Goal: Communication & Community: Answer question/provide support

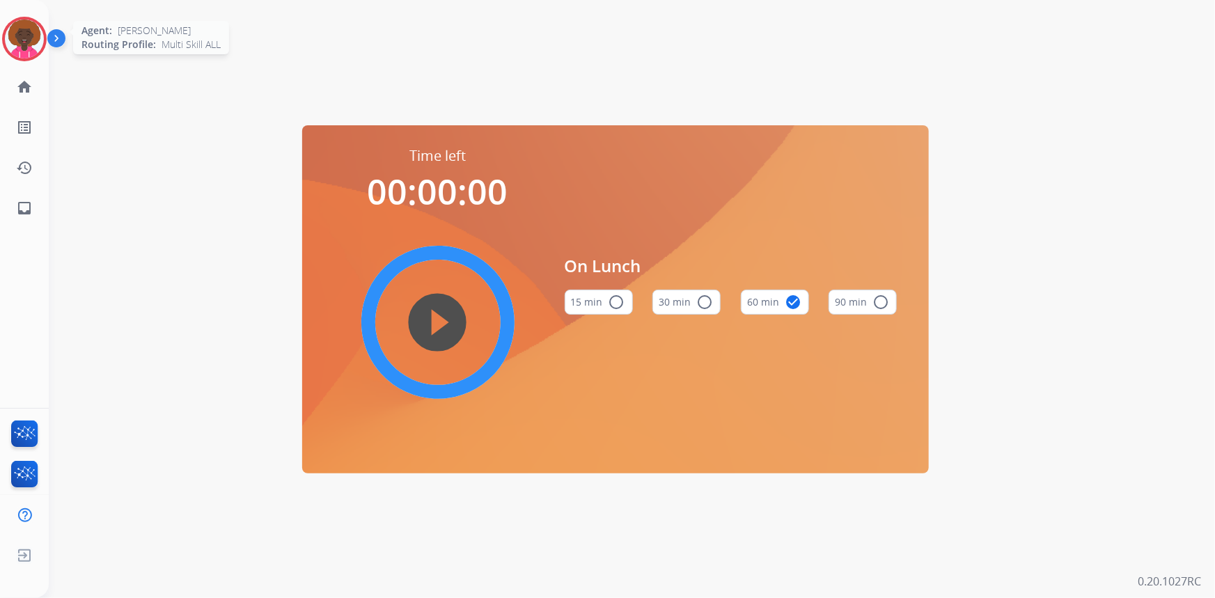
click at [31, 35] on img at bounding box center [24, 38] width 39 height 39
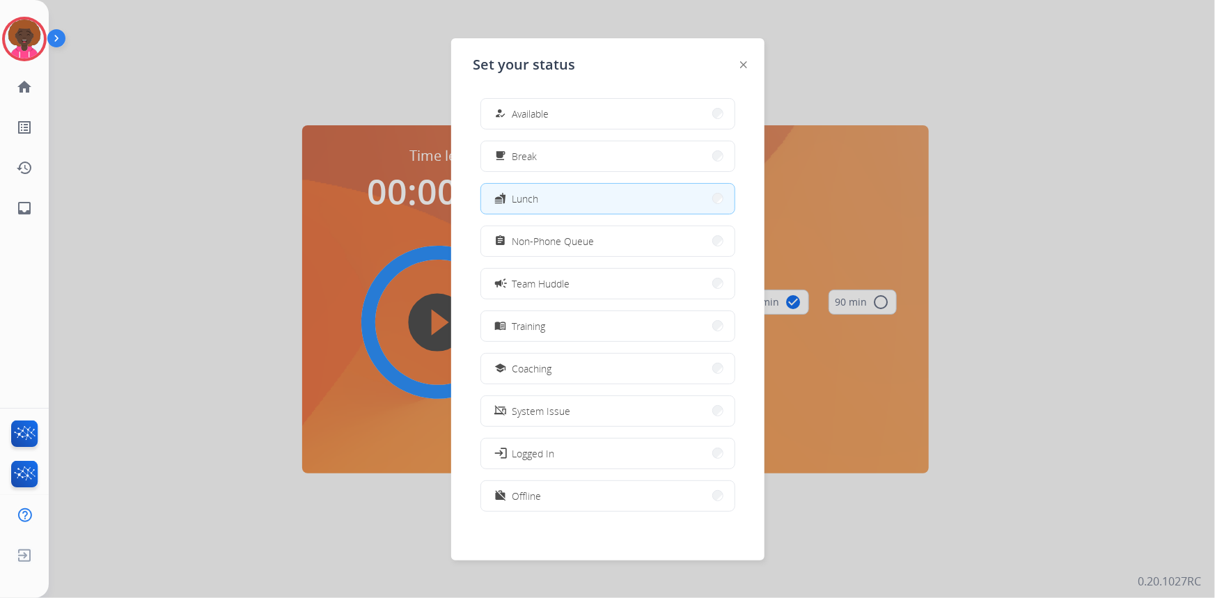
click at [455, 90] on div "Set your status how_to_reg Available free_breakfast Break fastfood Lunch assign…" at bounding box center [607, 299] width 313 height 522
click at [505, 98] on div "how_to_reg Available" at bounding box center [607, 113] width 255 height 31
click at [589, 103] on button "how_to_reg Available" at bounding box center [607, 114] width 253 height 30
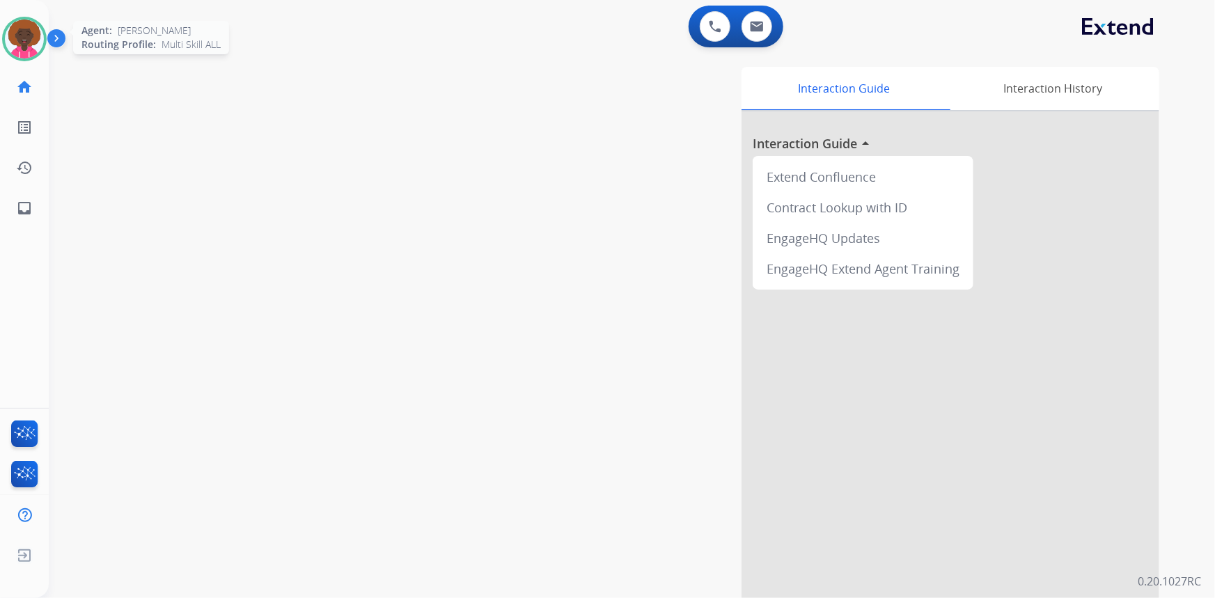
click at [15, 28] on img at bounding box center [24, 38] width 39 height 39
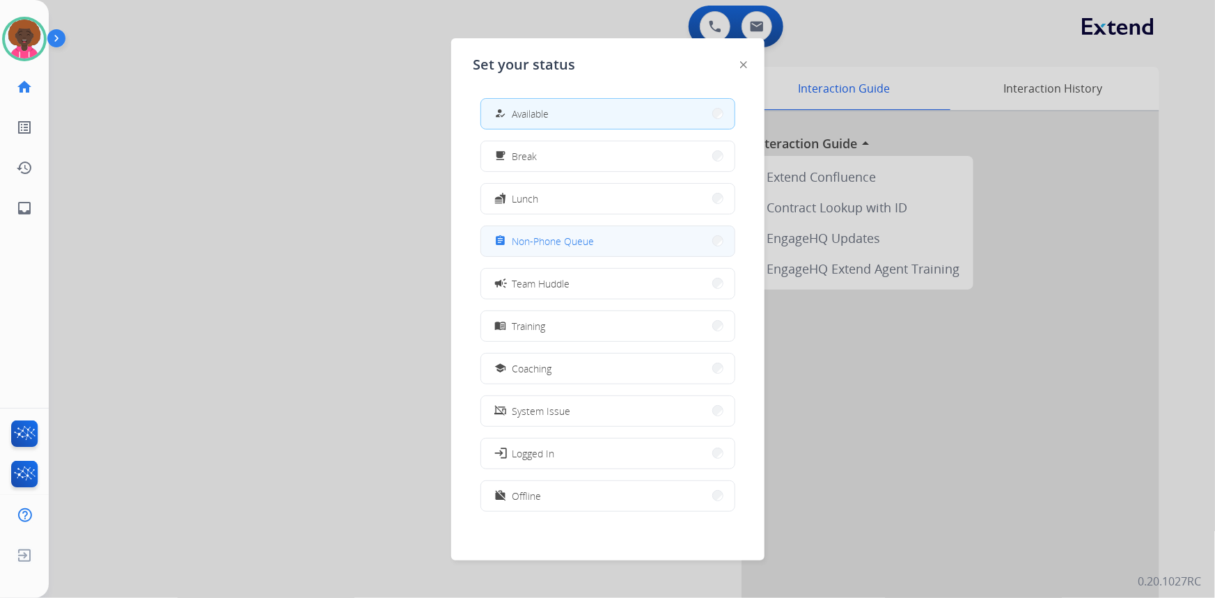
click at [661, 254] on button "assignment Non-Phone Queue" at bounding box center [607, 241] width 253 height 30
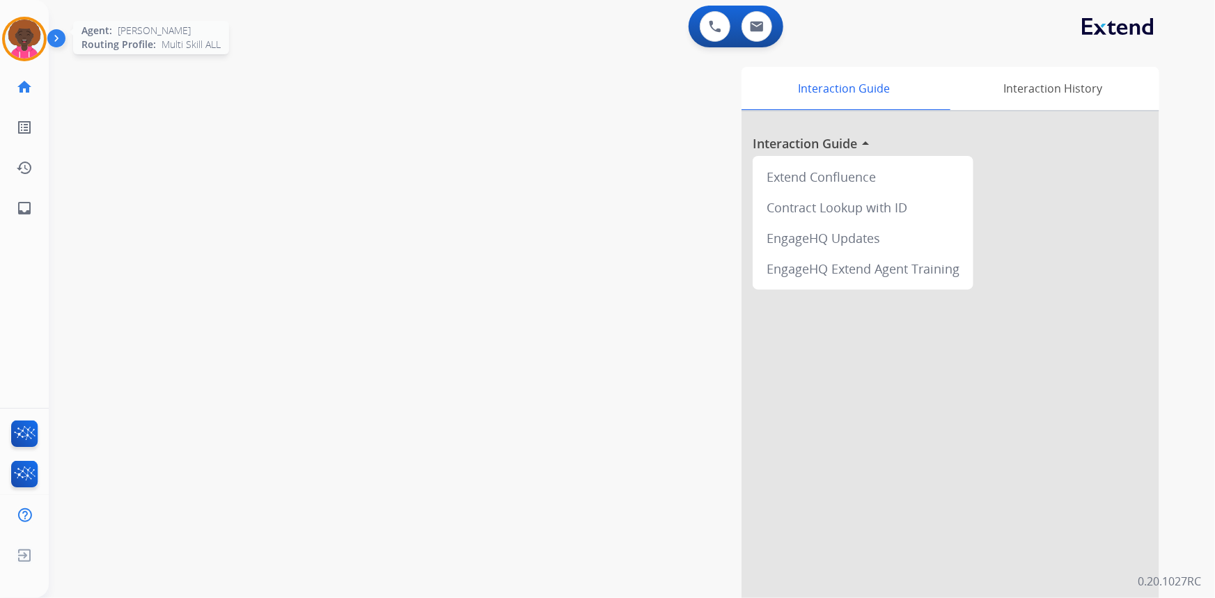
click at [19, 43] on img at bounding box center [24, 38] width 39 height 39
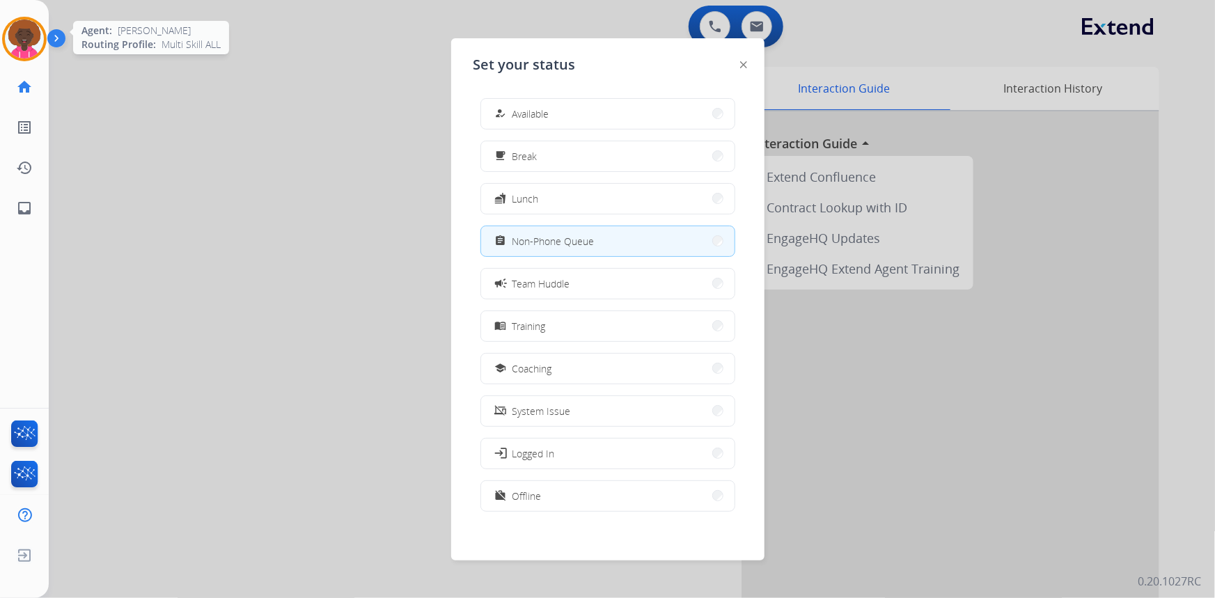
click at [38, 41] on img at bounding box center [24, 38] width 39 height 39
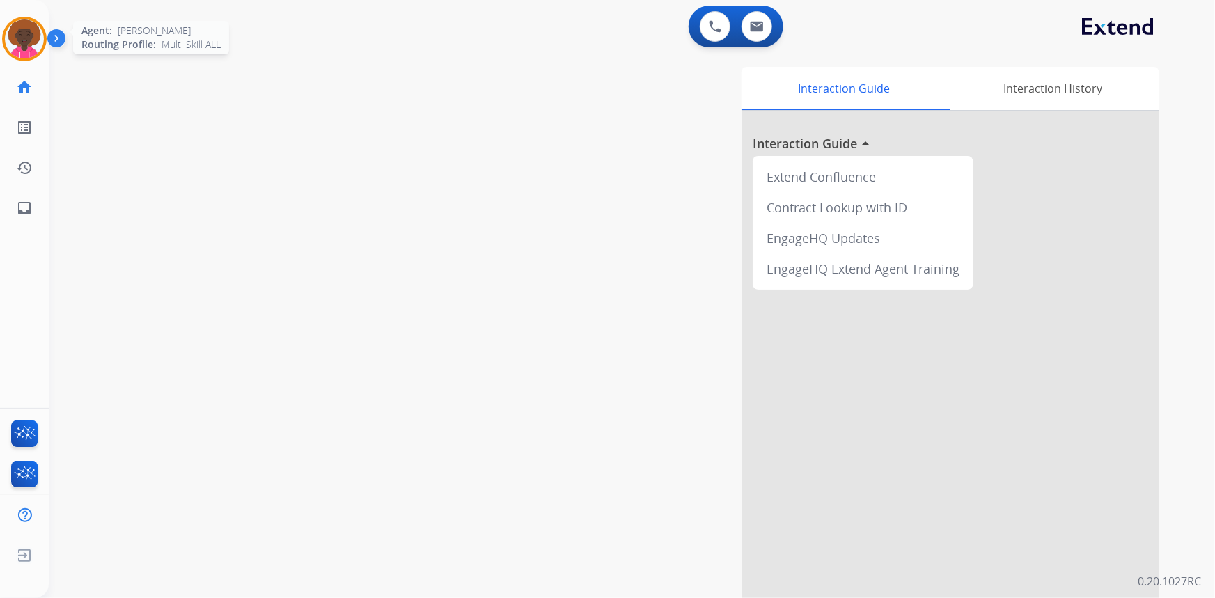
click at [16, 42] on img at bounding box center [24, 38] width 39 height 39
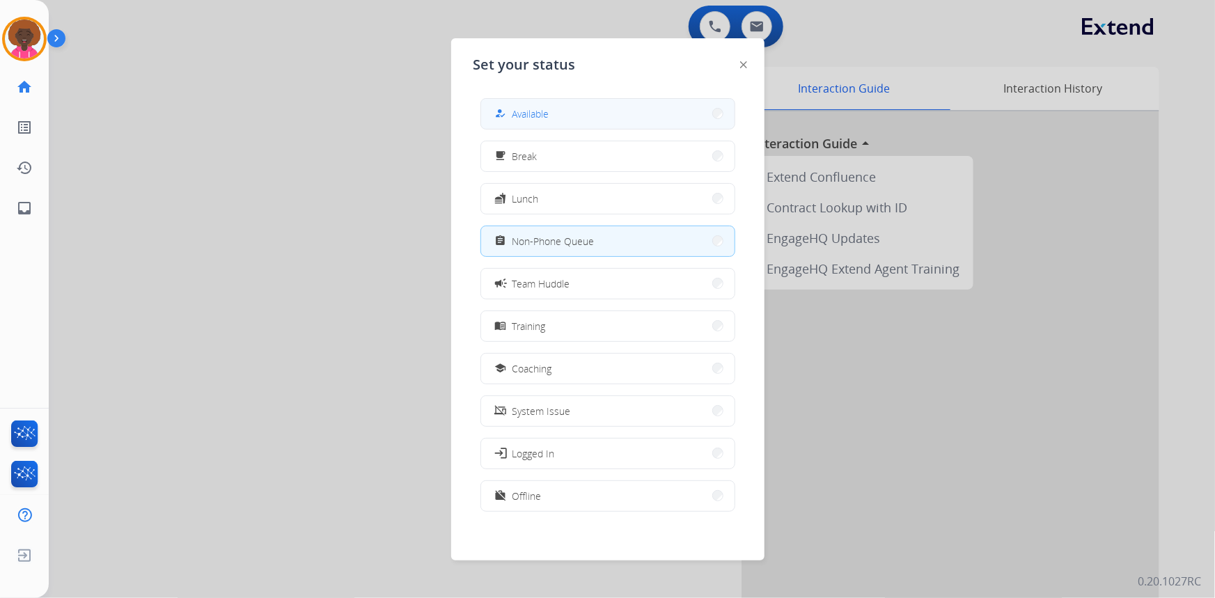
click at [531, 116] on span "Available" at bounding box center [530, 113] width 37 height 15
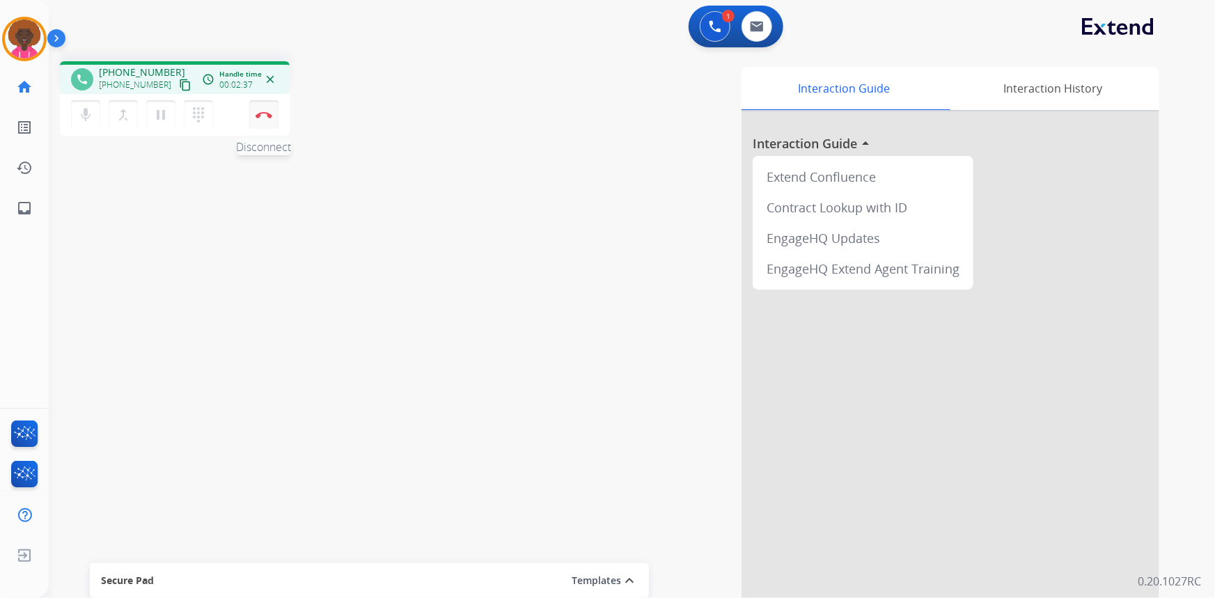
click at [258, 118] on button "Disconnect" at bounding box center [263, 114] width 29 height 29
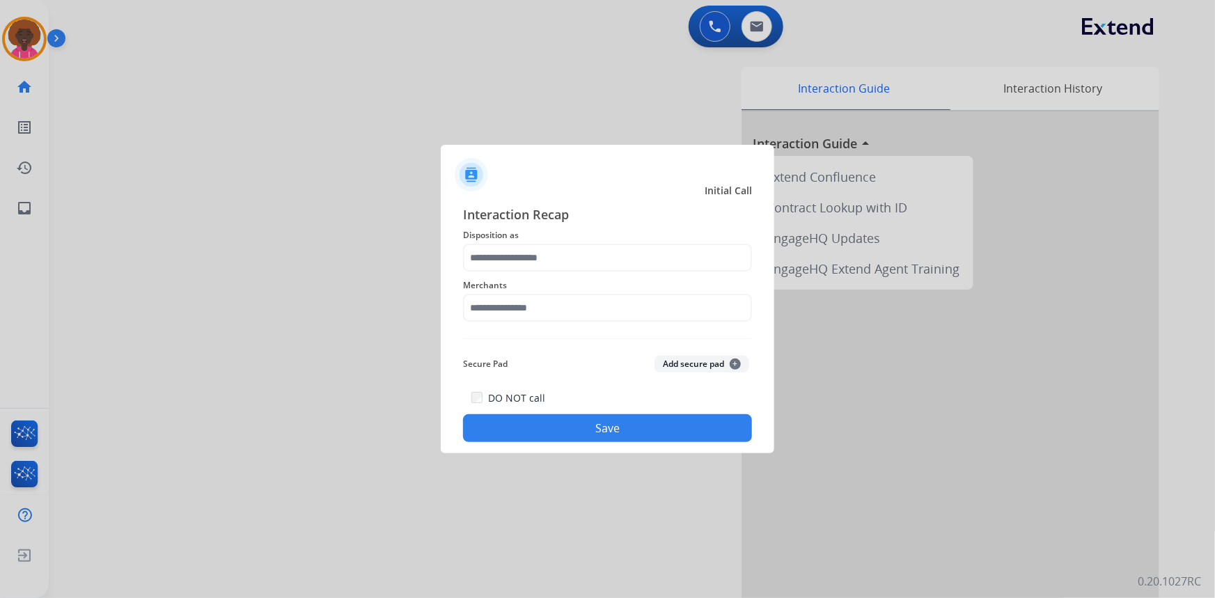
click at [546, 324] on div "Merchants" at bounding box center [607, 299] width 289 height 56
click at [544, 292] on span "Merchants" at bounding box center [607, 285] width 289 height 17
drag, startPoint x: 542, startPoint y: 301, endPoint x: 538, endPoint y: 314, distance: 13.7
click at [539, 306] on input "text" at bounding box center [607, 308] width 289 height 28
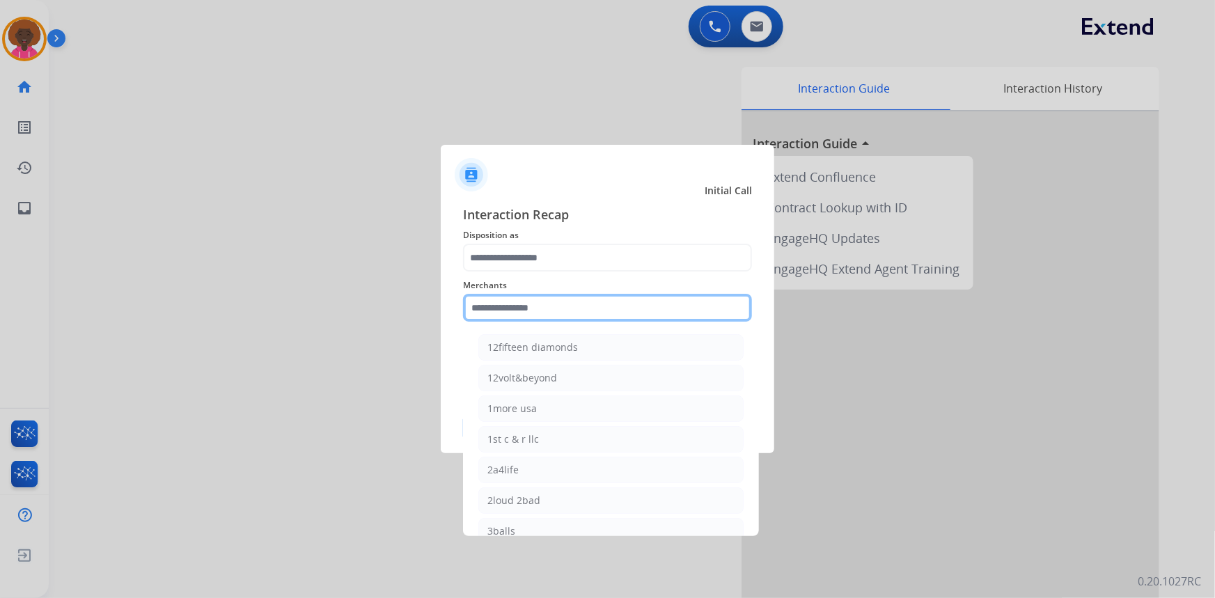
type input "*"
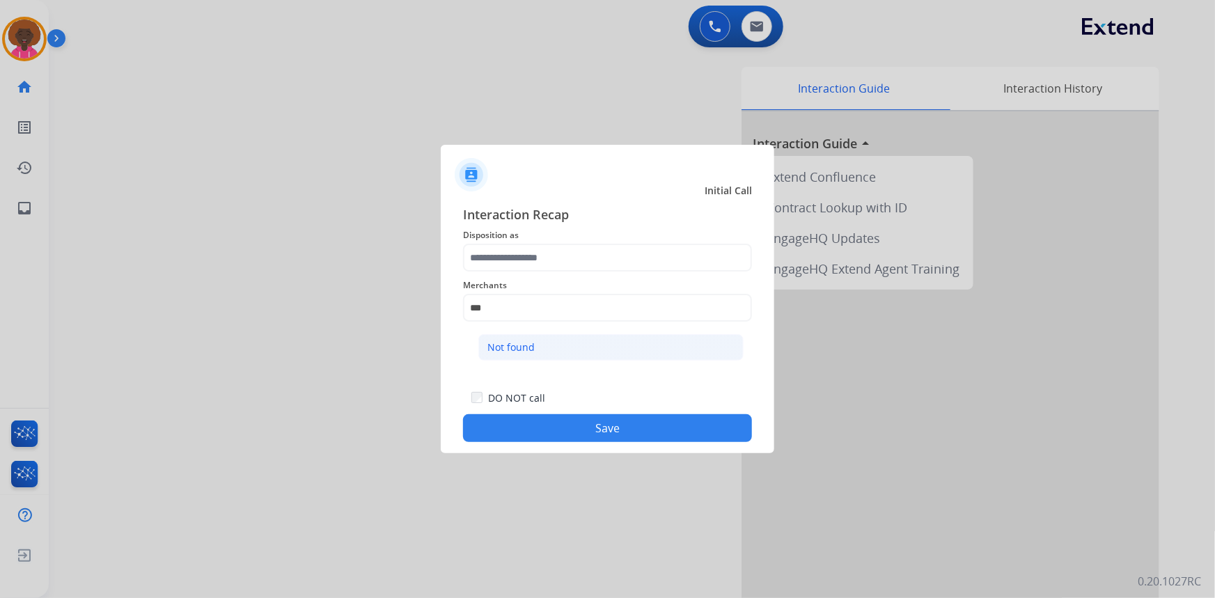
click at [535, 334] on li "Not found" at bounding box center [610, 347] width 265 height 26
type input "*********"
click at [527, 345] on div "Interaction Recap Disposition as Merchants ********* Secure Pad Add secure pad …" at bounding box center [607, 323] width 289 height 237
click at [532, 242] on span "Disposition as" at bounding box center [607, 235] width 289 height 17
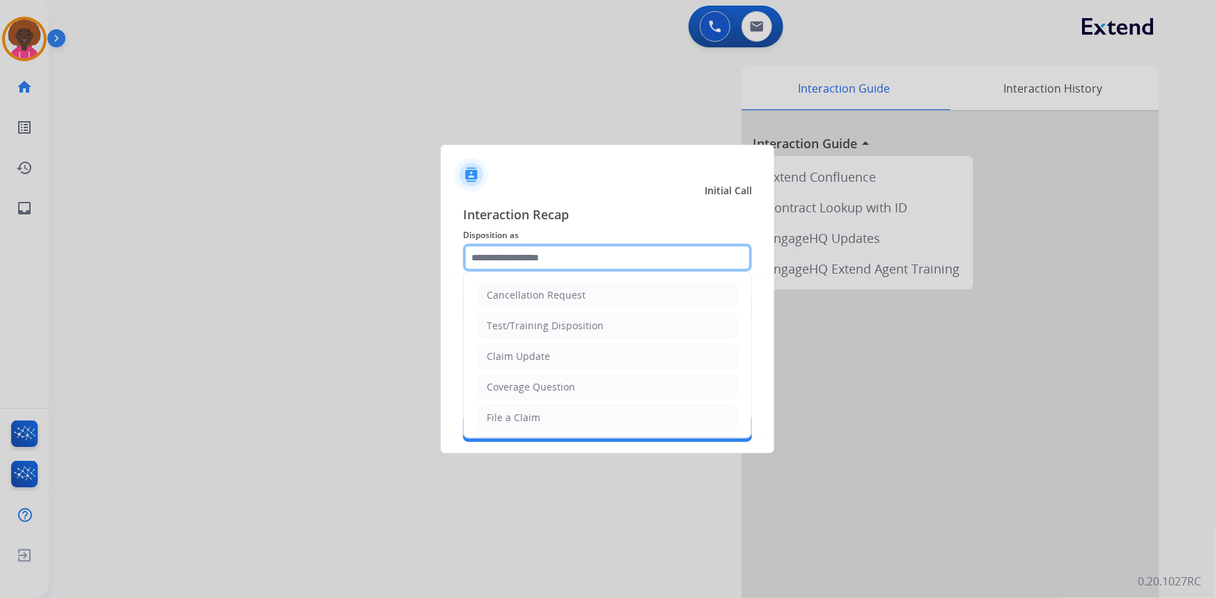
click at [542, 268] on input "text" at bounding box center [607, 258] width 289 height 28
drag, startPoint x: 541, startPoint y: 420, endPoint x: 548, endPoint y: 416, distance: 8.1
click at [542, 420] on li "File a Claim" at bounding box center [607, 417] width 260 height 26
type input "**********"
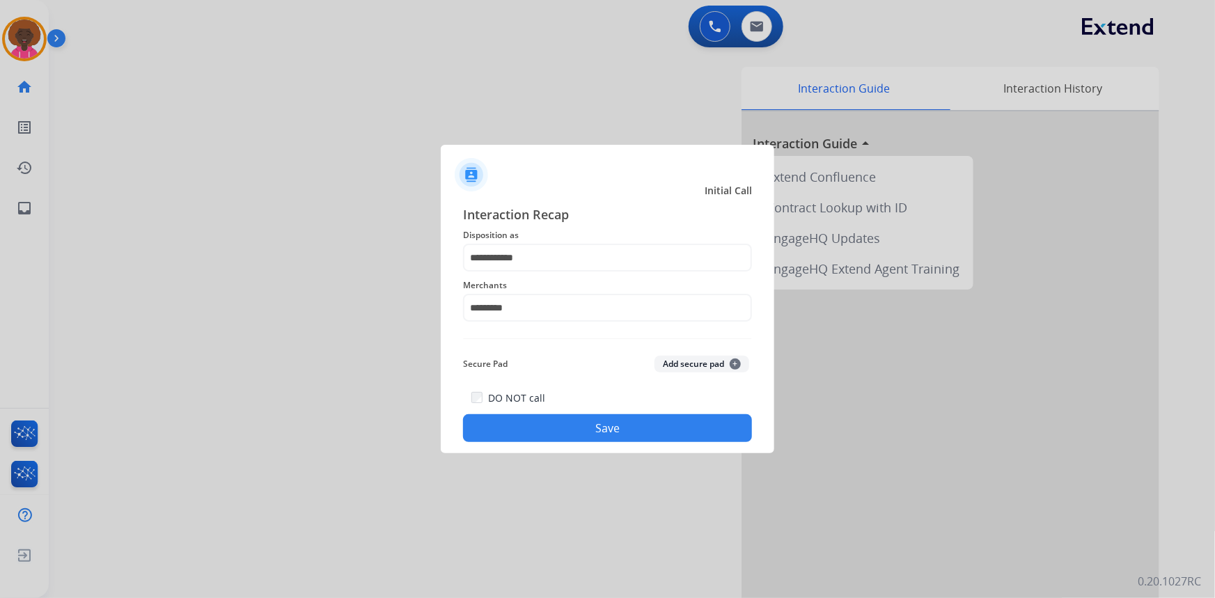
click at [585, 410] on div "DO NOT call Save" at bounding box center [607, 415] width 289 height 53
click at [588, 425] on button "Save" at bounding box center [607, 428] width 289 height 28
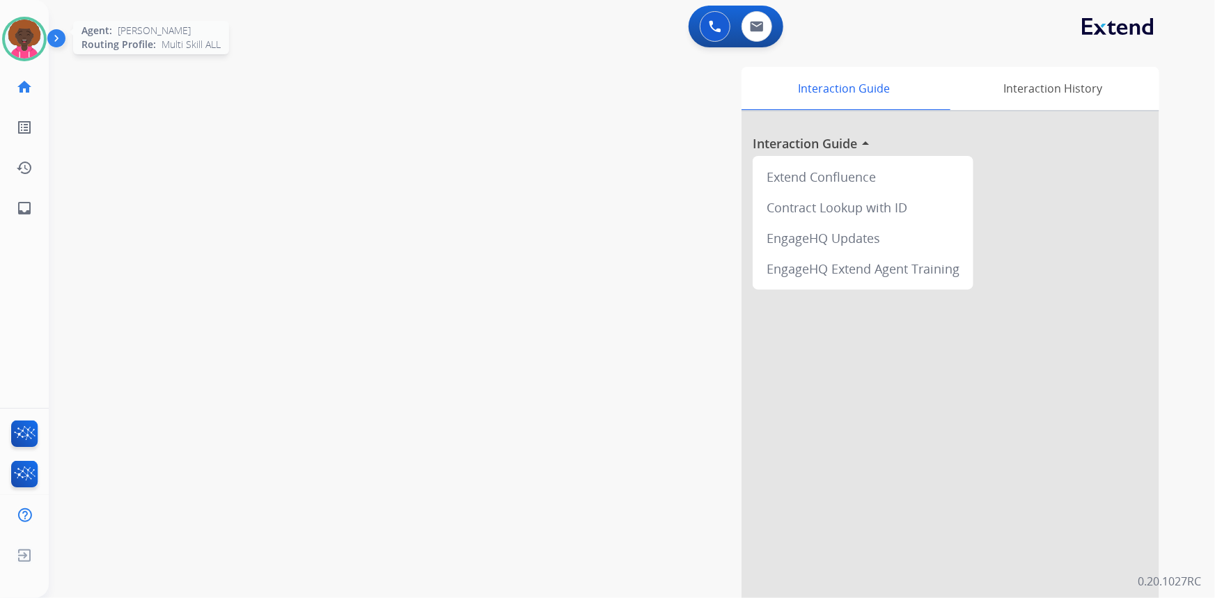
click at [24, 40] on img at bounding box center [24, 38] width 39 height 39
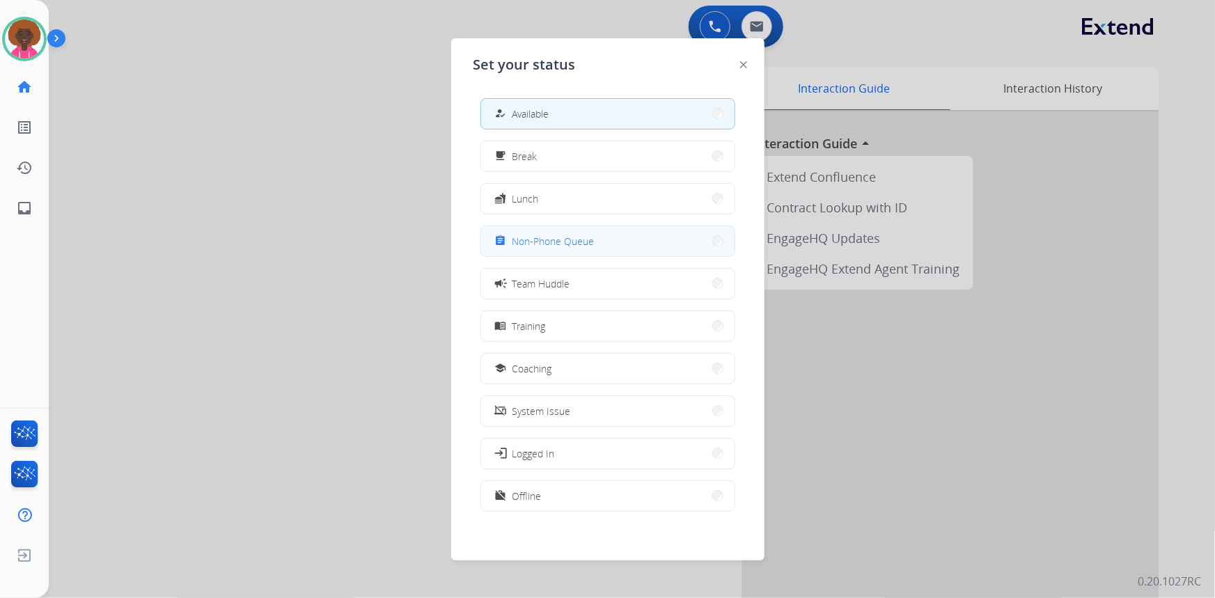
click at [578, 240] on span "Non-Phone Queue" at bounding box center [553, 241] width 82 height 15
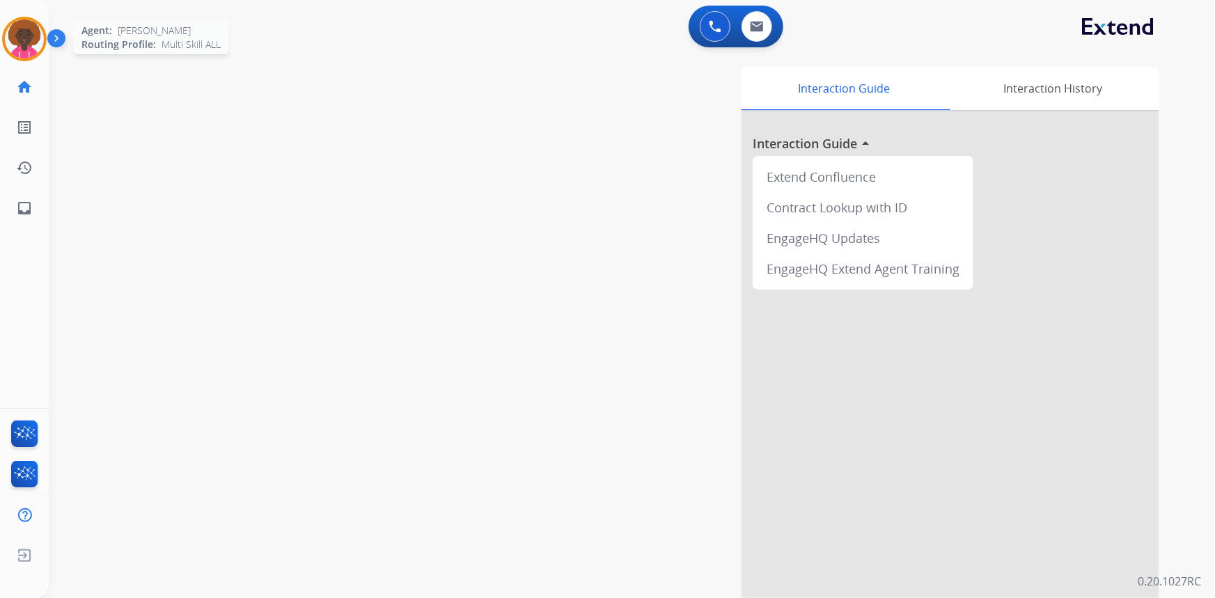
click at [35, 42] on img at bounding box center [24, 38] width 39 height 39
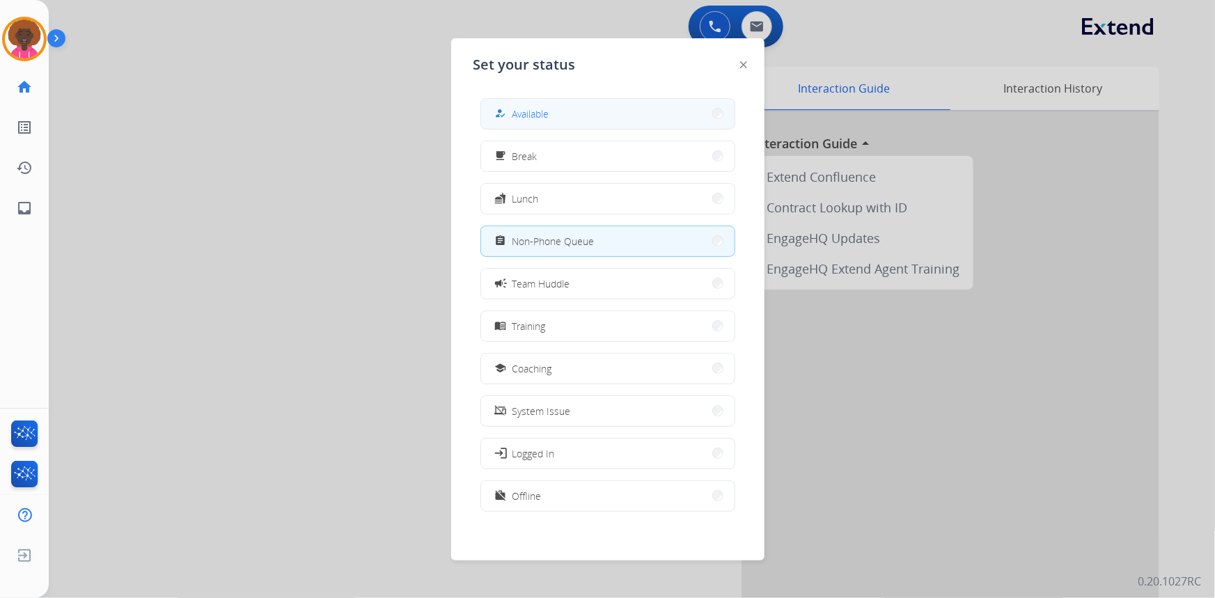
click at [548, 106] on span "Available" at bounding box center [530, 113] width 37 height 15
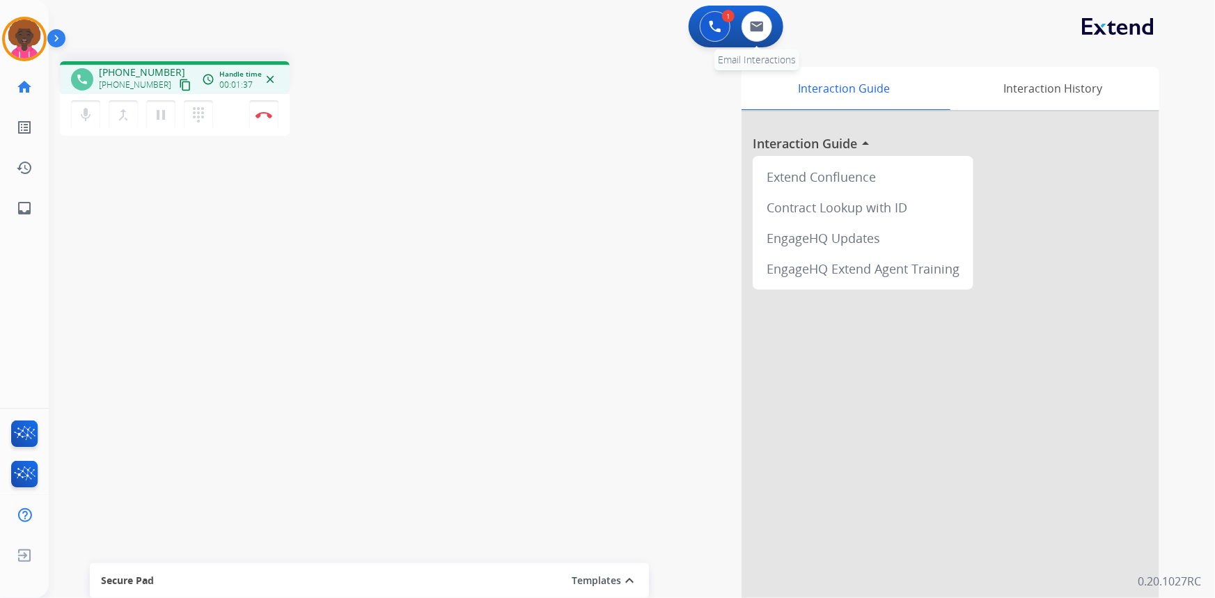
click at [772, 14] on div "0 Email Interactions" at bounding box center [757, 26] width 42 height 31
click at [757, 33] on button at bounding box center [756, 26] width 31 height 31
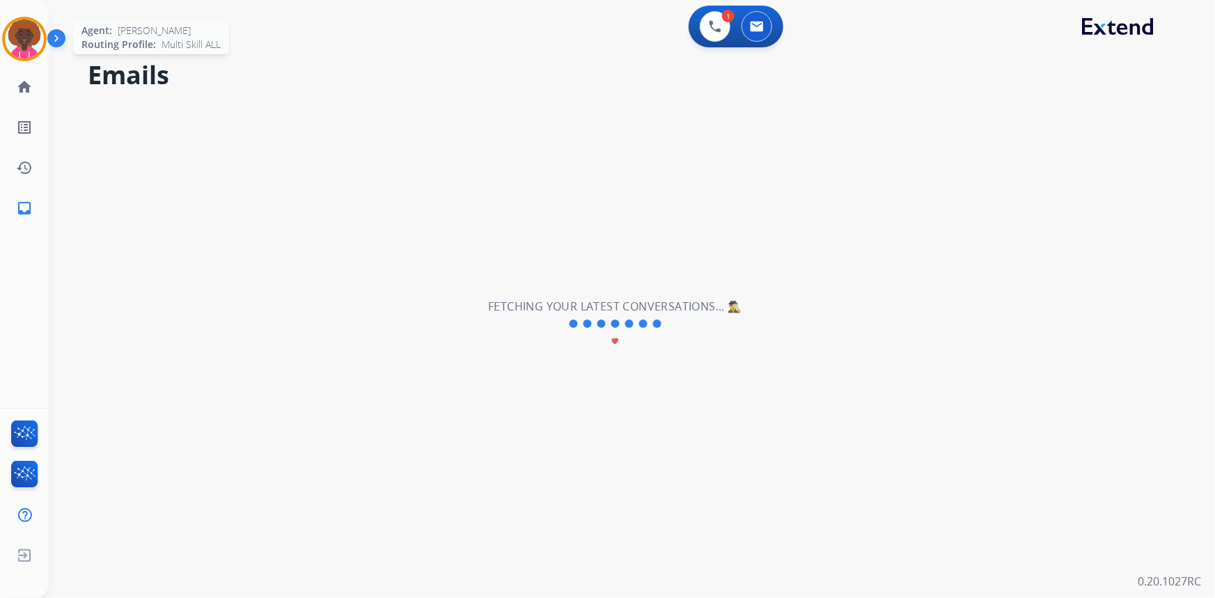
drag, startPoint x: 20, startPoint y: 474, endPoint x: 33, endPoint y: 44, distance: 430.4
click at [33, 44] on img at bounding box center [24, 38] width 39 height 39
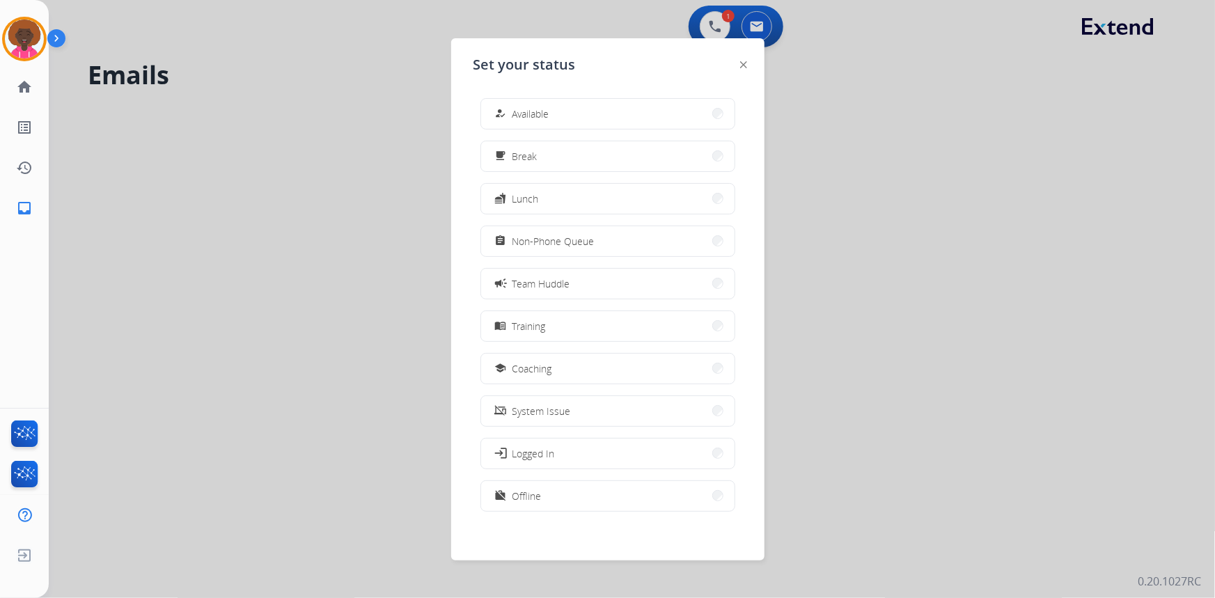
click at [262, 79] on div at bounding box center [607, 299] width 1215 height 598
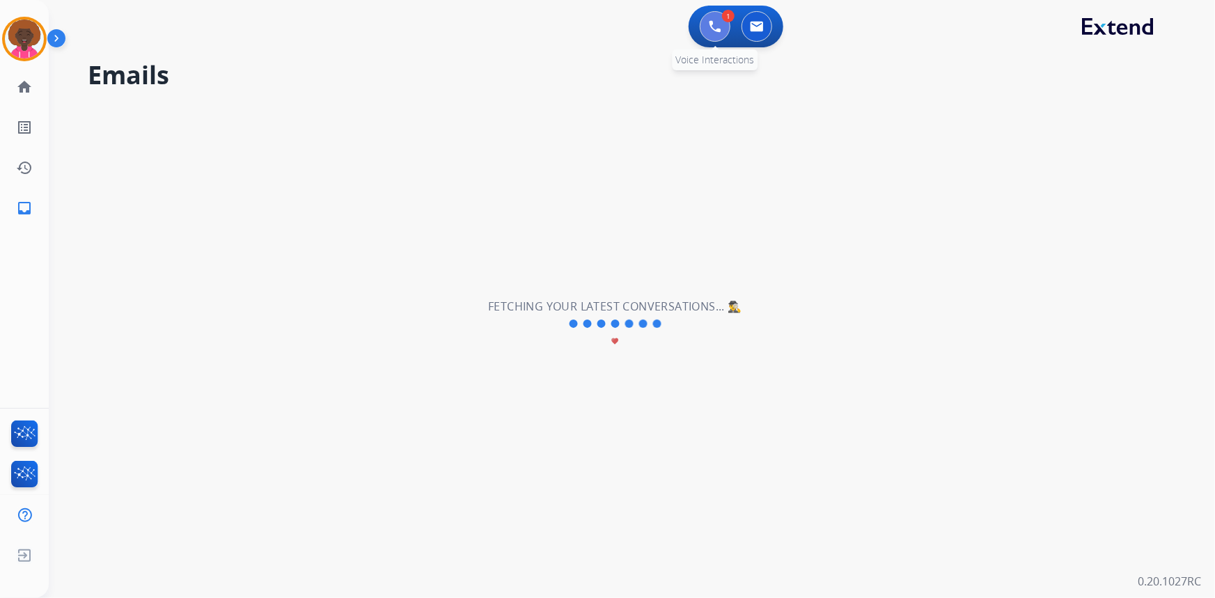
click at [716, 24] on img at bounding box center [715, 26] width 13 height 13
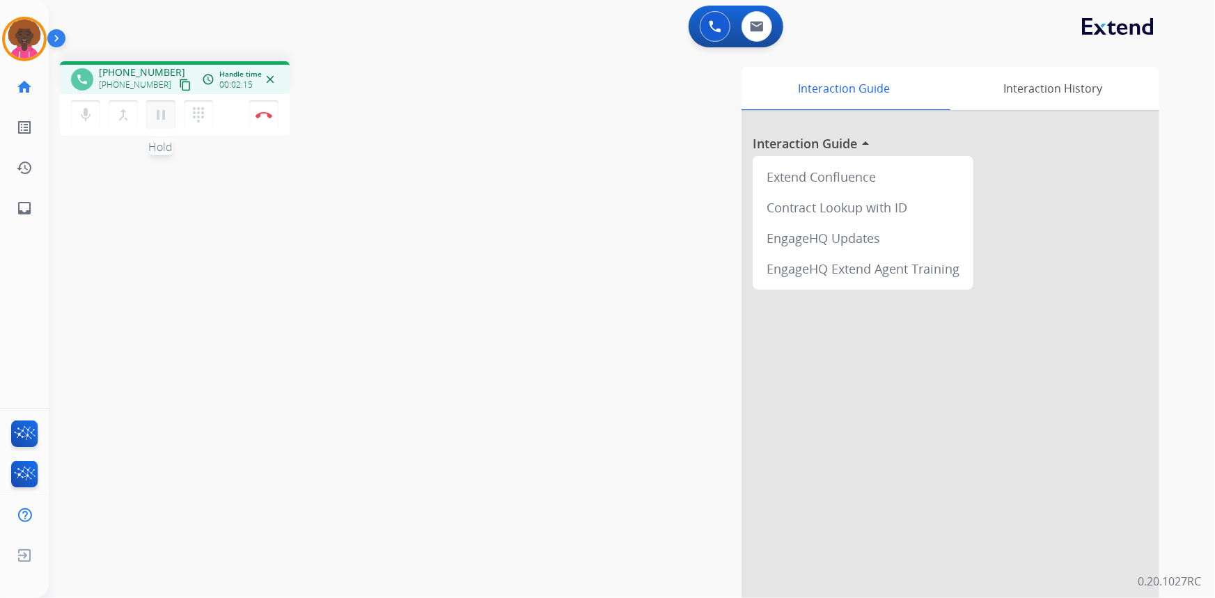
click at [157, 123] on button "pause Hold" at bounding box center [160, 114] width 29 height 29
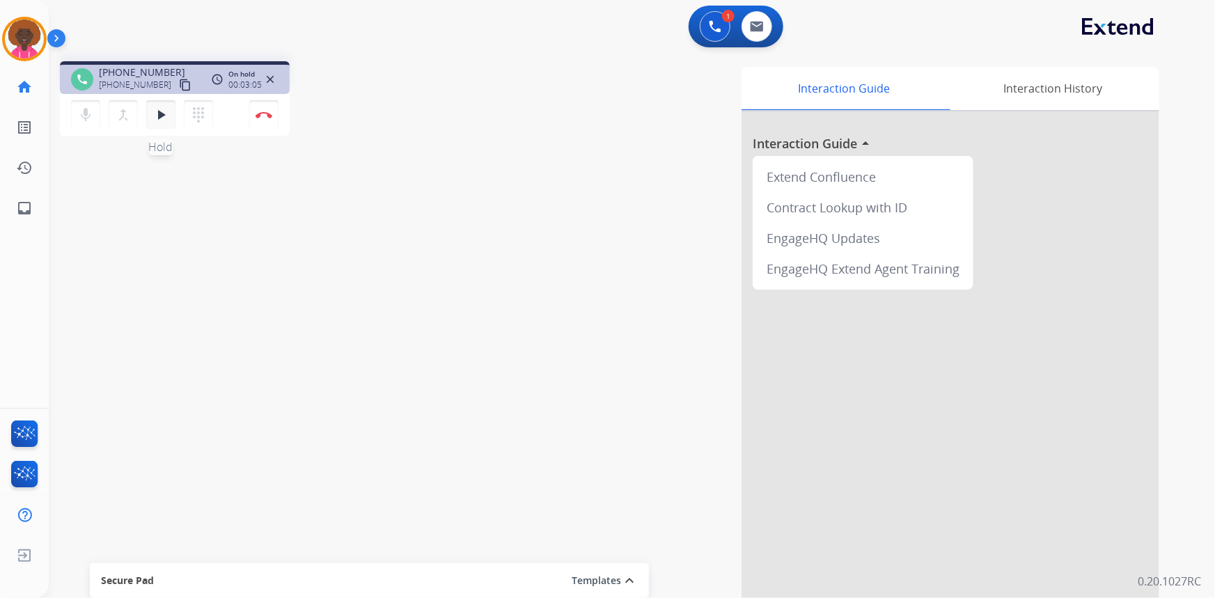
click at [171, 124] on button "play_arrow Hold" at bounding box center [160, 114] width 29 height 29
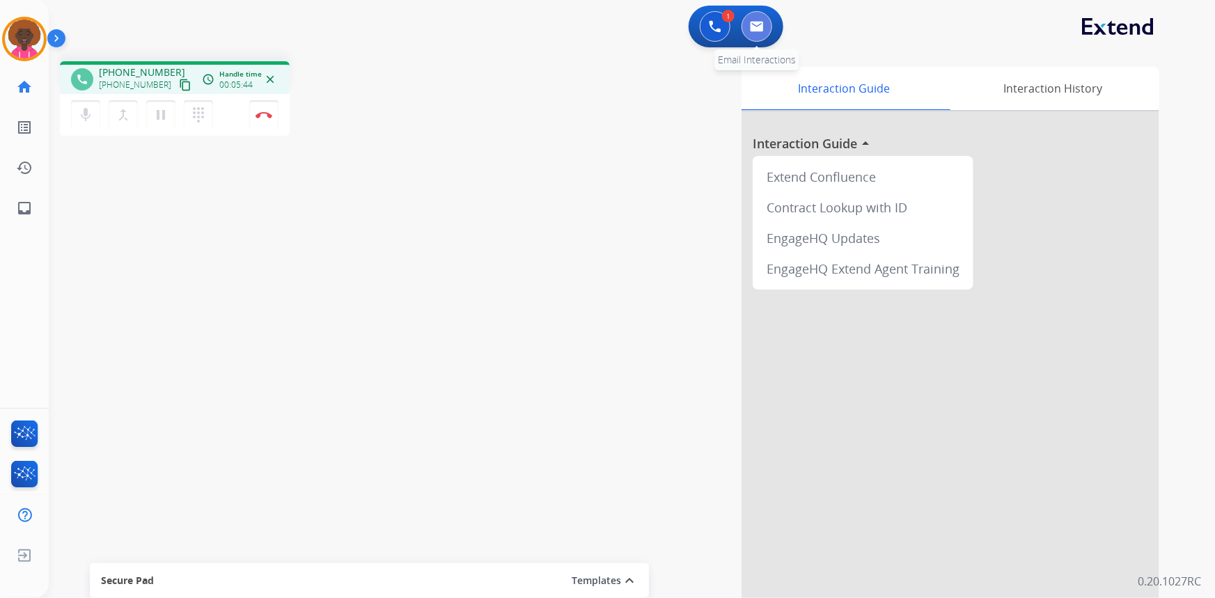
click at [750, 22] on img at bounding box center [757, 26] width 14 height 11
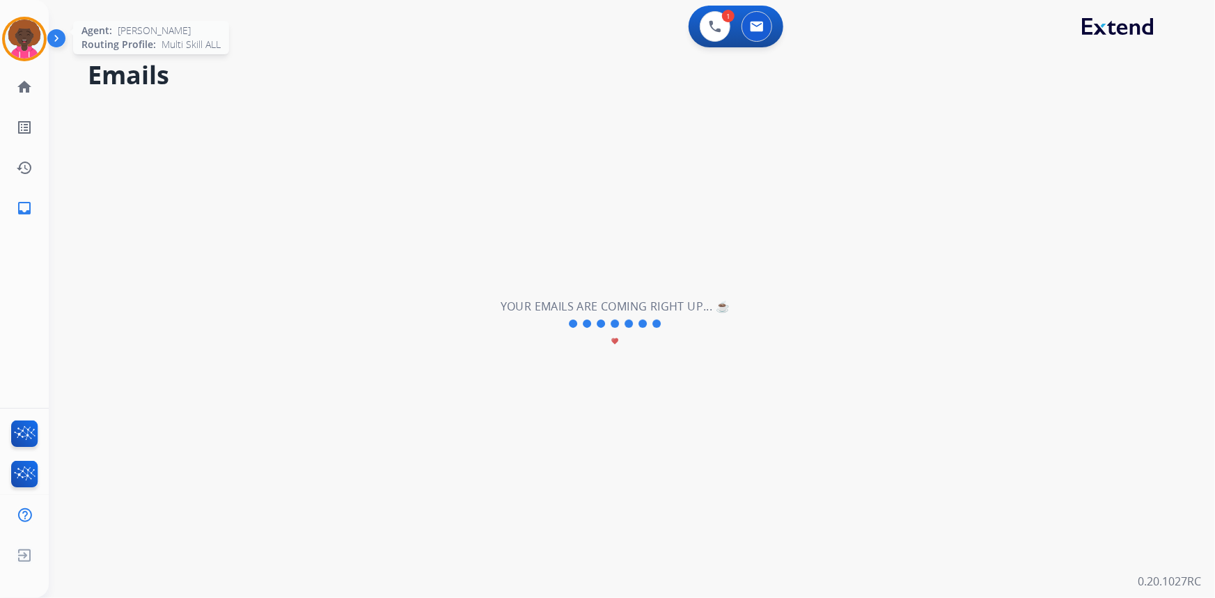
click at [15, 44] on img at bounding box center [24, 38] width 39 height 39
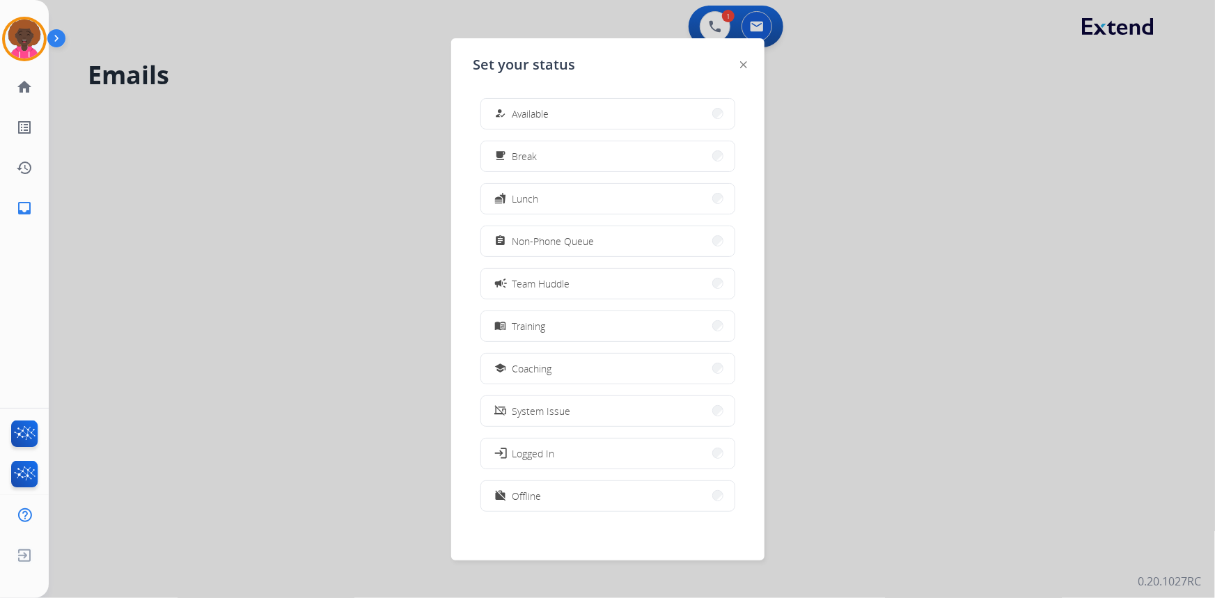
click at [357, 54] on div at bounding box center [607, 299] width 1215 height 598
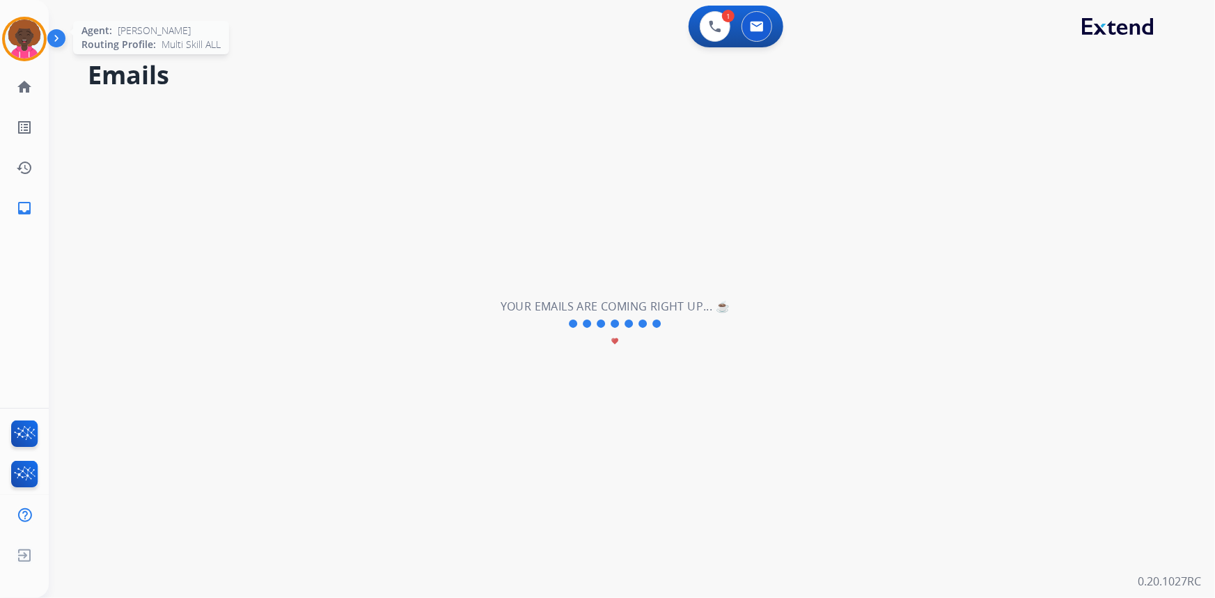
click at [28, 24] on img at bounding box center [24, 38] width 39 height 39
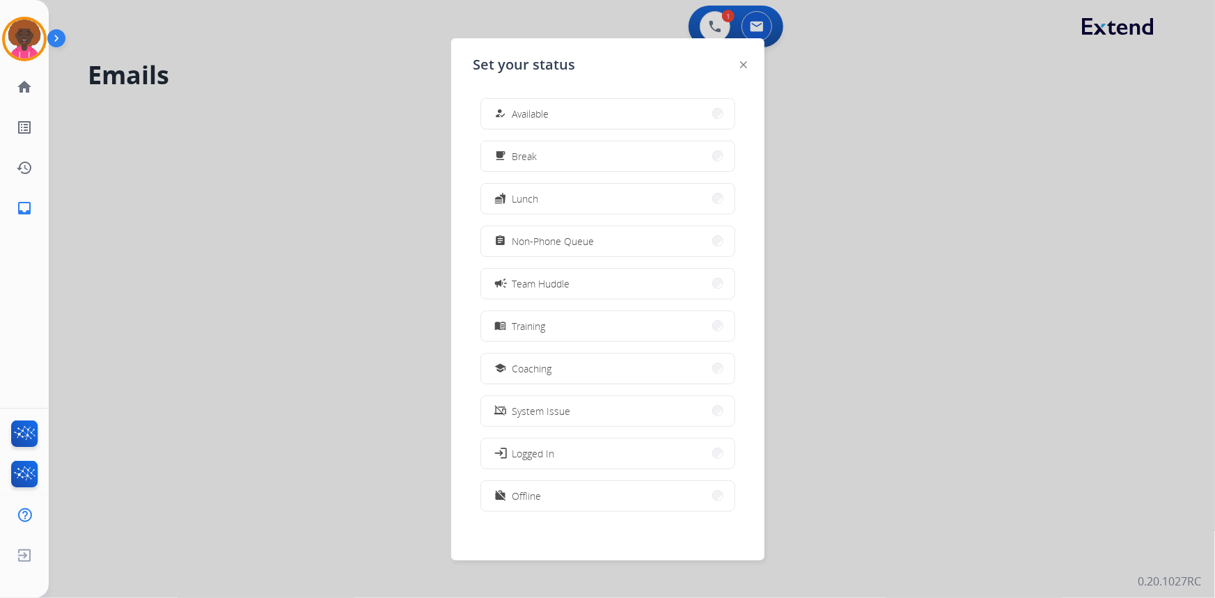
drag, startPoint x: 357, startPoint y: 161, endPoint x: 352, endPoint y: 155, distance: 8.5
click at [357, 161] on div at bounding box center [607, 299] width 1215 height 598
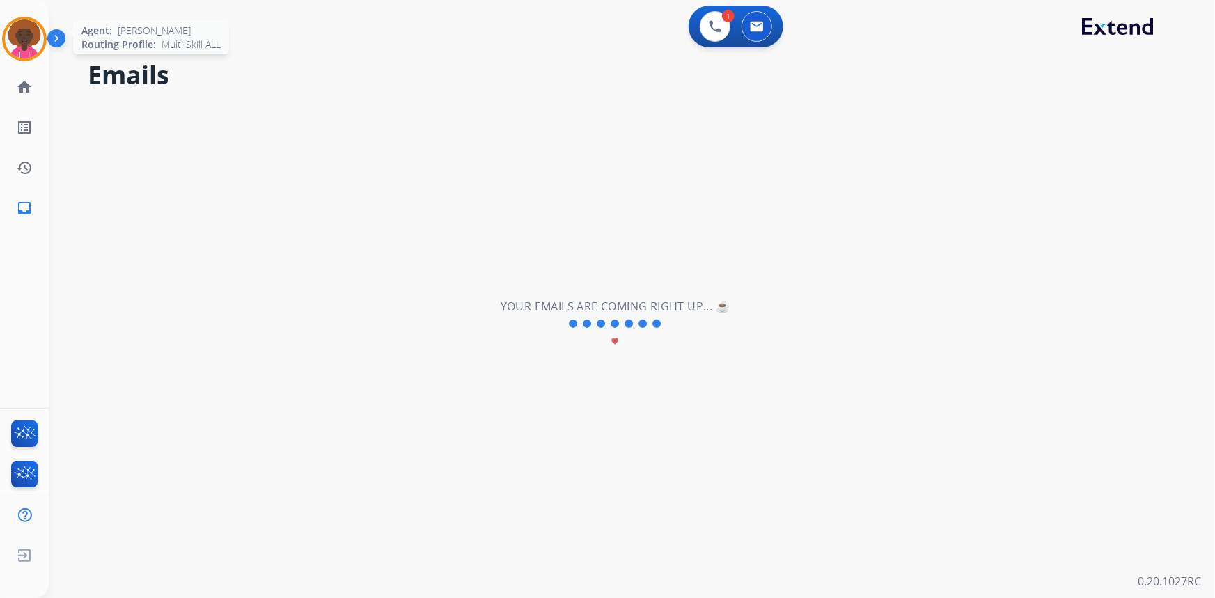
click at [35, 30] on img at bounding box center [24, 38] width 39 height 39
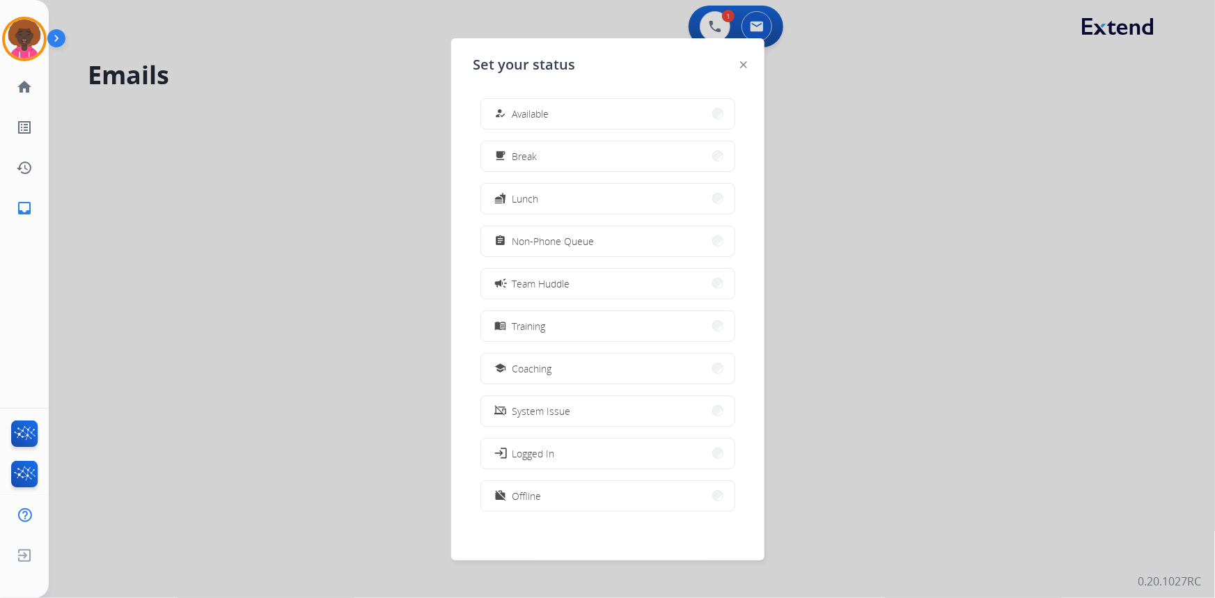
drag, startPoint x: 681, startPoint y: 56, endPoint x: 703, endPoint y: 44, distance: 25.6
click at [682, 57] on div "Set your status how_to_reg Available free_breakfast Break fastfood Lunch assign…" at bounding box center [607, 299] width 313 height 522
click at [720, 24] on div at bounding box center [607, 299] width 1215 height 598
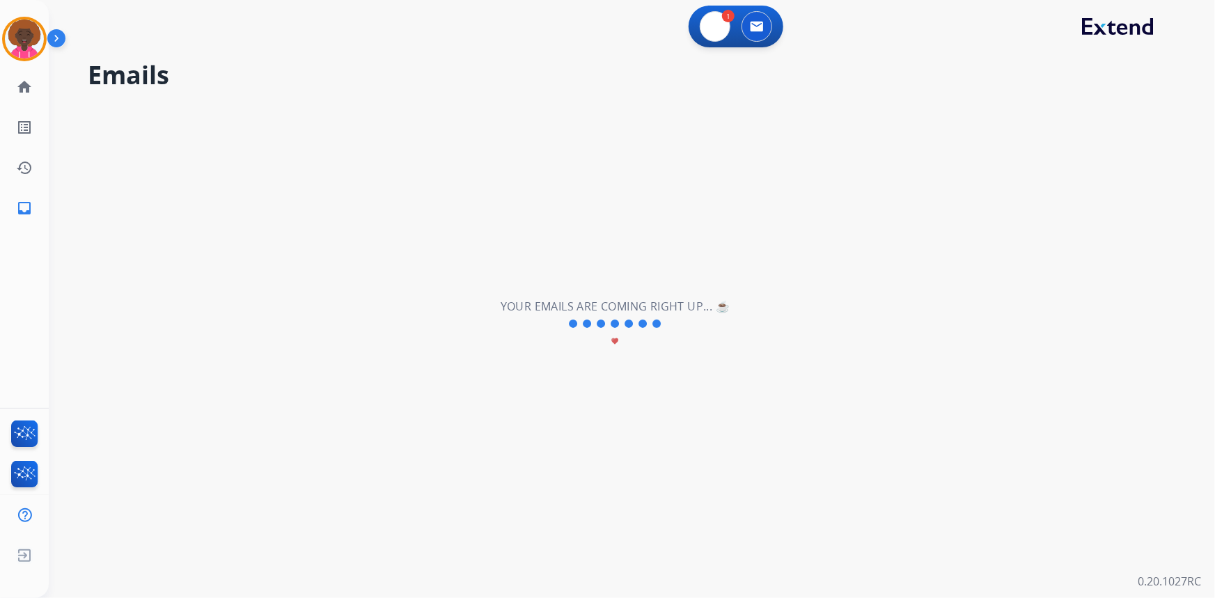
click at [720, 24] on img at bounding box center [715, 26] width 13 height 13
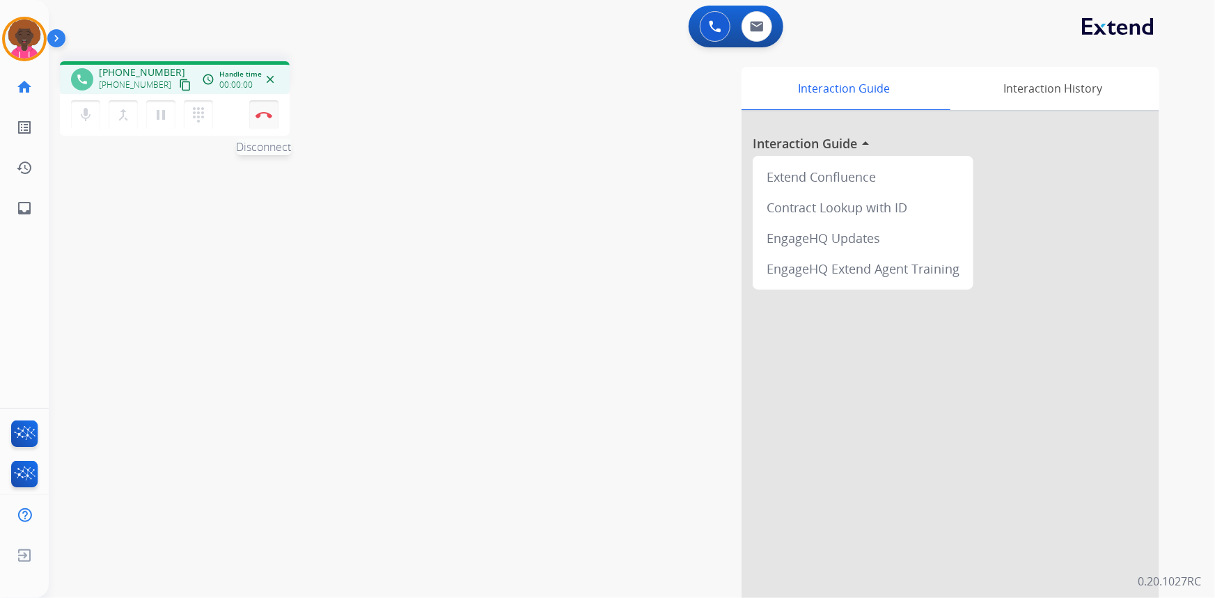
click at [276, 116] on button "Disconnect" at bounding box center [263, 114] width 29 height 29
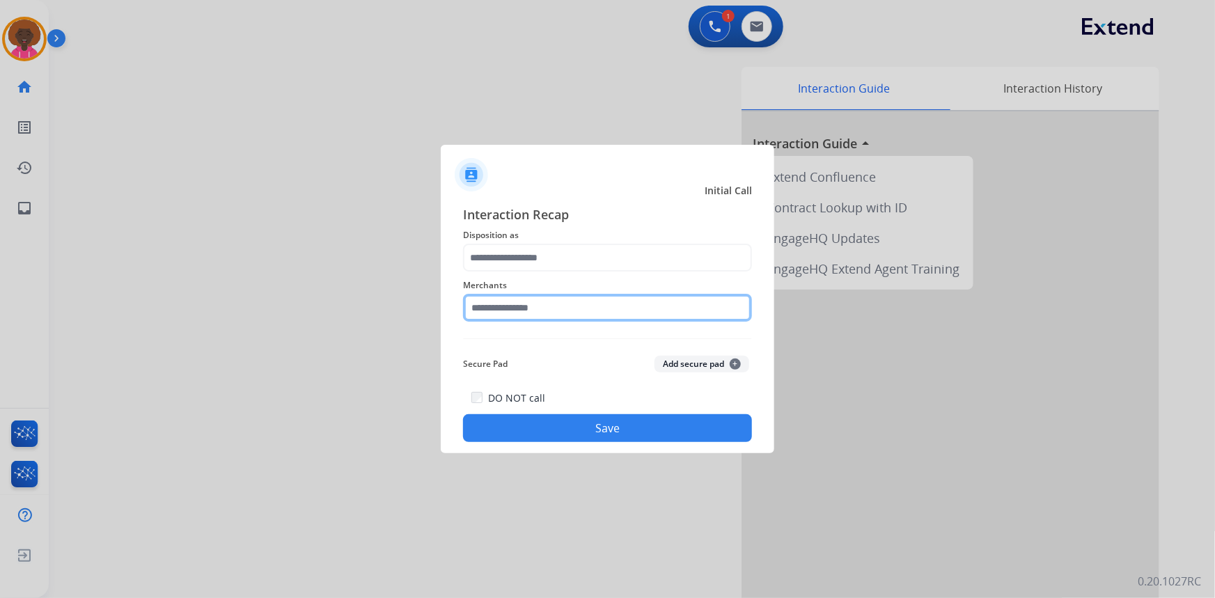
click at [571, 304] on input "text" at bounding box center [607, 308] width 289 height 28
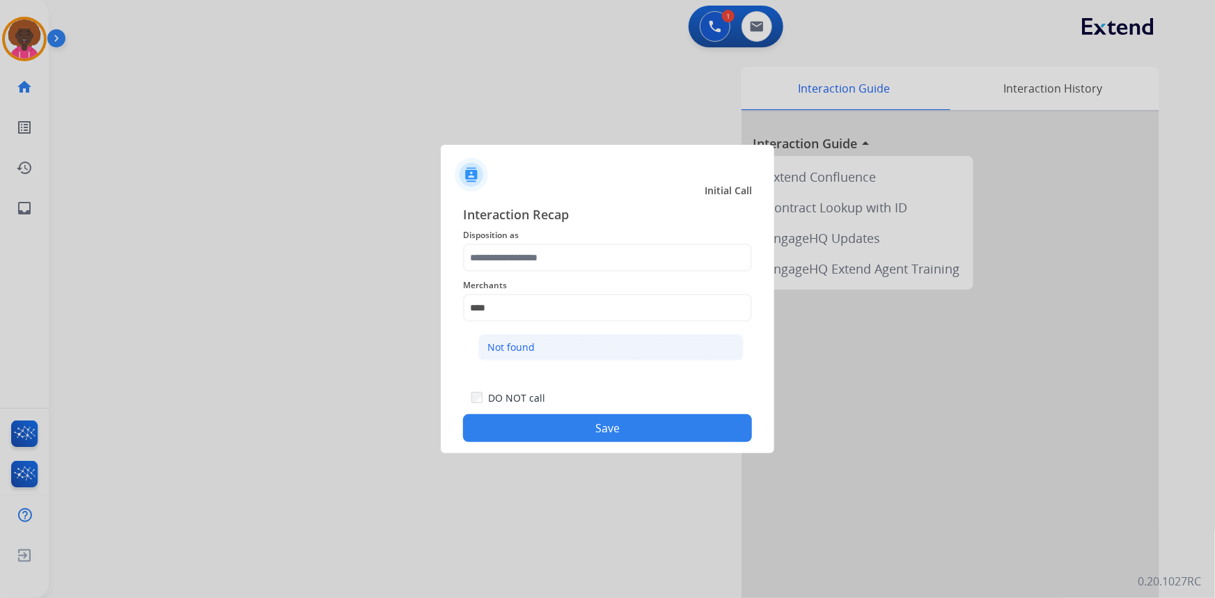
click at [534, 358] on li "Not found" at bounding box center [610, 347] width 265 height 26
type input "*********"
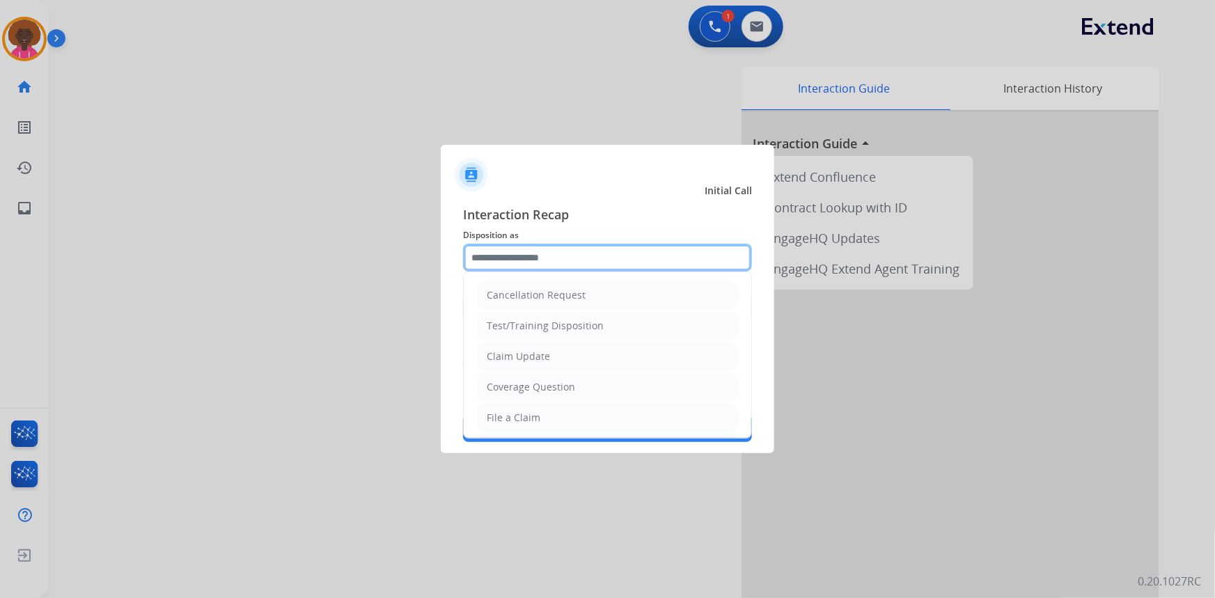
drag, startPoint x: 535, startPoint y: 263, endPoint x: 544, endPoint y: 365, distance: 102.0
click at [535, 264] on input "text" at bounding box center [607, 258] width 289 height 28
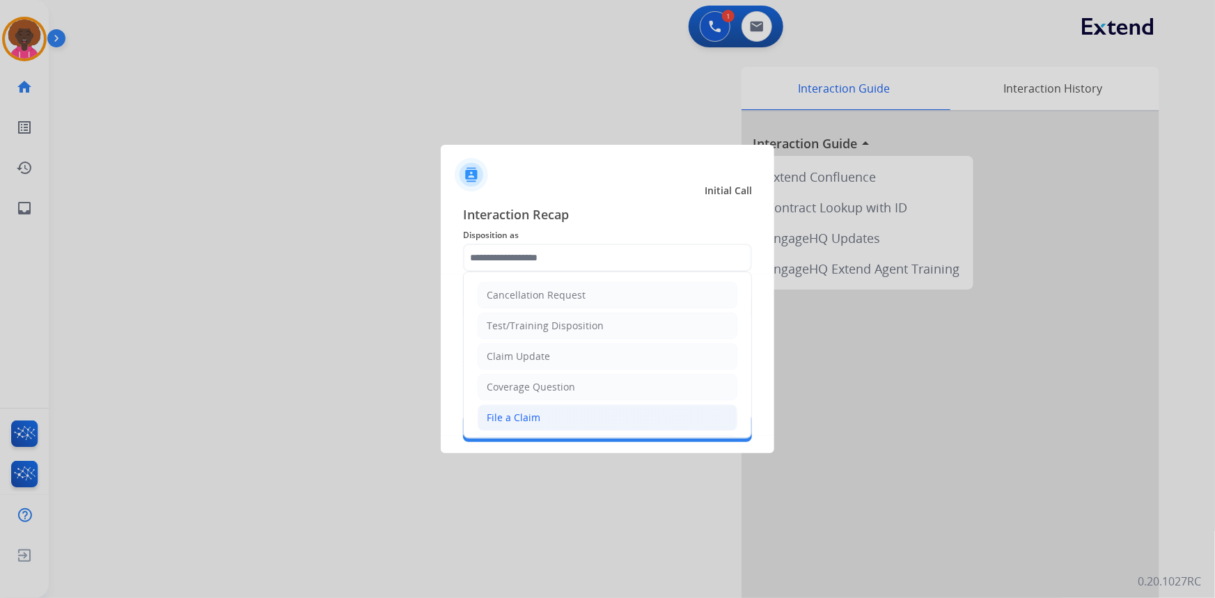
click at [546, 408] on li "File a Claim" at bounding box center [607, 417] width 260 height 26
type input "**********"
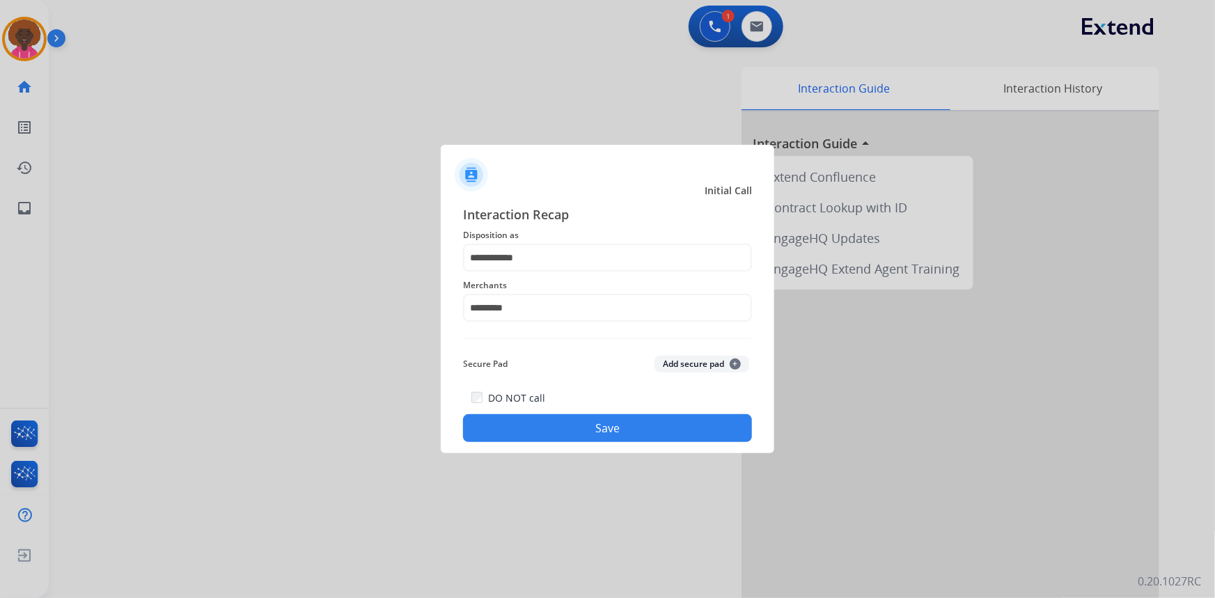
click at [595, 402] on div "DO NOT call Save" at bounding box center [607, 415] width 289 height 53
click at [583, 420] on button "Save" at bounding box center [607, 428] width 289 height 28
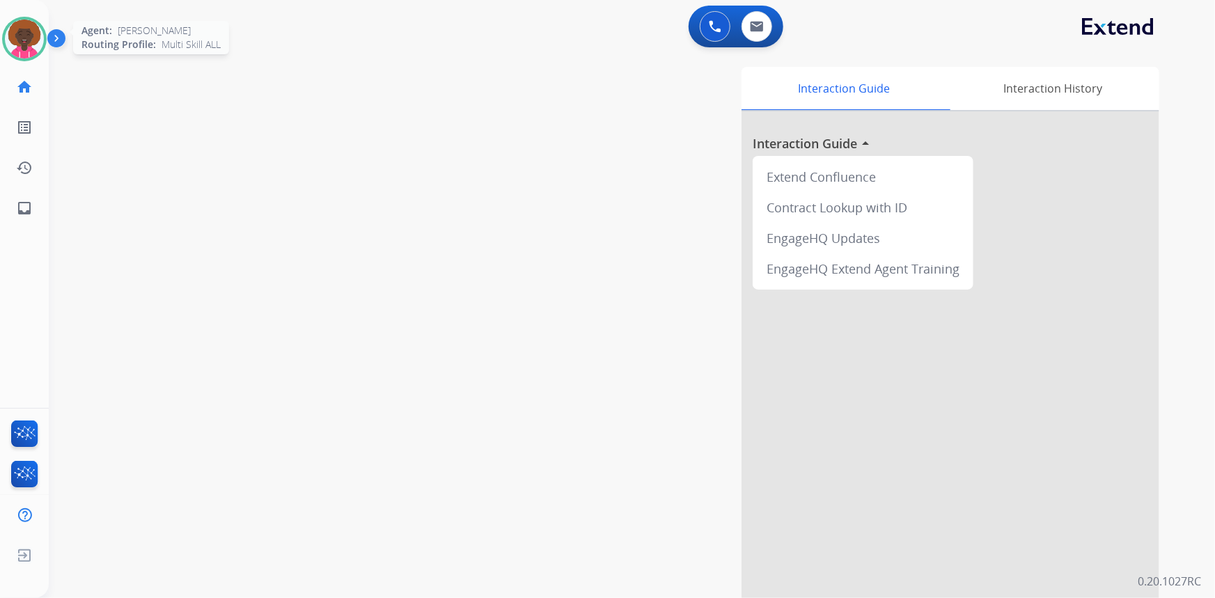
click at [17, 47] on img at bounding box center [24, 38] width 39 height 39
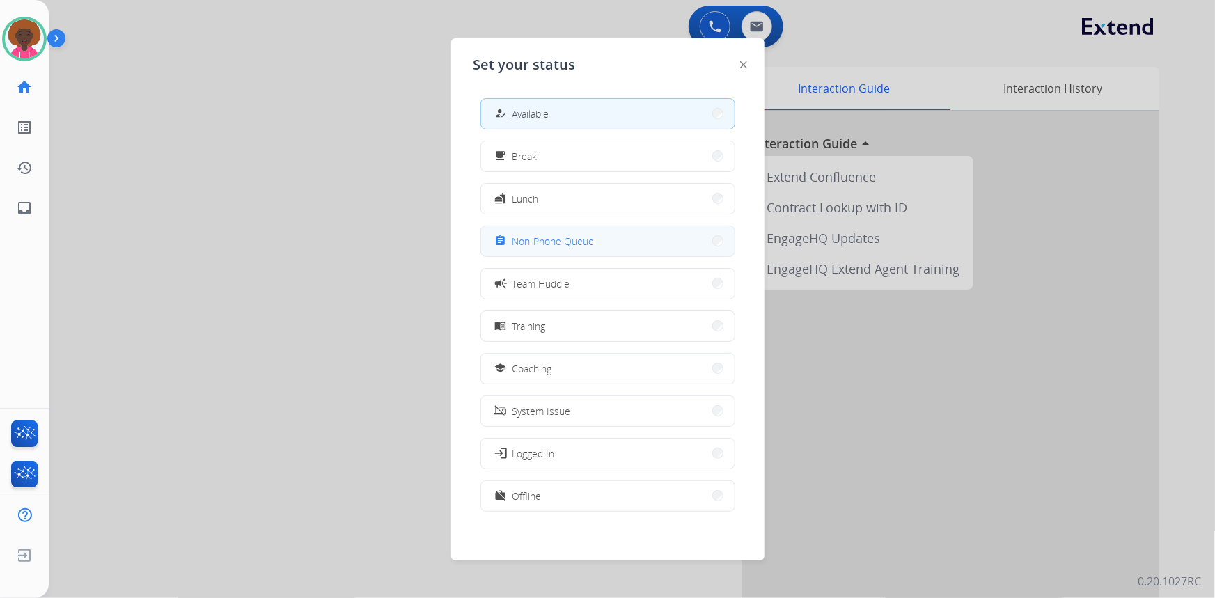
click at [598, 240] on button "assignment Non-Phone Queue" at bounding box center [607, 241] width 253 height 30
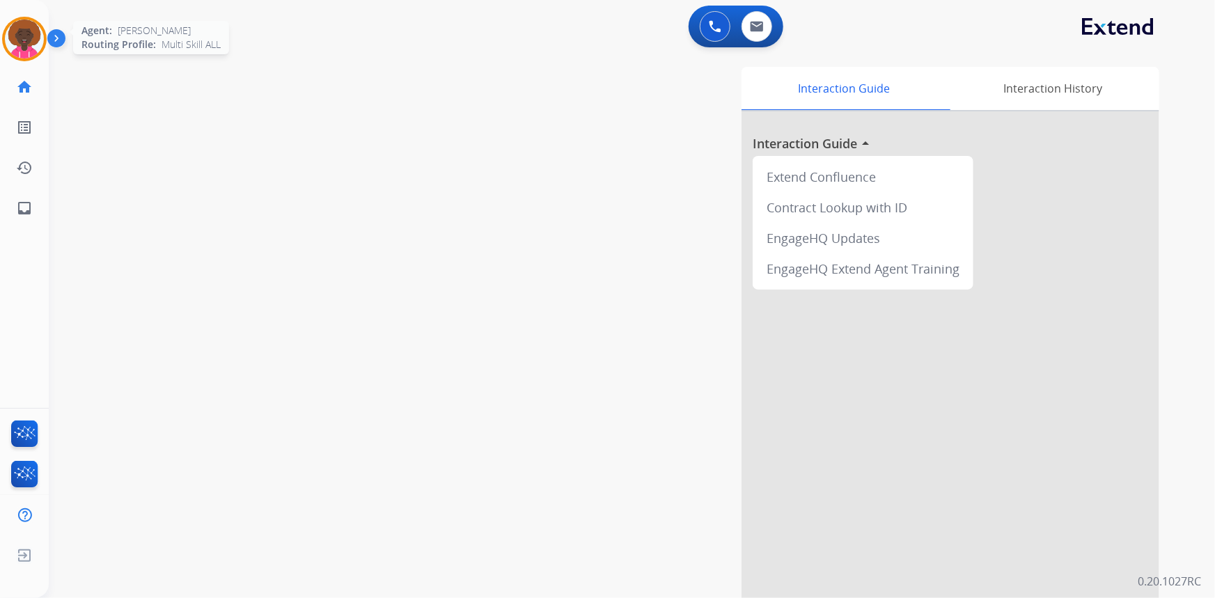
click at [14, 35] on img at bounding box center [24, 38] width 39 height 39
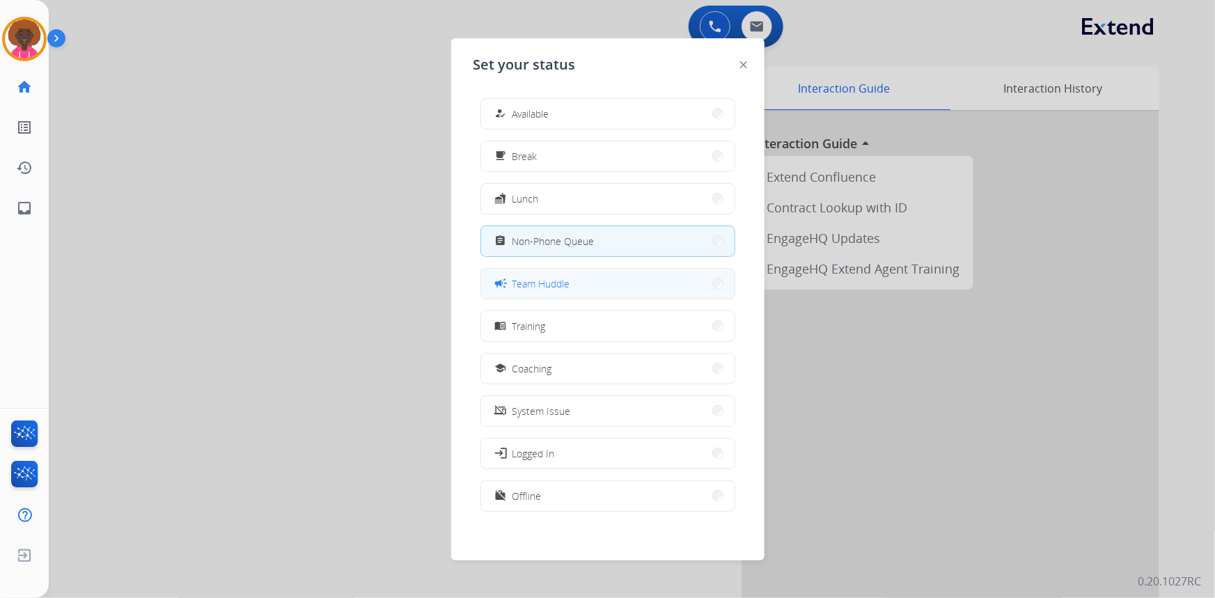
click at [593, 289] on button "campaign Team Huddle" at bounding box center [607, 284] width 253 height 30
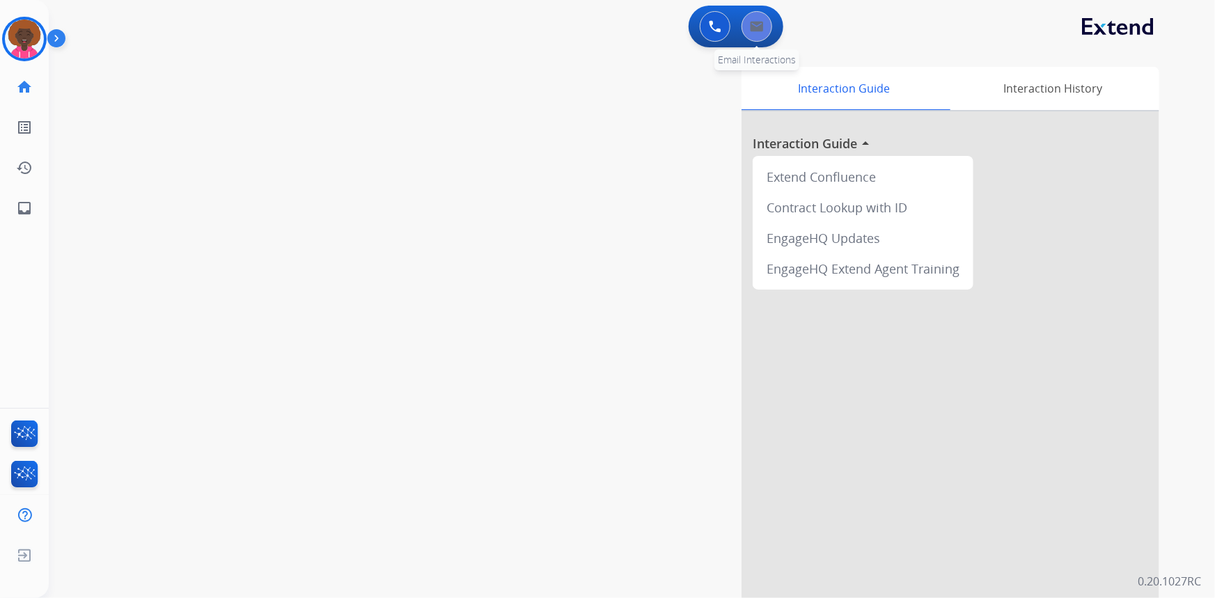
click at [766, 23] on button at bounding box center [756, 26] width 31 height 31
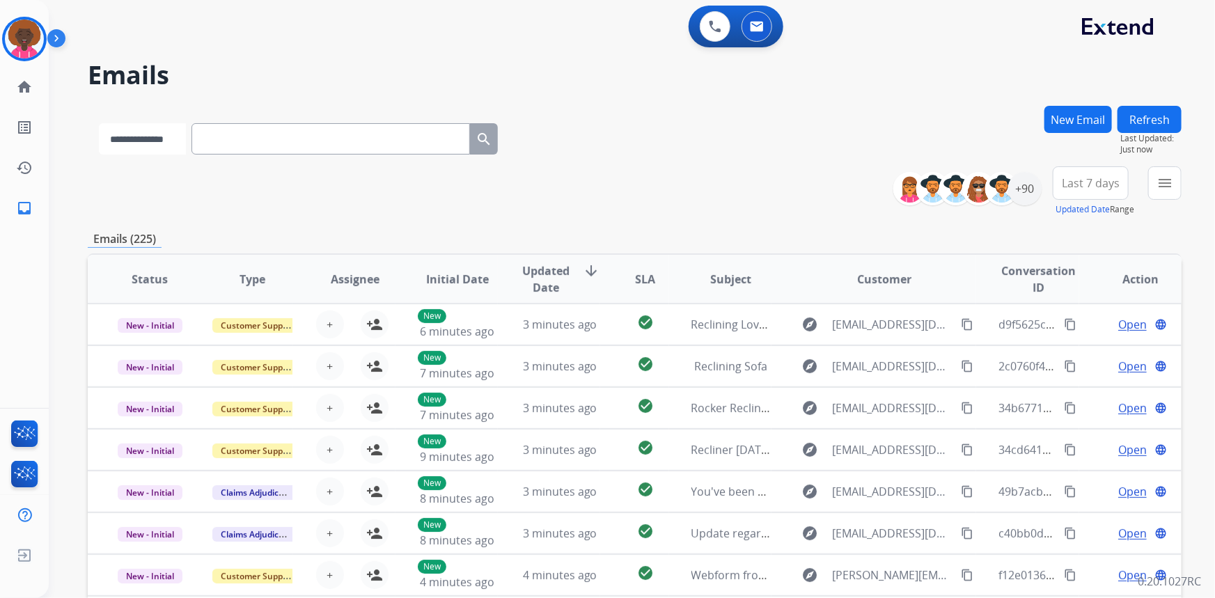
click at [186, 144] on select "**********" at bounding box center [142, 138] width 87 height 31
select select "**********"
click at [99, 123] on select "**********" at bounding box center [142, 138] width 87 height 31
paste input "**********"
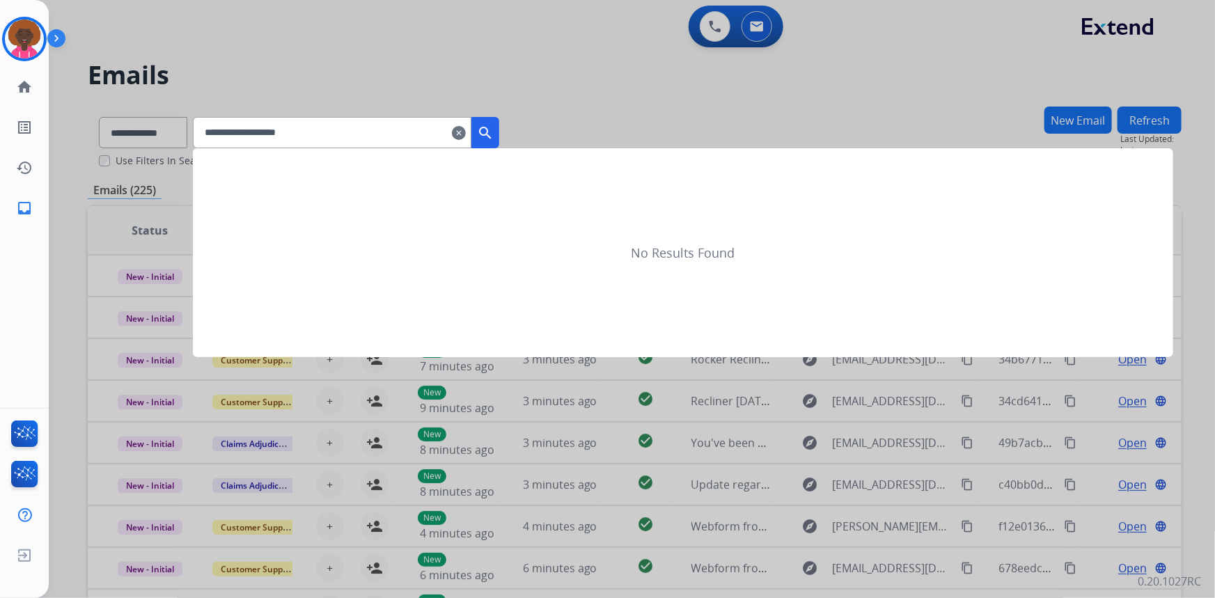
type input "**********"
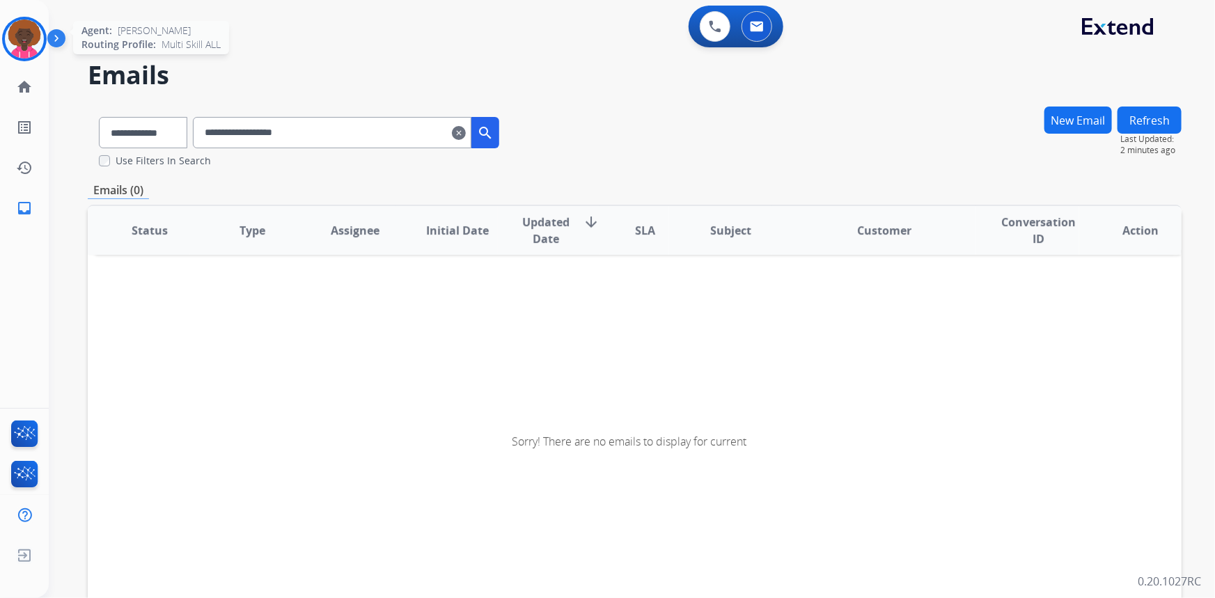
drag, startPoint x: 30, startPoint y: 33, endPoint x: 39, endPoint y: 38, distance: 10.6
click at [29, 33] on img at bounding box center [24, 38] width 39 height 39
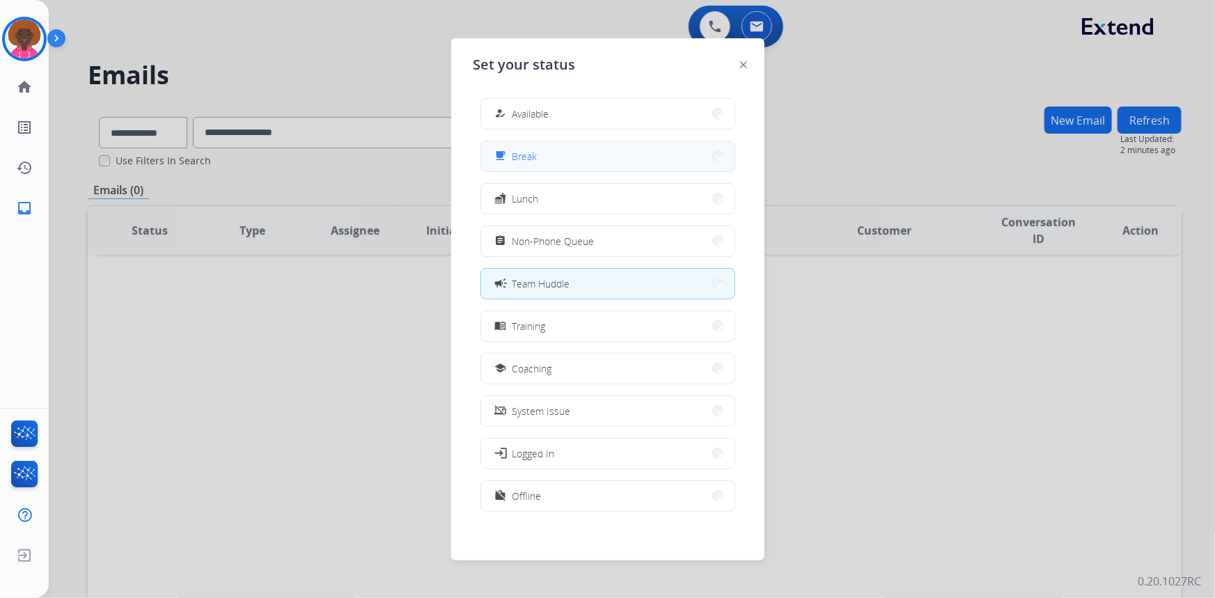
click at [694, 165] on button "free_breakfast Break" at bounding box center [607, 156] width 253 height 30
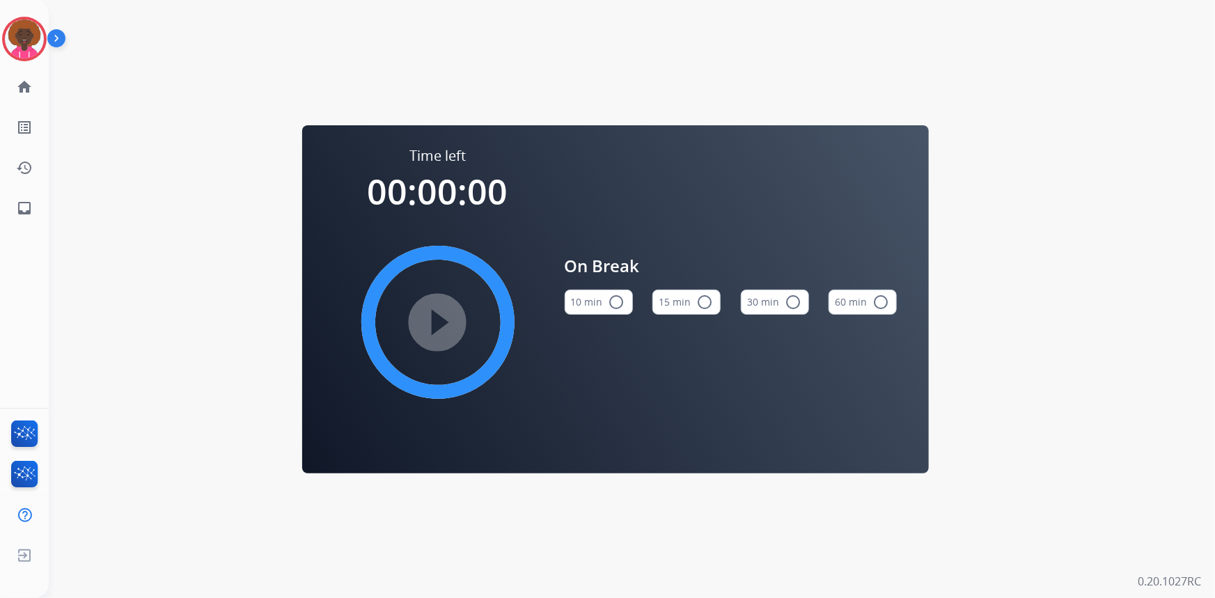
drag, startPoint x: 695, startPoint y: 303, endPoint x: 571, endPoint y: 311, distance: 124.2
click at [692, 301] on button "15 min radio_button_unchecked" at bounding box center [686, 302] width 68 height 25
click at [446, 331] on mat-icon "play_circle_filled" at bounding box center [437, 322] width 17 height 17
click at [30, 10] on div "Stephanie Break Edit Avatar Agent: Stephanie Routing Profile: Multi Skill ALL h…" at bounding box center [24, 114] width 49 height 228
click at [37, 43] on img at bounding box center [24, 38] width 39 height 39
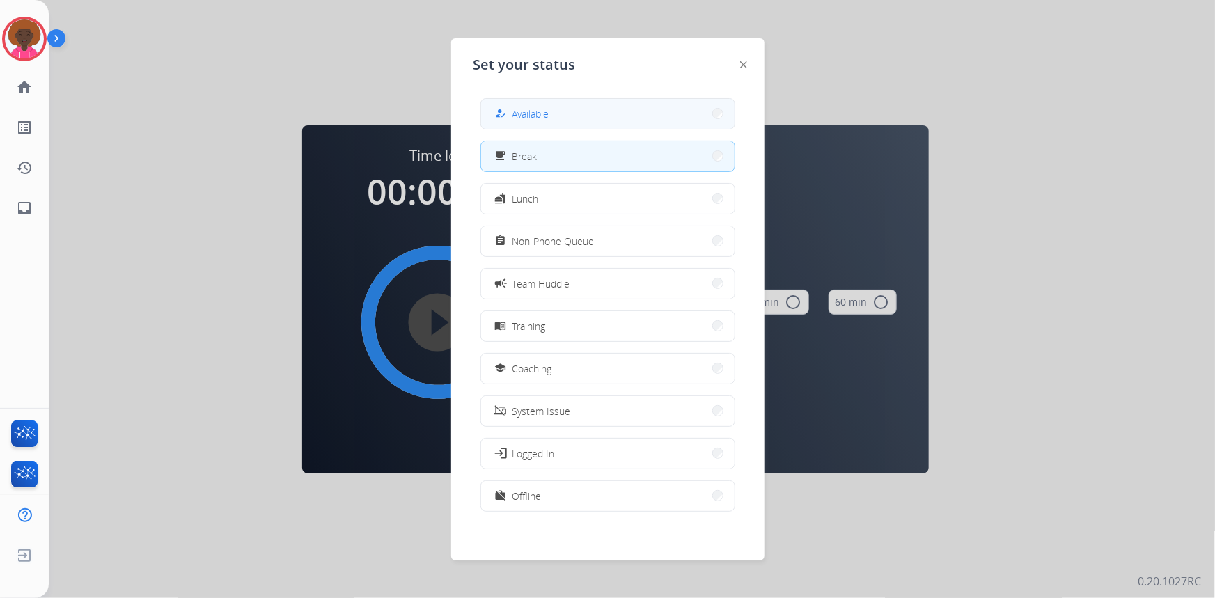
click at [571, 118] on button "how_to_reg Available" at bounding box center [607, 114] width 253 height 30
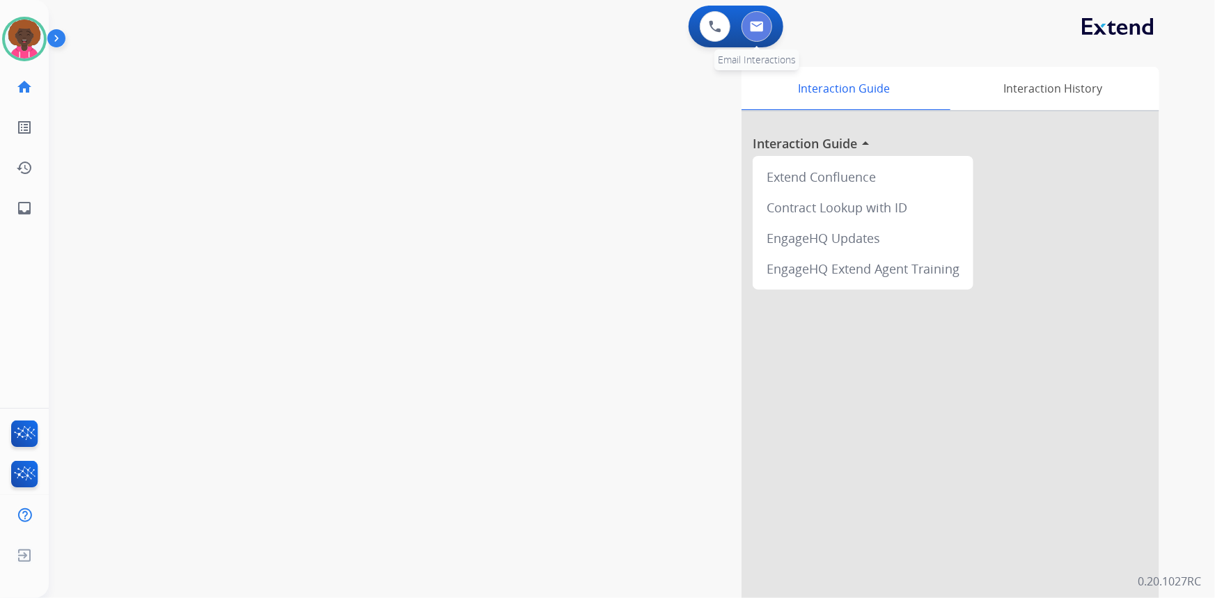
click at [762, 29] on img at bounding box center [757, 26] width 14 height 11
select select "**********"
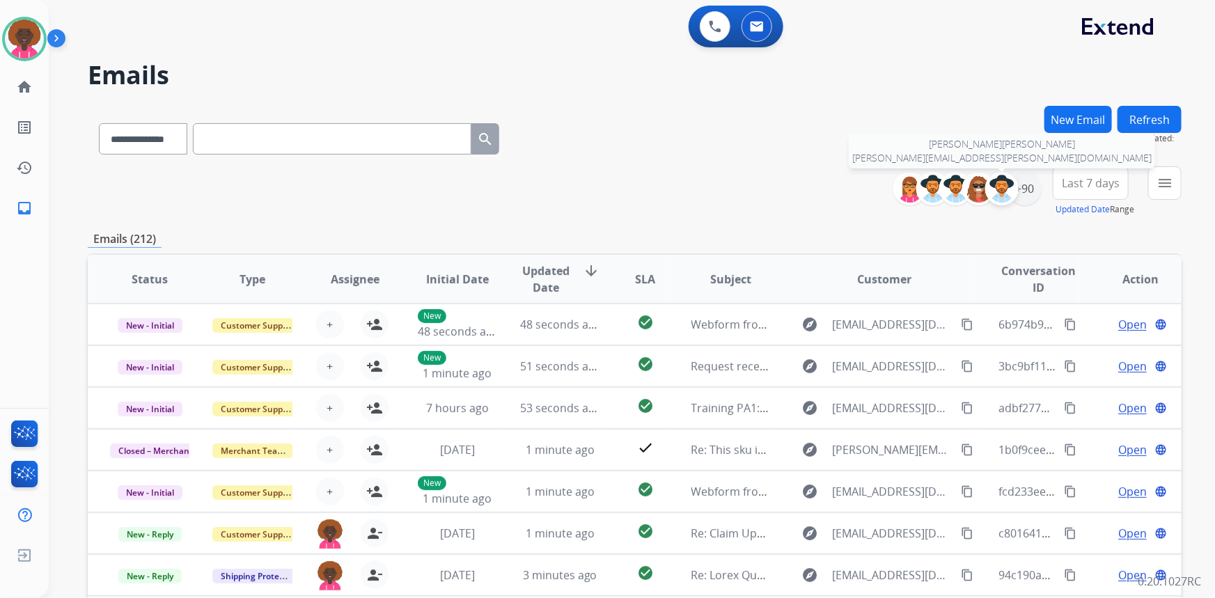
click at [1015, 186] on div at bounding box center [1001, 188] width 33 height 33
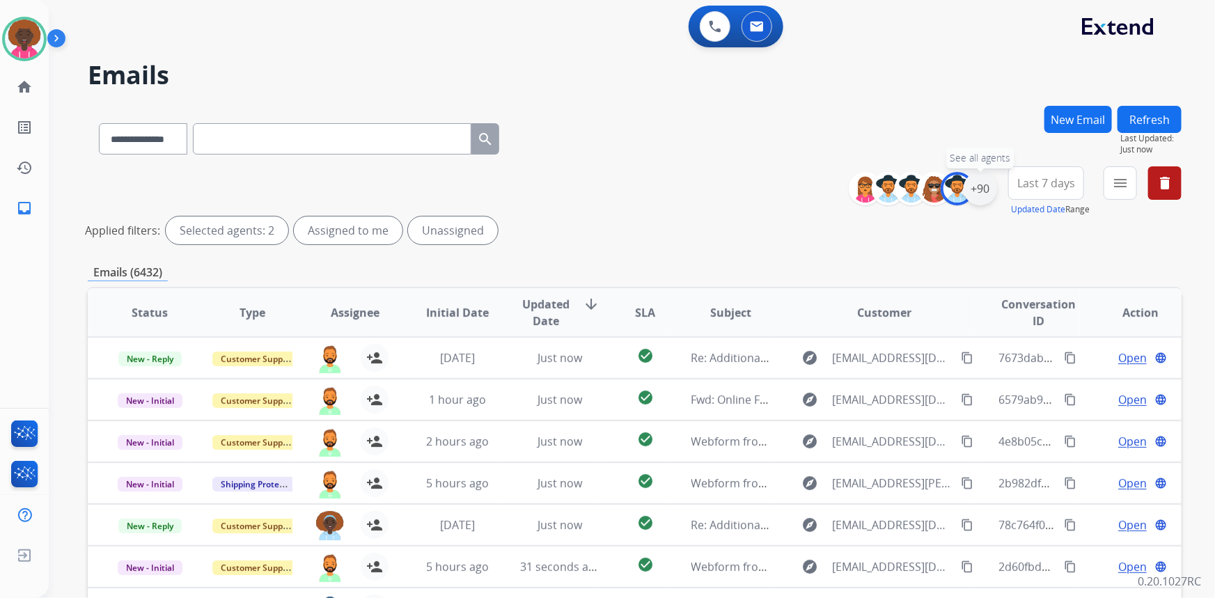
click at [983, 196] on div "+90" at bounding box center [979, 188] width 33 height 33
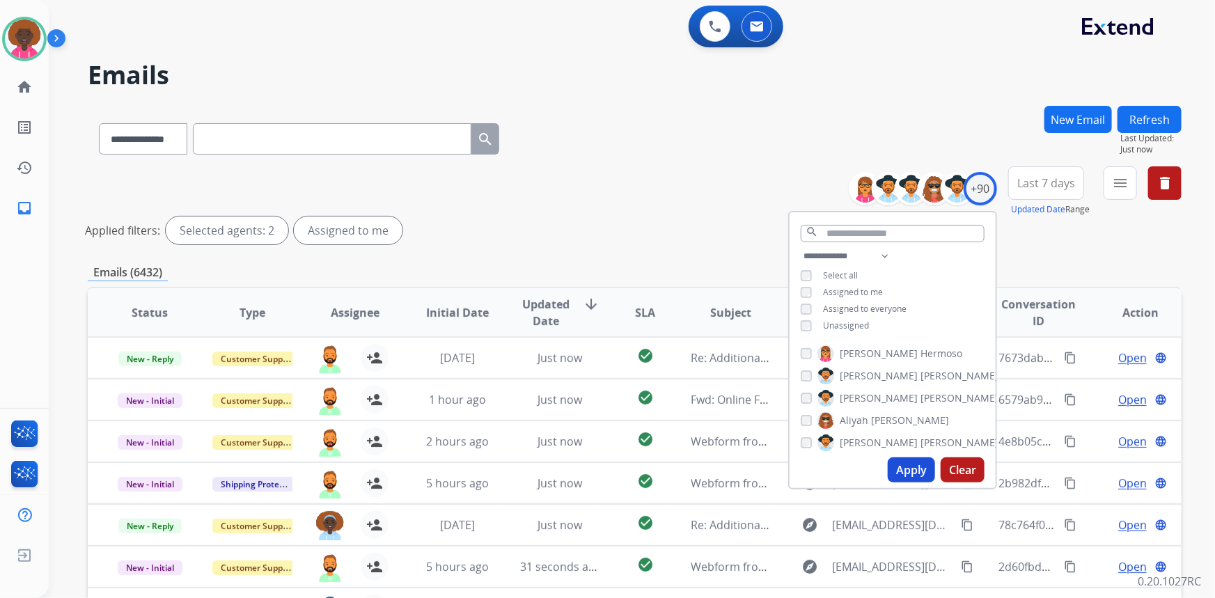
click at [901, 465] on button "Apply" at bounding box center [910, 469] width 47 height 25
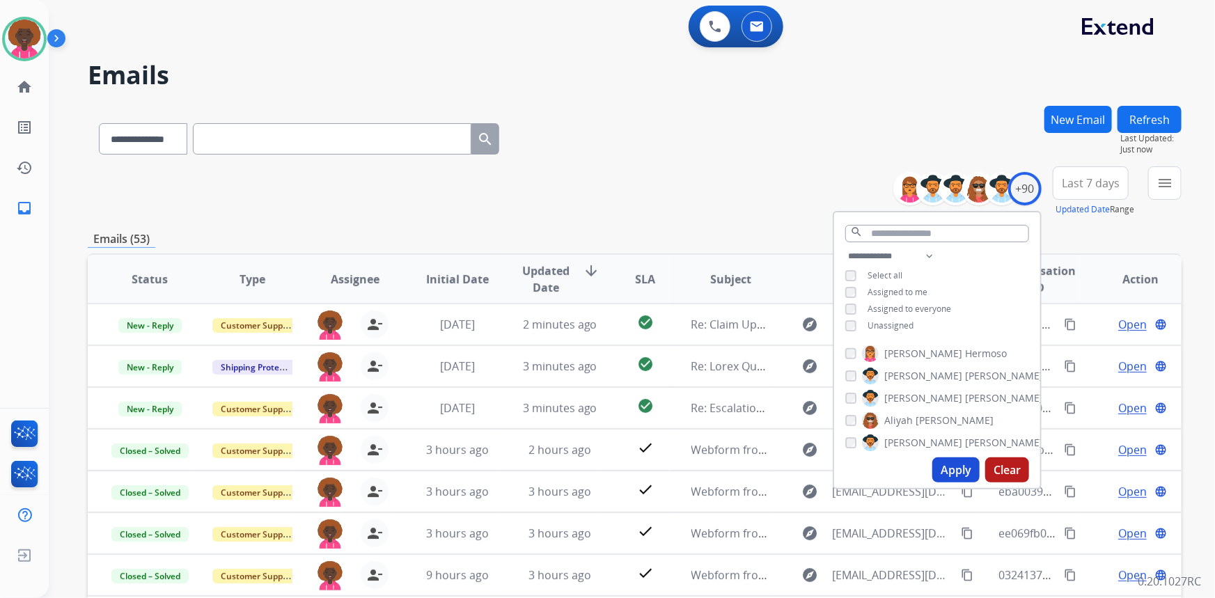
click at [715, 184] on div "**********" at bounding box center [634, 191] width 1093 height 50
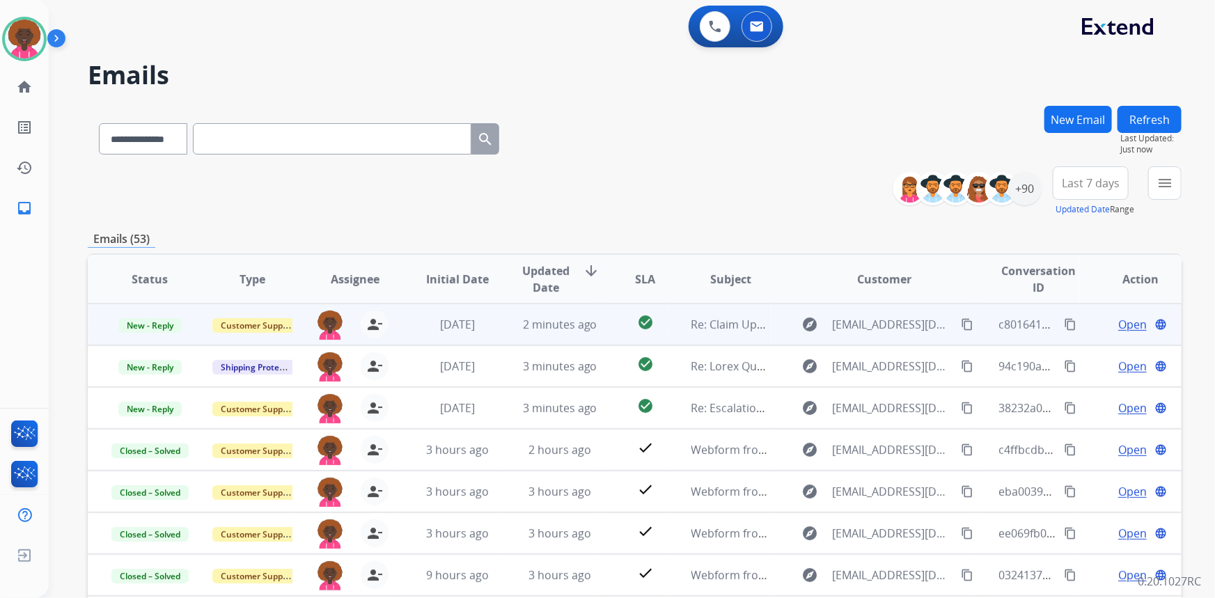
click at [1129, 326] on span "Open" at bounding box center [1132, 324] width 29 height 17
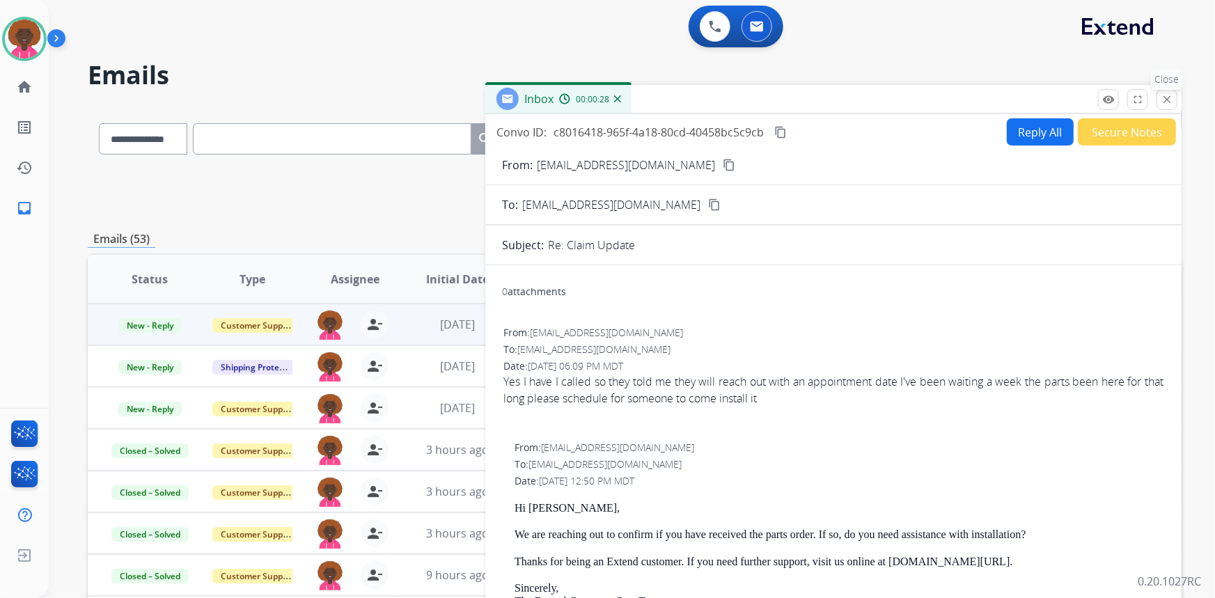
click at [1169, 97] on mat-icon "close" at bounding box center [1166, 99] width 13 height 13
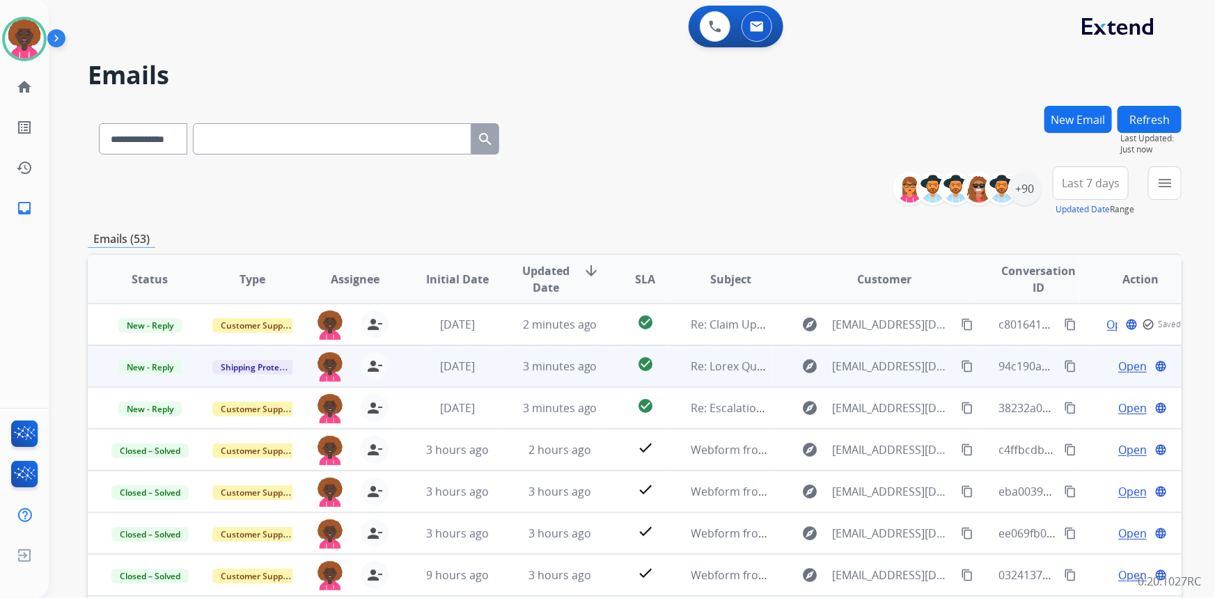
click at [1123, 366] on span "Open" at bounding box center [1132, 366] width 29 height 17
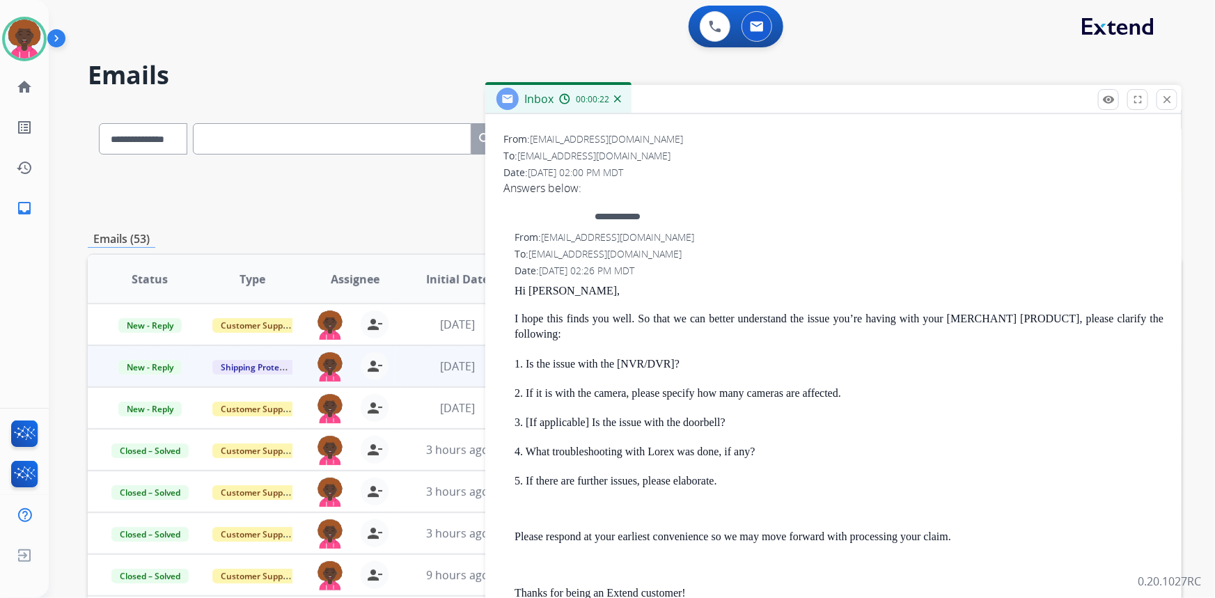
scroll to position [246, 0]
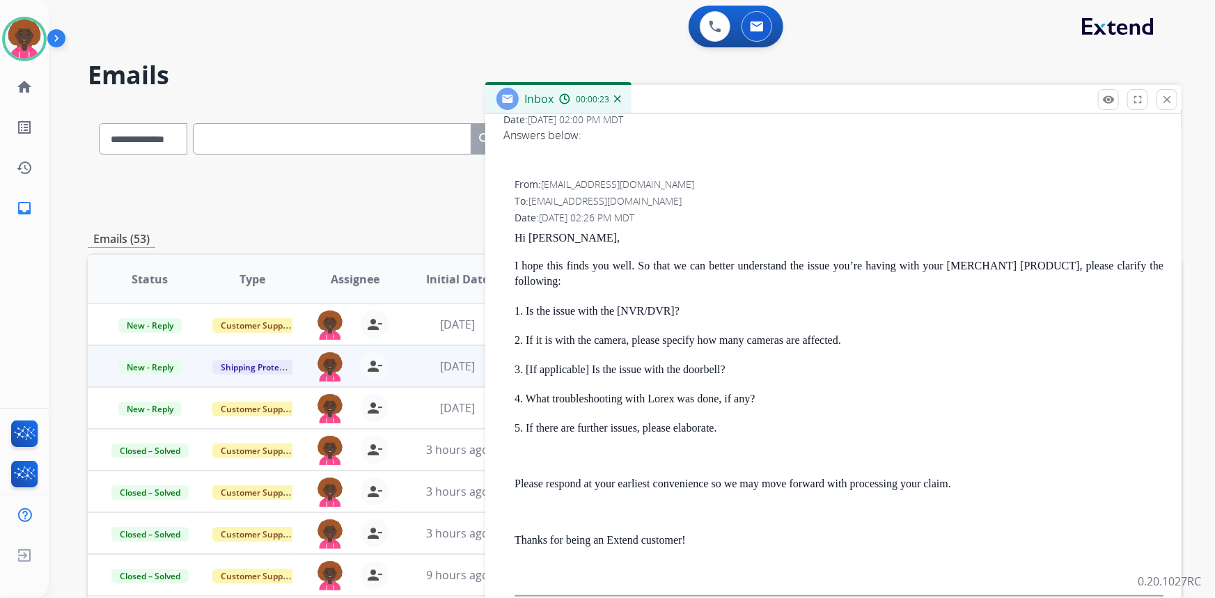
click at [584, 158] on div at bounding box center [833, 151] width 660 height 17
click at [516, 157] on div at bounding box center [833, 151] width 660 height 17
drag, startPoint x: 504, startPoint y: 158, endPoint x: 582, endPoint y: 146, distance: 78.9
click at [549, 147] on div at bounding box center [833, 151] width 660 height 17
click at [583, 146] on div at bounding box center [833, 151] width 660 height 17
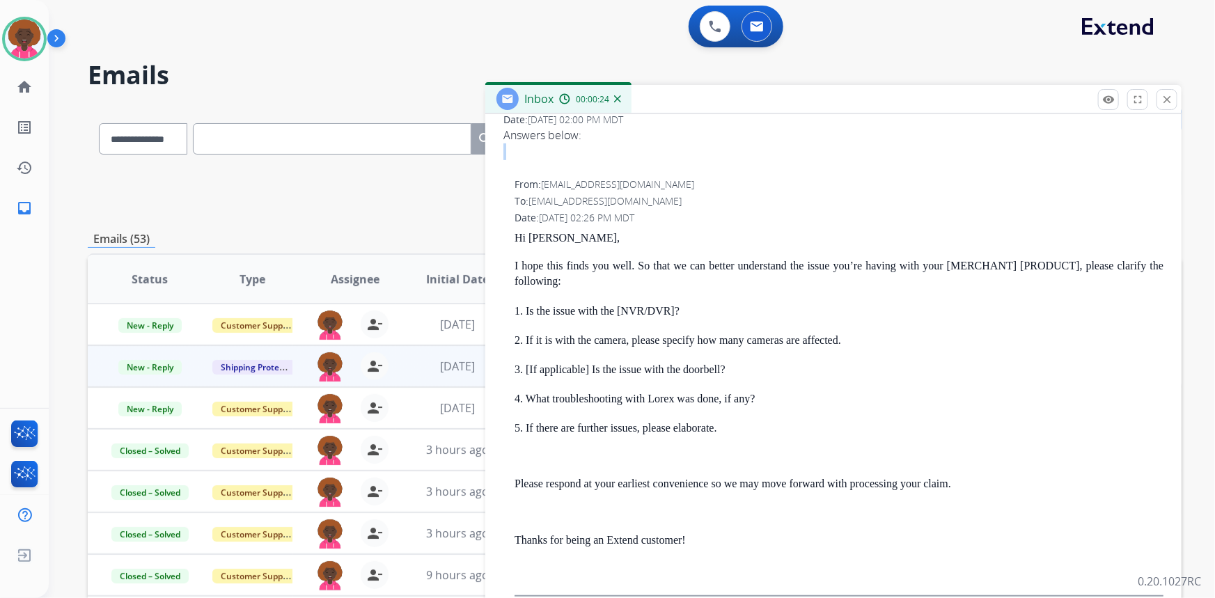
click at [583, 146] on div at bounding box center [833, 151] width 660 height 17
click at [1161, 100] on mat-icon "close" at bounding box center [1166, 99] width 13 height 13
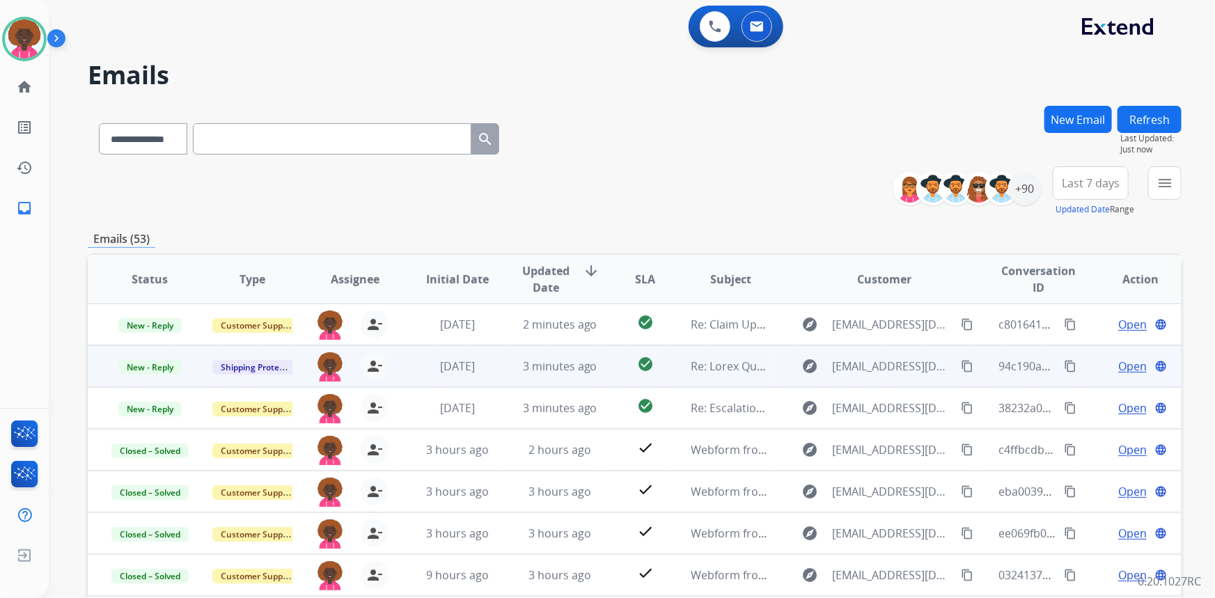
click at [1118, 365] on span "Open" at bounding box center [1132, 366] width 29 height 17
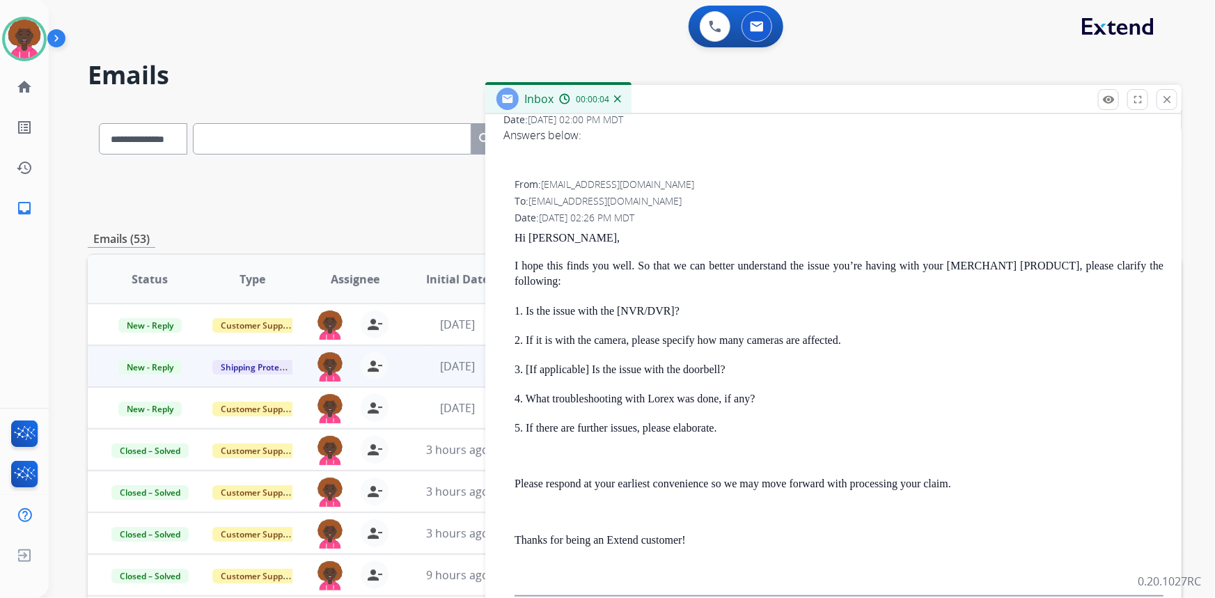
scroll to position [0, 0]
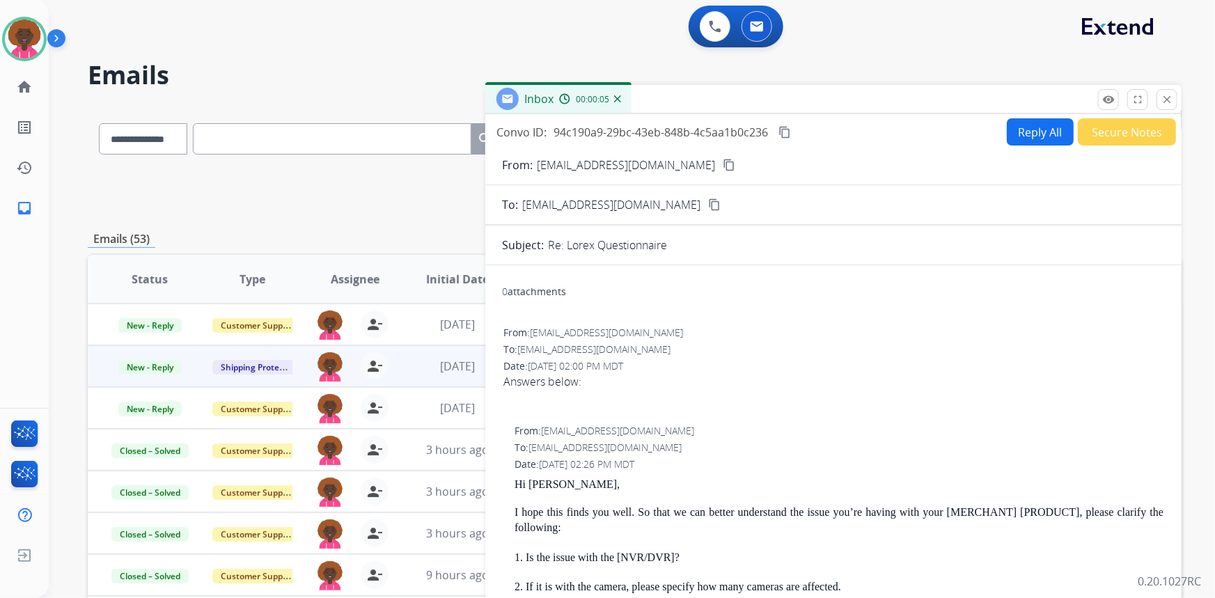
click at [592, 409] on div "From: rptyer@gmail.com To: shipping@extend.com Date: 10/15/2025 - 02:00 PM MDT …" at bounding box center [833, 371] width 663 height 95
drag, startPoint x: 598, startPoint y: 416, endPoint x: 527, endPoint y: 405, distance: 71.8
click at [562, 412] on div "From: rptyer@gmail.com To: shipping@extend.com Date: 10/15/2025 - 02:00 PM MDT …" at bounding box center [833, 371] width 663 height 95
click at [525, 405] on div at bounding box center [833, 398] width 660 height 17
click at [585, 402] on div at bounding box center [833, 398] width 660 height 17
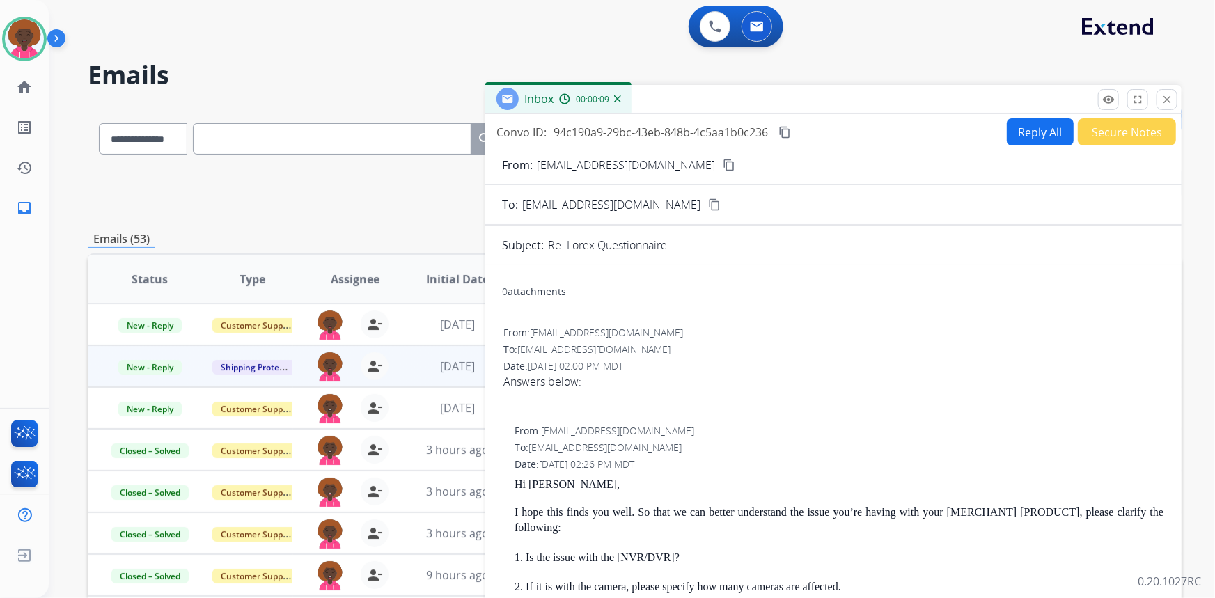
click at [1018, 134] on button "Reply All" at bounding box center [1039, 131] width 67 height 27
select select "**********"
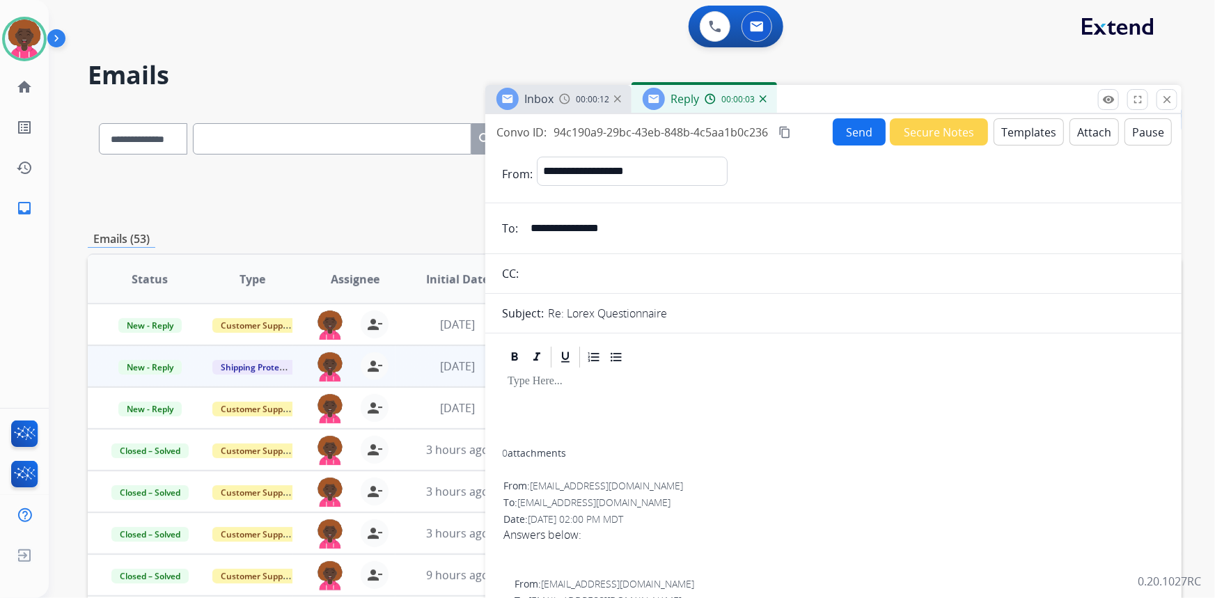
click at [1013, 133] on button "Templates" at bounding box center [1028, 131] width 70 height 27
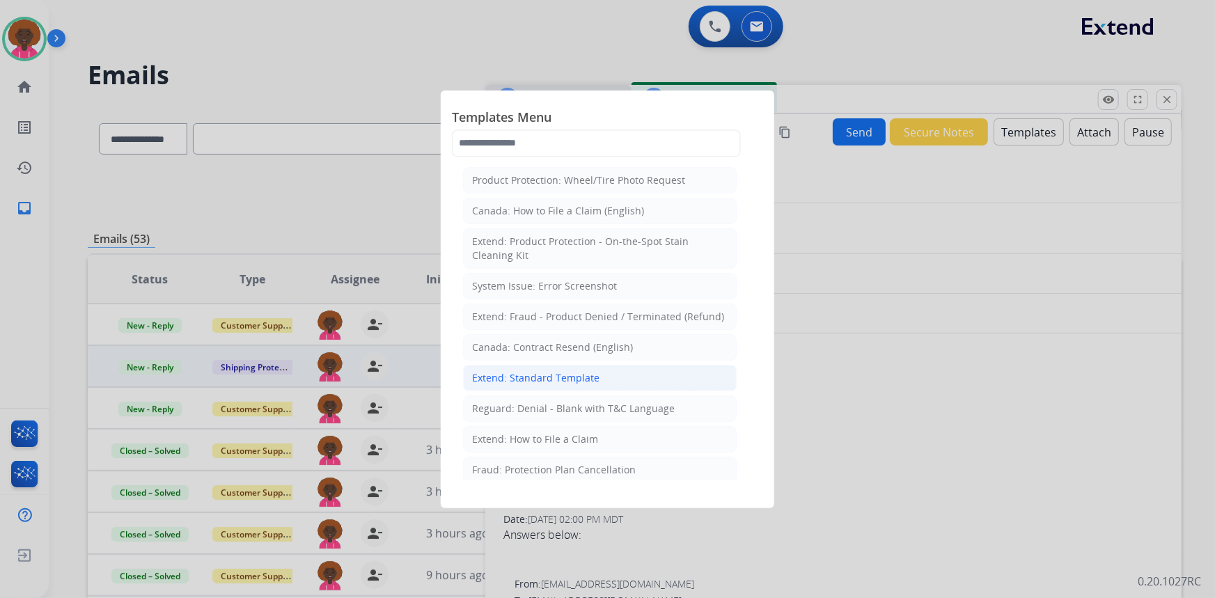
click at [598, 368] on li "Extend: Standard Template" at bounding box center [600, 378] width 274 height 26
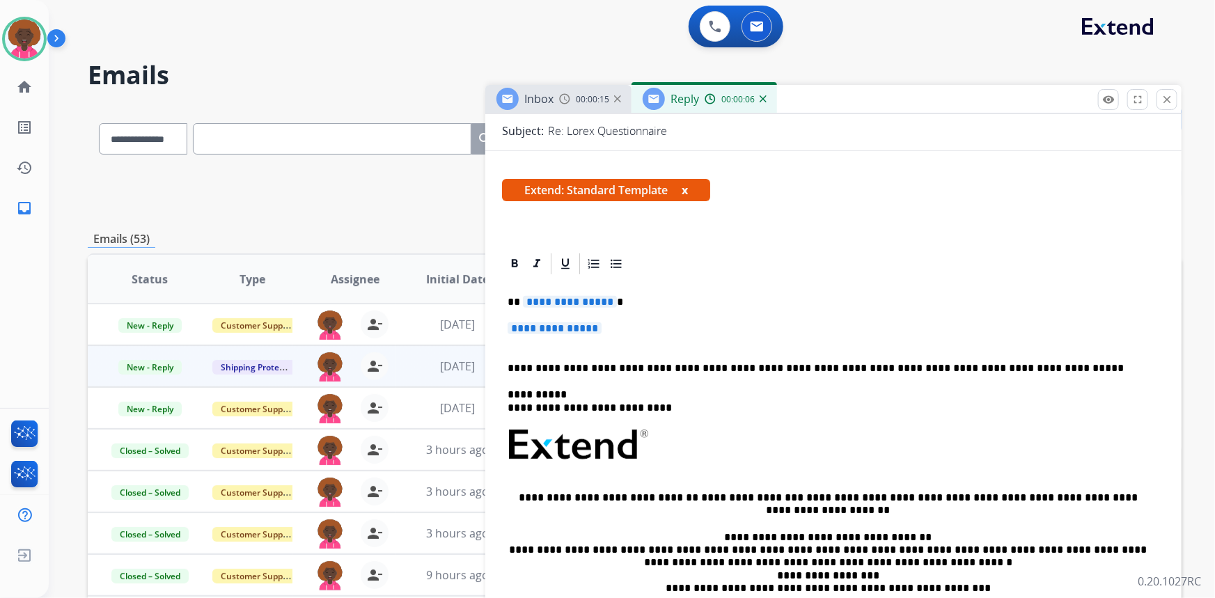
scroll to position [189, 0]
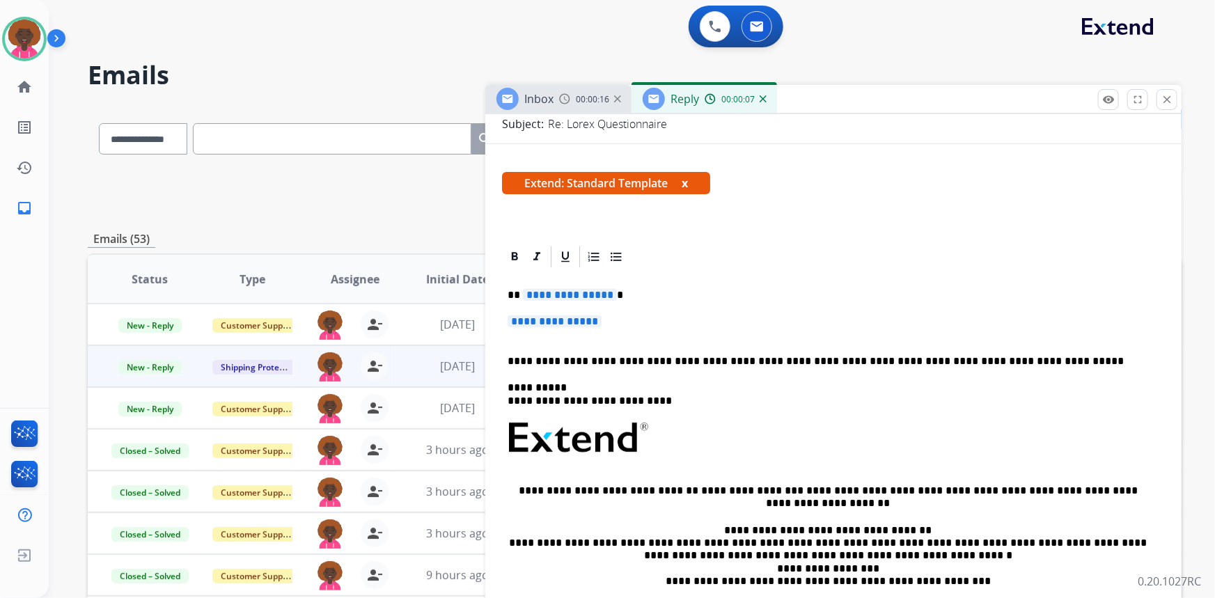
click at [576, 333] on p "**********" at bounding box center [833, 328] width 652 height 26
click at [583, 328] on p "**********" at bounding box center [833, 328] width 652 height 26
click at [605, 313] on div "**********" at bounding box center [833, 478] width 663 height 419
click at [601, 319] on span "**********" at bounding box center [554, 321] width 94 height 12
click at [592, 323] on span "**********" at bounding box center [554, 321] width 94 height 12
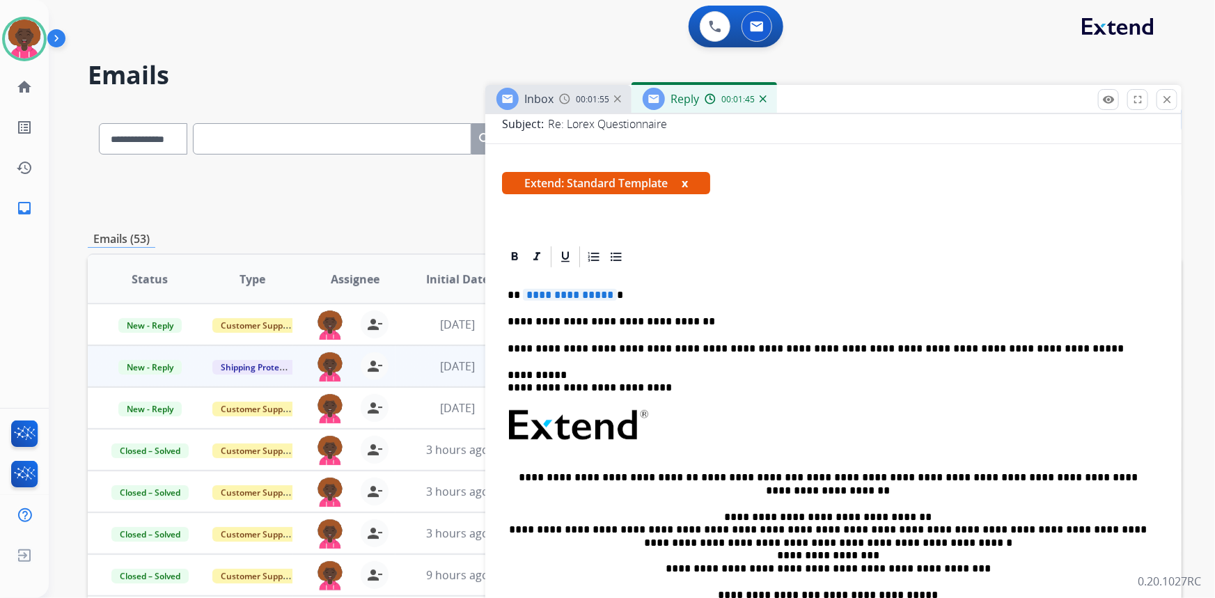
click at [701, 300] on div "**********" at bounding box center [833, 472] width 663 height 406
click at [713, 315] on p "**********" at bounding box center [827, 321] width 641 height 13
click at [702, 315] on p "**********" at bounding box center [827, 321] width 641 height 13
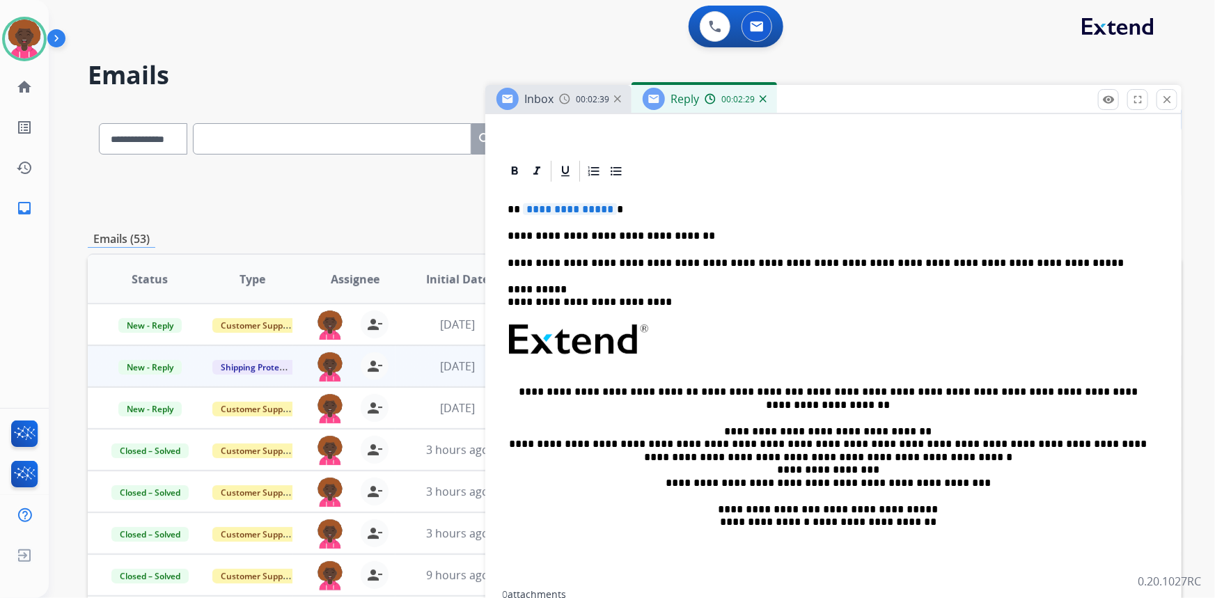
scroll to position [253, 0]
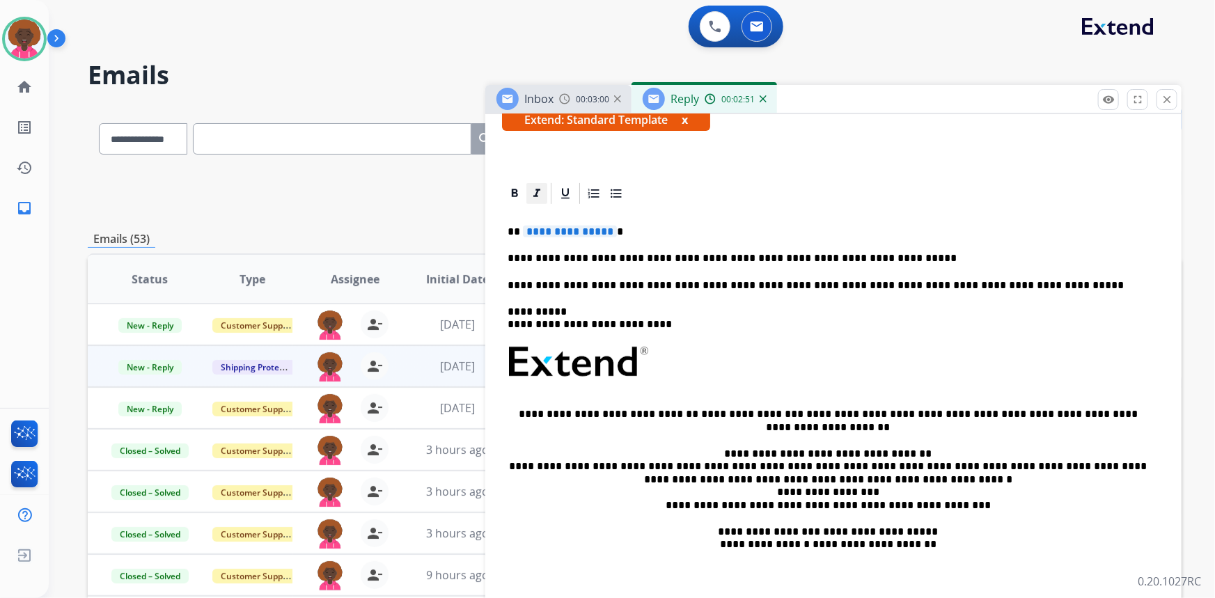
click at [539, 192] on icon at bounding box center [537, 194] width 14 height 14
click at [574, 221] on div "**********" at bounding box center [833, 409] width 663 height 406
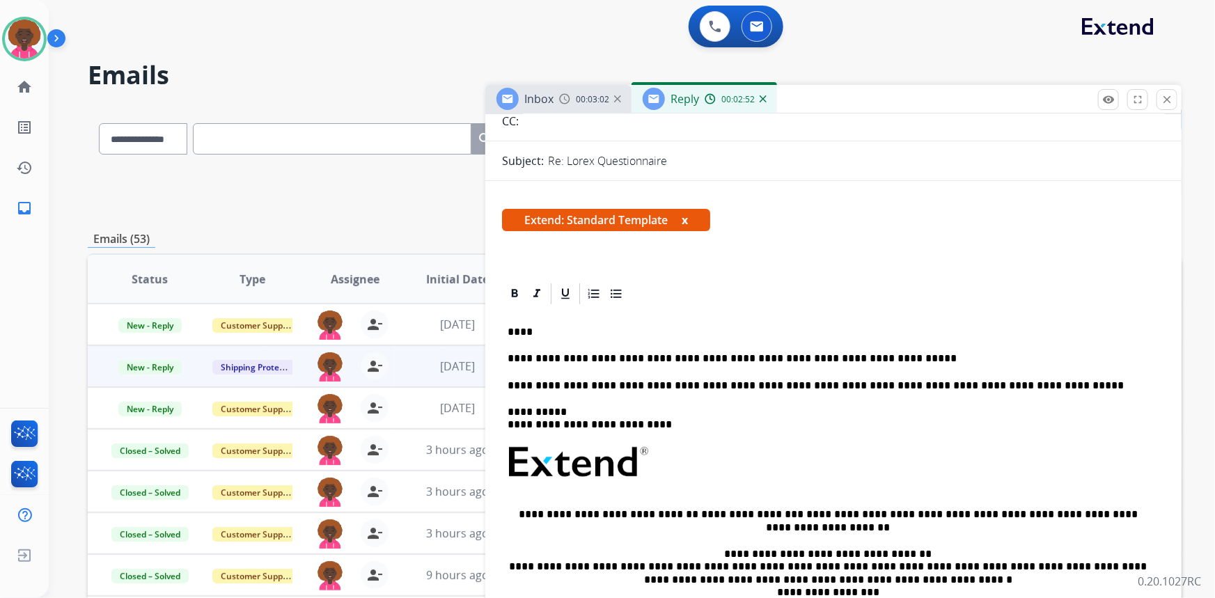
scroll to position [0, 0]
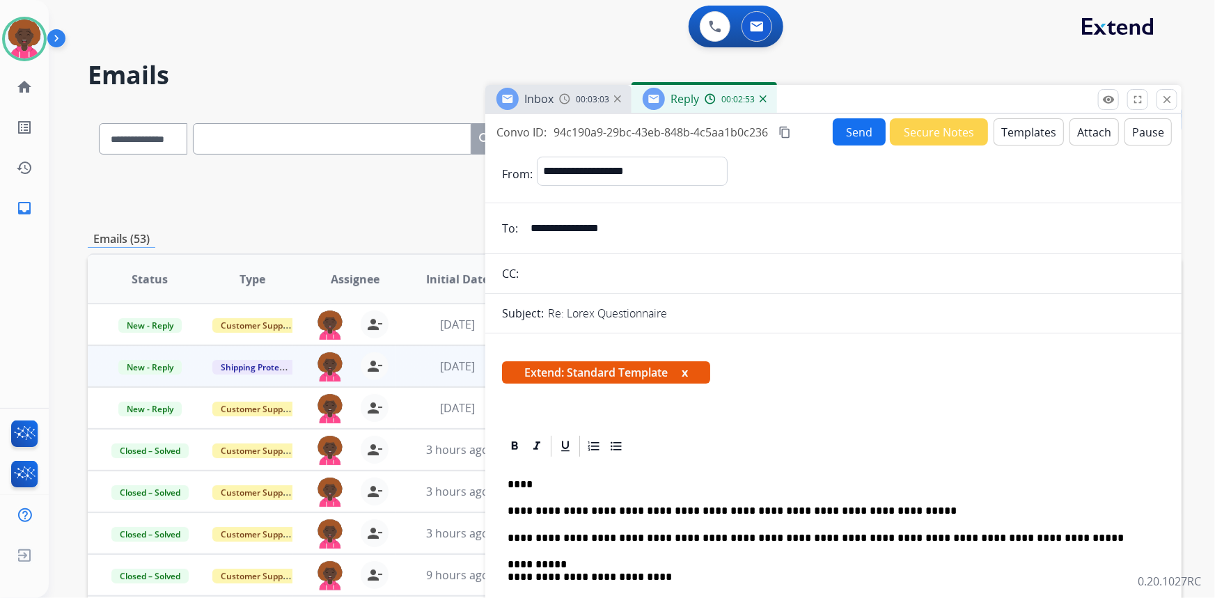
click at [862, 131] on button "Send" at bounding box center [858, 131] width 53 height 27
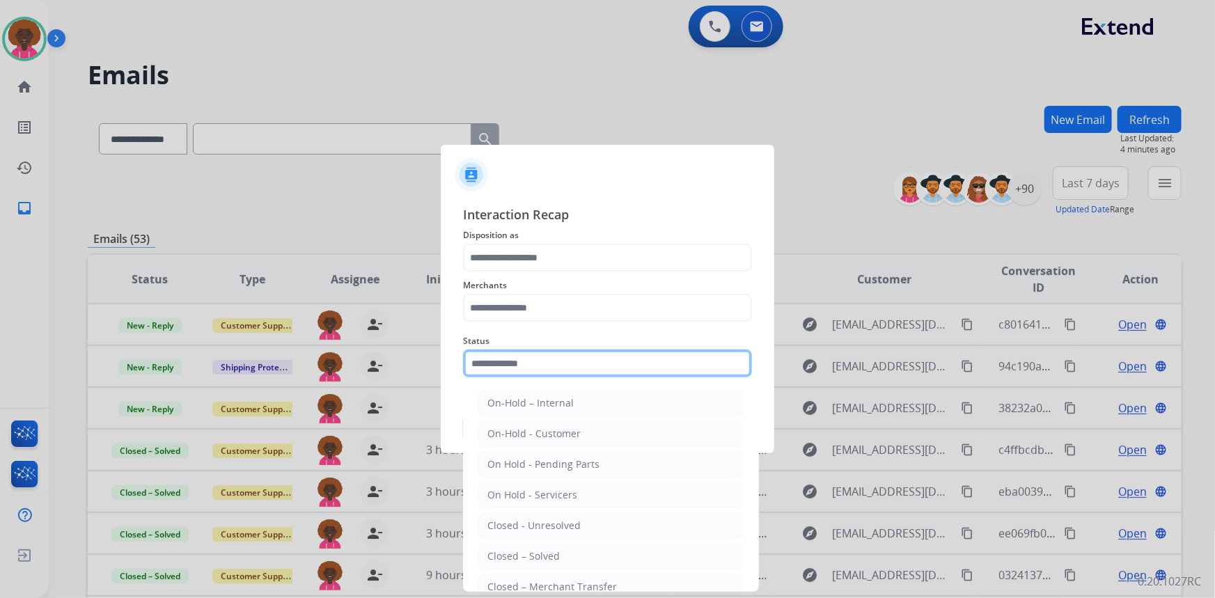
click at [595, 361] on input "text" at bounding box center [607, 363] width 289 height 28
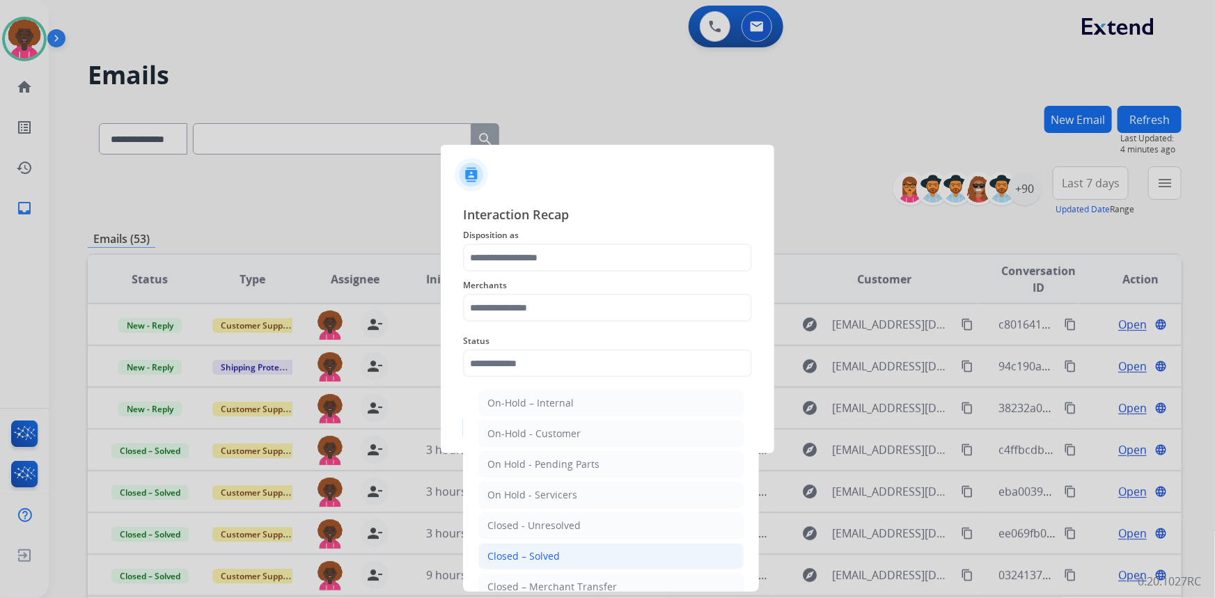
click at [554, 549] on div "Closed – Solved" at bounding box center [523, 556] width 72 height 14
type input "**********"
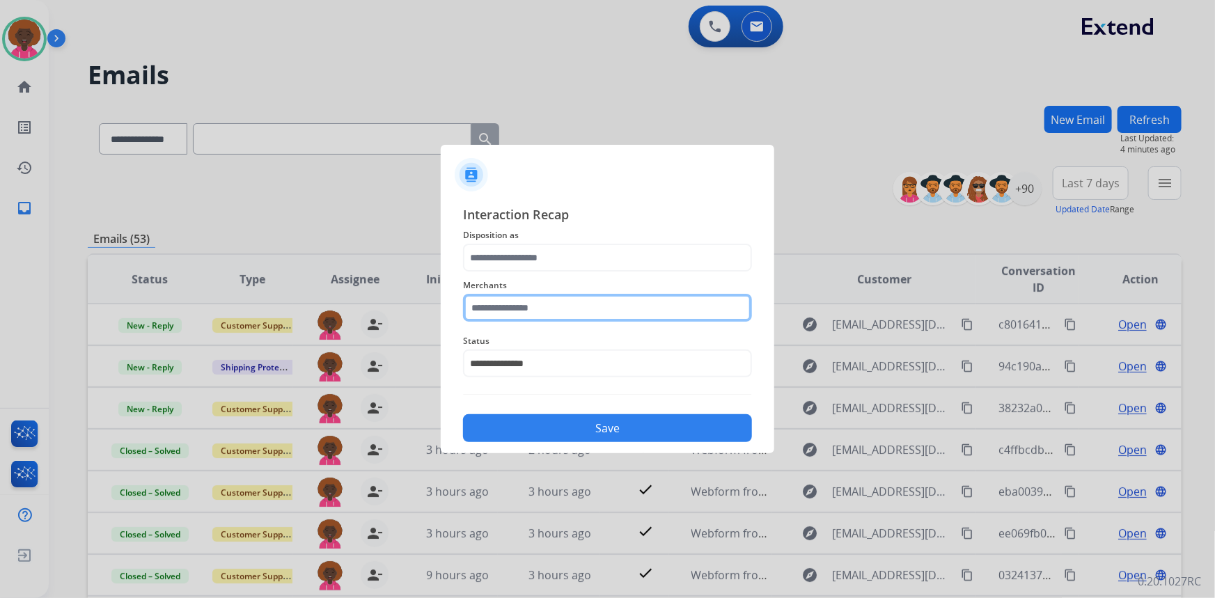
click at [550, 299] on input "text" at bounding box center [607, 308] width 289 height 28
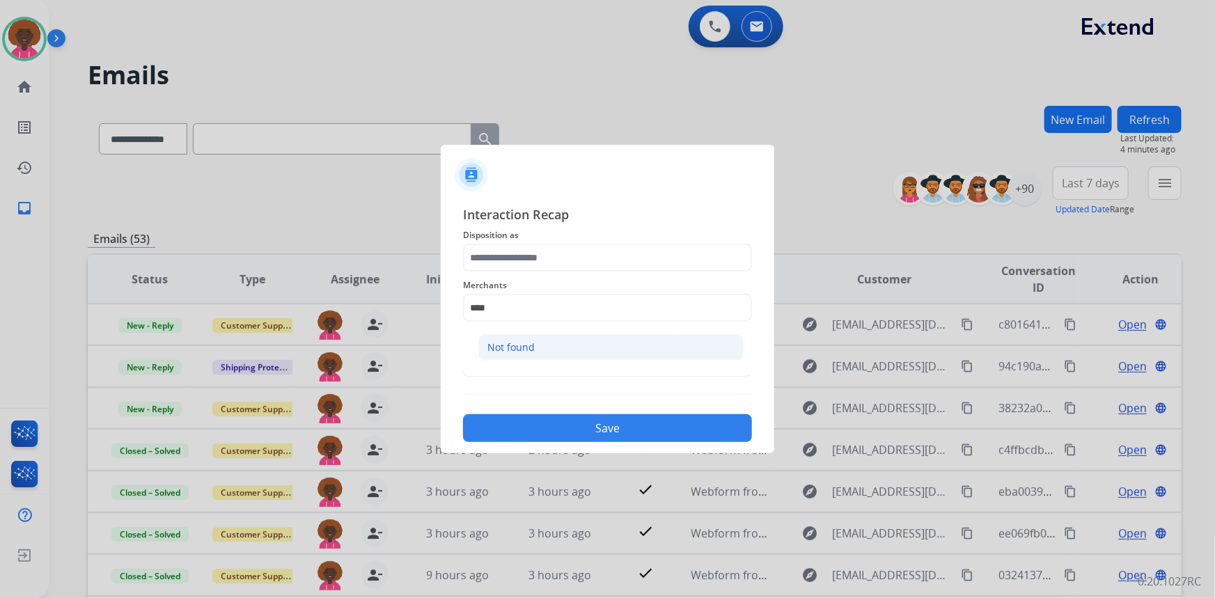
click at [654, 356] on li "Not found" at bounding box center [610, 347] width 265 height 26
type input "*********"
click at [553, 244] on div "**********" at bounding box center [607, 323] width 289 height 237
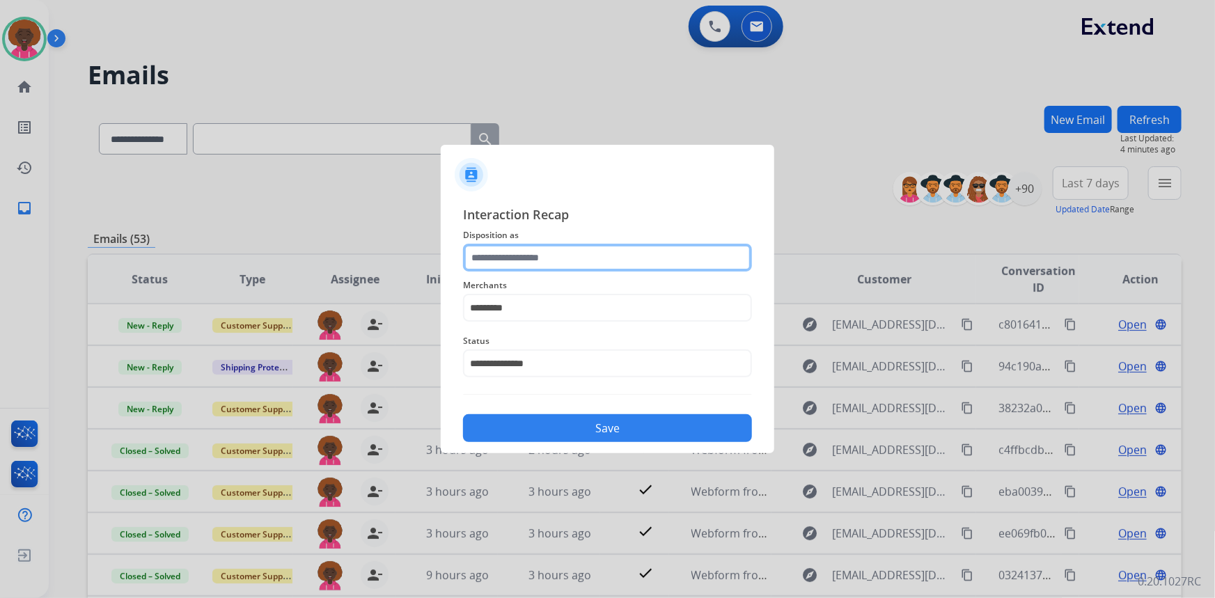
click at [545, 266] on input "text" at bounding box center [607, 258] width 289 height 28
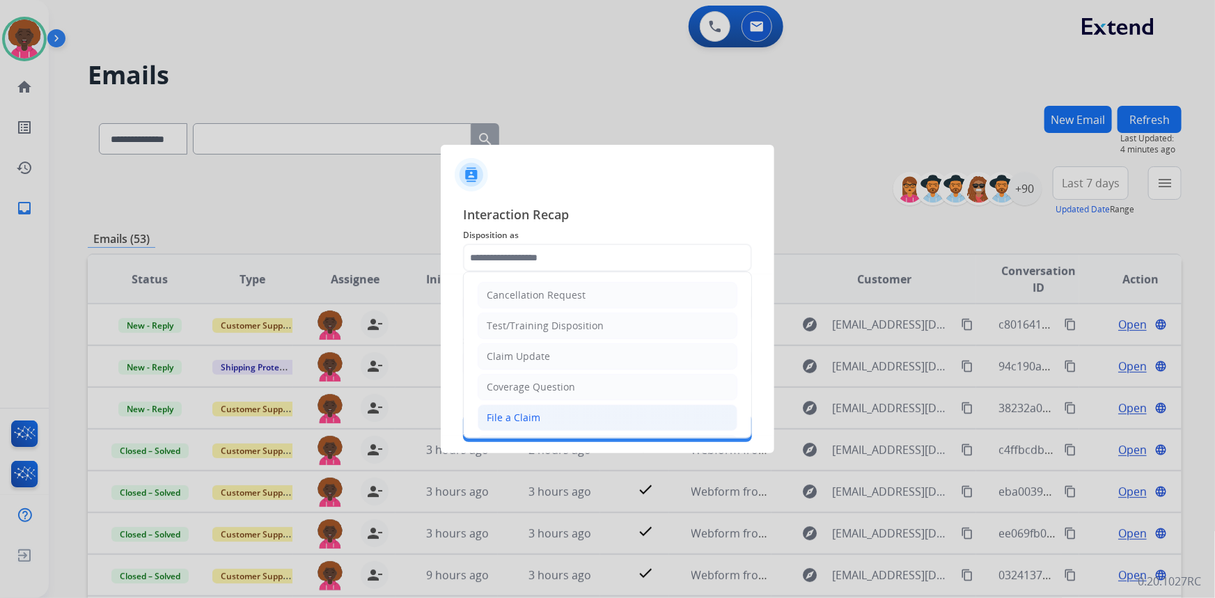
click at [505, 407] on li "File a Claim" at bounding box center [607, 417] width 260 height 26
type input "**********"
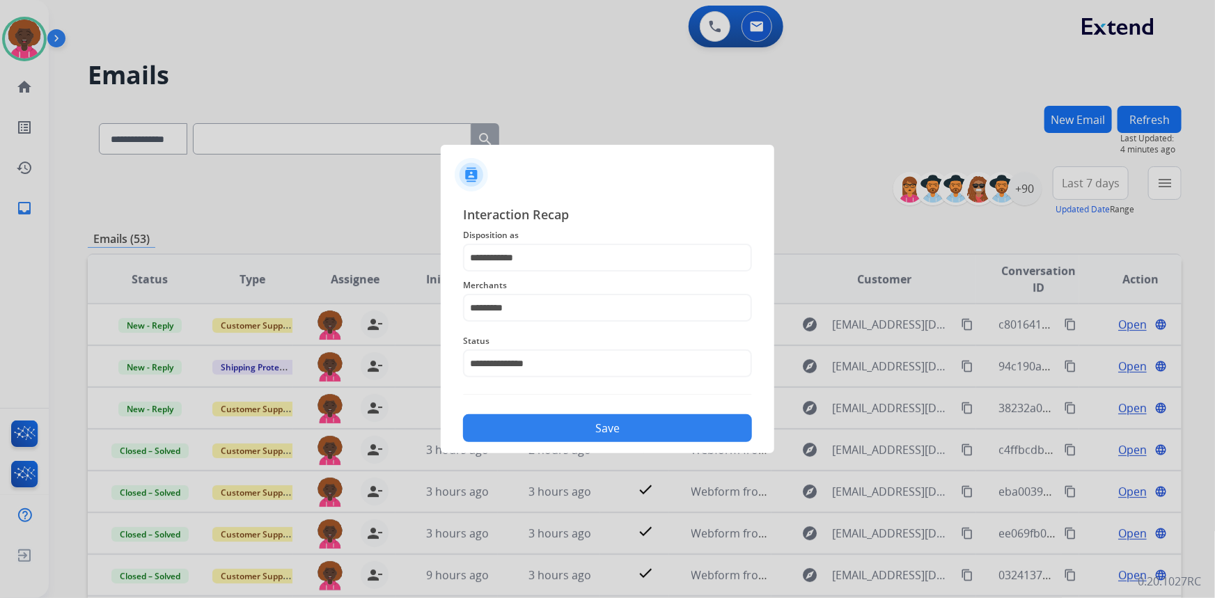
click at [549, 432] on button "Save" at bounding box center [607, 428] width 289 height 28
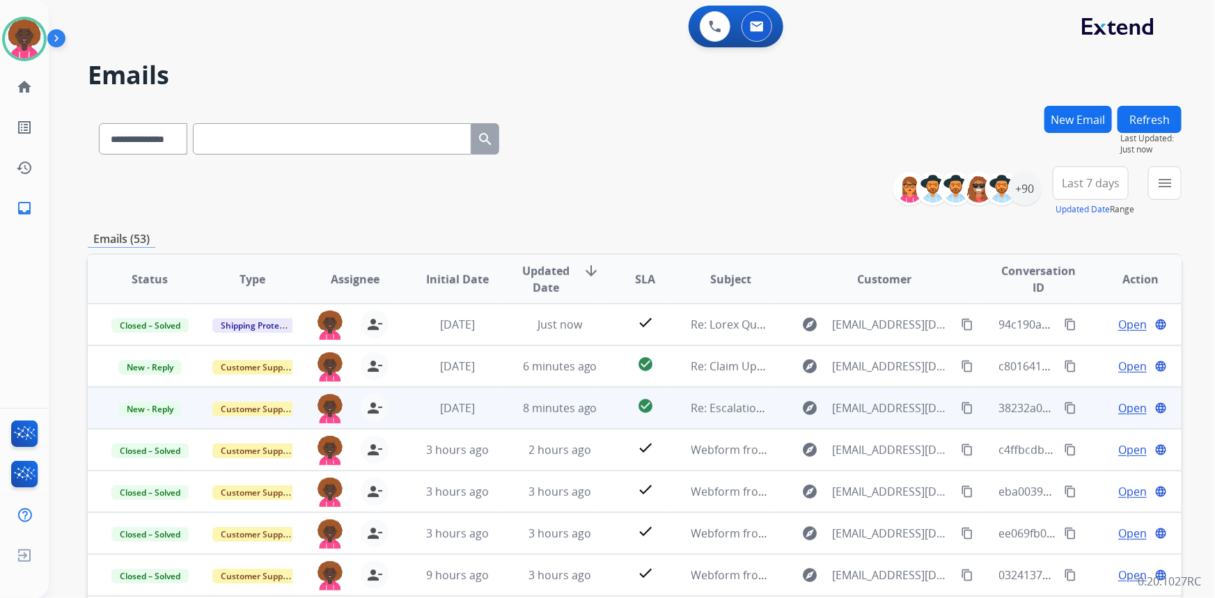
click at [1135, 404] on span "Open" at bounding box center [1132, 408] width 29 height 17
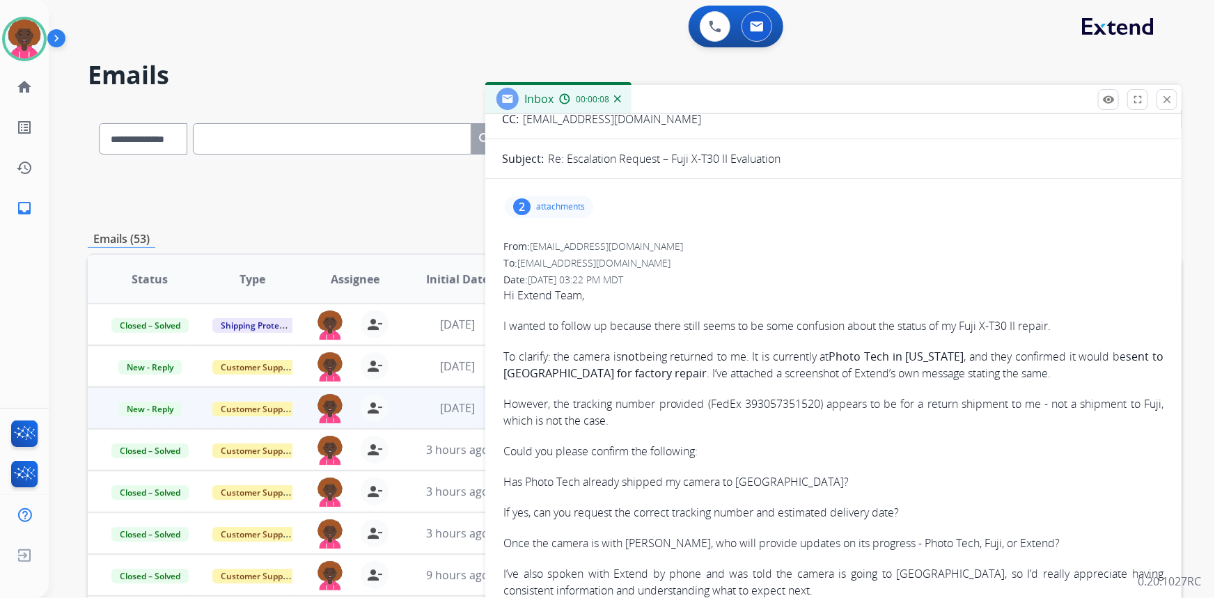
scroll to position [126, 0]
click at [576, 204] on p "attachments" at bounding box center [560, 205] width 49 height 11
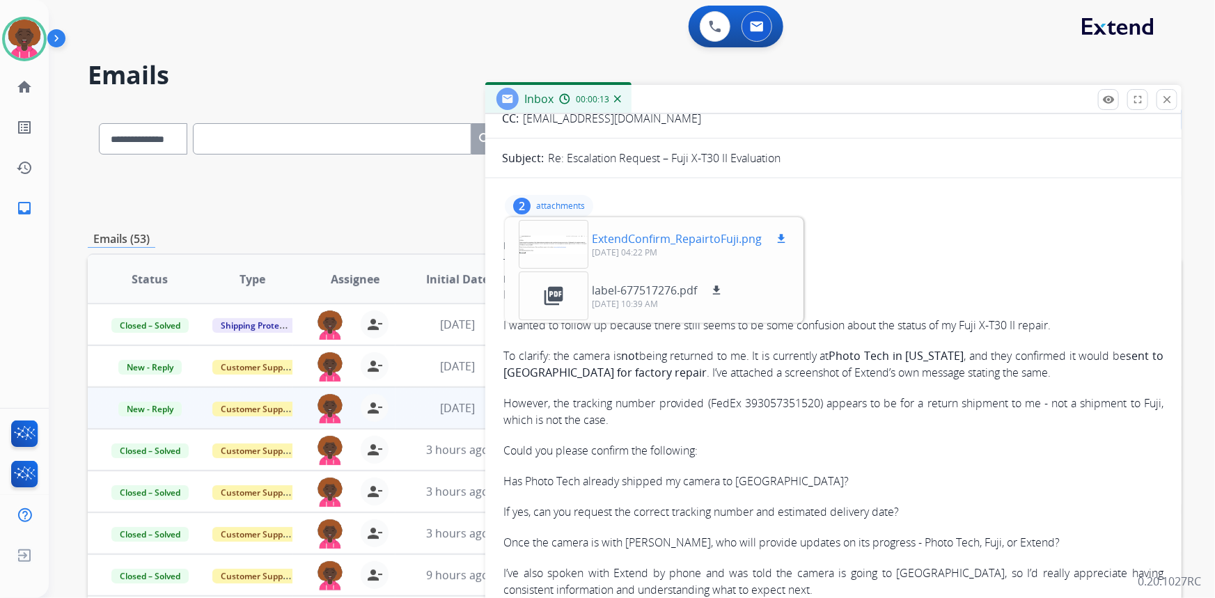
click at [531, 243] on div at bounding box center [554, 244] width 70 height 49
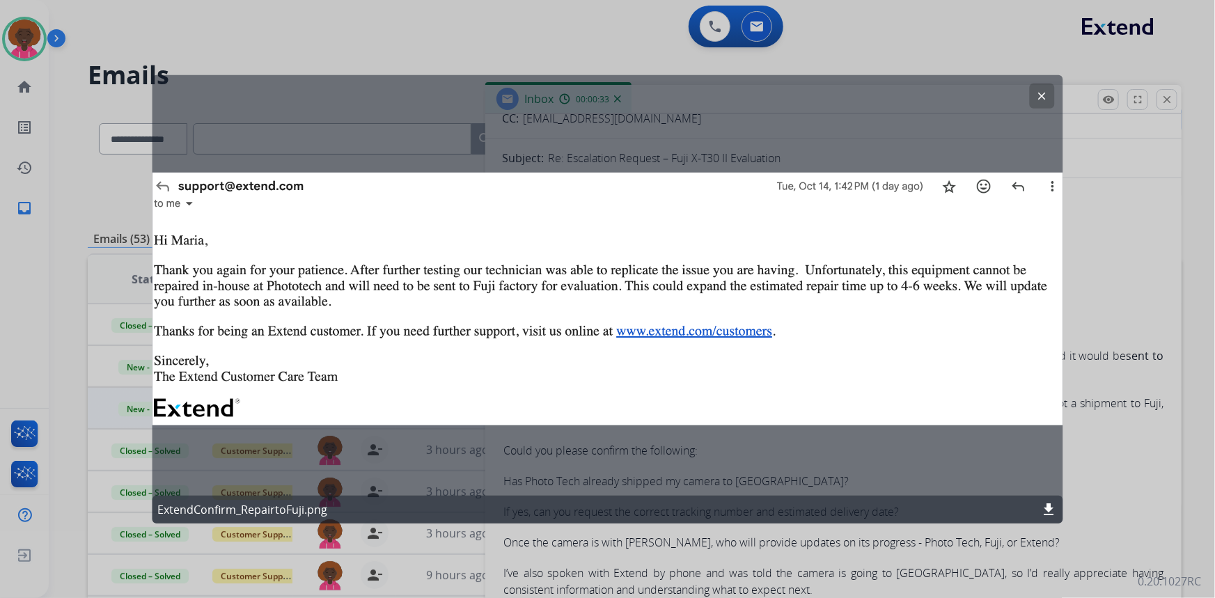
click at [1051, 354] on div "clear ExtendConfirm_RepairtoFuji.png download" at bounding box center [607, 298] width 911 height 448
click at [1108, 437] on div at bounding box center [607, 299] width 1215 height 598
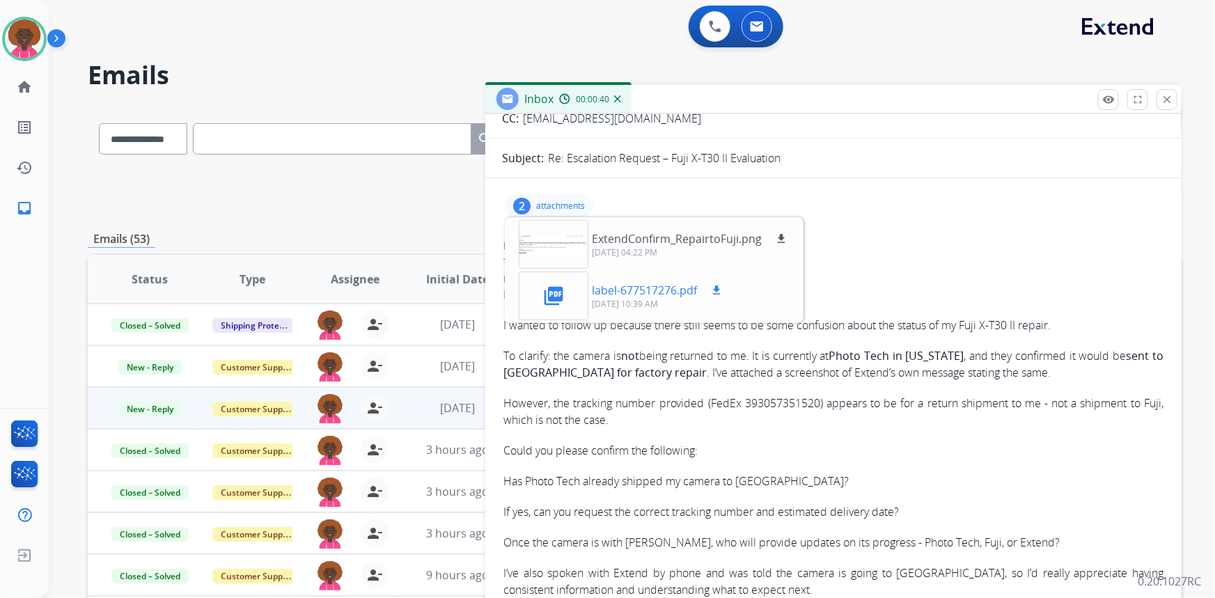
click at [539, 291] on div "picture_as_pdf" at bounding box center [554, 295] width 70 height 49
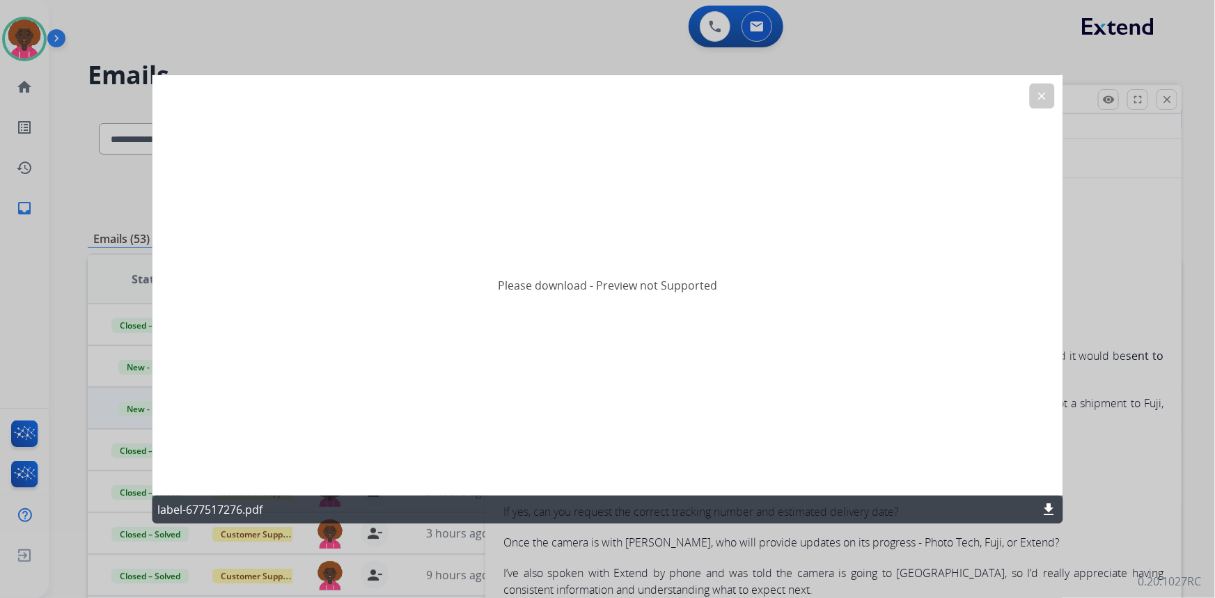
click at [1093, 206] on div at bounding box center [607, 299] width 1215 height 598
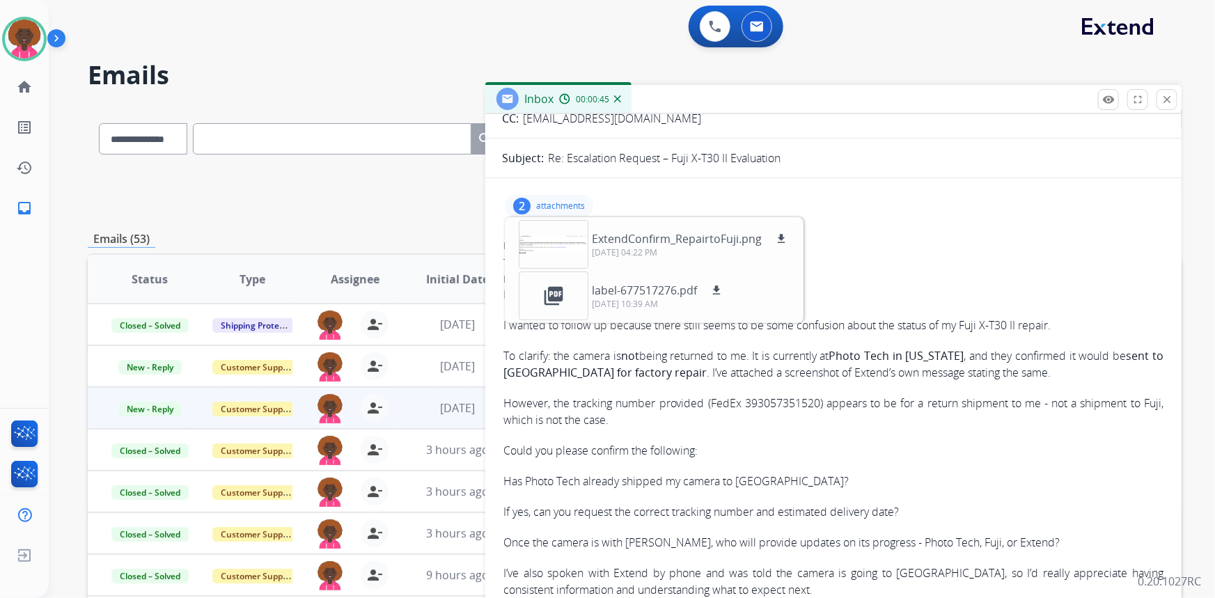
drag, startPoint x: 947, startPoint y: 252, endPoint x: 940, endPoint y: 251, distance: 7.1
click at [946, 252] on div "From: carrillomec@gmail.com To: support@extend.com Date: 10/15/2025 - 03:22 PM …" at bounding box center [833, 493] width 663 height 512
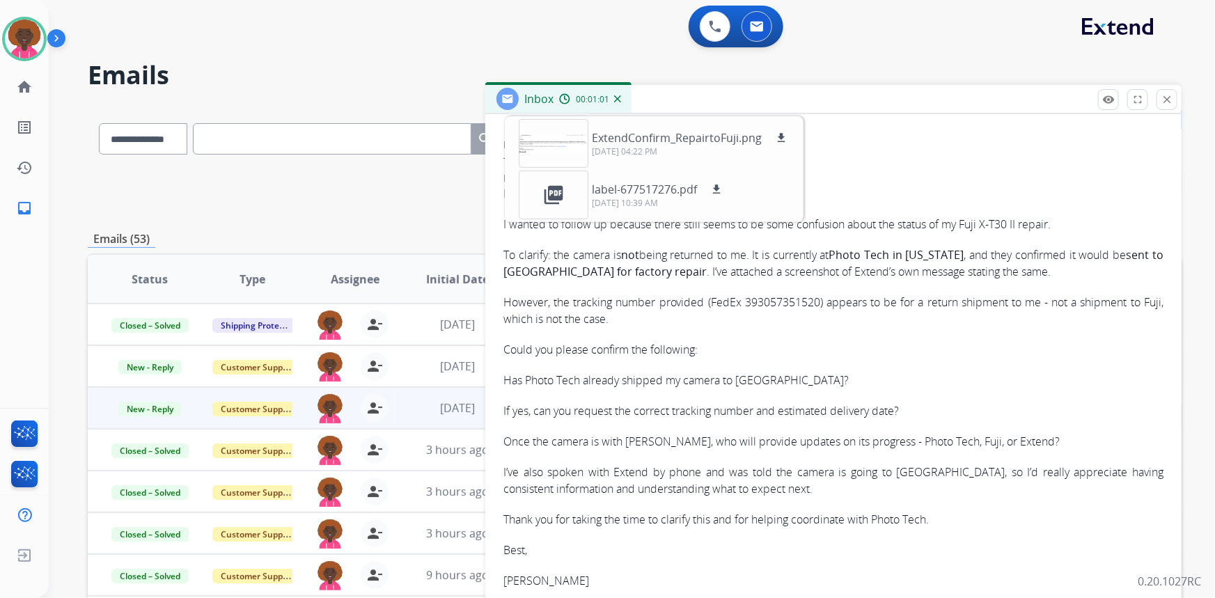
scroll to position [189, 0]
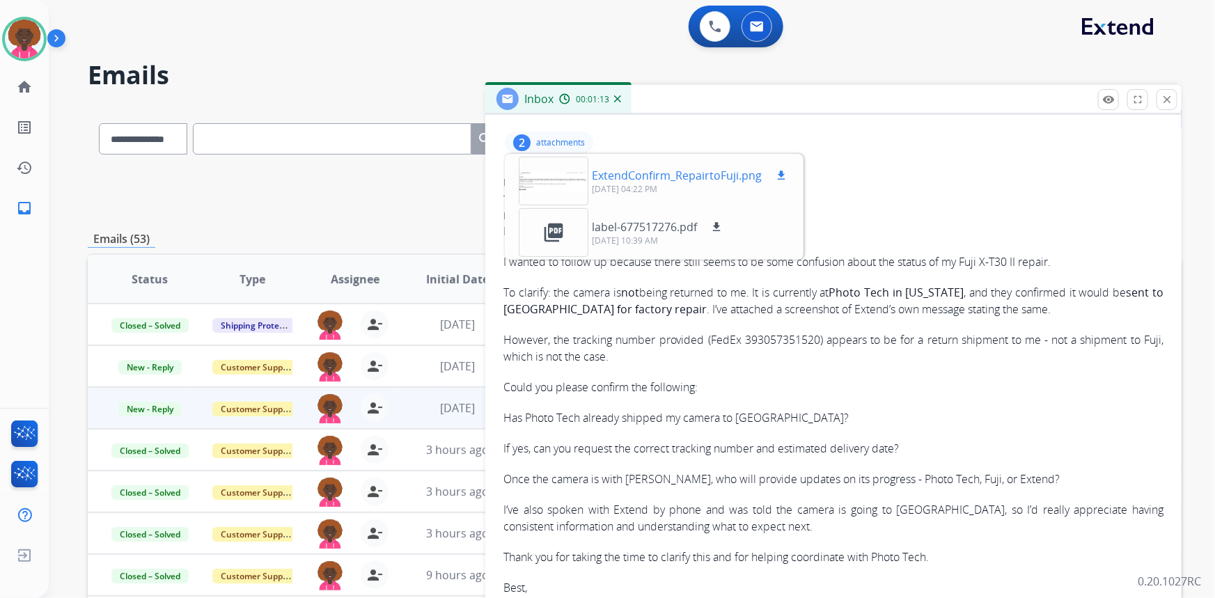
click at [536, 177] on div at bounding box center [554, 181] width 70 height 49
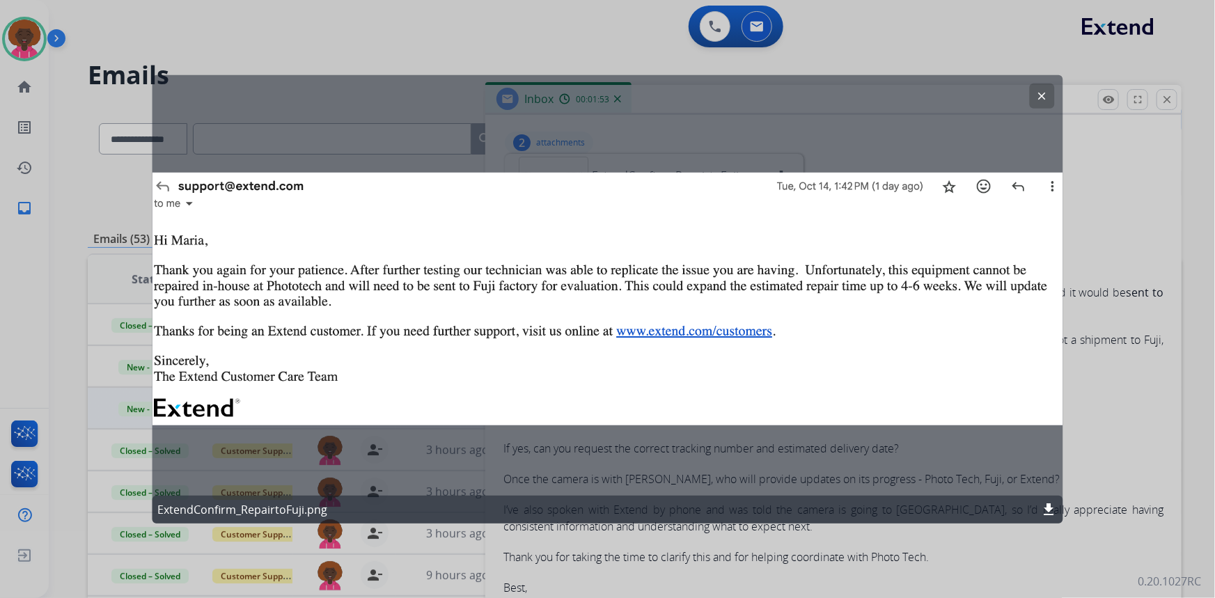
click at [11, 25] on div at bounding box center [607, 299] width 1215 height 598
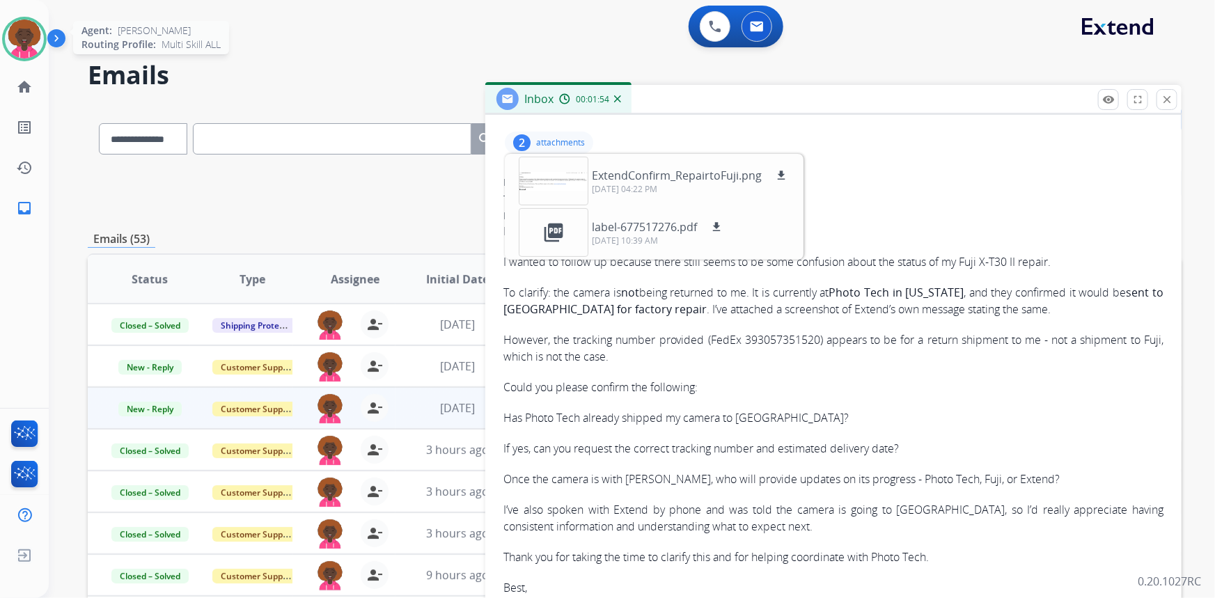
click at [14, 26] on img at bounding box center [24, 38] width 39 height 39
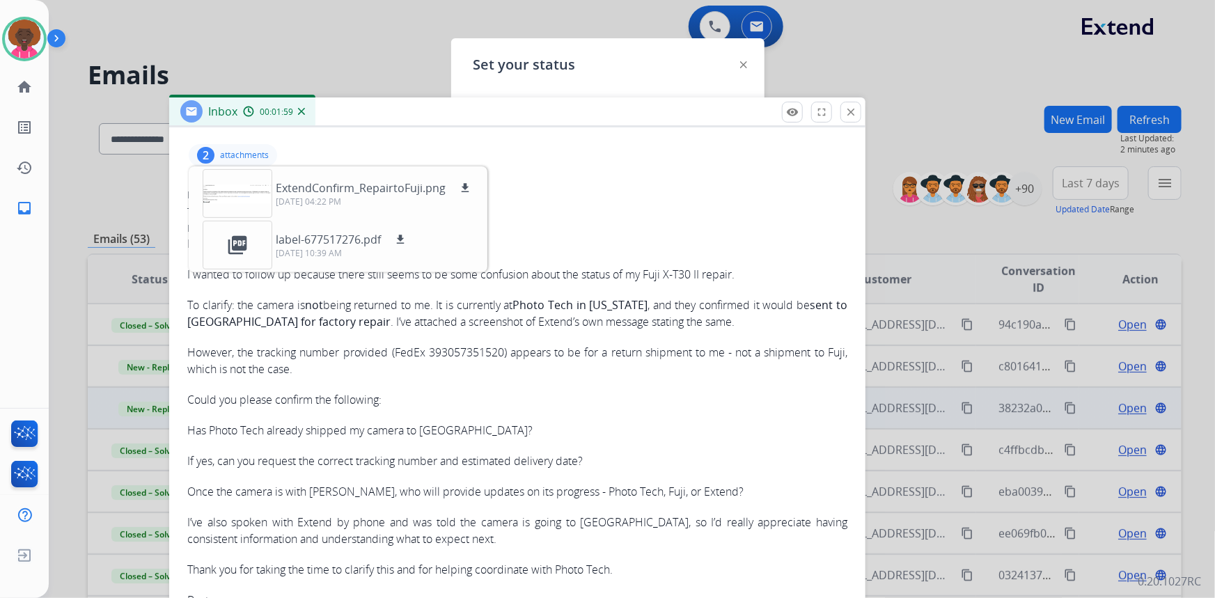
drag, startPoint x: 856, startPoint y: 95, endPoint x: 541, endPoint y: 107, distance: 315.6
click at [541, 107] on div "Inbox 00:01:59" at bounding box center [517, 111] width 696 height 29
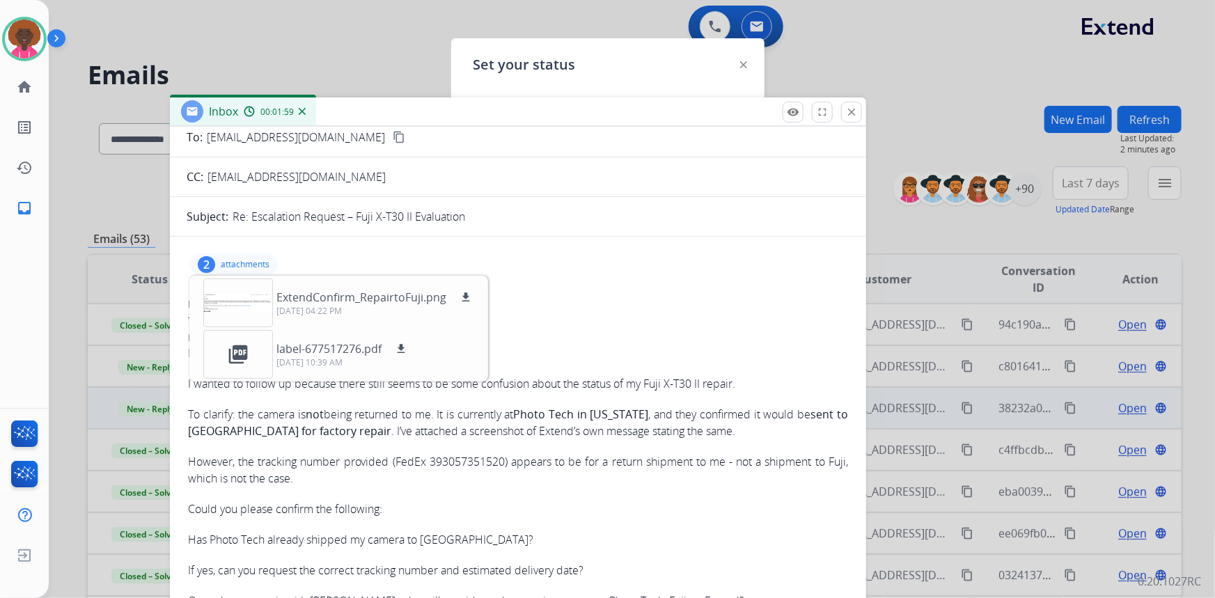
scroll to position [0, 0]
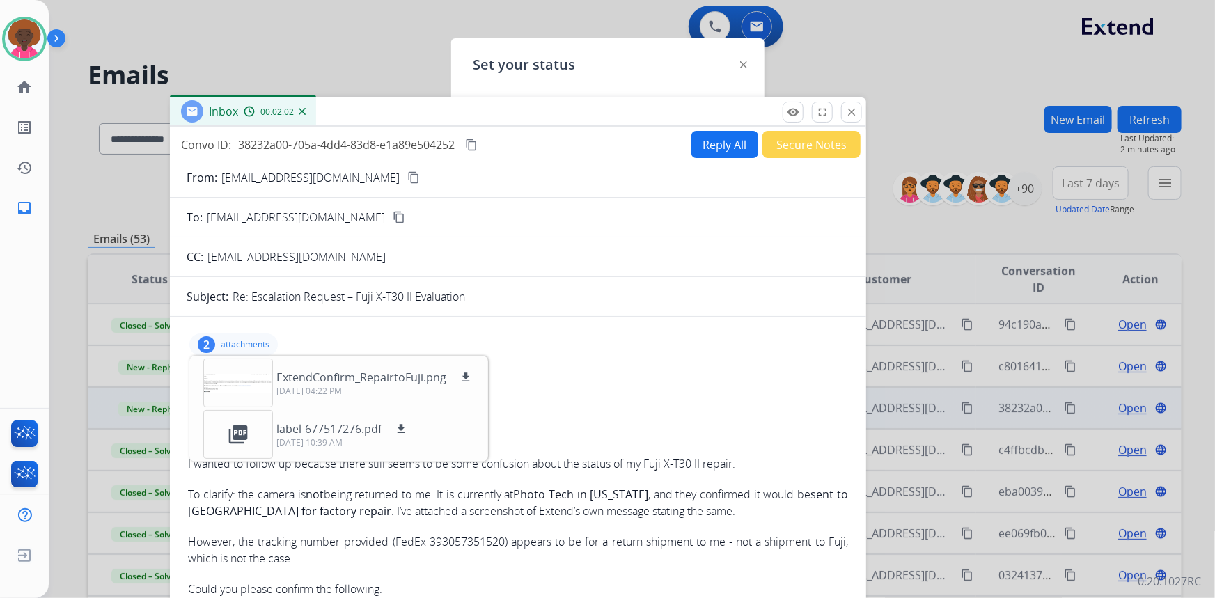
click at [407, 178] on mat-icon "content_copy" at bounding box center [413, 177] width 13 height 13
drag, startPoint x: 35, startPoint y: 35, endPoint x: 166, endPoint y: 61, distance: 133.5
click at [35, 35] on img at bounding box center [24, 38] width 39 height 39
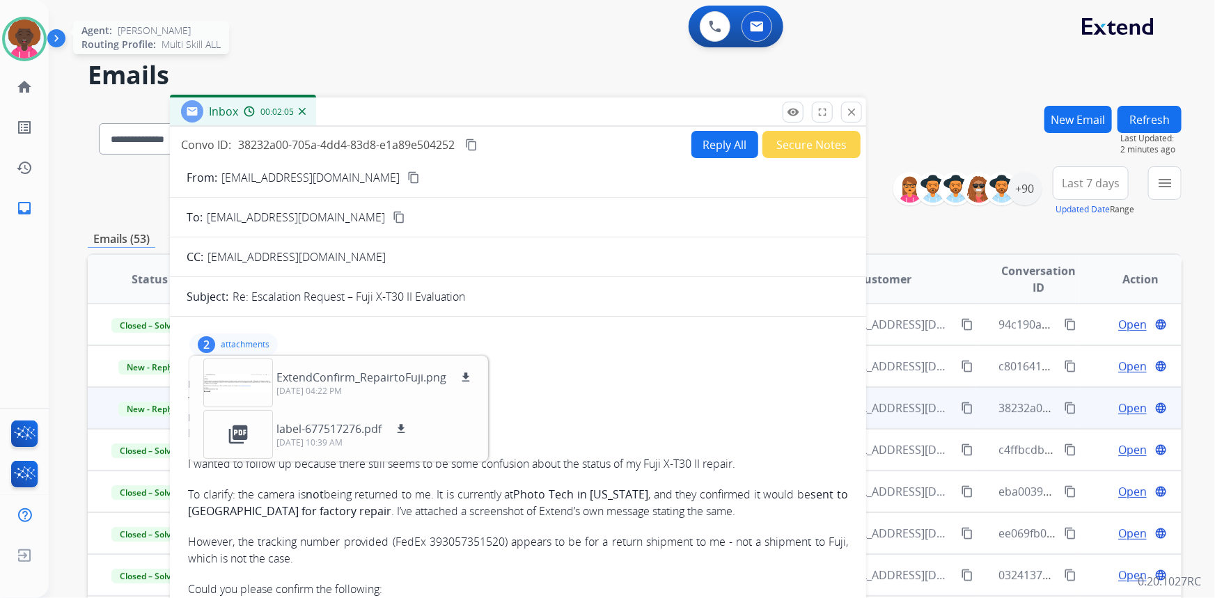
click at [39, 40] on img at bounding box center [24, 38] width 39 height 39
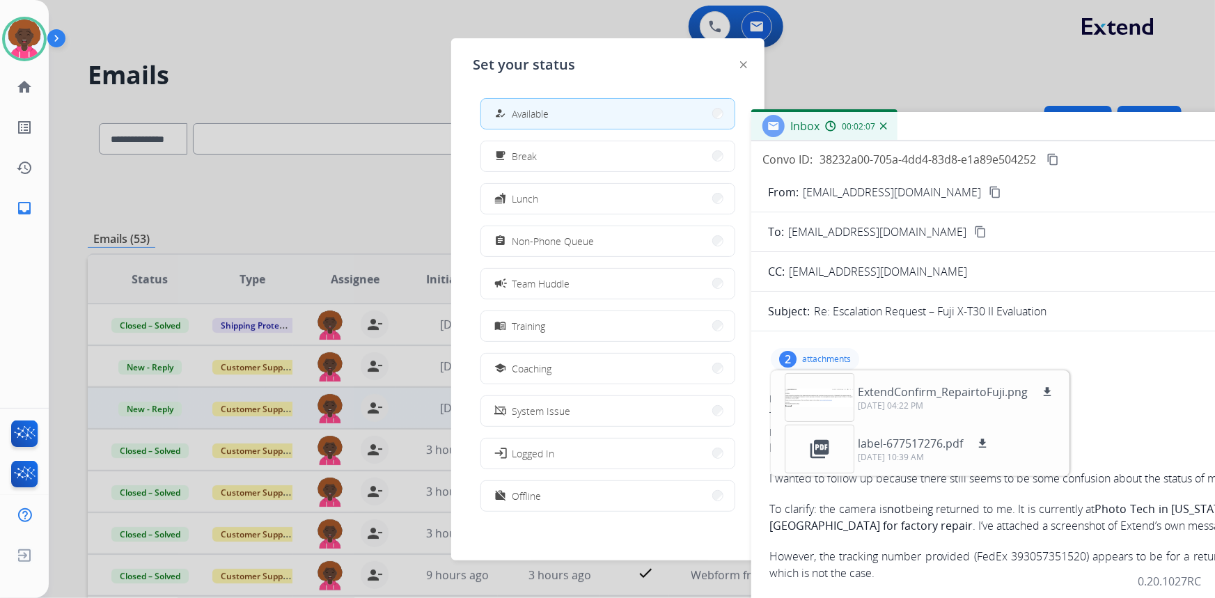
drag, startPoint x: 537, startPoint y: 111, endPoint x: 1118, endPoint y: 126, distance: 581.4
click at [1118, 126] on div "Inbox 00:02:07" at bounding box center [1099, 126] width 696 height 29
click at [564, 239] on span "Non-Phone Queue" at bounding box center [553, 241] width 82 height 15
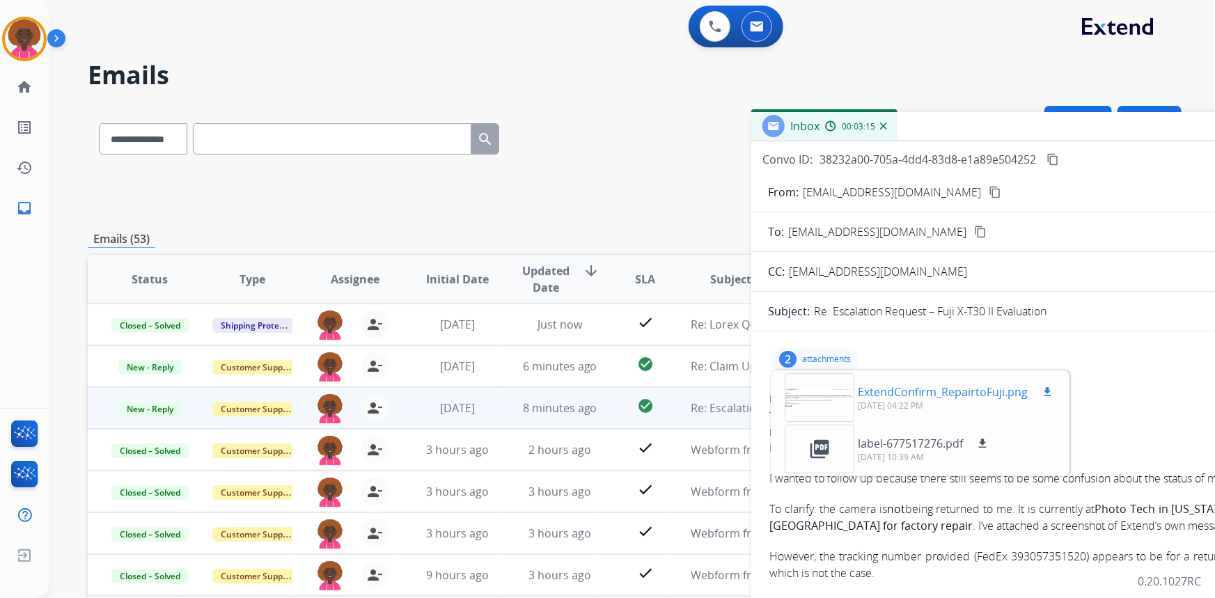
click at [806, 384] on div at bounding box center [819, 397] width 70 height 49
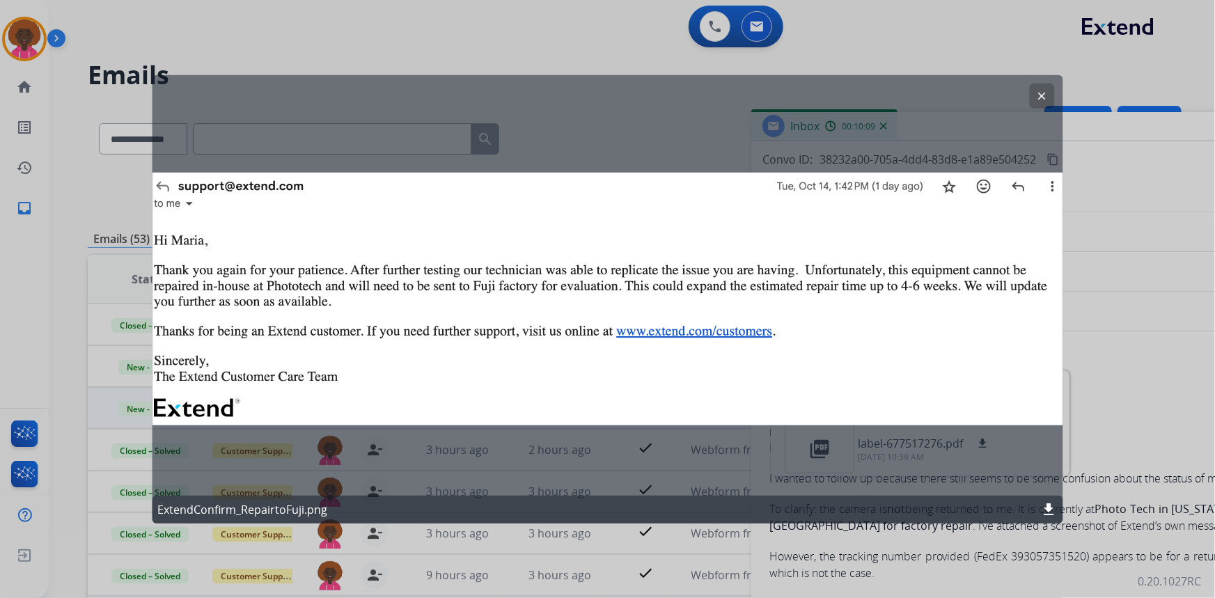
click at [1037, 88] on button "clear" at bounding box center [1041, 95] width 25 height 25
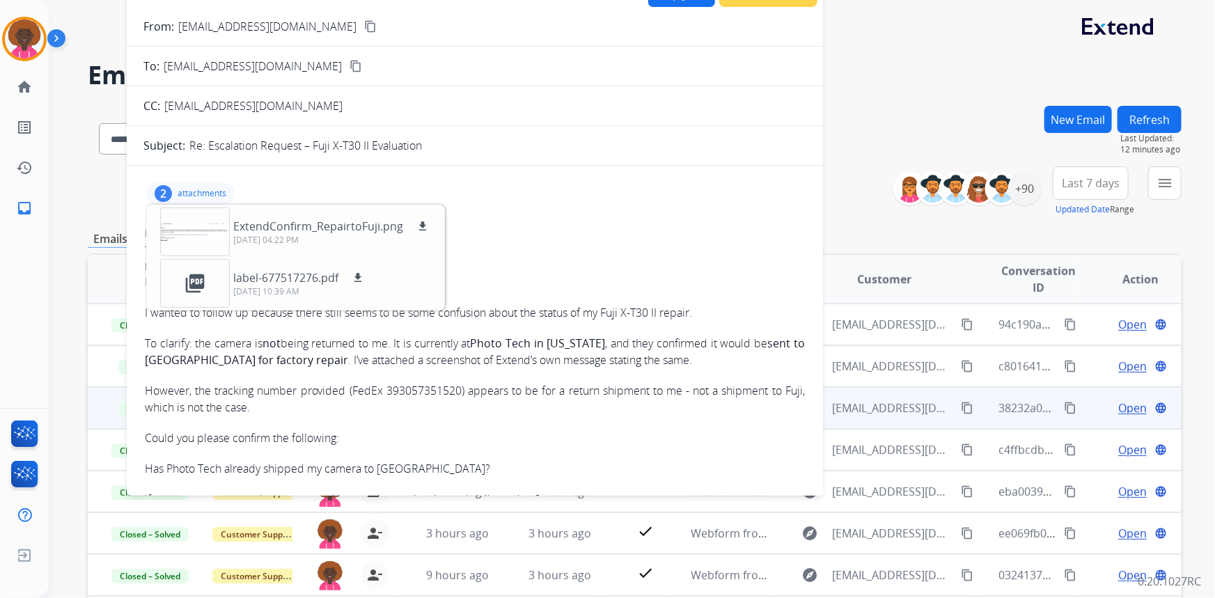
drag, startPoint x: 1030, startPoint y: 136, endPoint x: 406, endPoint y: -29, distance: 646.0
click at [406, 0] on html "**********" at bounding box center [607, 299] width 1215 height 598
click at [171, 223] on div at bounding box center [195, 231] width 70 height 49
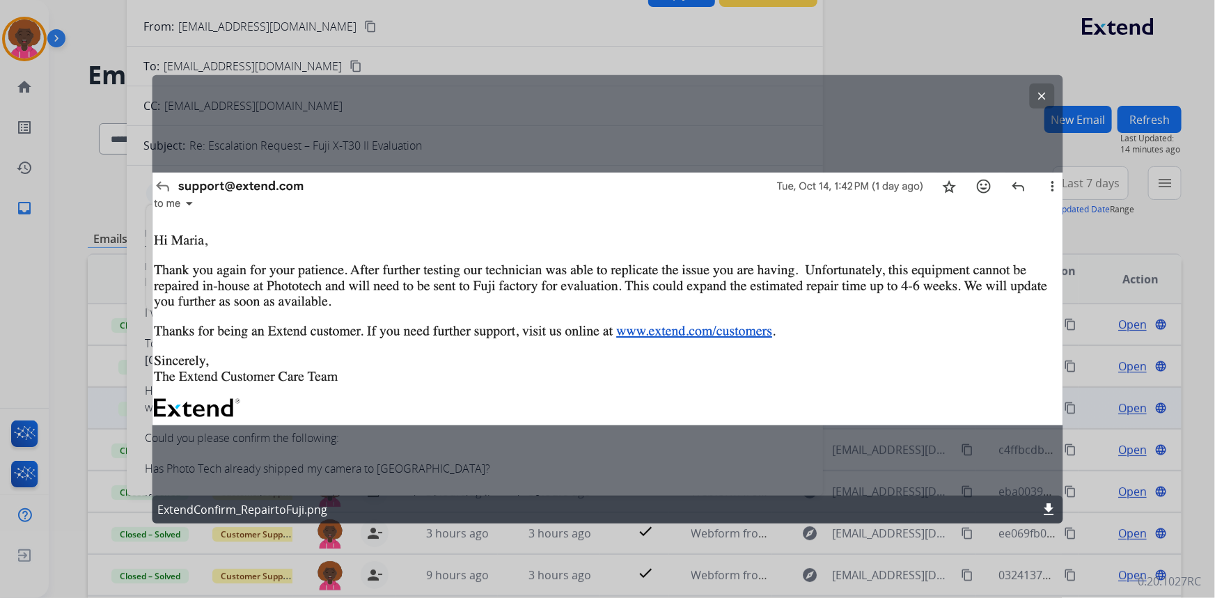
click at [1034, 108] on div "clear ExtendConfirm_RepairtoFuji.png download" at bounding box center [607, 298] width 911 height 448
click at [1041, 97] on mat-icon "clear" at bounding box center [1042, 95] width 13 height 13
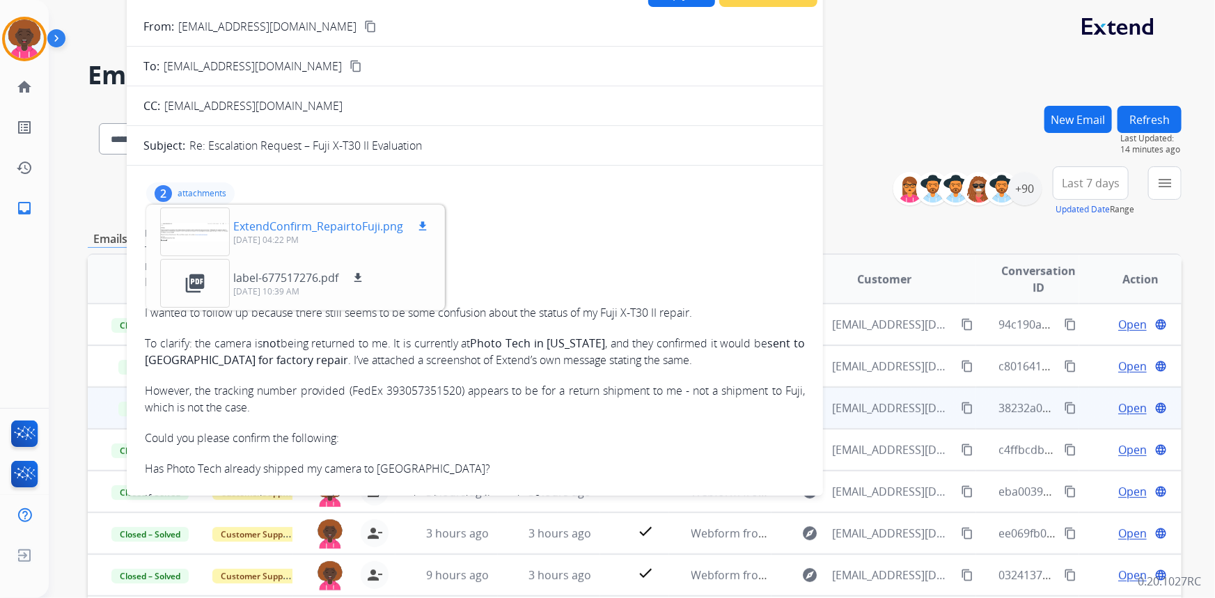
click at [196, 225] on div at bounding box center [195, 231] width 70 height 49
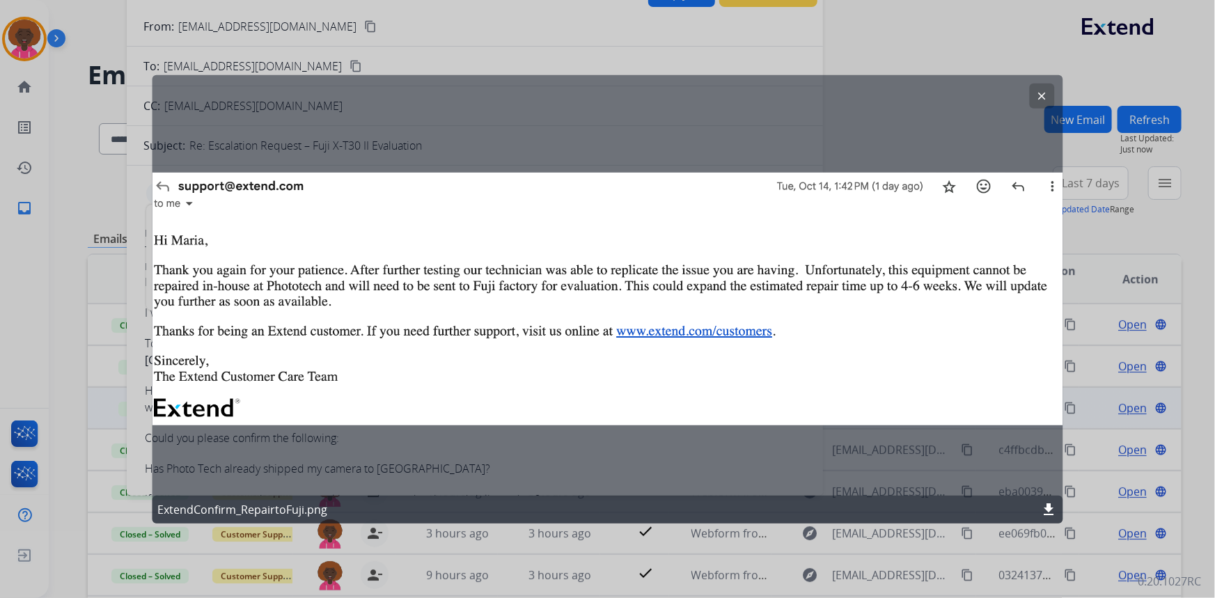
click at [1040, 92] on mat-icon "clear" at bounding box center [1042, 95] width 13 height 13
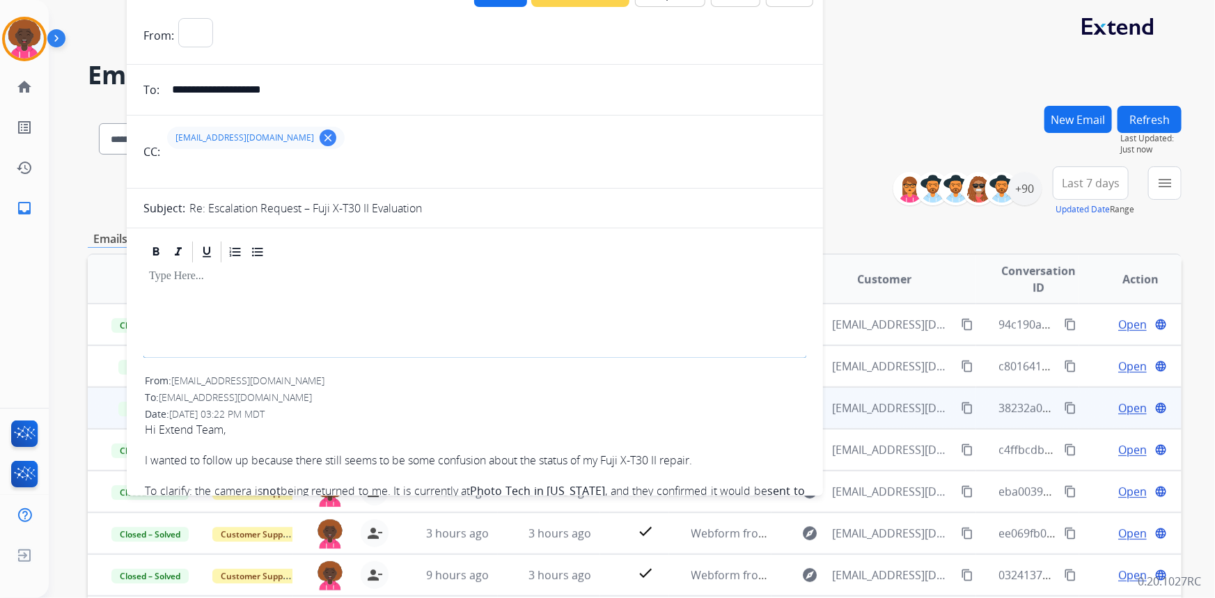
select select "**********"
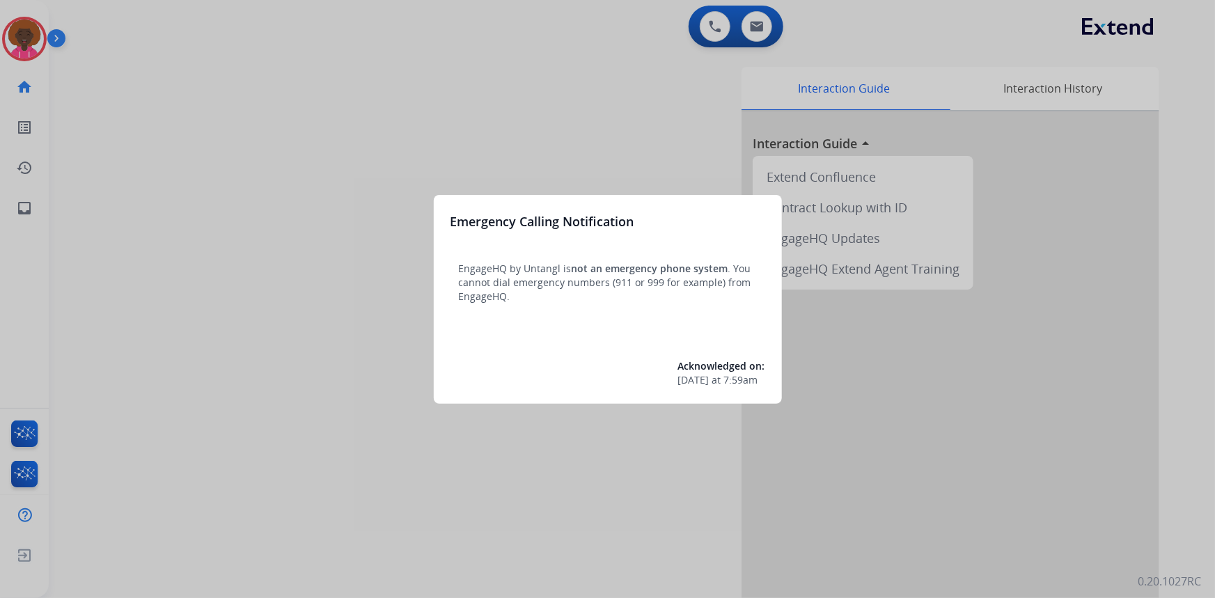
click at [37, 48] on div at bounding box center [607, 299] width 1215 height 598
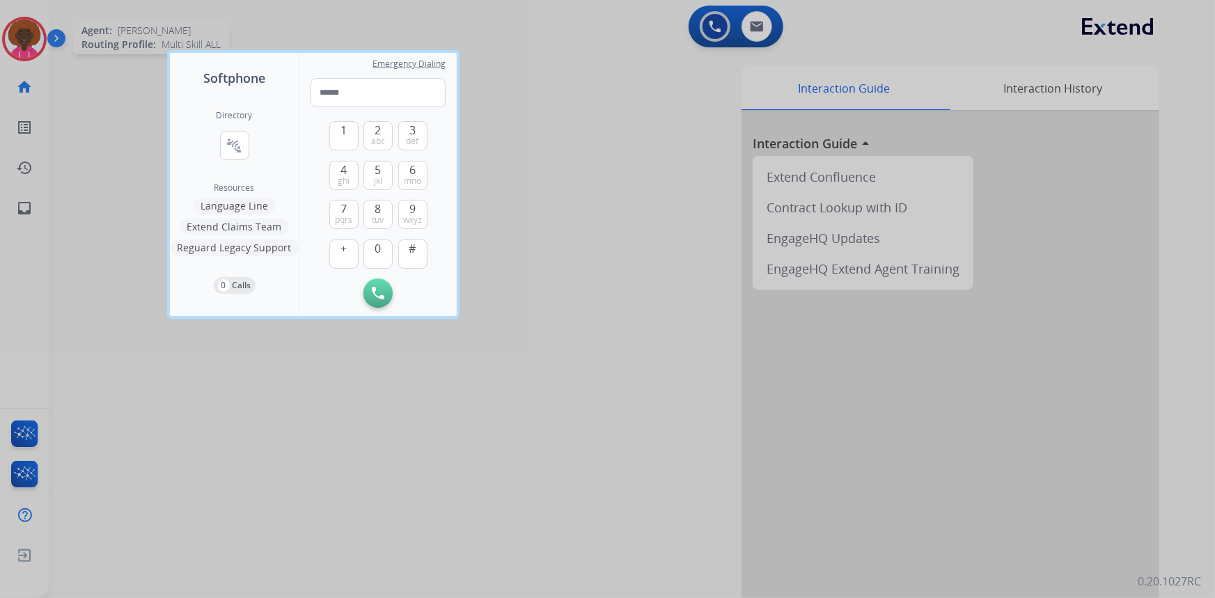
drag, startPoint x: 27, startPoint y: 45, endPoint x: 40, endPoint y: 44, distance: 13.2
click at [27, 45] on div at bounding box center [607, 299] width 1215 height 598
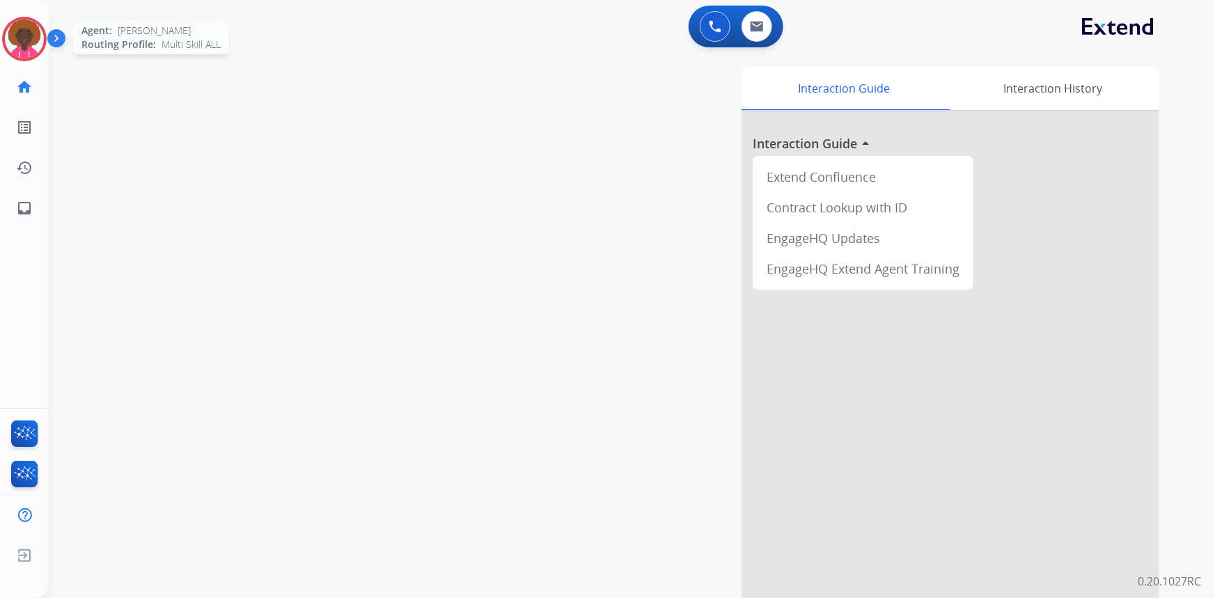
click at [31, 48] on img at bounding box center [24, 38] width 39 height 39
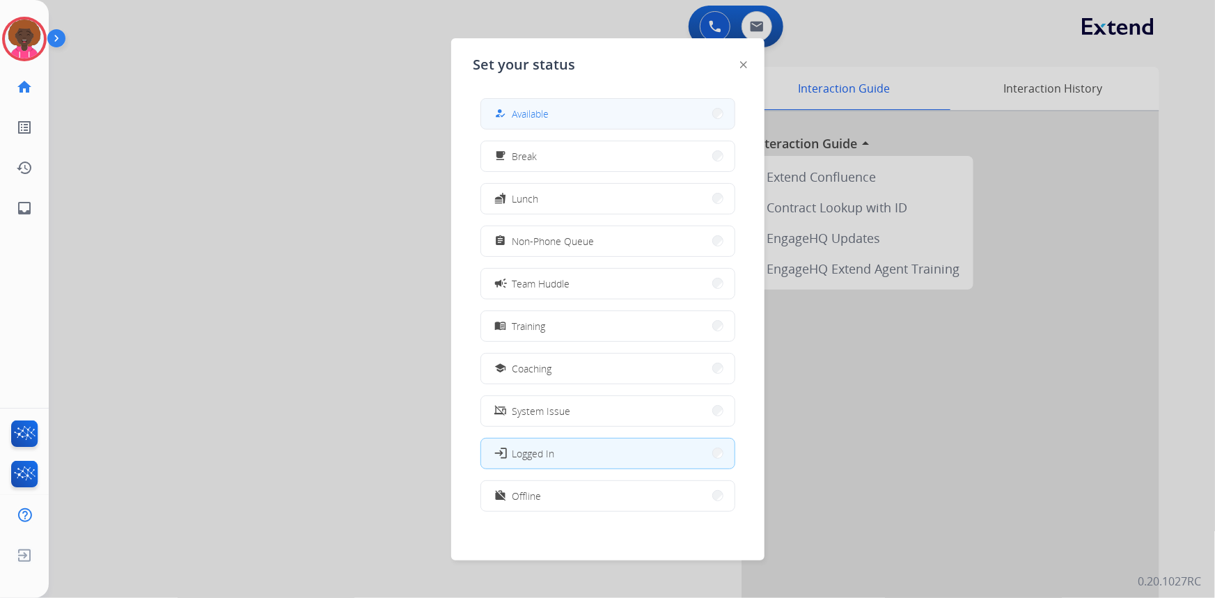
click at [633, 111] on button "how_to_reg Available" at bounding box center [607, 114] width 253 height 30
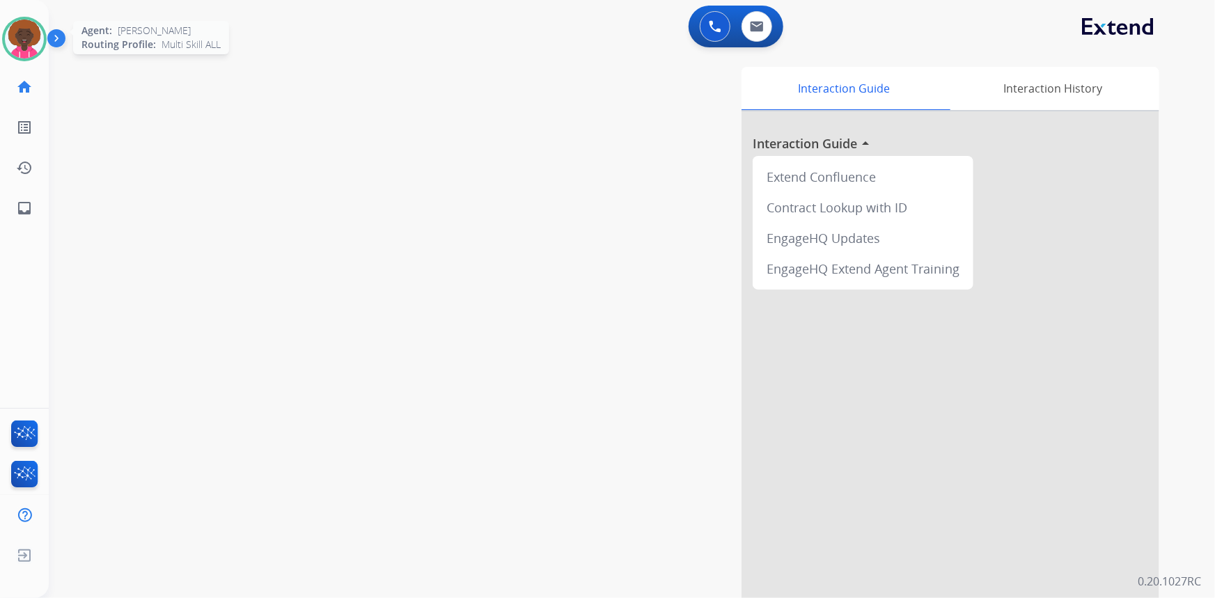
click at [19, 22] on img at bounding box center [24, 38] width 39 height 39
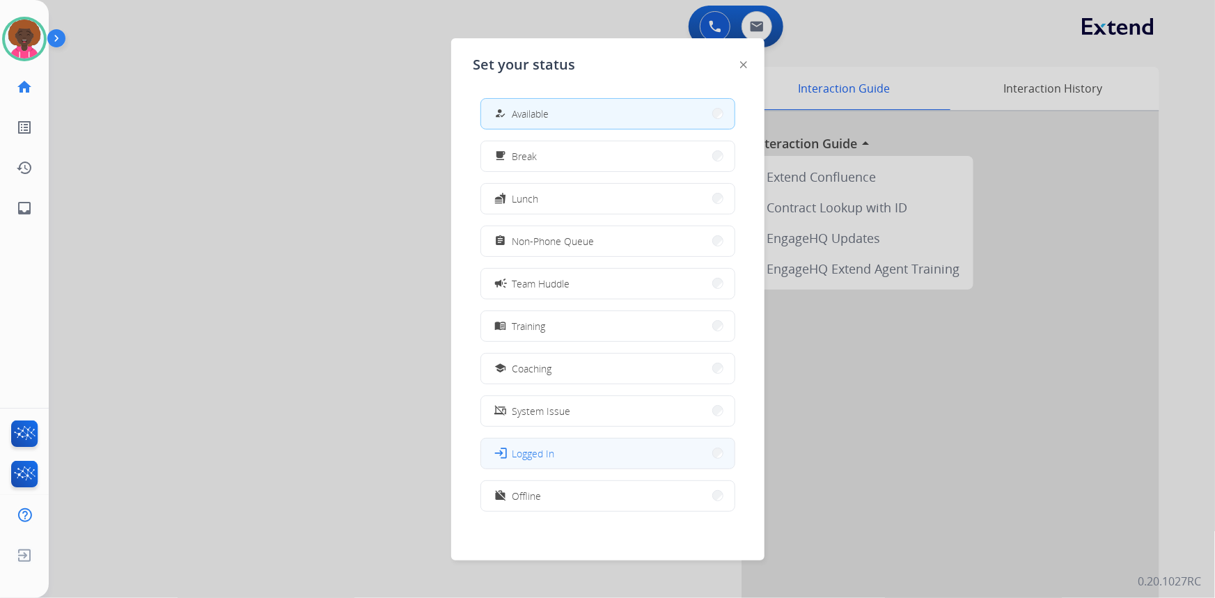
click at [571, 447] on button "login Logged In" at bounding box center [607, 454] width 253 height 30
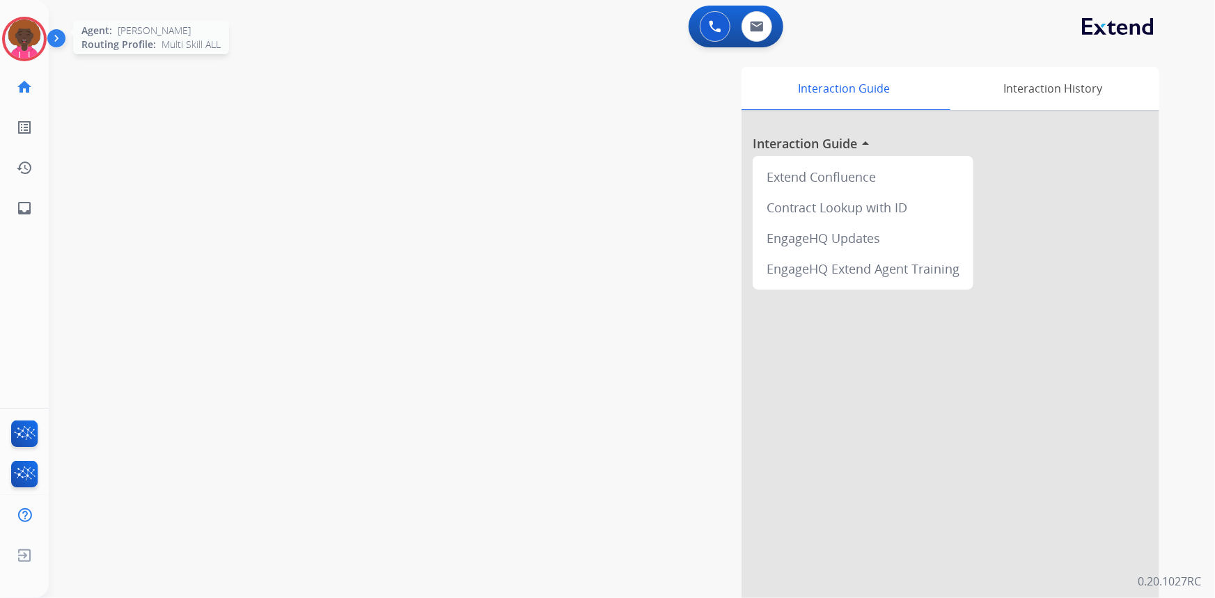
click at [6, 29] on div at bounding box center [24, 39] width 45 height 45
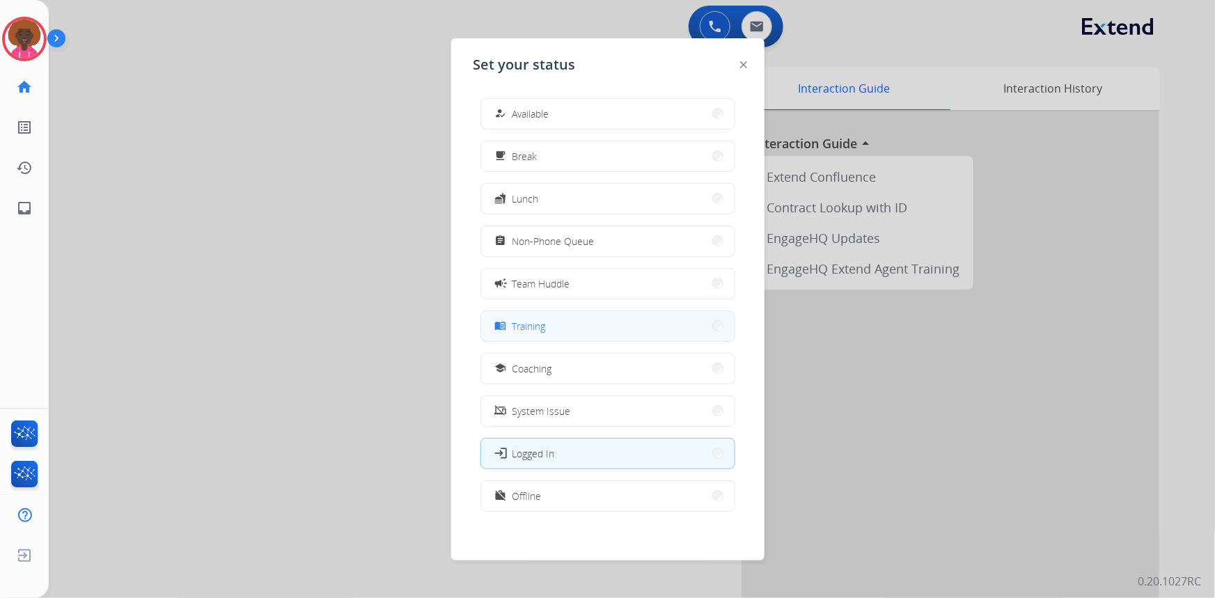
click at [581, 325] on button "menu_book Training" at bounding box center [607, 326] width 253 height 30
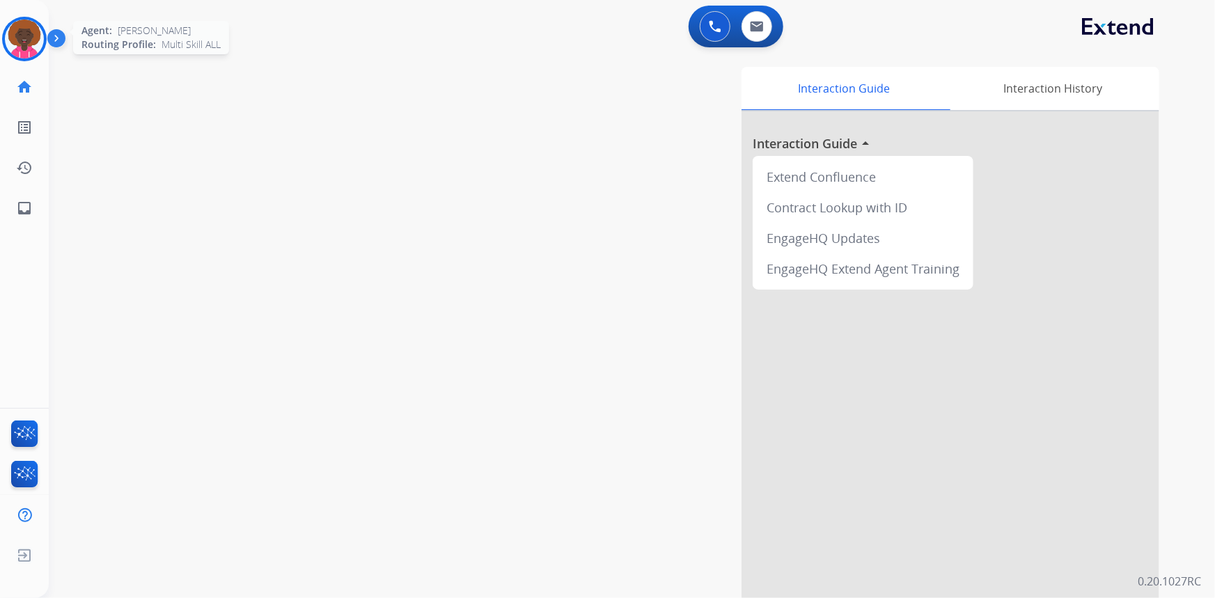
click at [7, 40] on img at bounding box center [24, 38] width 39 height 39
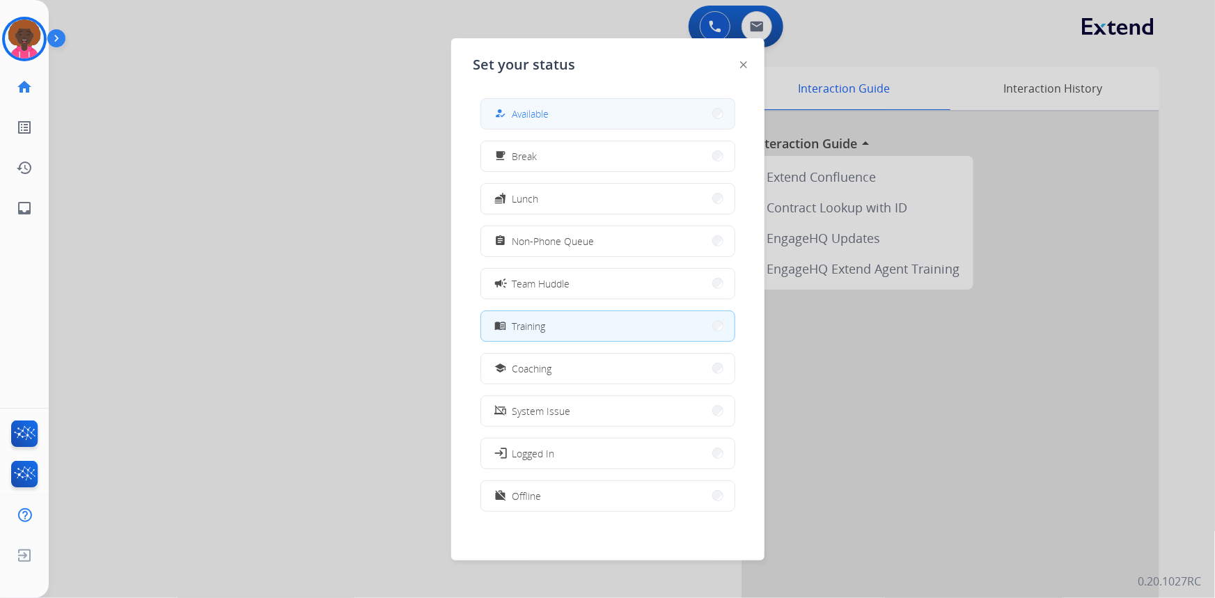
click at [527, 112] on span "Available" at bounding box center [530, 113] width 37 height 15
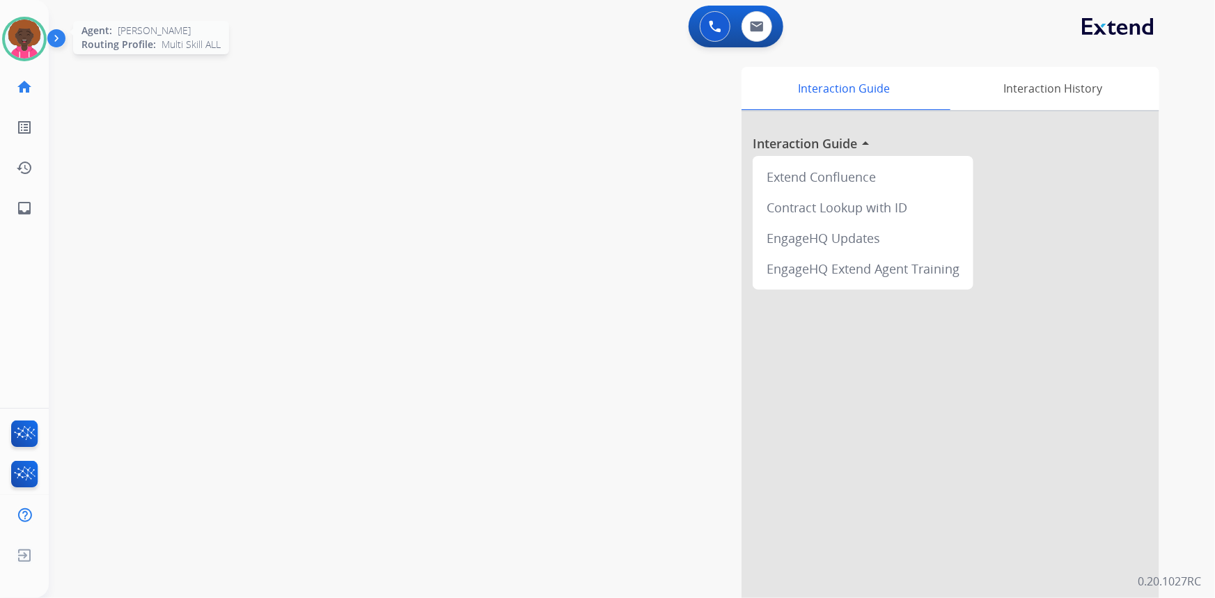
click at [25, 42] on img at bounding box center [24, 38] width 39 height 39
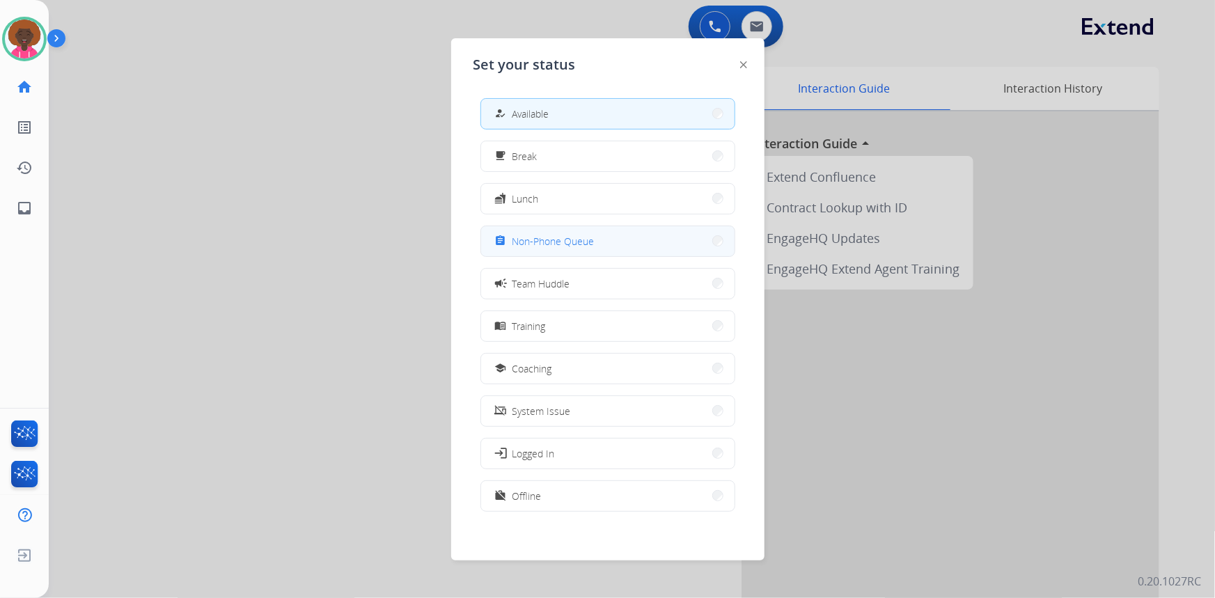
click at [607, 233] on button "assignment Non-Phone Queue" at bounding box center [607, 241] width 253 height 30
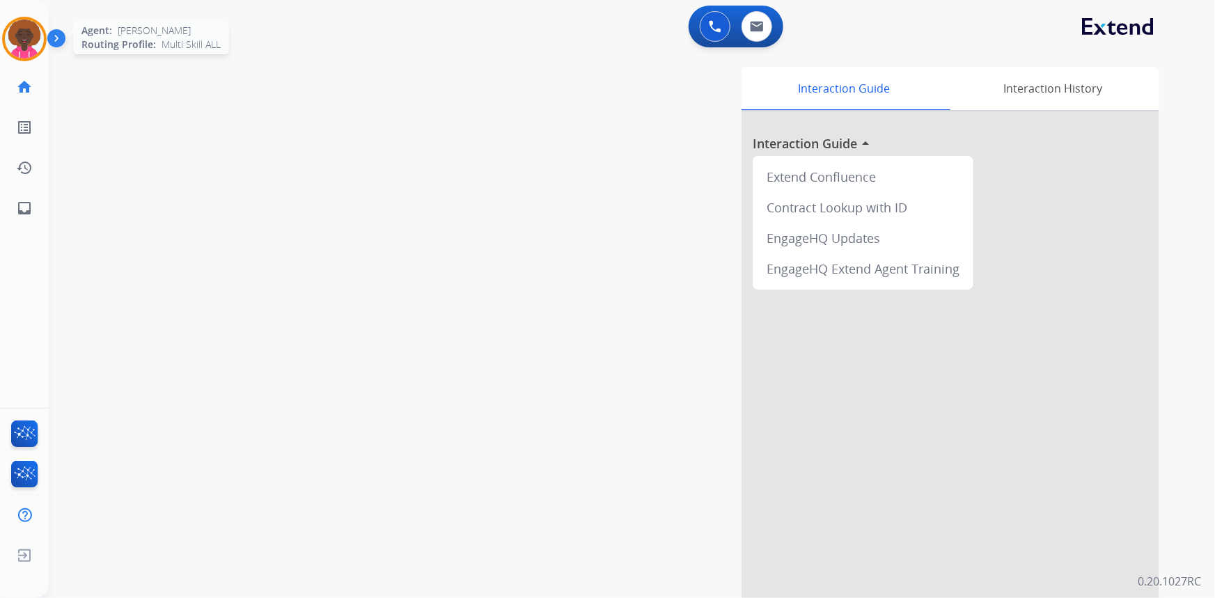
click at [6, 31] on img at bounding box center [24, 38] width 39 height 39
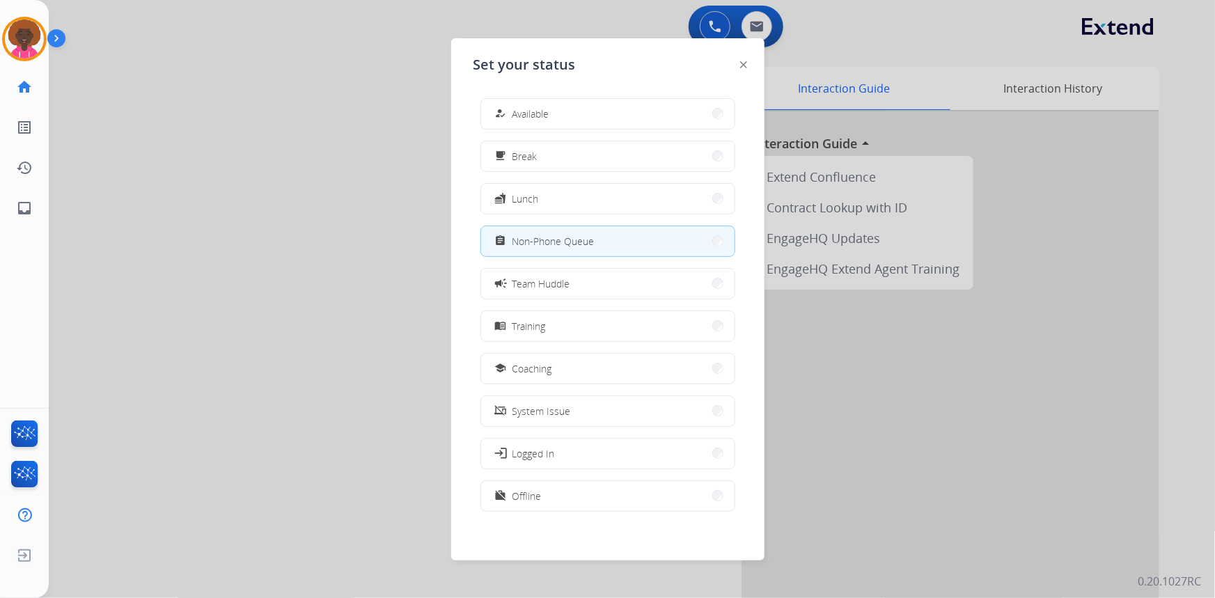
click at [594, 129] on div "how_to_reg Available free_breakfast Break fastfood Lunch assignment Non-Phone Q…" at bounding box center [607, 306] width 269 height 439
click at [591, 123] on button "how_to_reg Available" at bounding box center [607, 114] width 253 height 30
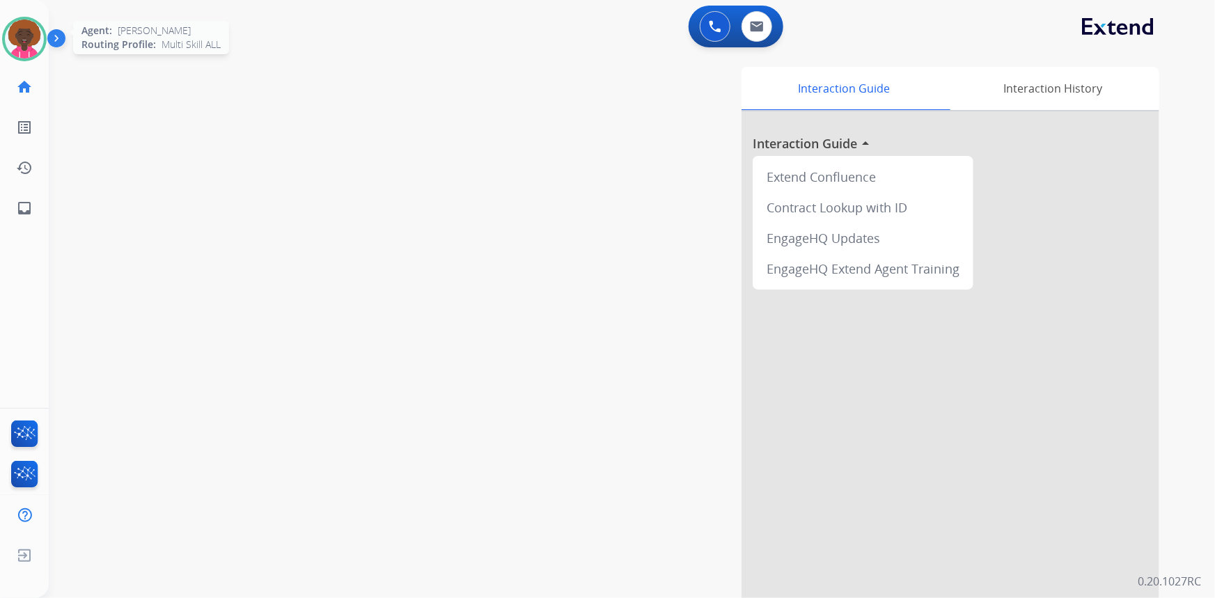
click at [24, 41] on img at bounding box center [24, 38] width 39 height 39
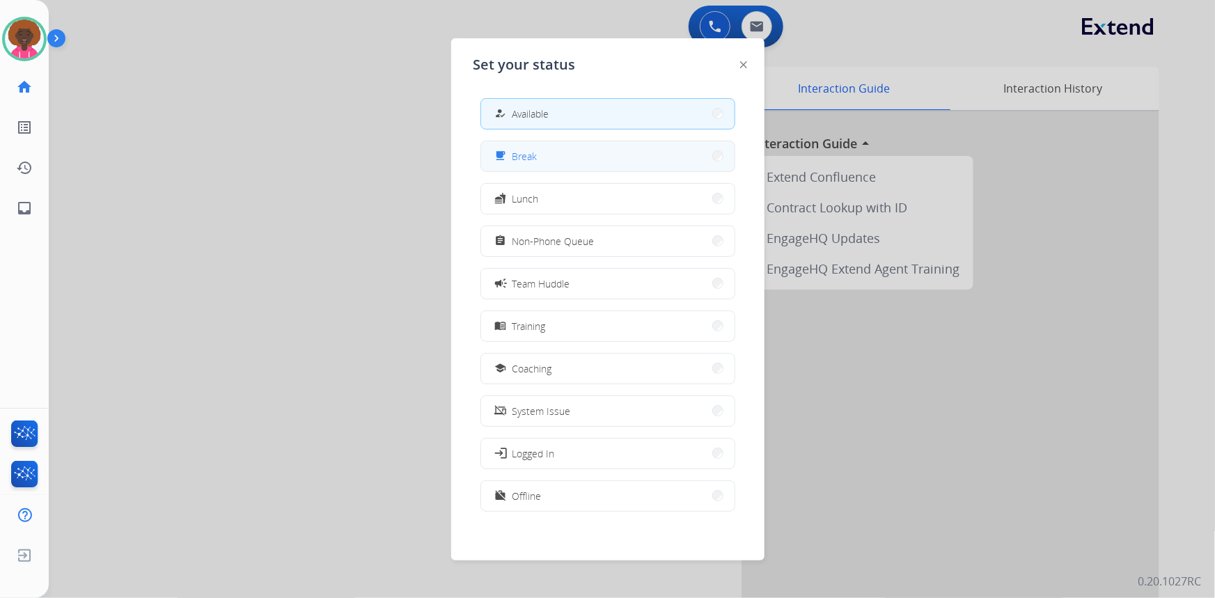
click at [567, 156] on button "free_breakfast Break" at bounding box center [607, 156] width 253 height 30
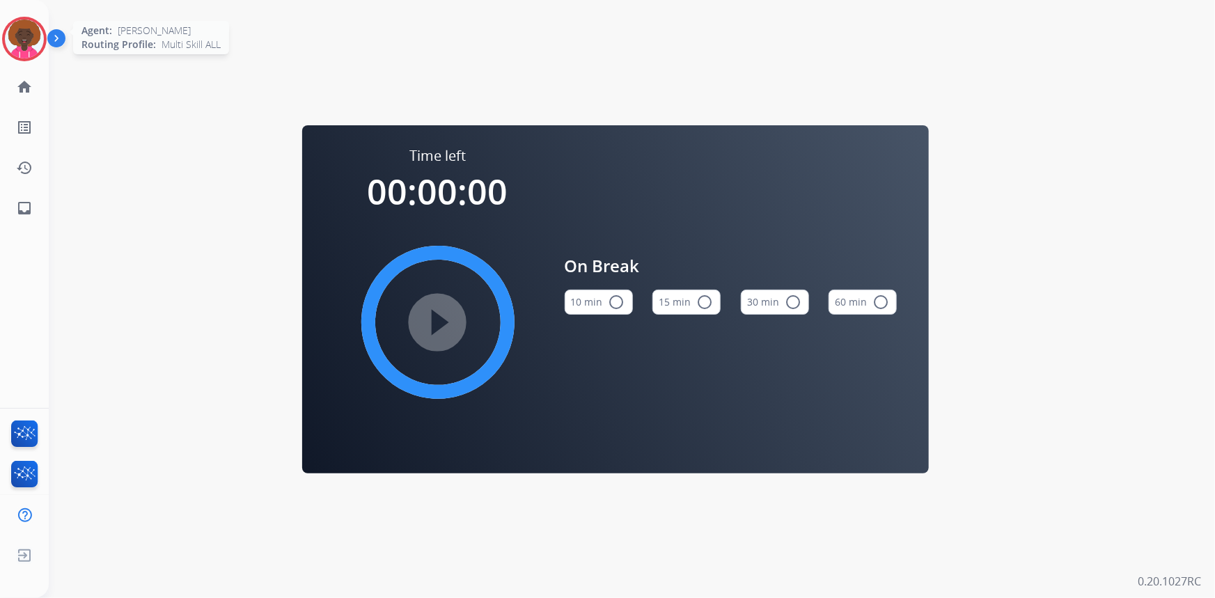
click at [14, 35] on img at bounding box center [24, 38] width 39 height 39
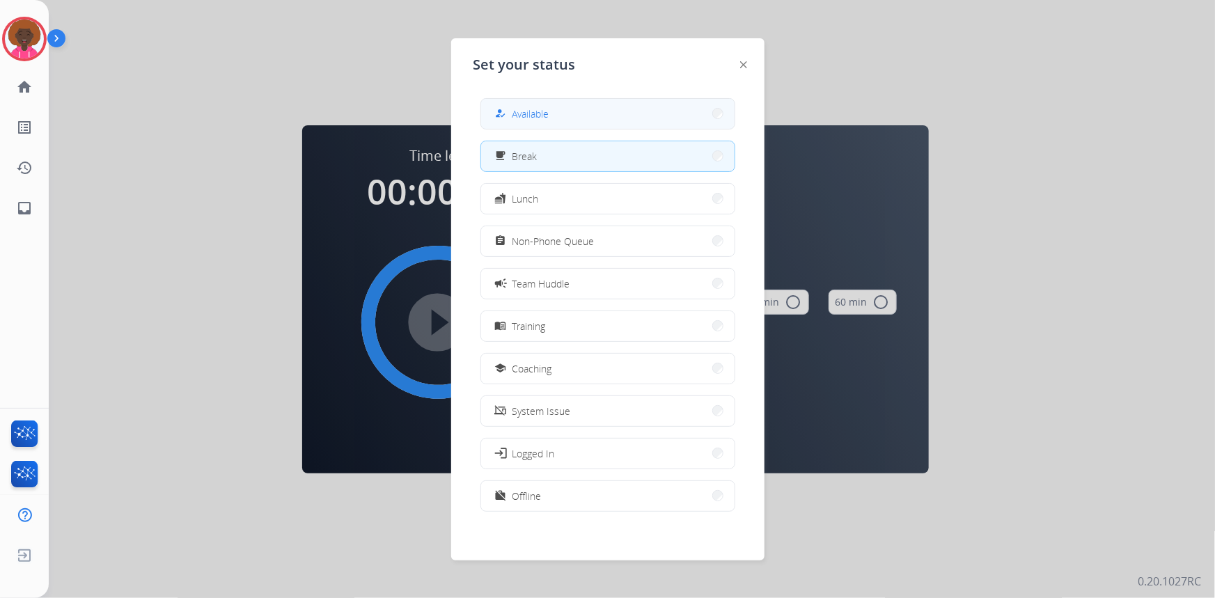
click at [523, 106] on span "Available" at bounding box center [530, 113] width 37 height 15
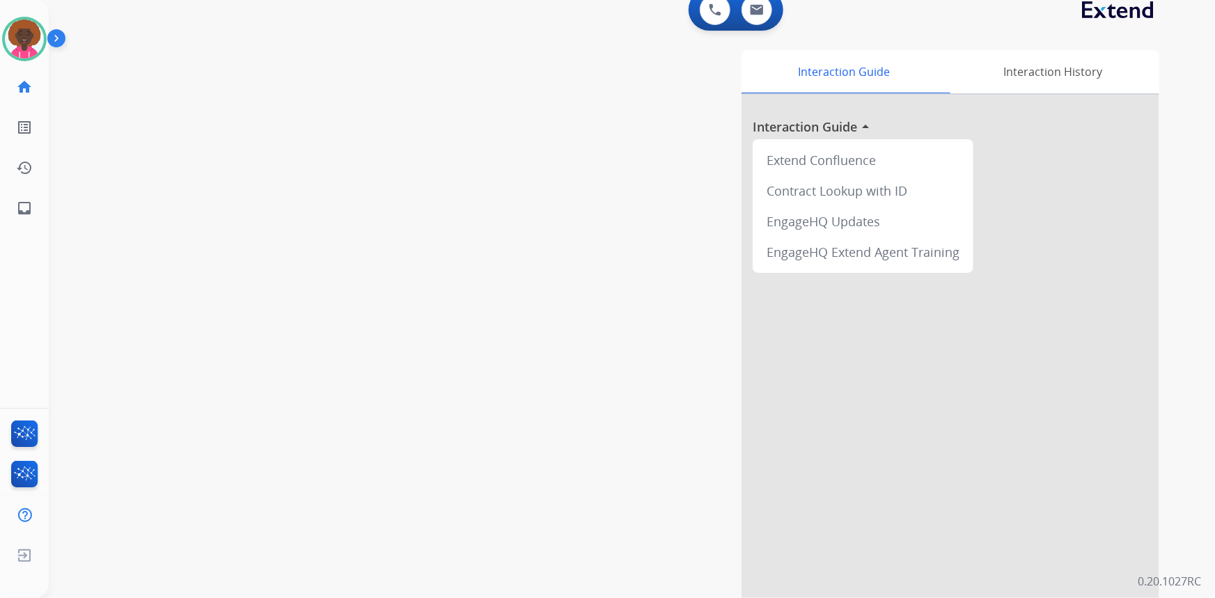
scroll to position [33, 0]
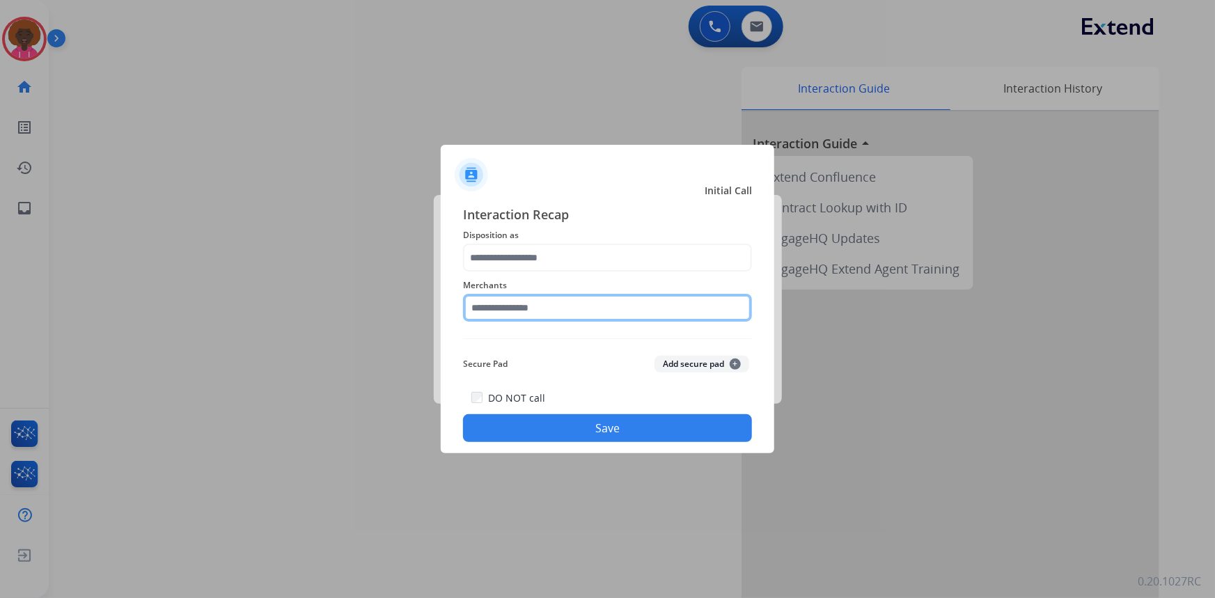
click at [547, 301] on input "text" at bounding box center [607, 308] width 289 height 28
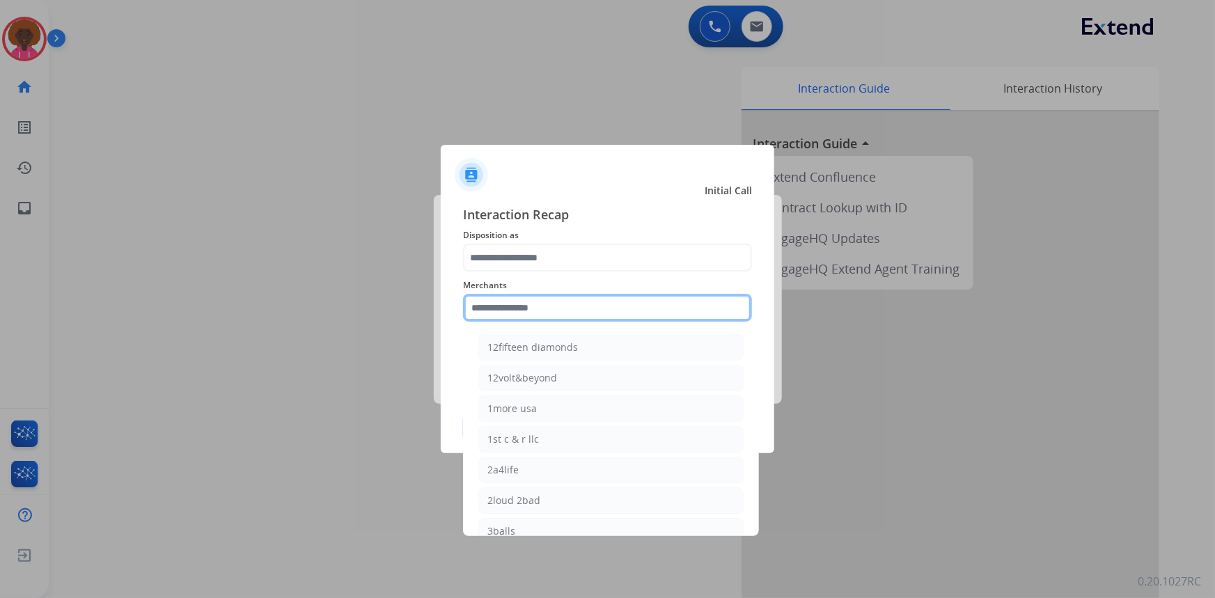
click at [537, 319] on input "text" at bounding box center [607, 308] width 289 height 28
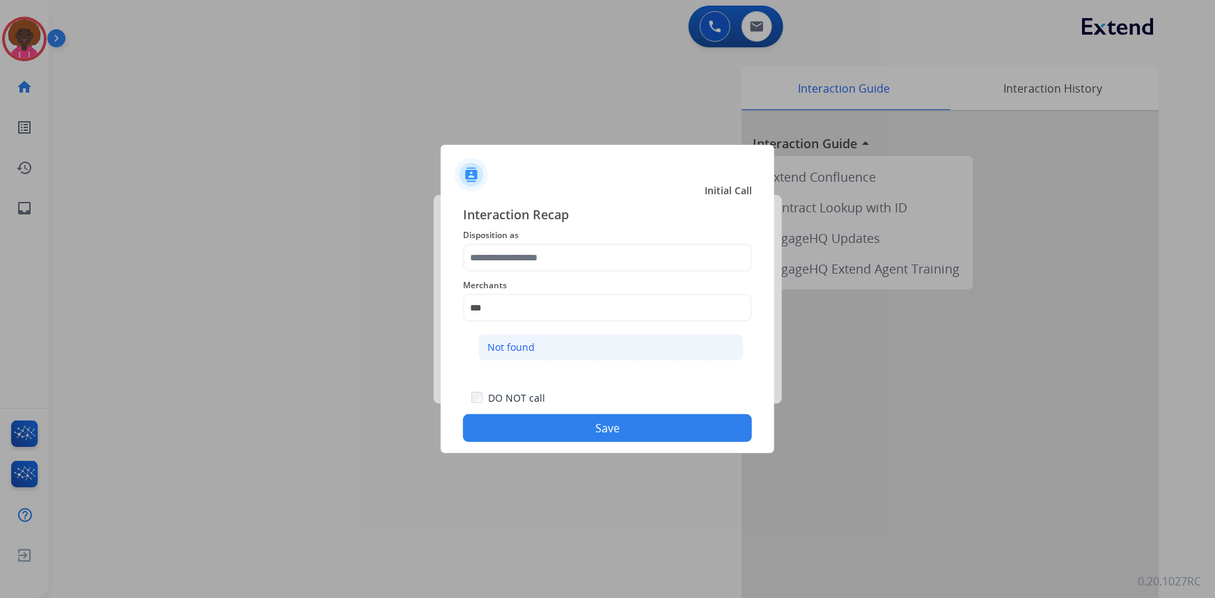
click at [515, 353] on div "Not found" at bounding box center [510, 347] width 47 height 14
type input "*********"
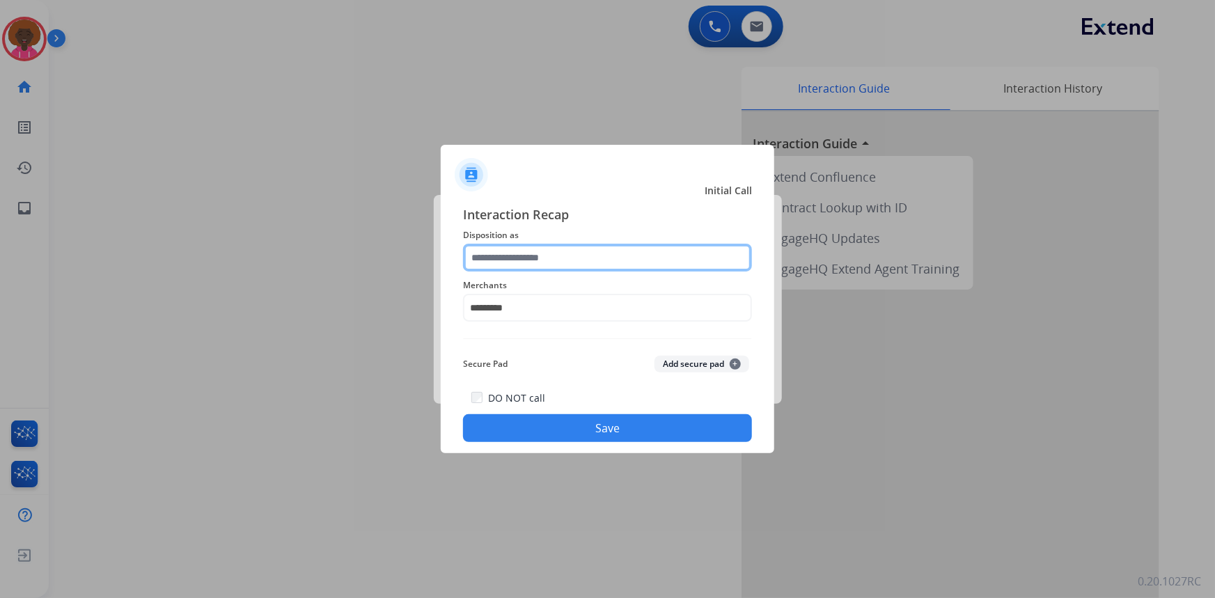
click at [501, 258] on input "text" at bounding box center [607, 258] width 289 height 28
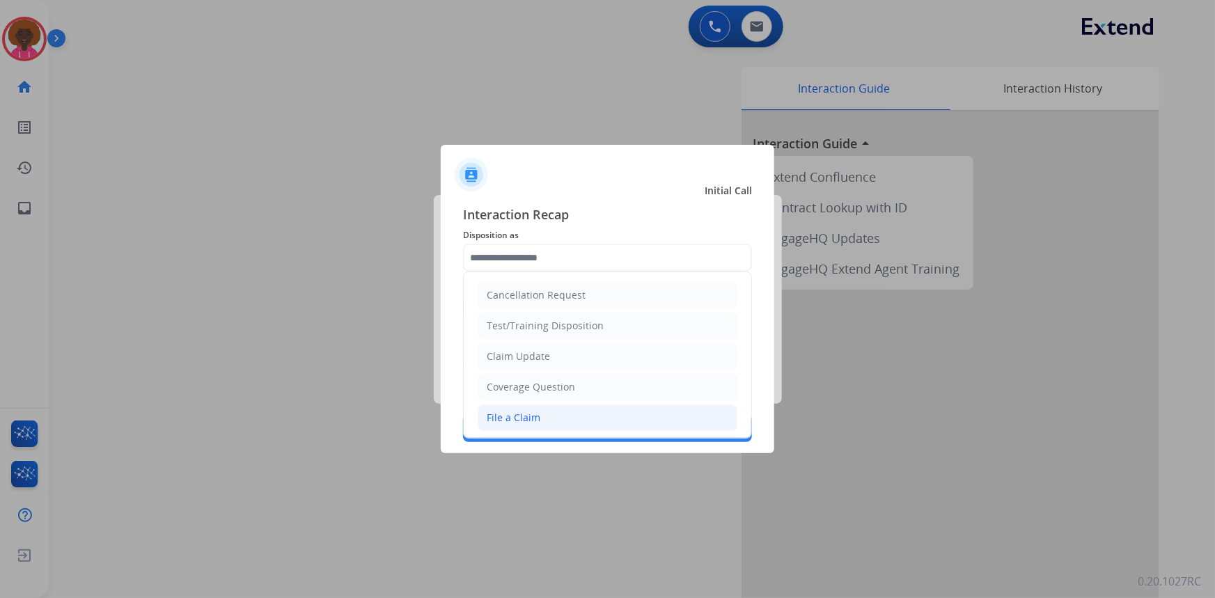
click at [488, 420] on div "File a Claim" at bounding box center [514, 418] width 54 height 14
type input "**********"
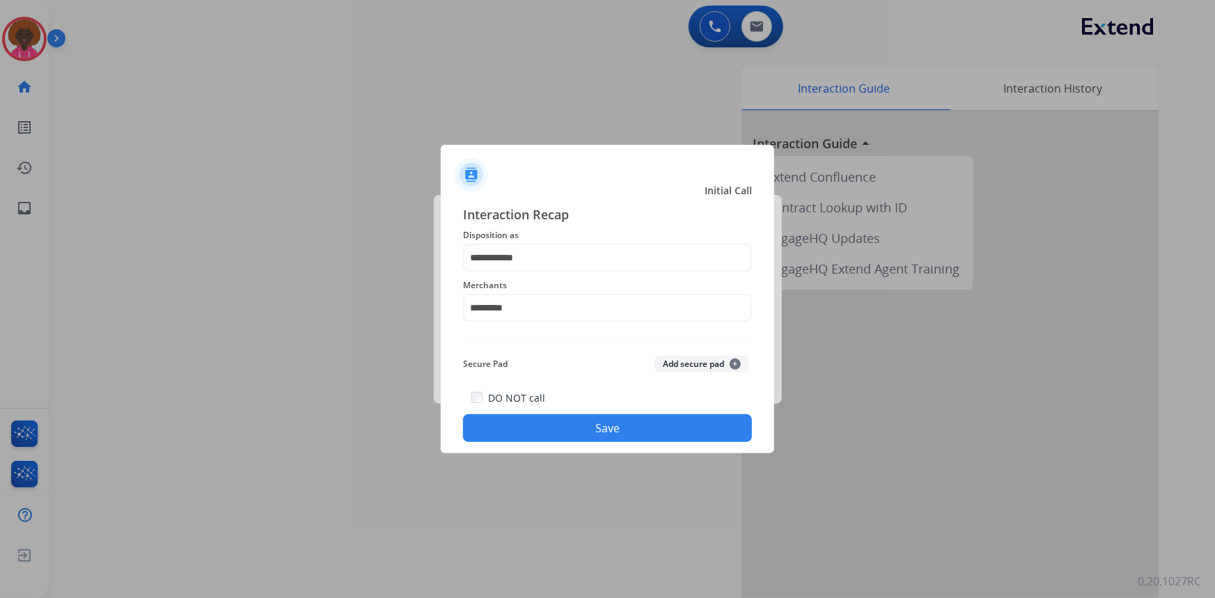
click at [546, 427] on button "Save" at bounding box center [607, 428] width 289 height 28
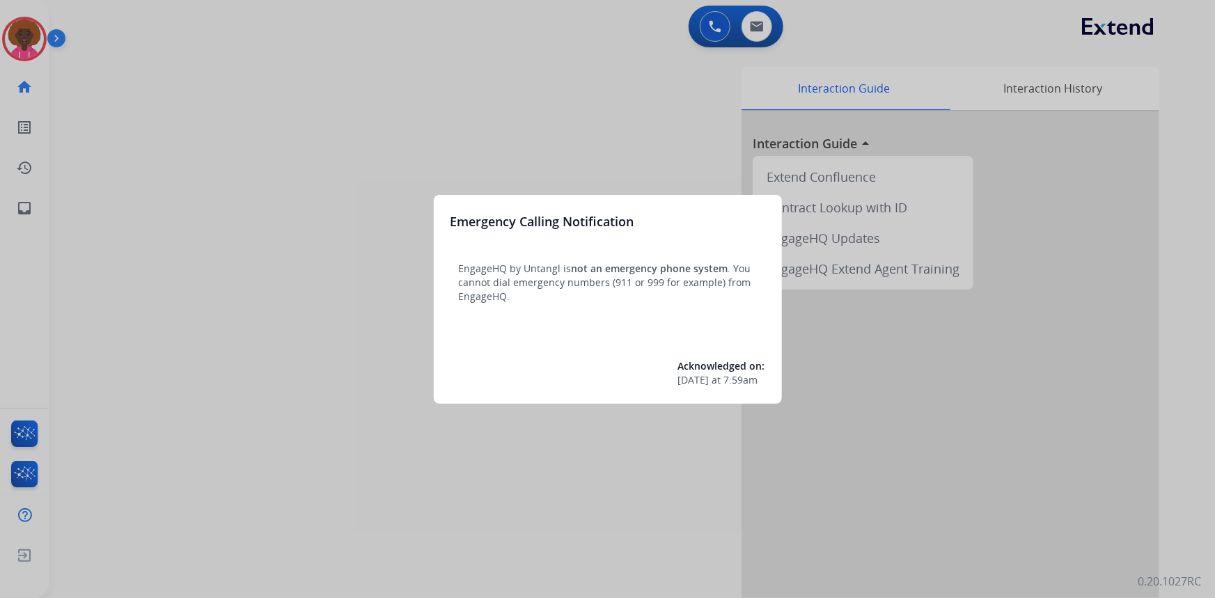
click at [33, 36] on div at bounding box center [607, 299] width 1215 height 598
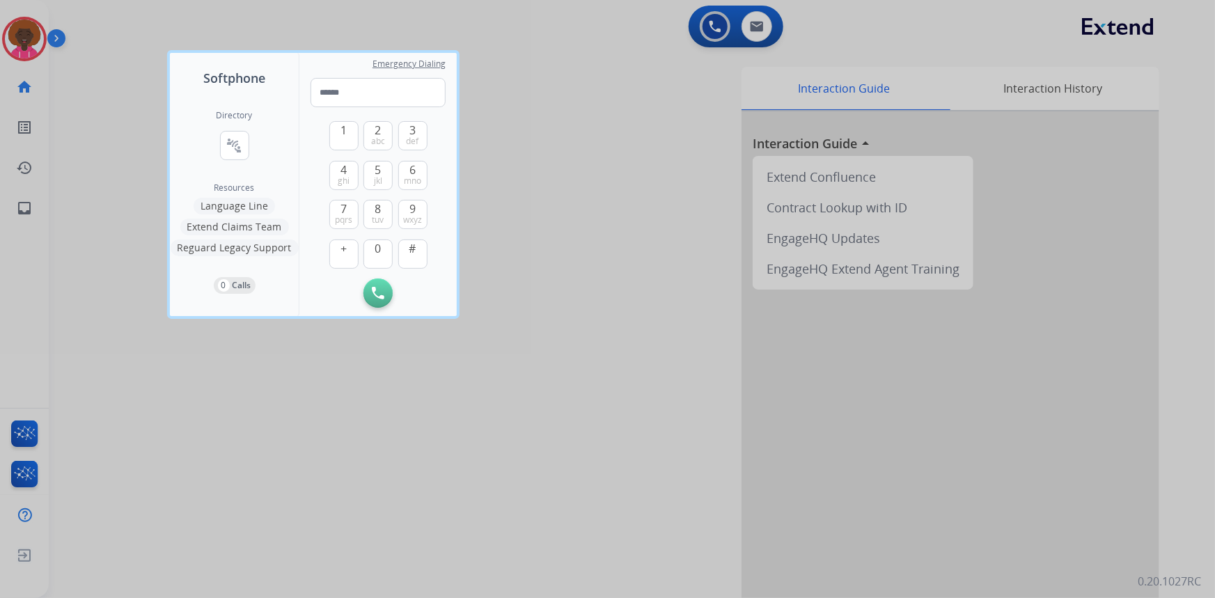
click at [57, 48] on div at bounding box center [607, 299] width 1215 height 598
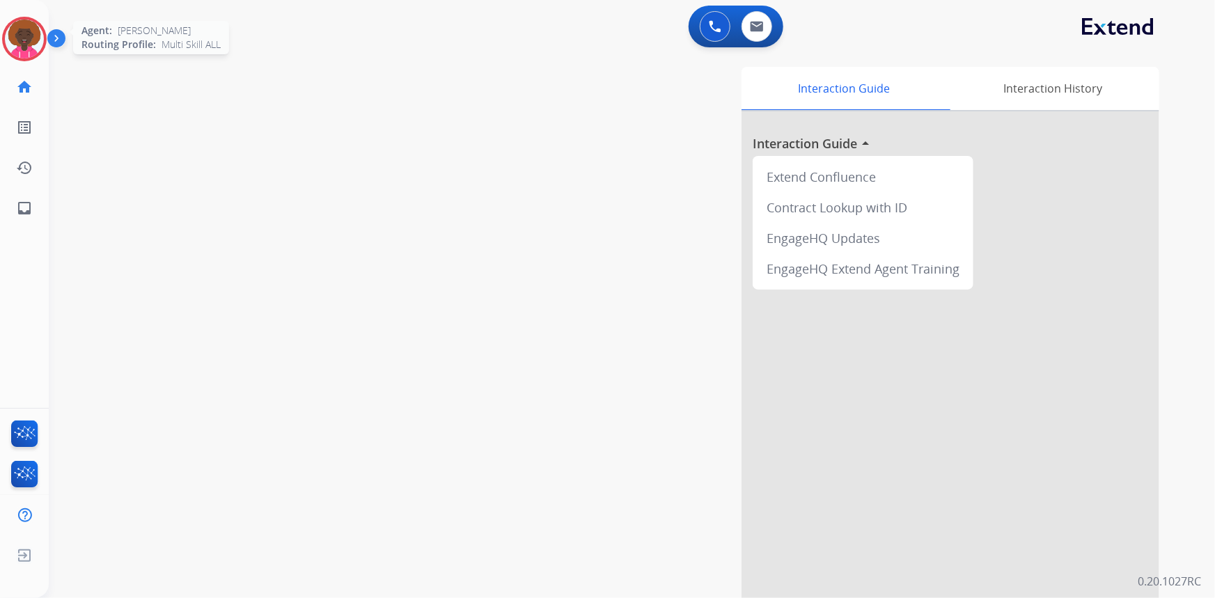
click at [17, 54] on img at bounding box center [24, 38] width 39 height 39
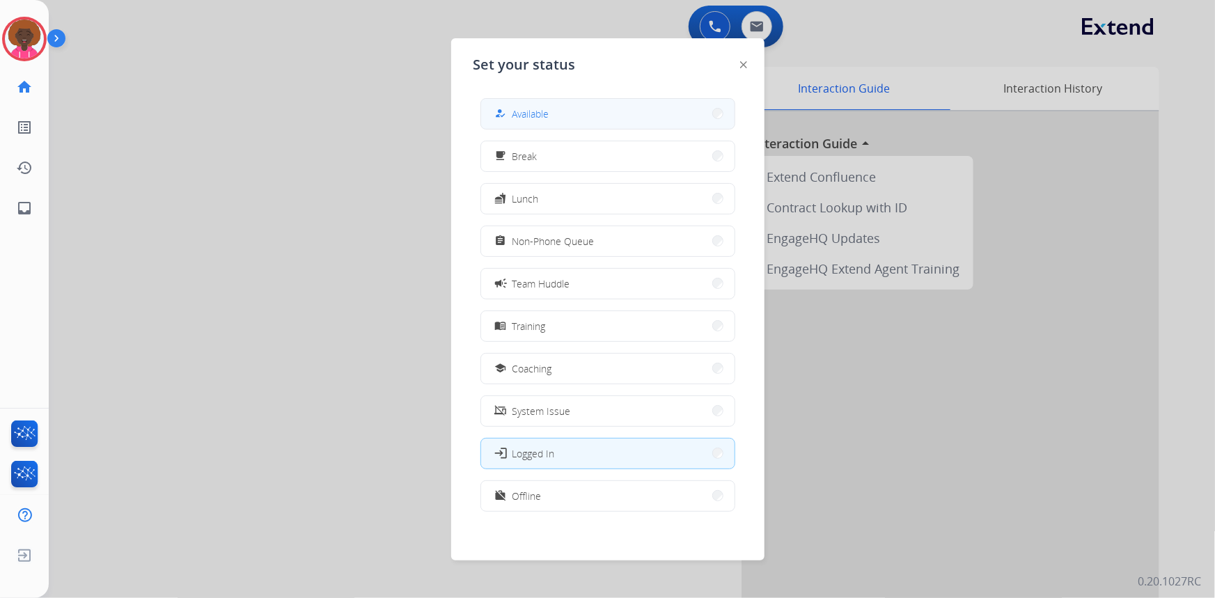
click at [593, 112] on button "how_to_reg Available" at bounding box center [607, 114] width 253 height 30
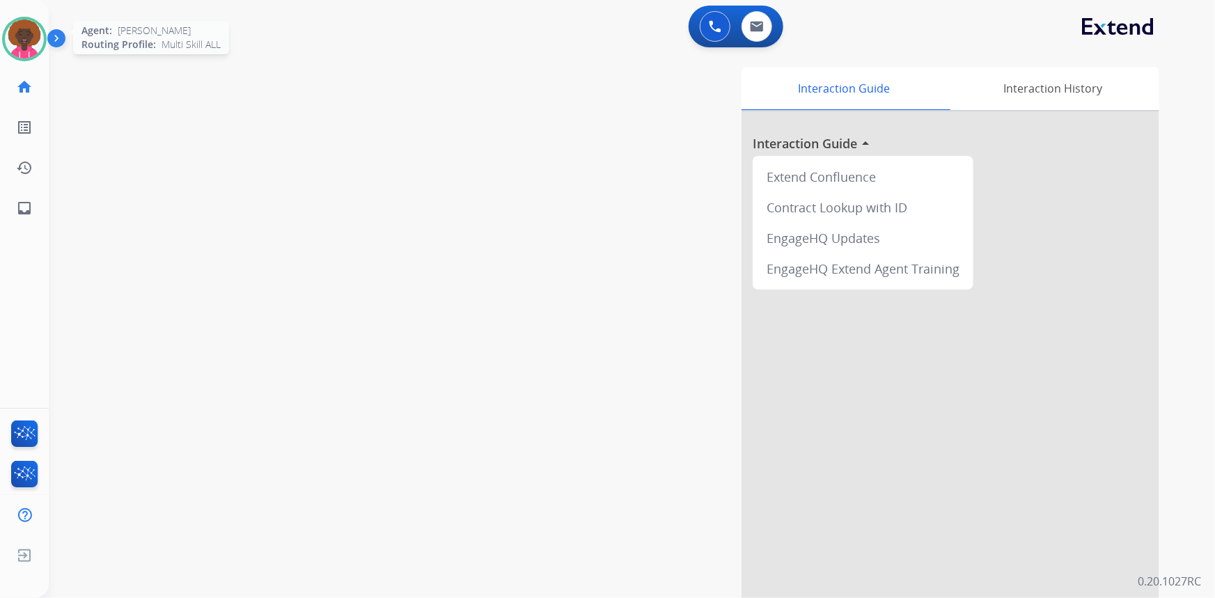
click at [13, 27] on img at bounding box center [24, 38] width 39 height 39
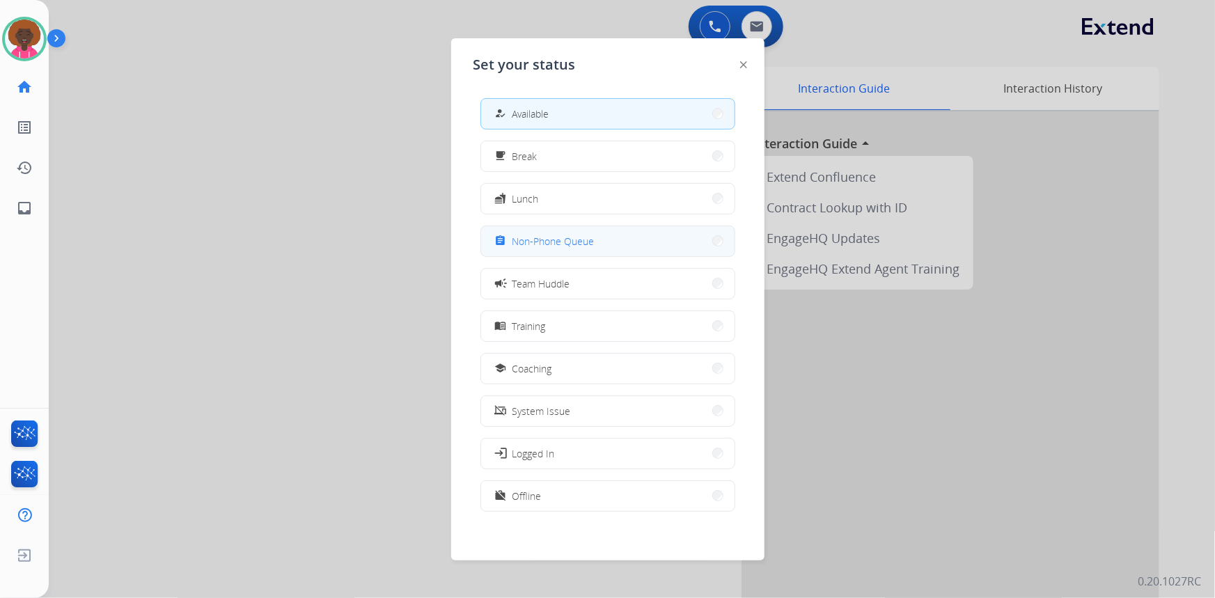
click at [575, 236] on span "Non-Phone Queue" at bounding box center [553, 241] width 82 height 15
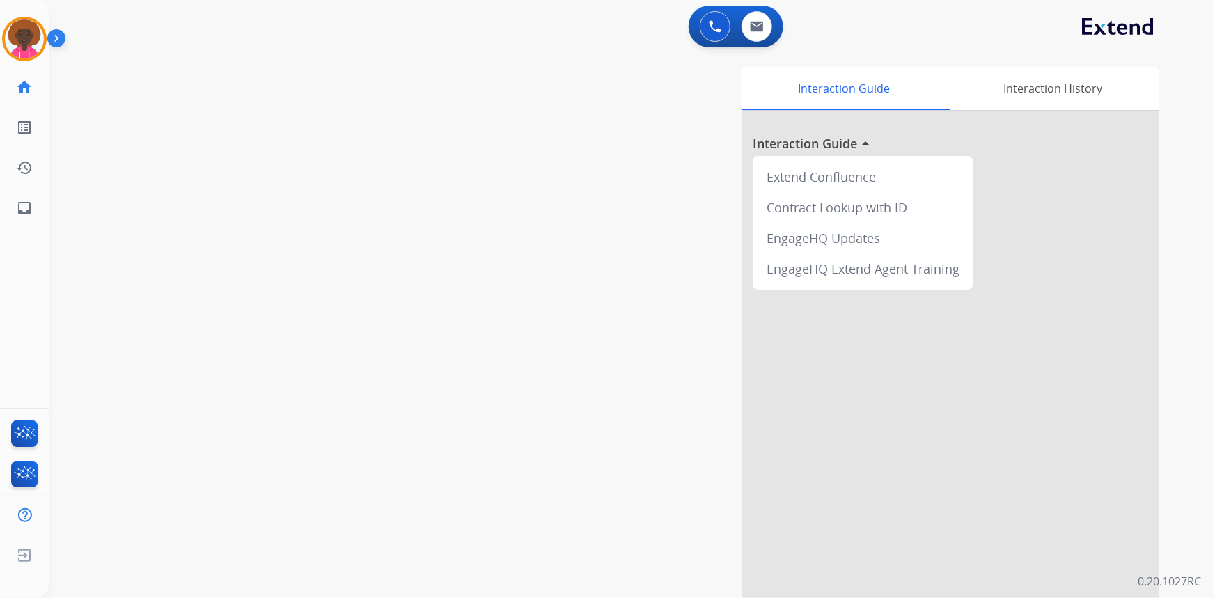
drag, startPoint x: 34, startPoint y: 35, endPoint x: 54, endPoint y: 35, distance: 20.2
click at [33, 35] on img at bounding box center [24, 38] width 39 height 39
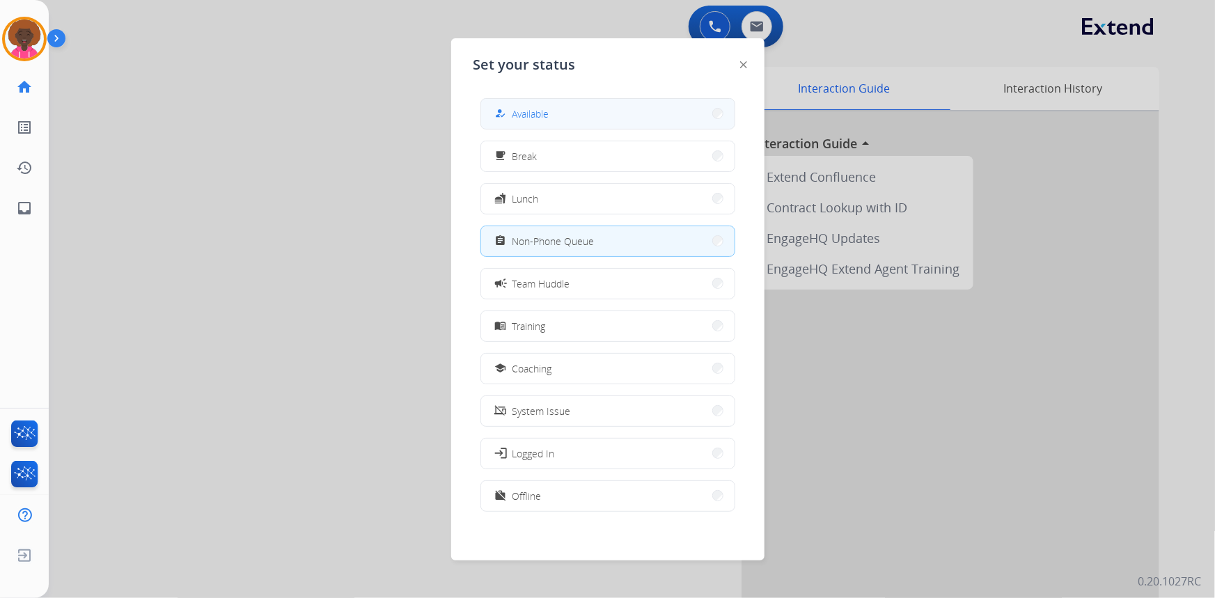
click at [540, 125] on button "how_to_reg Available" at bounding box center [607, 114] width 253 height 30
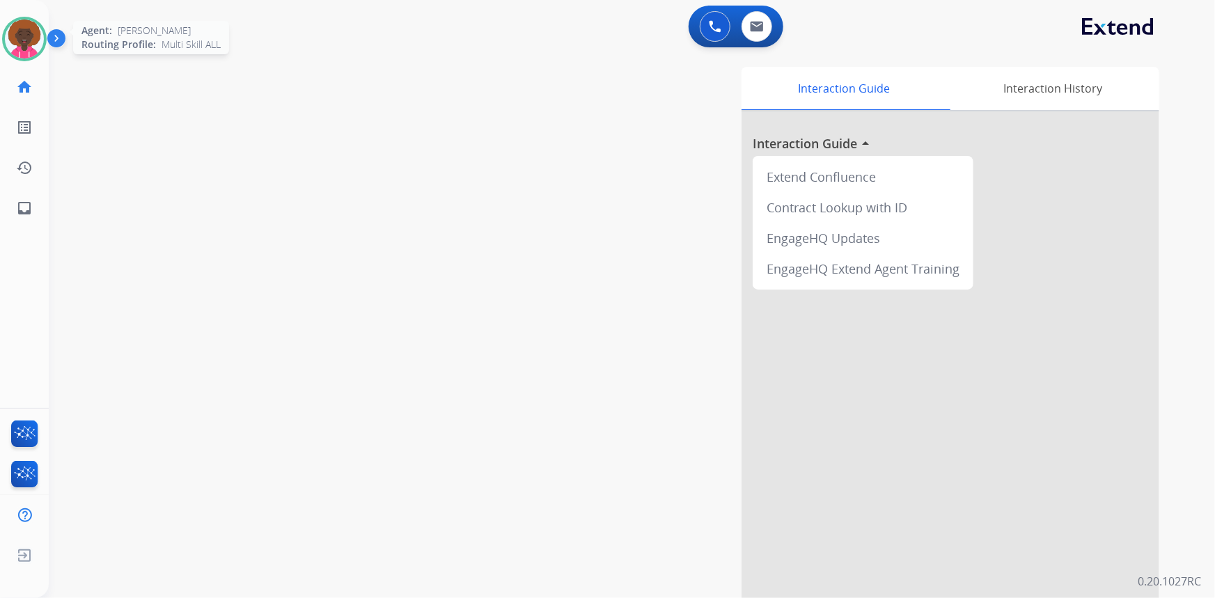
click at [14, 40] on img at bounding box center [24, 38] width 39 height 39
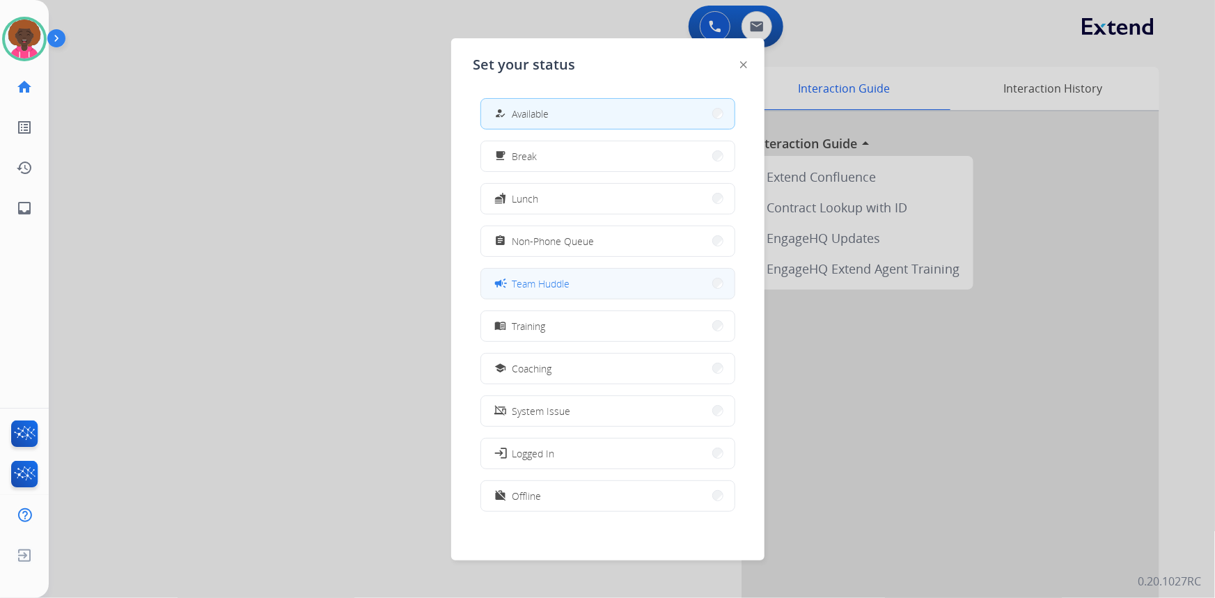
click at [606, 281] on button "campaign Team Huddle" at bounding box center [607, 284] width 253 height 30
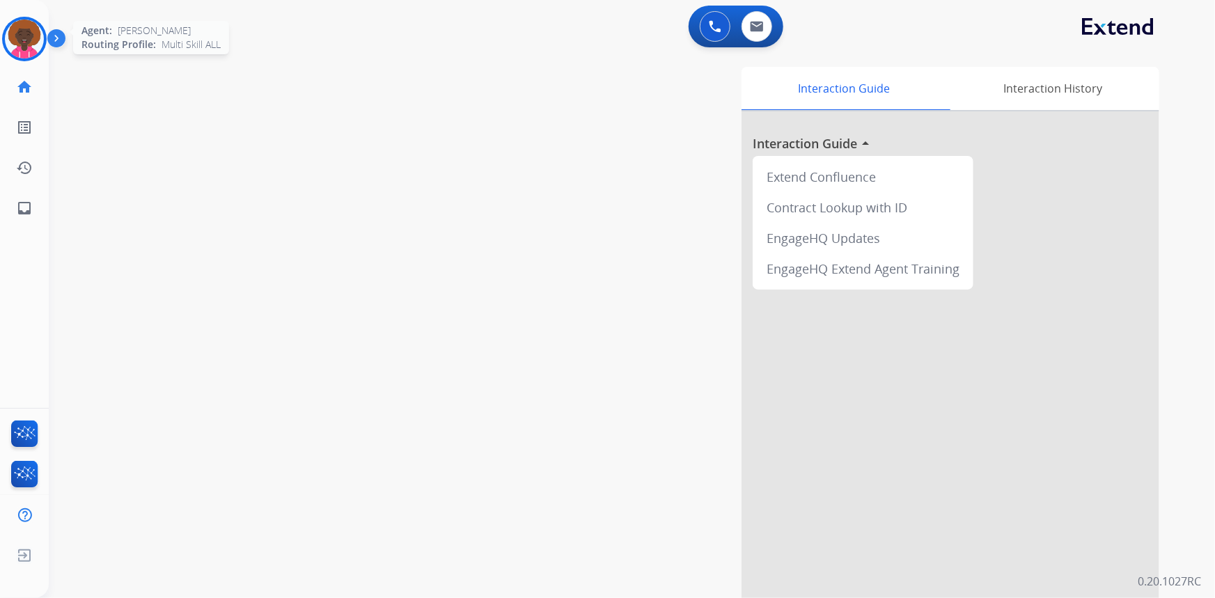
click at [6, 33] on img at bounding box center [24, 38] width 39 height 39
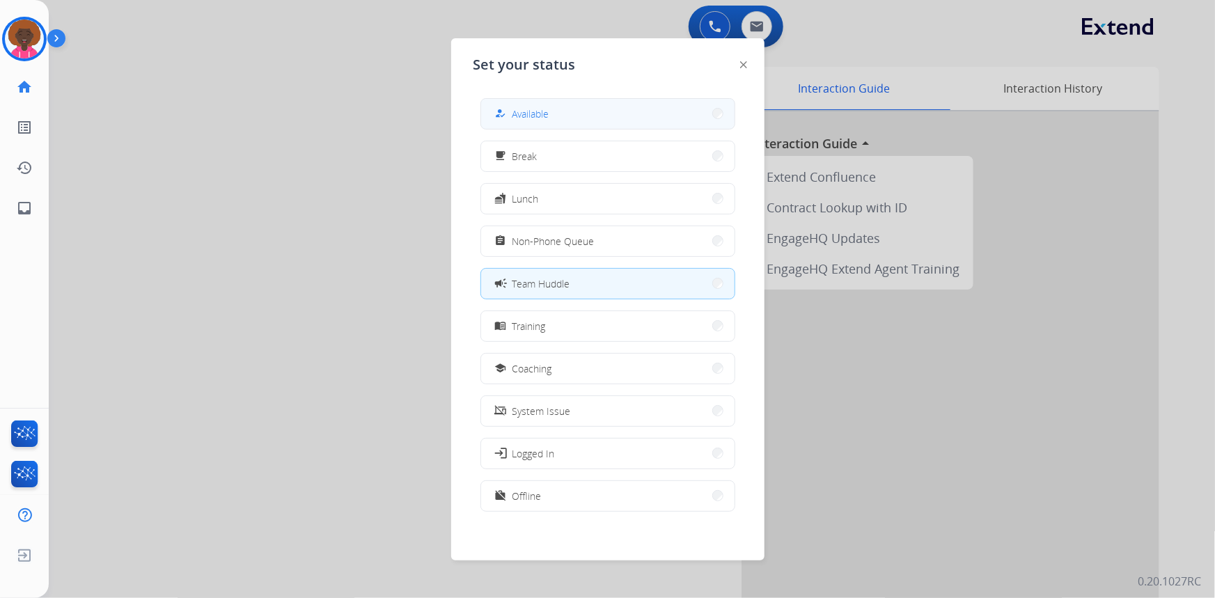
click at [544, 114] on span "Available" at bounding box center [530, 113] width 37 height 15
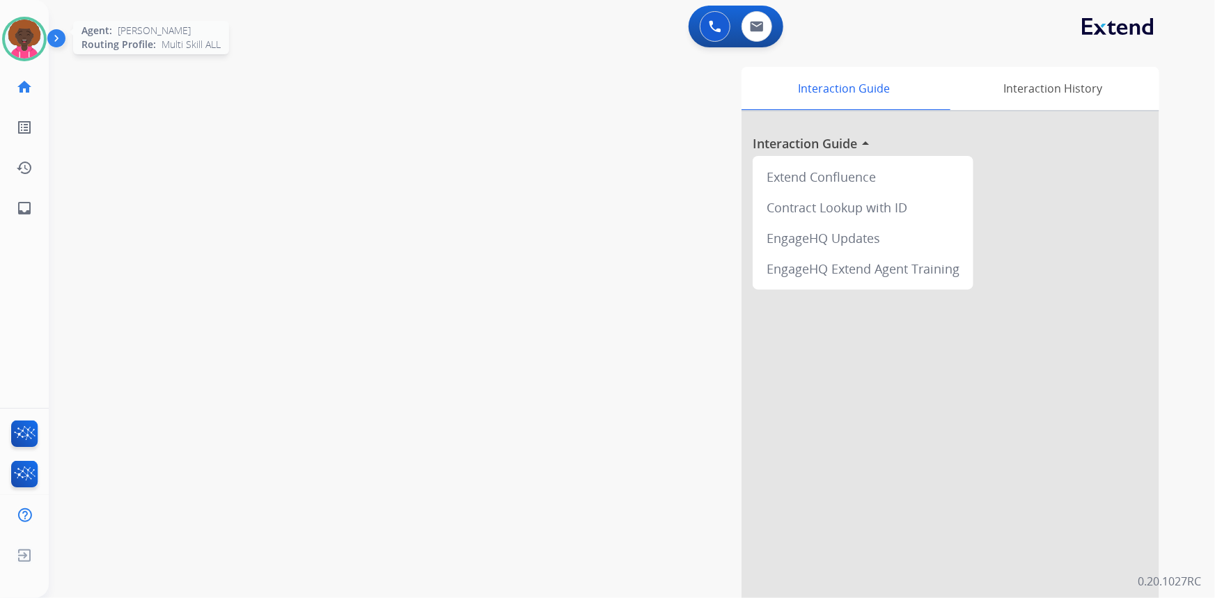
click at [38, 42] on img at bounding box center [24, 38] width 39 height 39
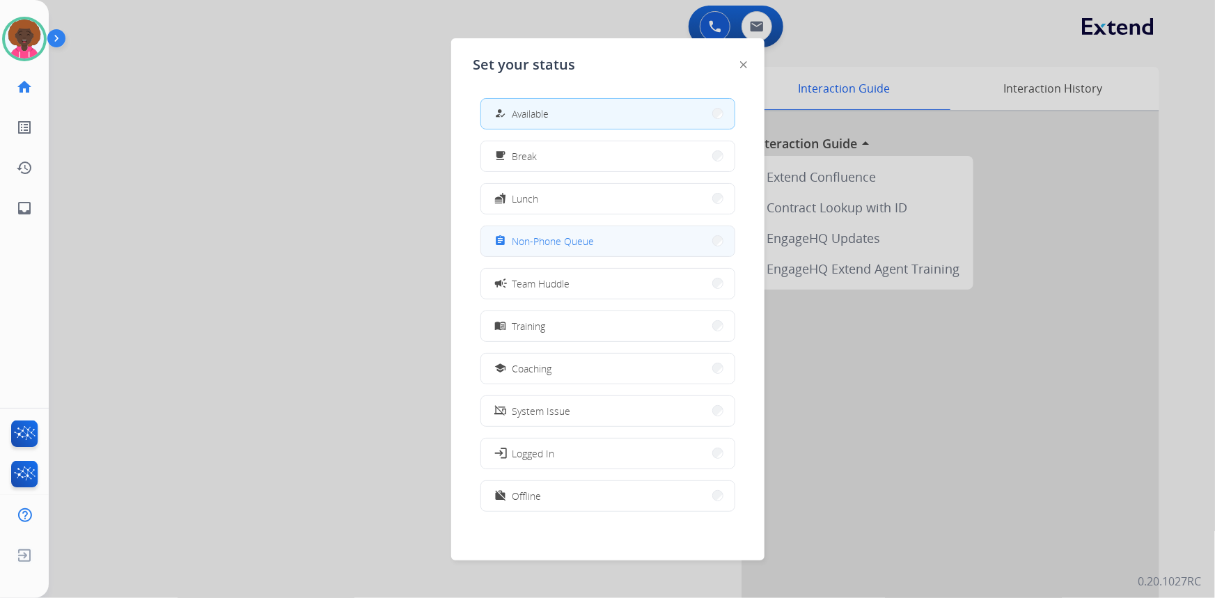
click at [598, 242] on button "assignment Non-Phone Queue" at bounding box center [607, 241] width 253 height 30
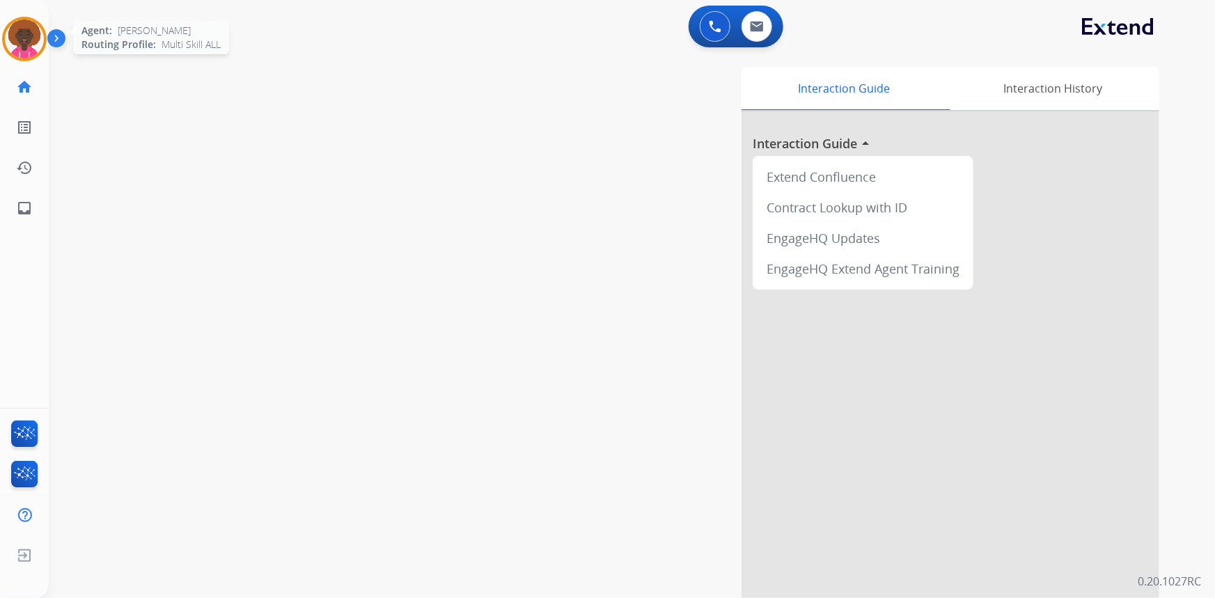
click at [14, 39] on img at bounding box center [24, 38] width 39 height 39
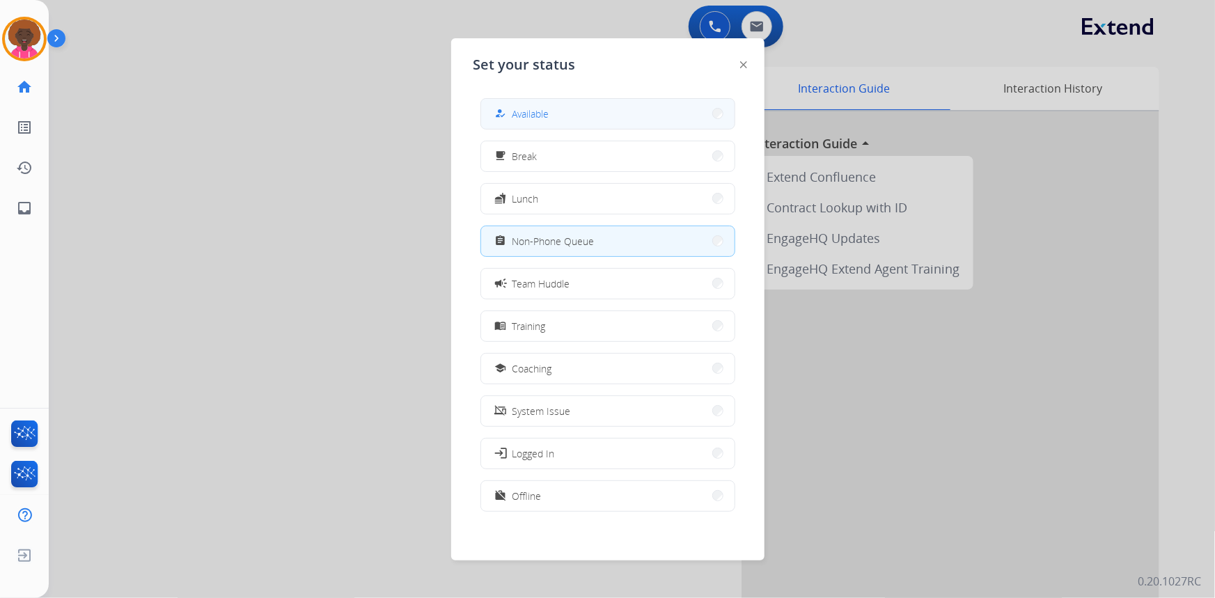
click at [566, 115] on button "how_to_reg Available" at bounding box center [607, 114] width 253 height 30
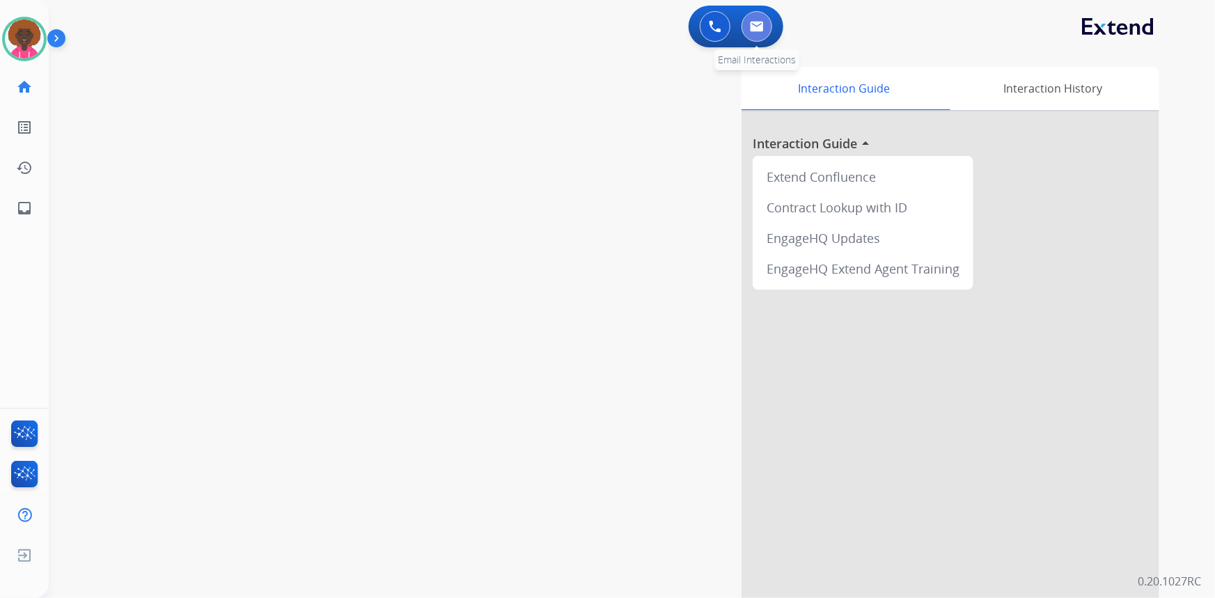
click at [763, 31] on img at bounding box center [757, 26] width 14 height 11
select select "**********"
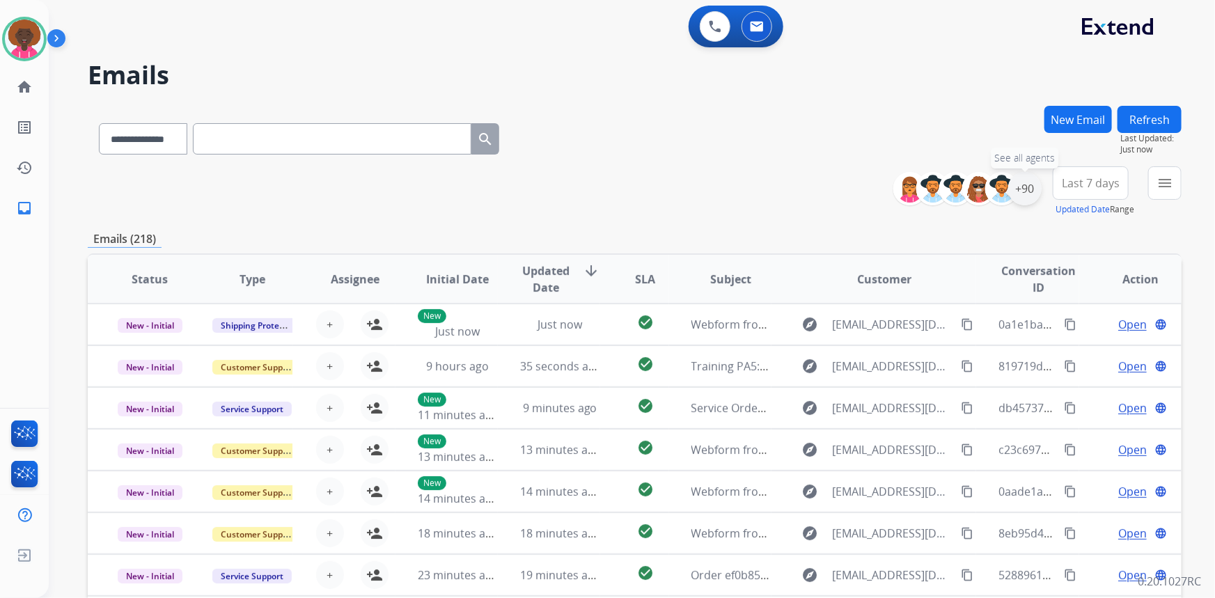
drag, startPoint x: 1029, startPoint y: 190, endPoint x: 1009, endPoint y: 195, distance: 21.4
click at [1027, 190] on div "+90" at bounding box center [1024, 188] width 33 height 33
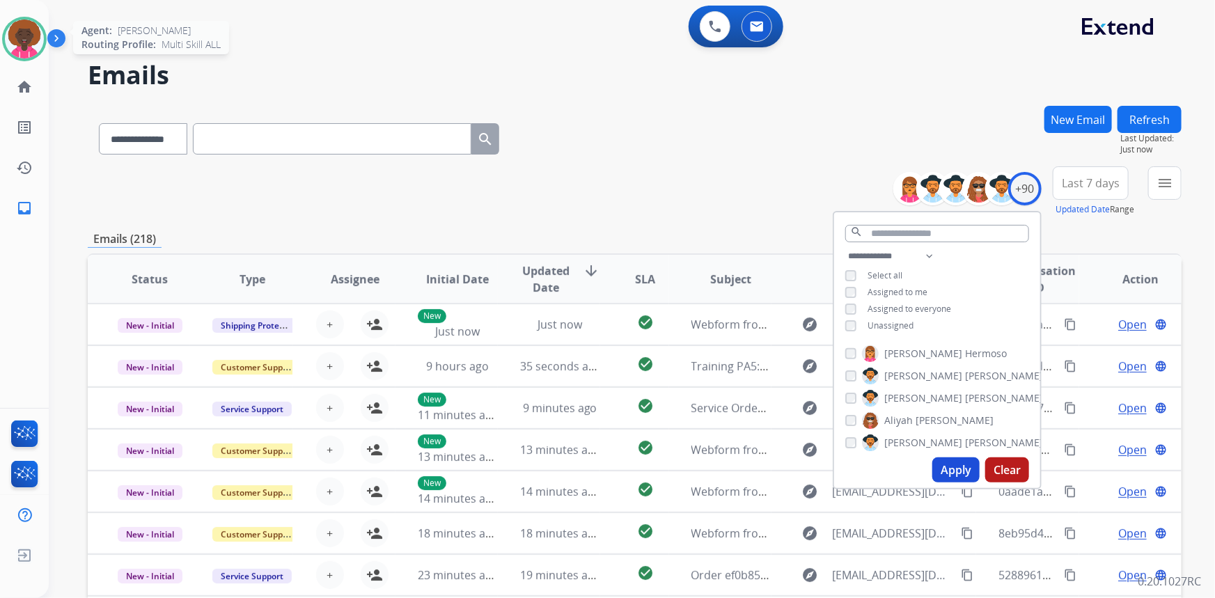
click at [24, 33] on img at bounding box center [24, 38] width 39 height 39
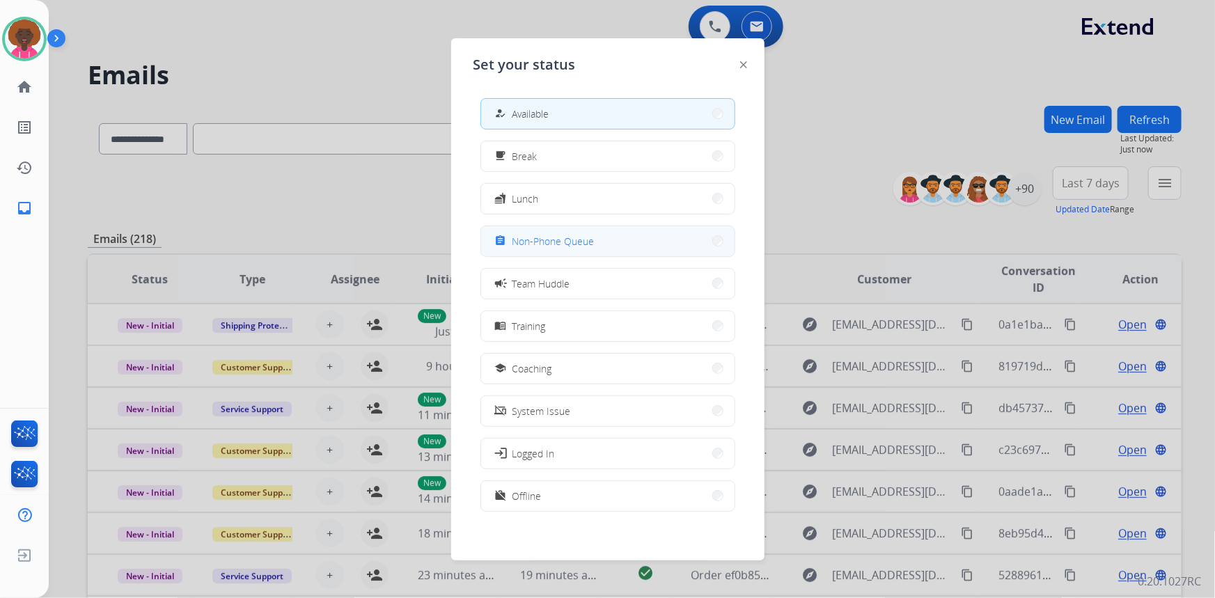
click at [621, 244] on button "assignment Non-Phone Queue" at bounding box center [607, 241] width 253 height 30
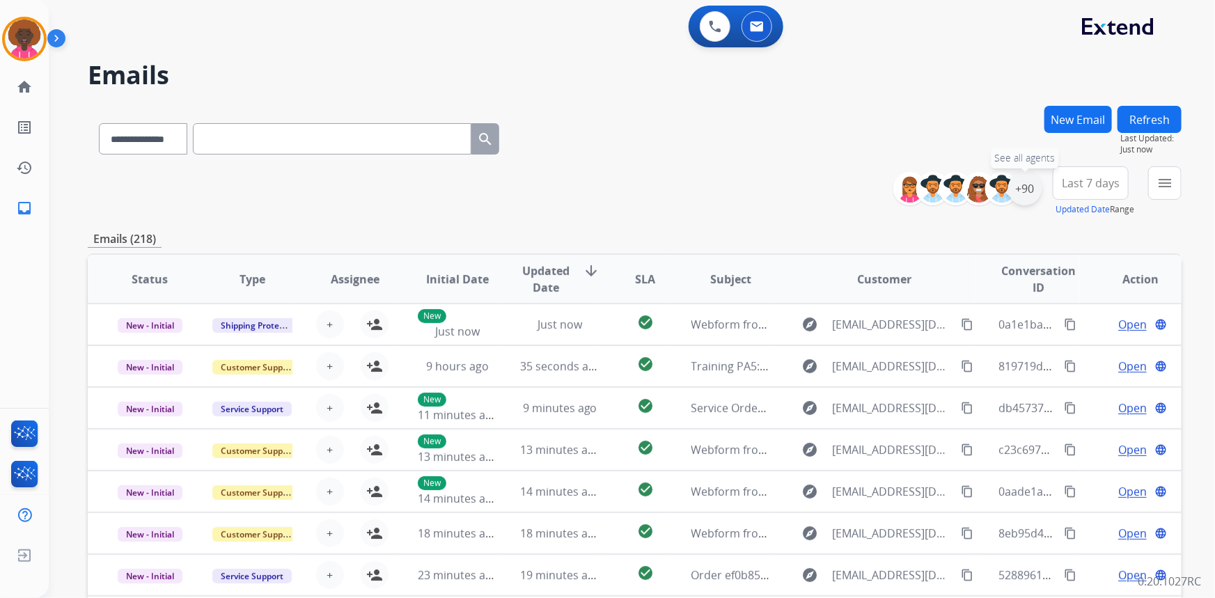
click at [1021, 191] on div "+90" at bounding box center [1024, 188] width 33 height 33
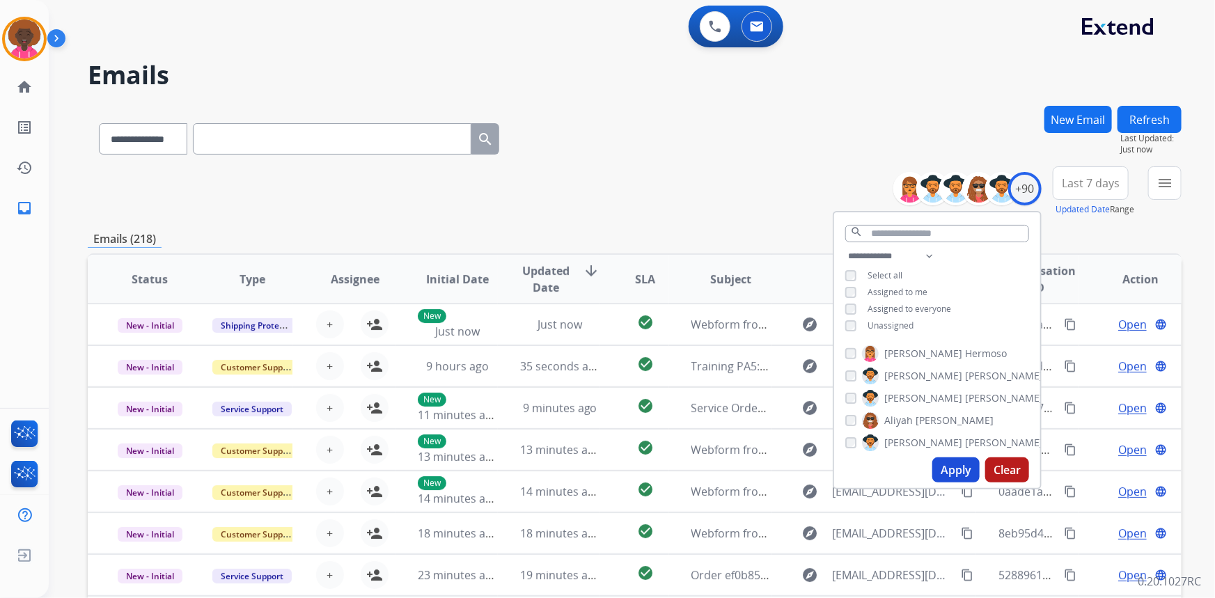
click at [855, 327] on div "Unassigned" at bounding box center [879, 325] width 68 height 11
click at [835, 332] on div "**********" at bounding box center [937, 292] width 206 height 89
click at [949, 469] on button "Apply" at bounding box center [955, 469] width 47 height 25
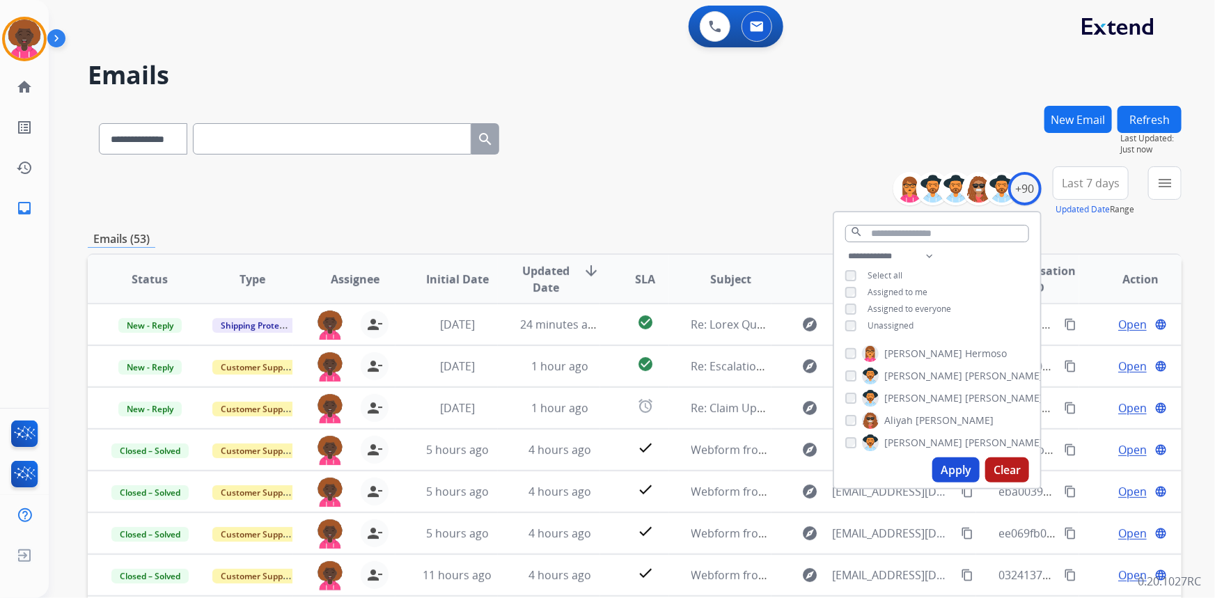
click at [695, 202] on div "**********" at bounding box center [634, 191] width 1093 height 50
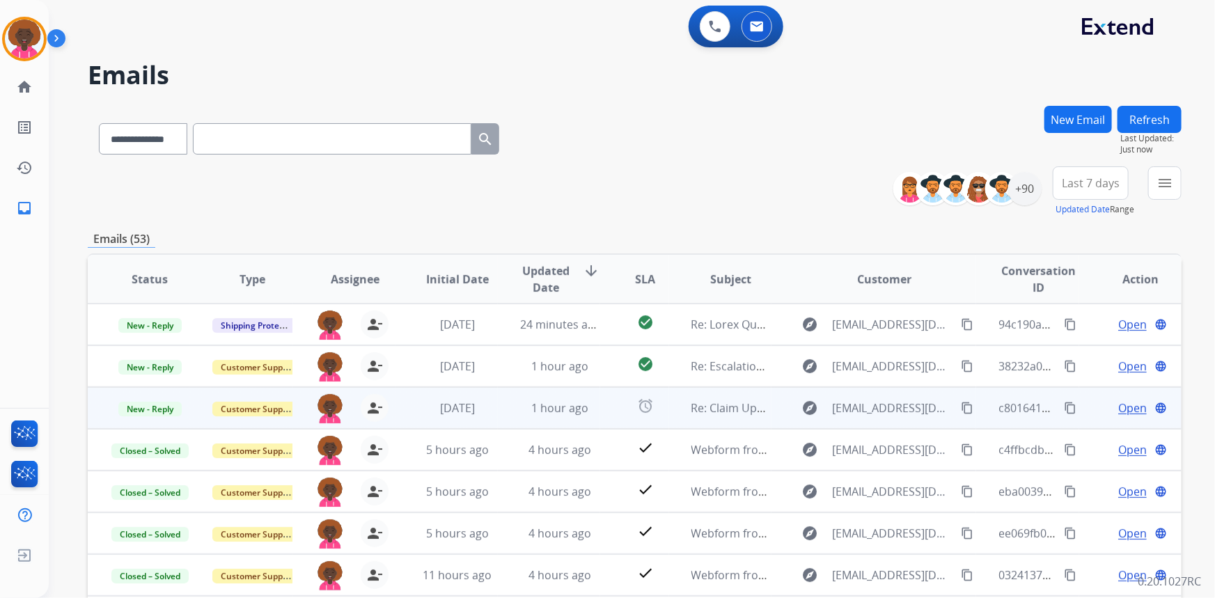
click at [1128, 410] on span "Open" at bounding box center [1132, 408] width 29 height 17
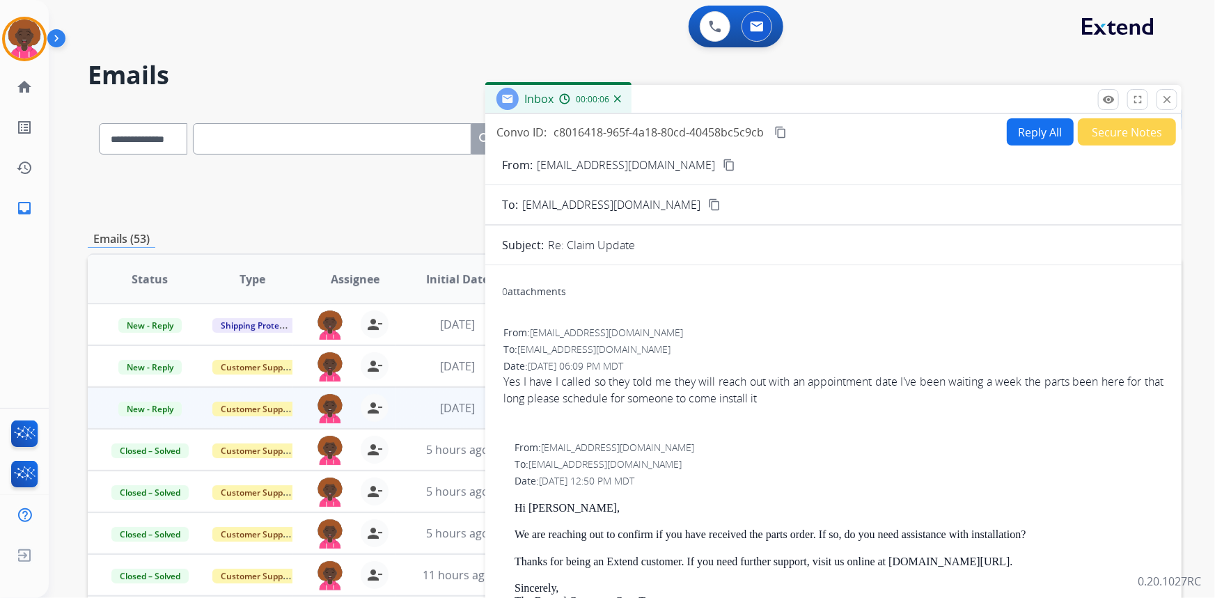
click at [1019, 129] on button "Reply All" at bounding box center [1039, 131] width 67 height 27
select select "**********"
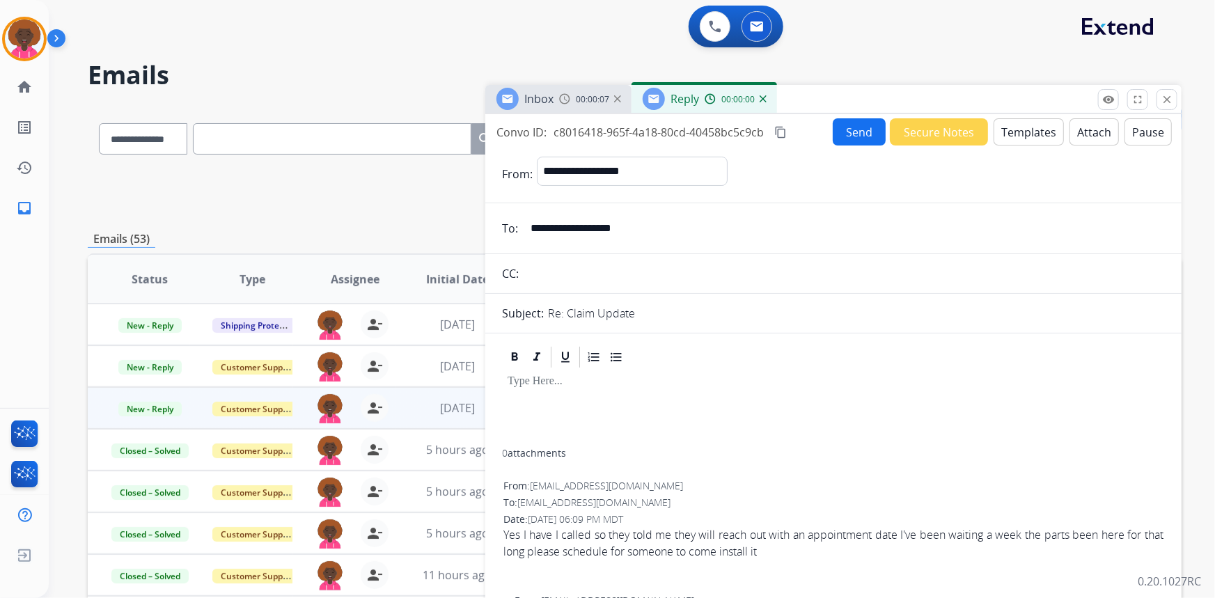
click at [1020, 129] on button "Templates" at bounding box center [1028, 131] width 70 height 27
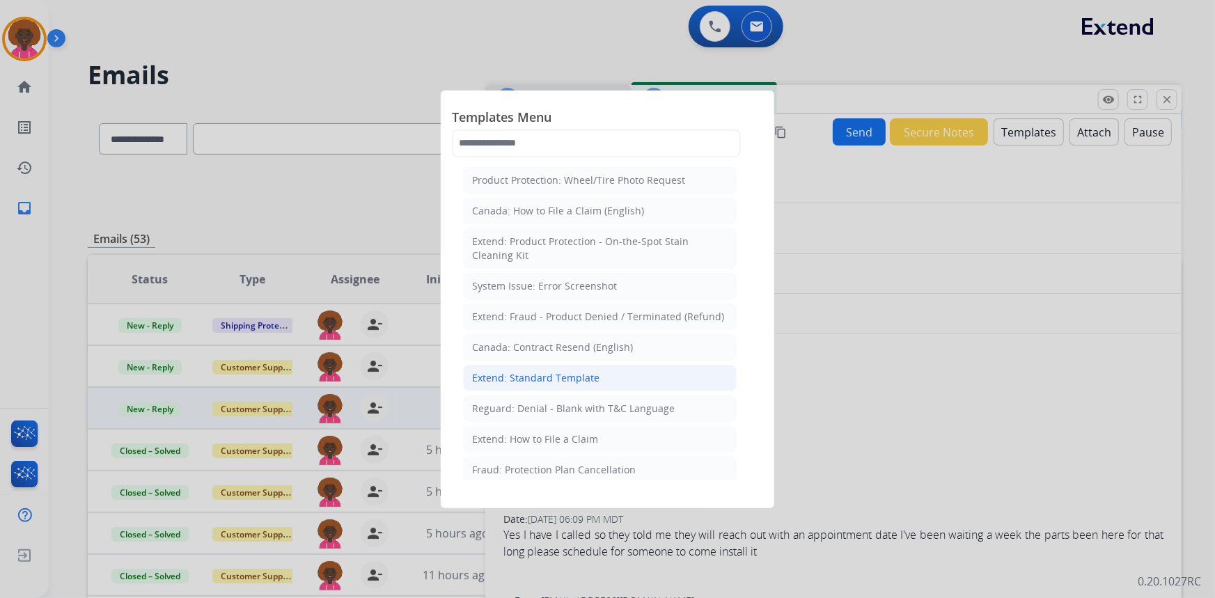
click at [547, 372] on div "Extend: Standard Template" at bounding box center [535, 378] width 127 height 14
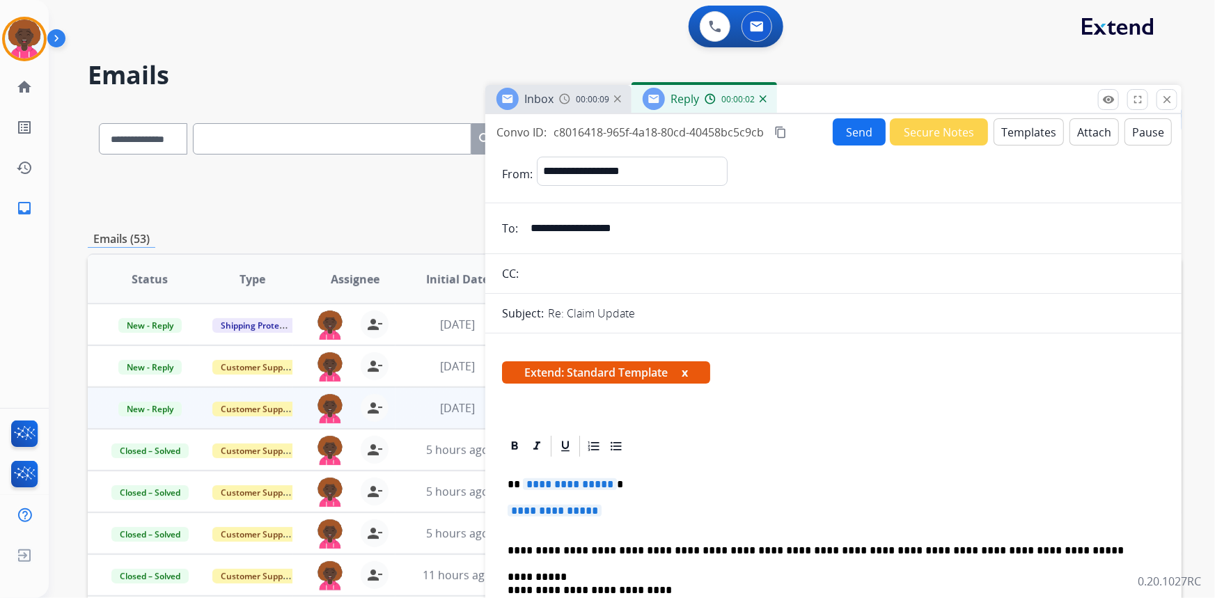
click at [560, 516] on span "**********" at bounding box center [554, 511] width 94 height 12
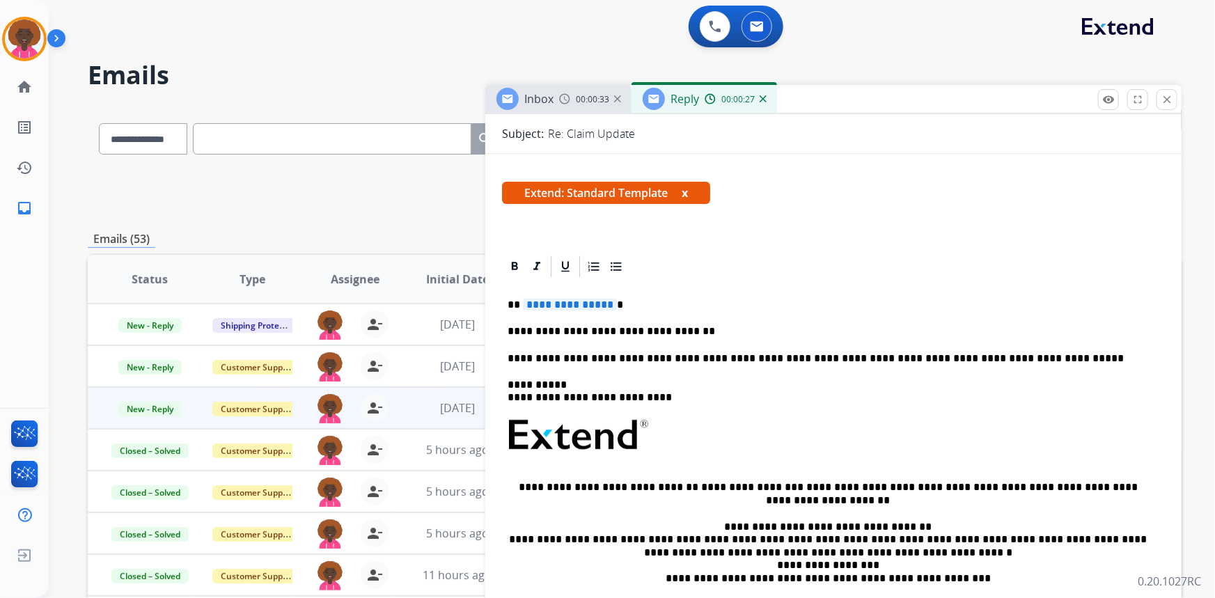
scroll to position [63, 0]
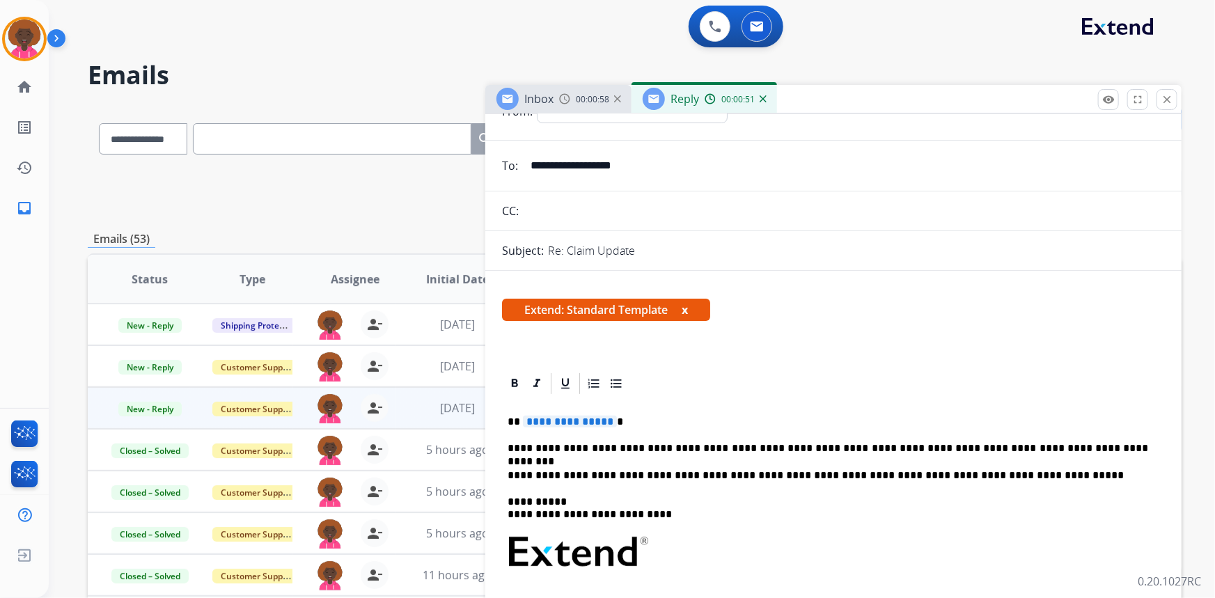
click at [836, 452] on p "**********" at bounding box center [827, 448] width 641 height 13
click at [578, 416] on span "**********" at bounding box center [570, 422] width 94 height 12
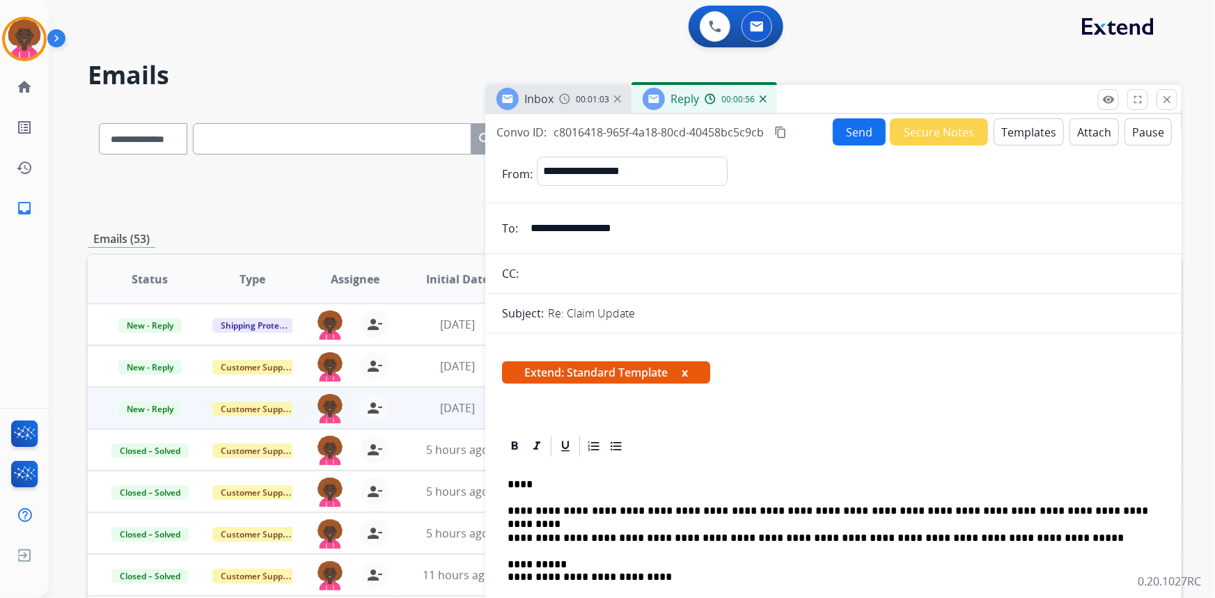
click at [851, 124] on button "Send" at bounding box center [858, 131] width 53 height 27
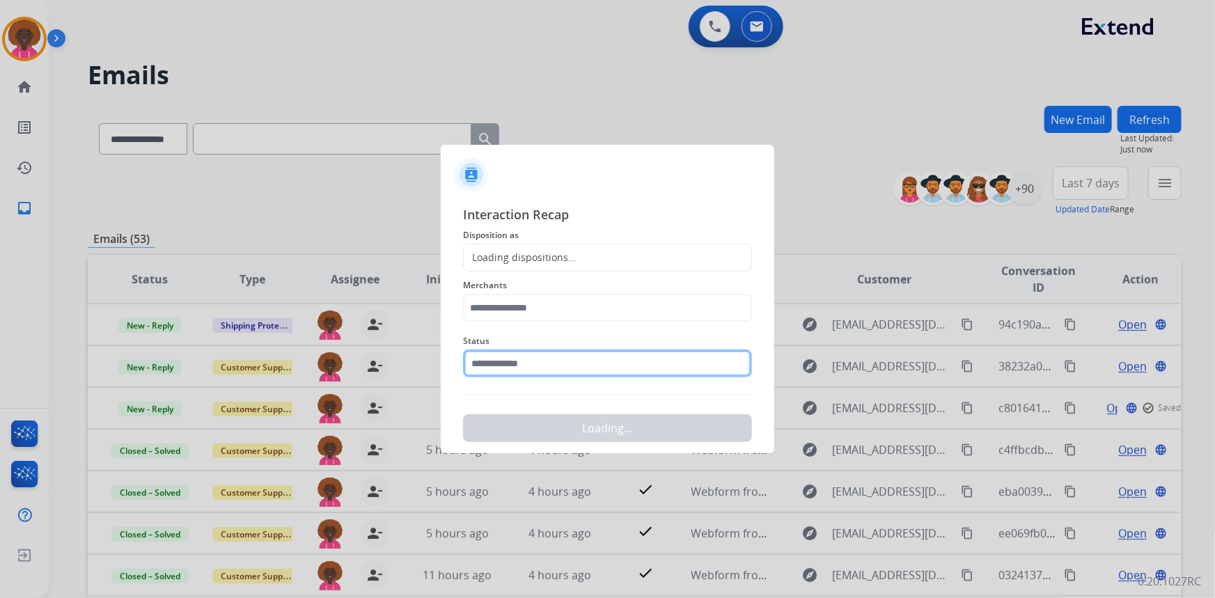
click at [633, 375] on input "text" at bounding box center [607, 363] width 289 height 28
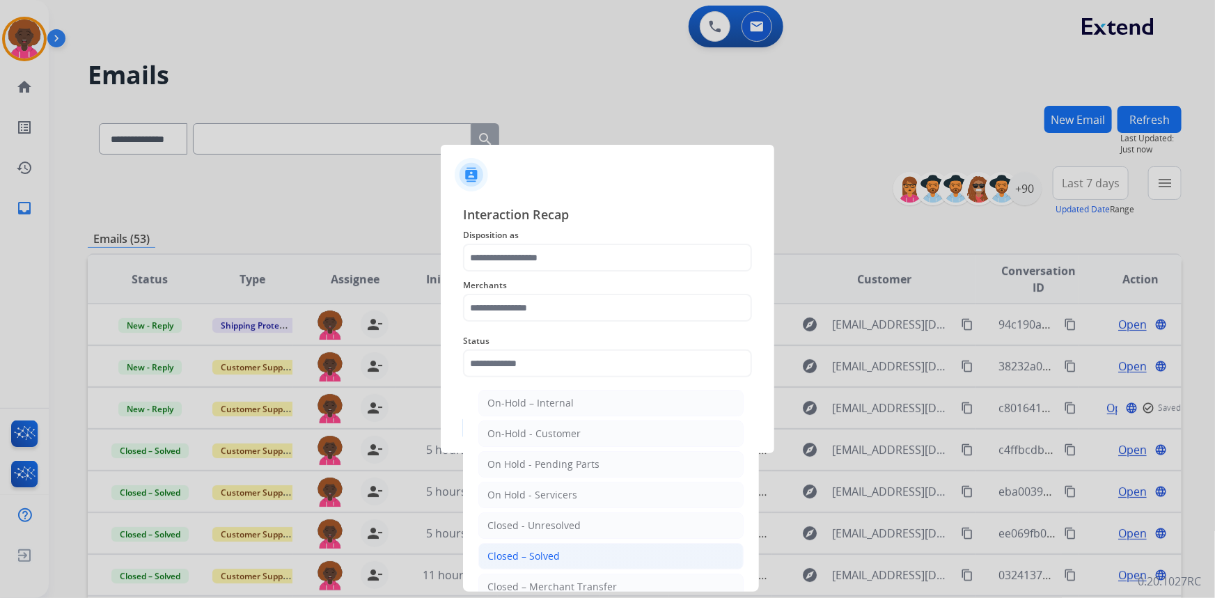
click at [522, 550] on div "Closed – Solved" at bounding box center [523, 556] width 72 height 14
type input "**********"
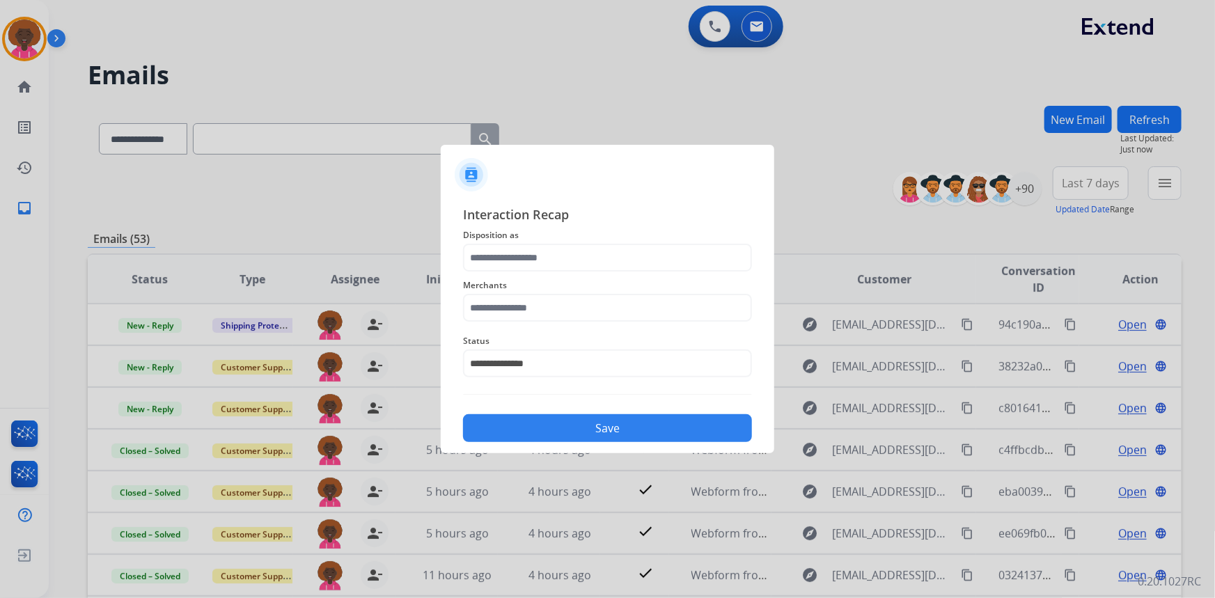
drag, startPoint x: 611, startPoint y: 325, endPoint x: 622, endPoint y: 308, distance: 20.3
click at [619, 313] on div "Merchants" at bounding box center [607, 299] width 289 height 56
click at [576, 317] on input "text" at bounding box center [607, 308] width 289 height 28
click at [549, 342] on li "Not found" at bounding box center [610, 347] width 265 height 26
type input "*********"
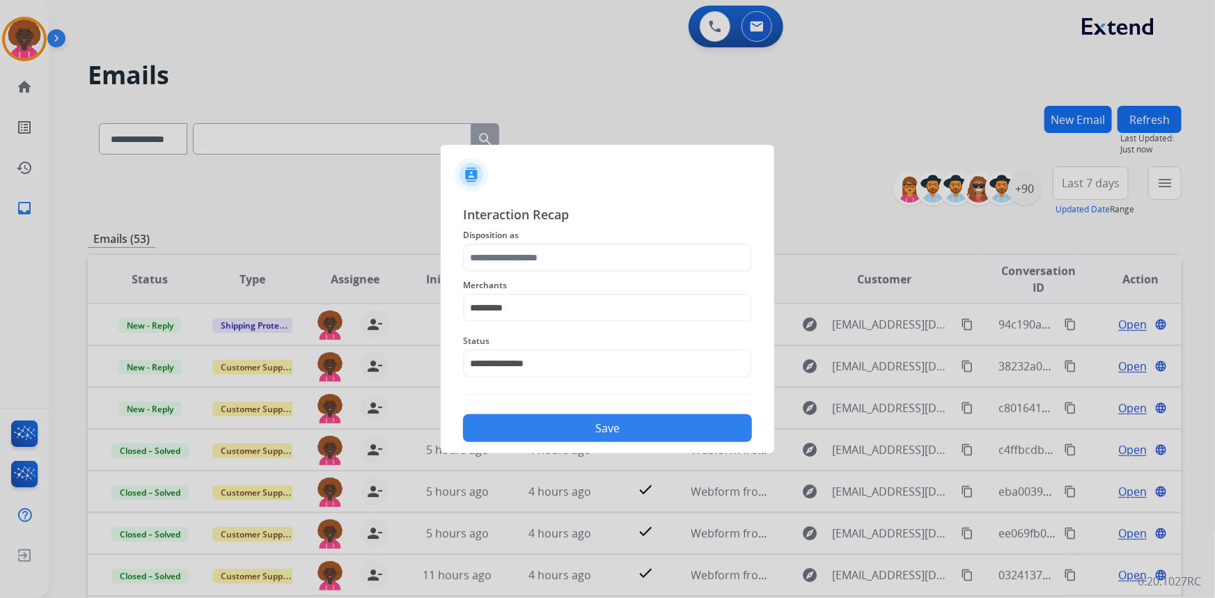
click at [526, 273] on div "Merchants *********" at bounding box center [607, 299] width 289 height 56
click at [550, 257] on input "text" at bounding box center [607, 258] width 289 height 28
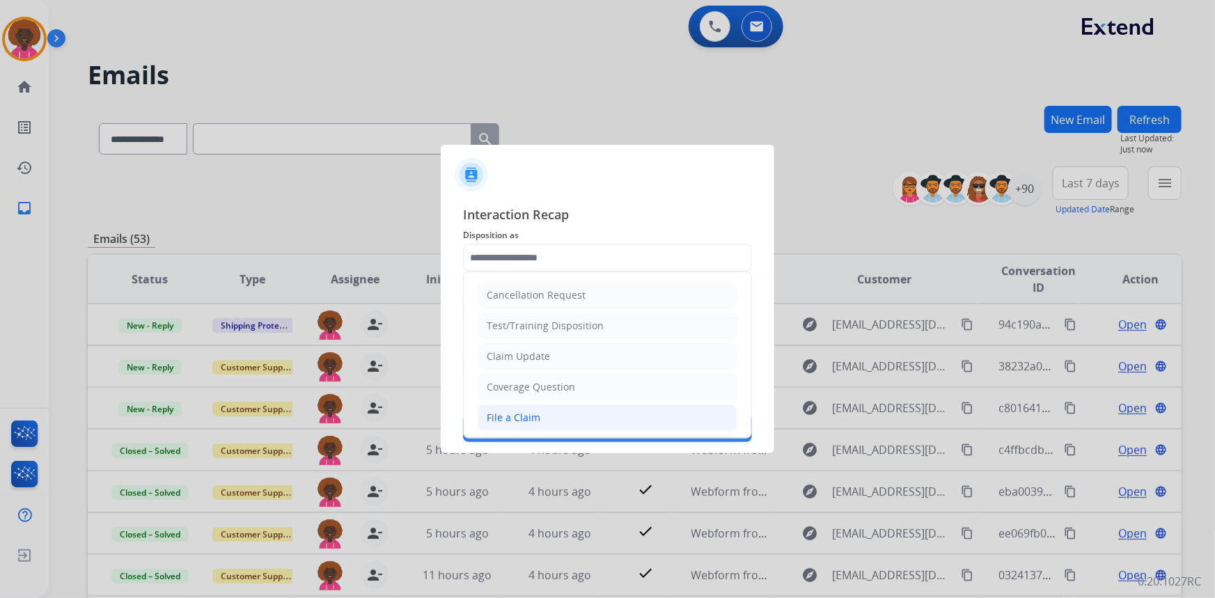
click at [555, 427] on li "File a Claim" at bounding box center [607, 417] width 260 height 26
type input "**********"
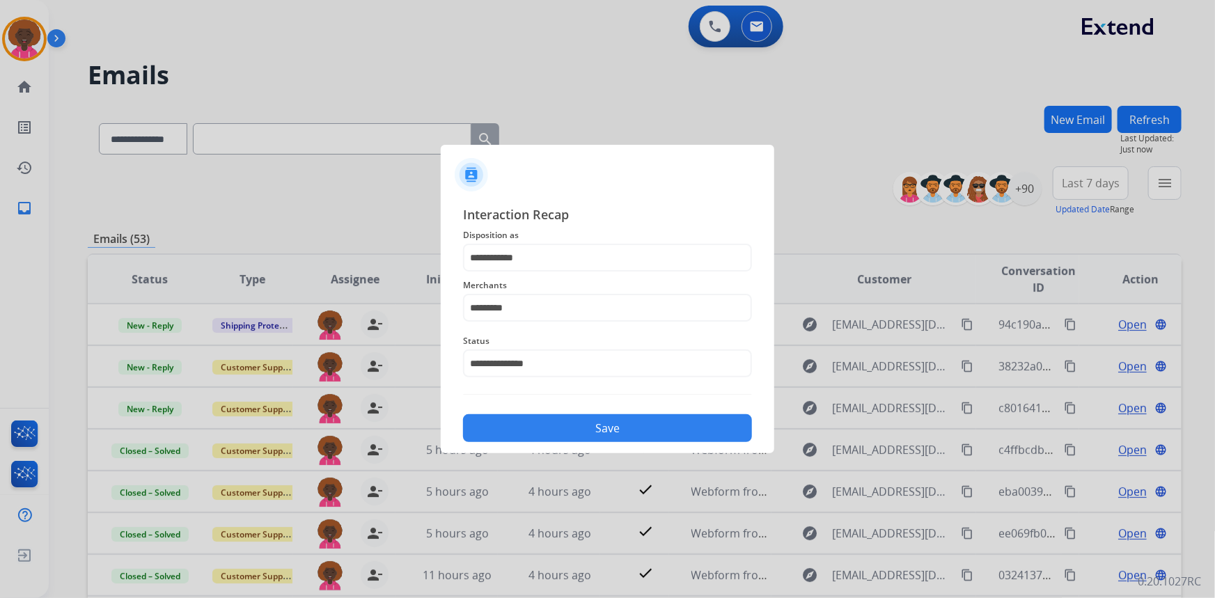
click at [607, 427] on button "Save" at bounding box center [607, 428] width 289 height 28
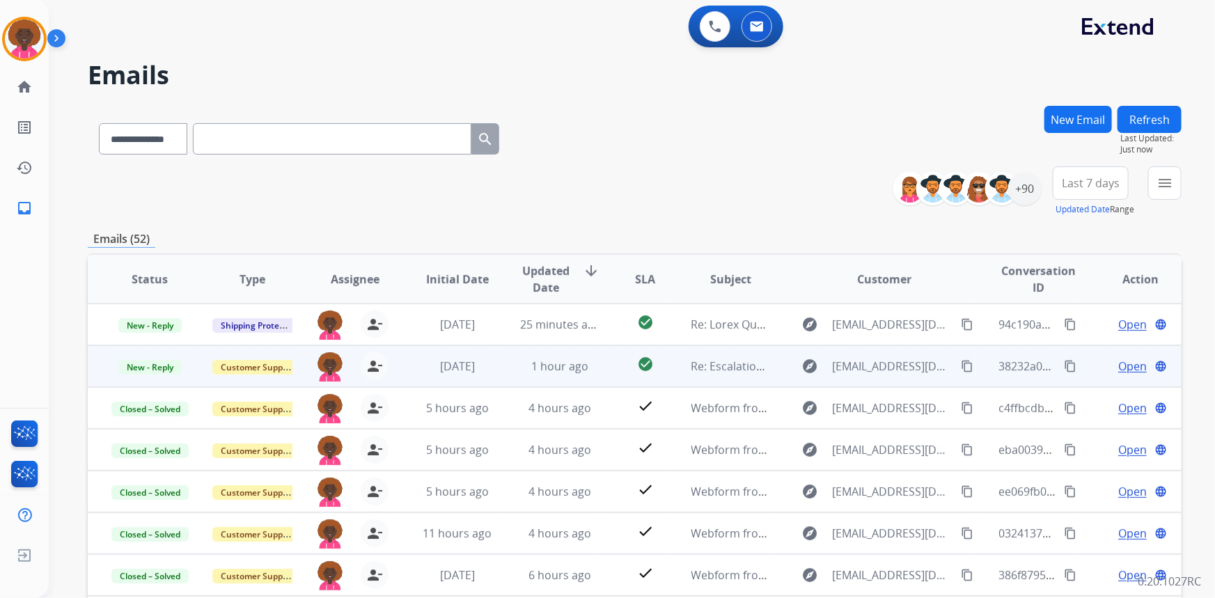
click at [1121, 363] on span "Open" at bounding box center [1132, 366] width 29 height 17
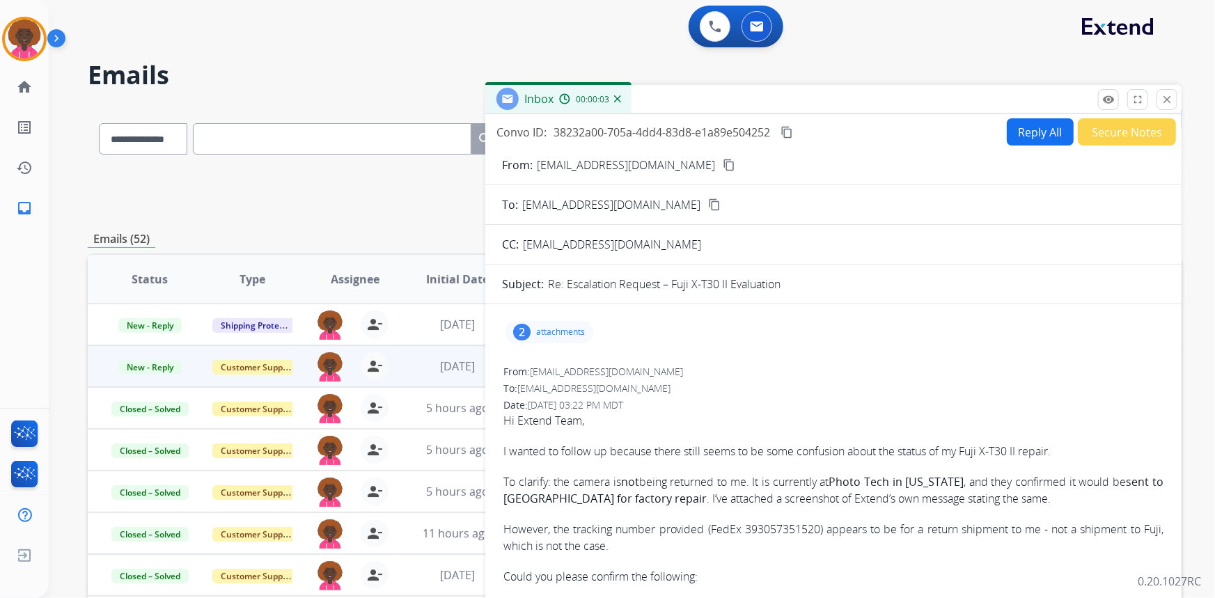
click at [1037, 132] on button "Reply All" at bounding box center [1039, 131] width 67 height 27
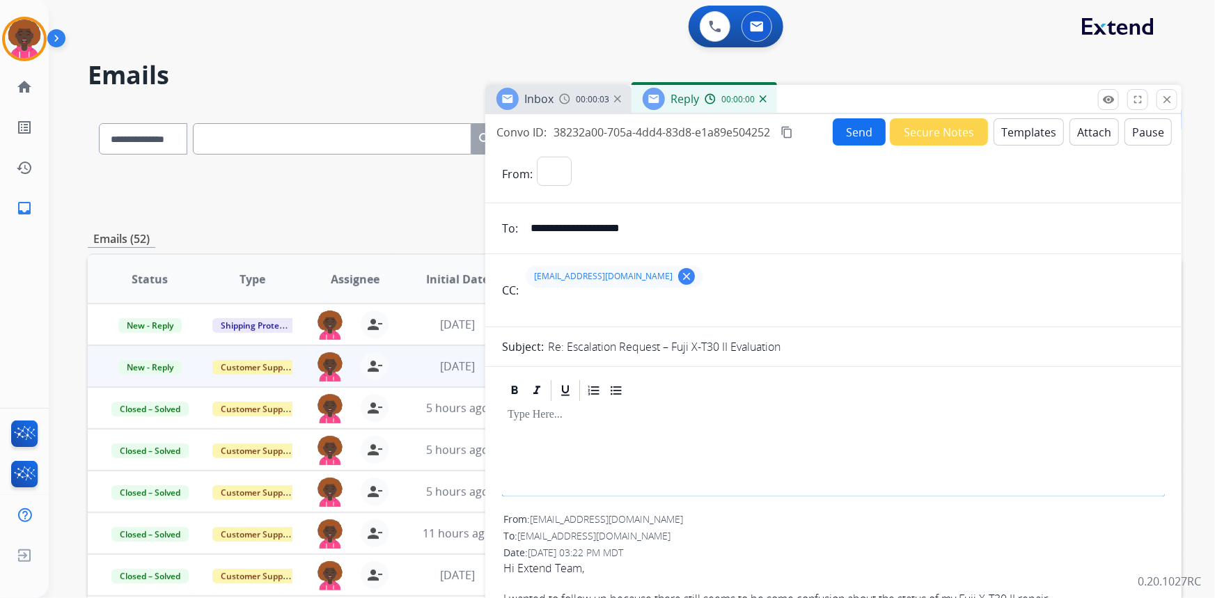
select select "**********"
click at [1020, 127] on button "Templates" at bounding box center [1028, 131] width 70 height 27
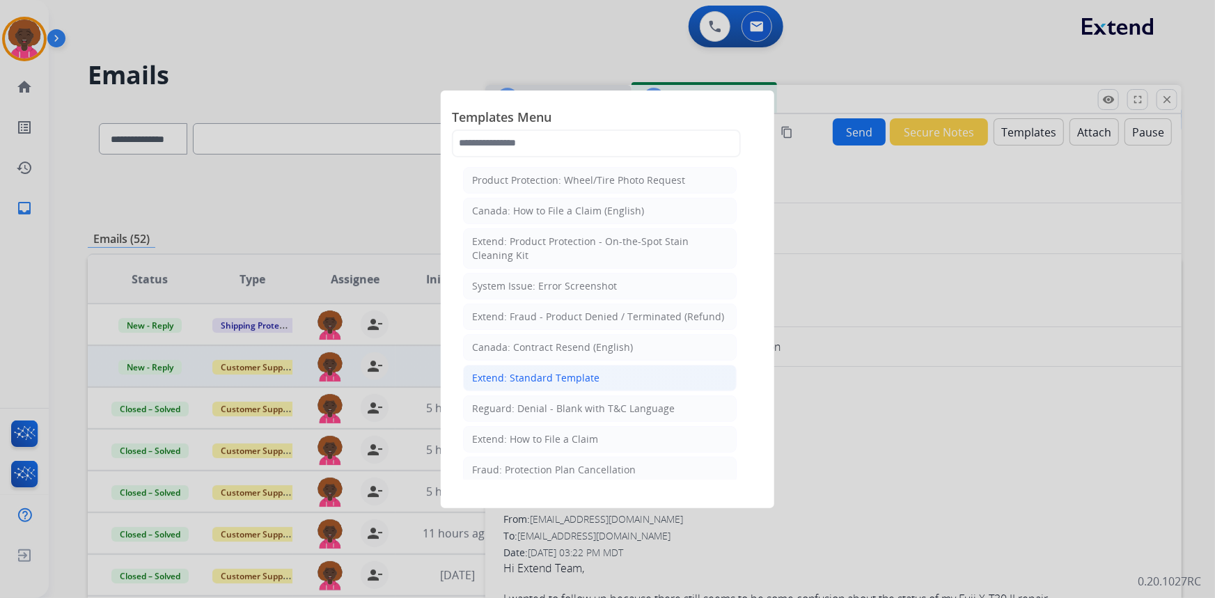
click at [572, 376] on div "Extend: Standard Template" at bounding box center [535, 378] width 127 height 14
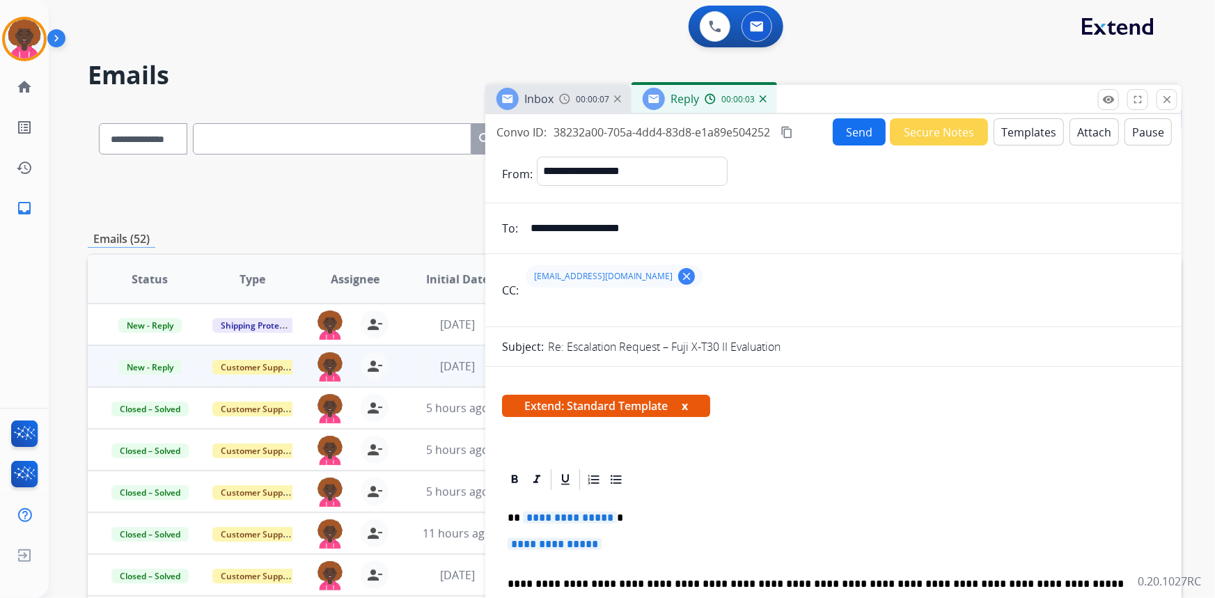
click at [571, 538] on span "**********" at bounding box center [554, 544] width 94 height 12
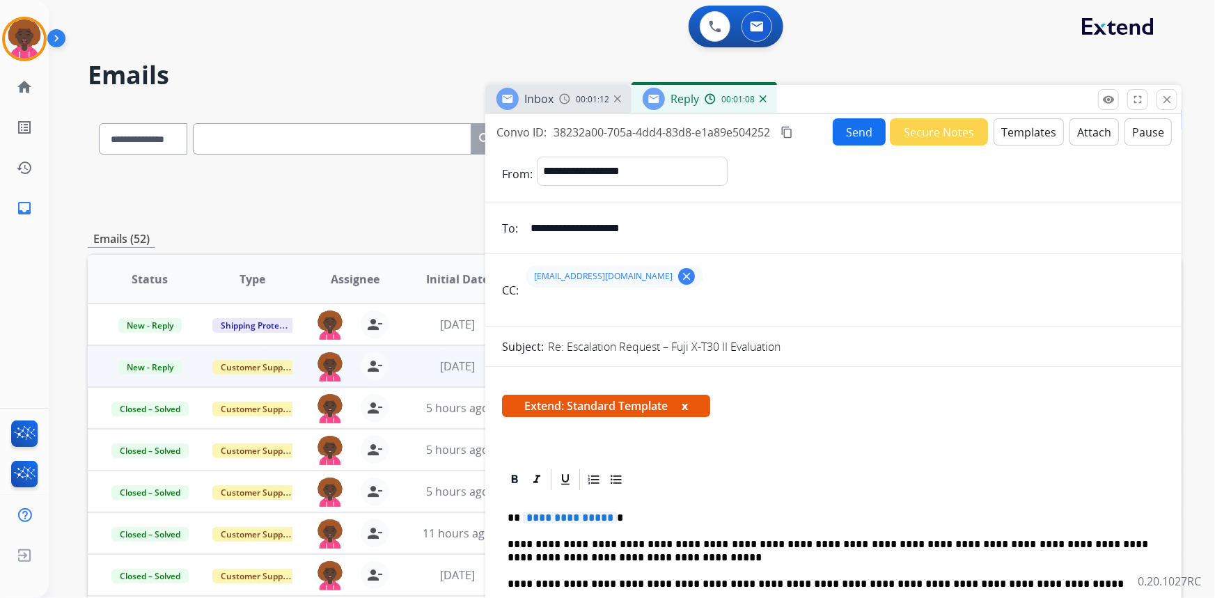
click at [900, 541] on p "**********" at bounding box center [827, 551] width 641 height 26
click at [969, 542] on p "**********" at bounding box center [827, 551] width 641 height 26
click at [1036, 543] on p "**********" at bounding box center [827, 551] width 641 height 26
click at [567, 512] on span "**********" at bounding box center [570, 518] width 94 height 12
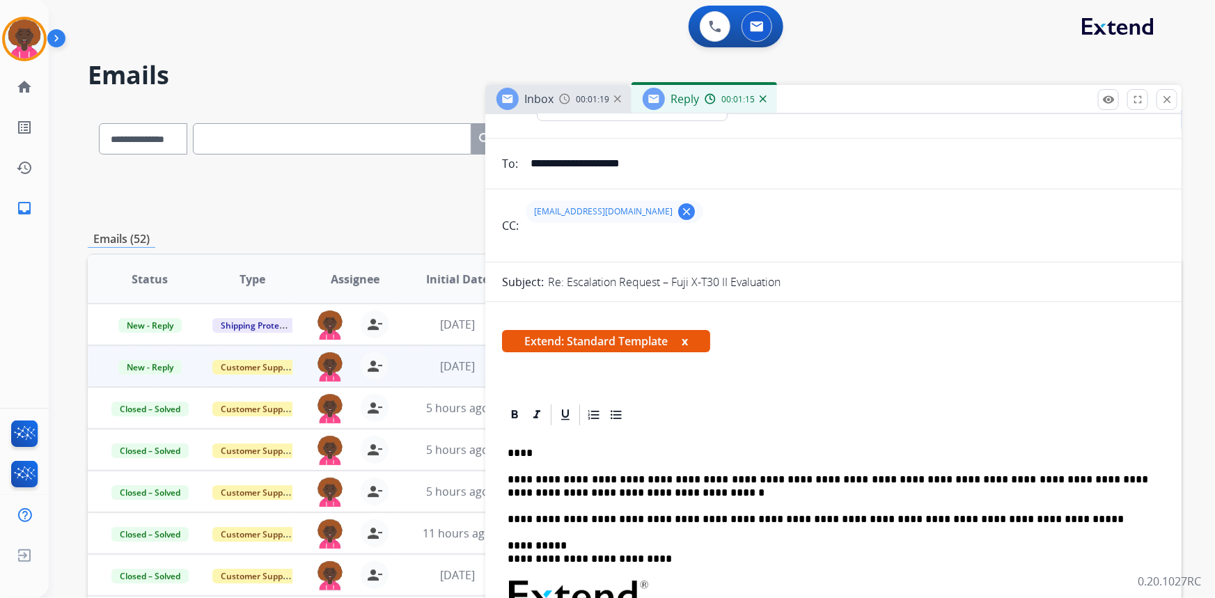
scroll to position [126, 0]
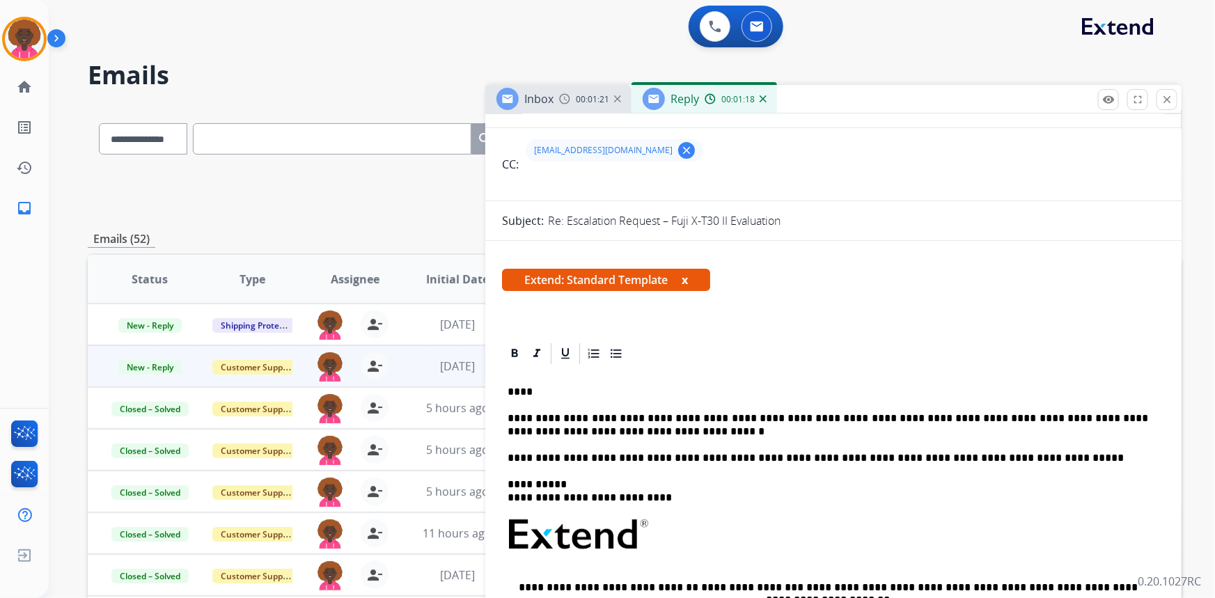
click at [544, 434] on p "**********" at bounding box center [827, 425] width 641 height 26
click at [826, 363] on div at bounding box center [833, 353] width 663 height 25
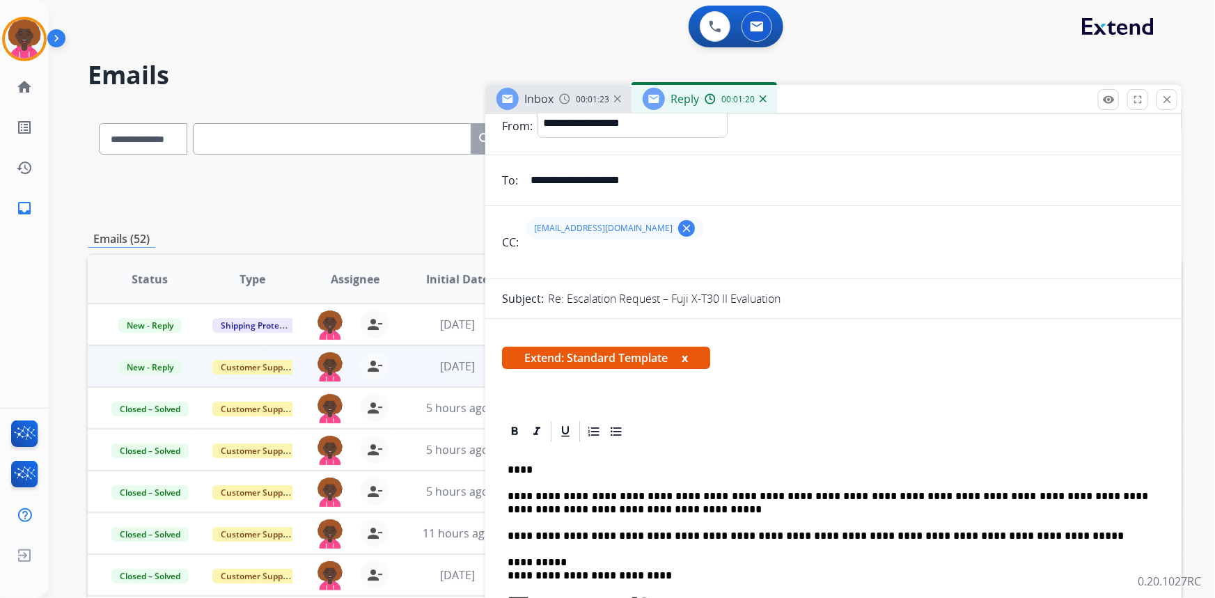
scroll to position [0, 0]
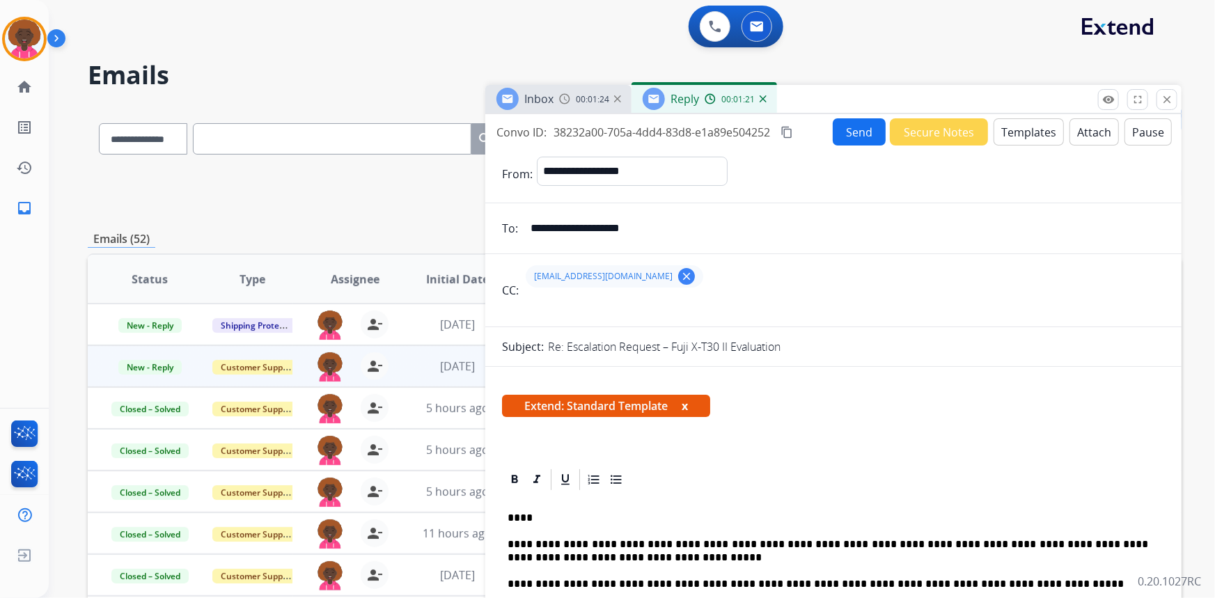
click at [849, 130] on button "Send" at bounding box center [858, 131] width 53 height 27
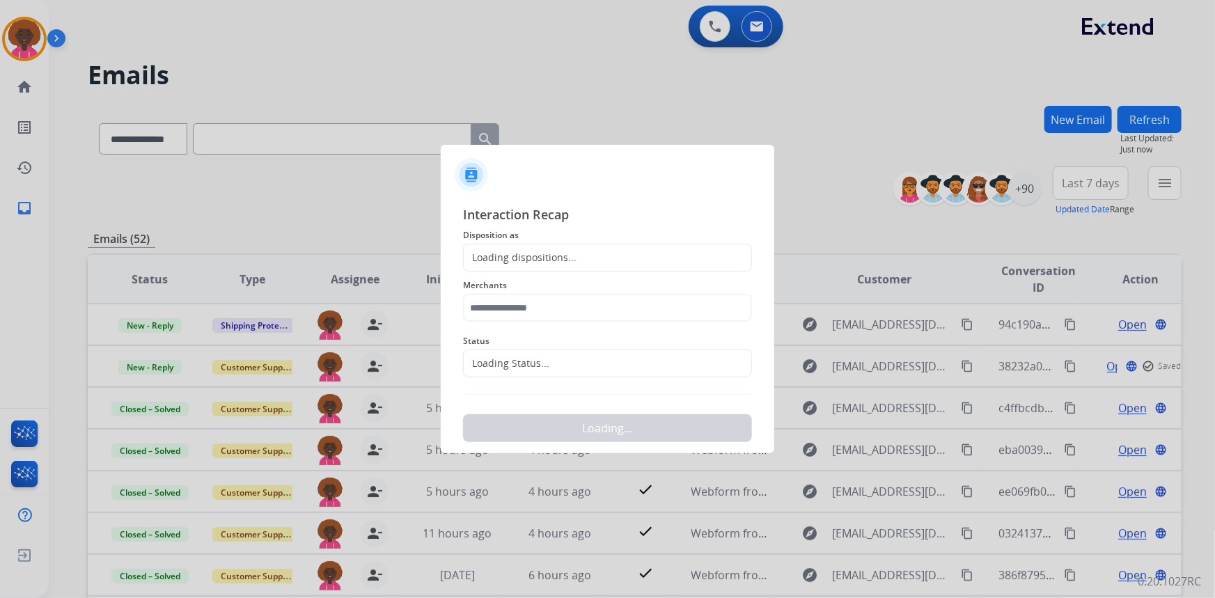
click at [480, 347] on span "Status" at bounding box center [607, 341] width 289 height 17
click at [490, 361] on div "Loading Status..." at bounding box center [507, 363] width 86 height 14
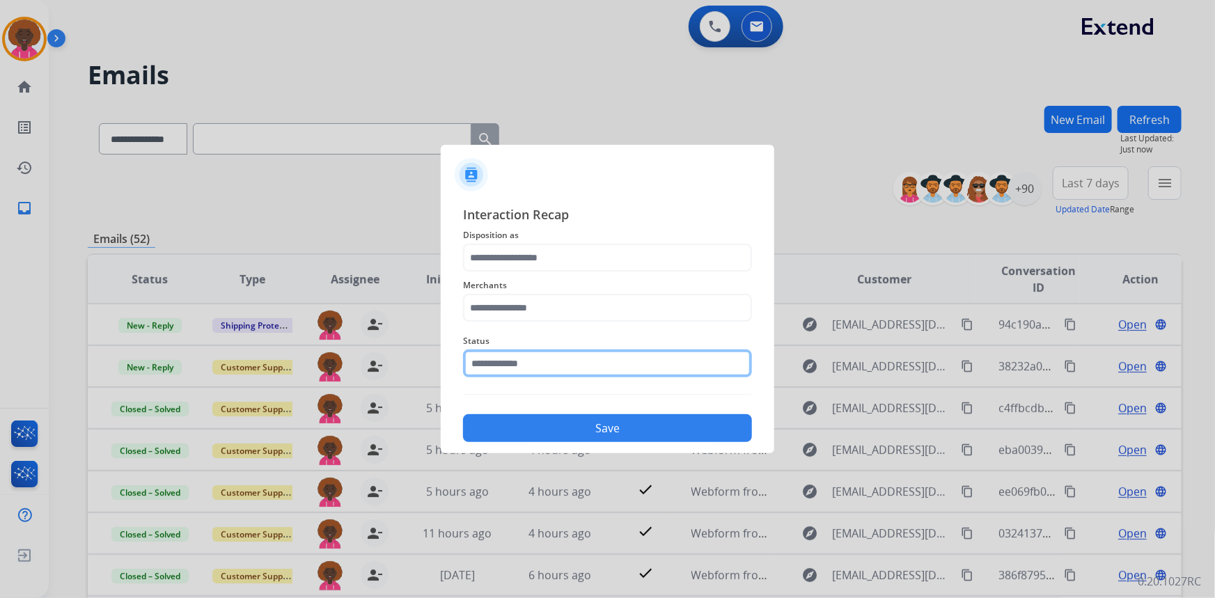
click at [480, 363] on input "text" at bounding box center [607, 363] width 289 height 28
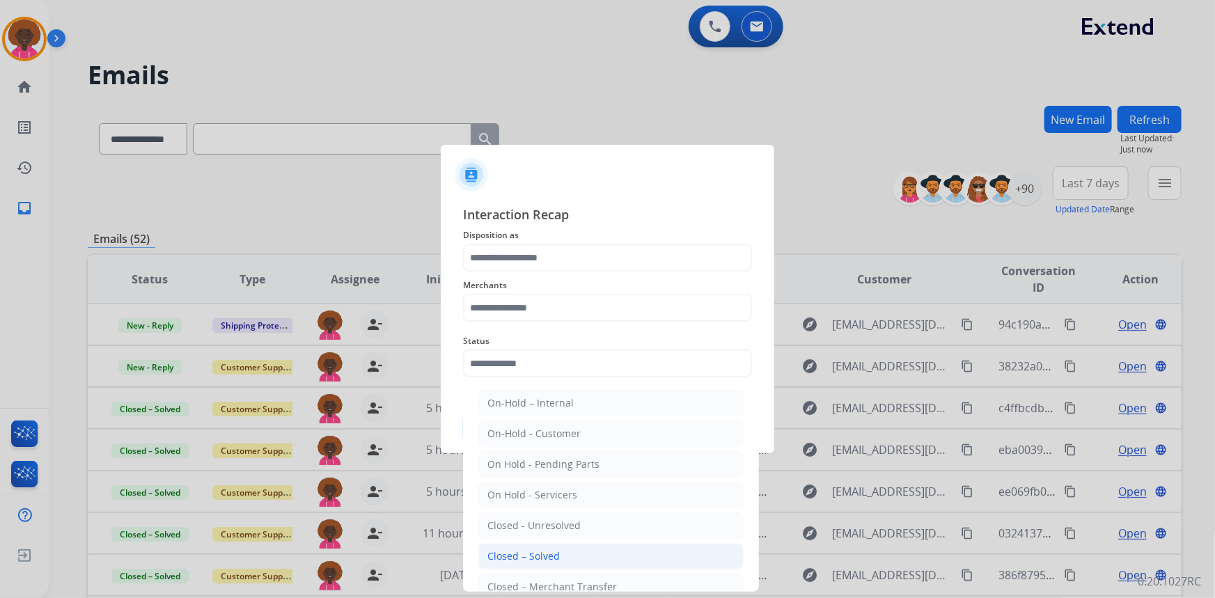
click at [522, 555] on div "Closed – Solved" at bounding box center [523, 556] width 72 height 14
type input "**********"
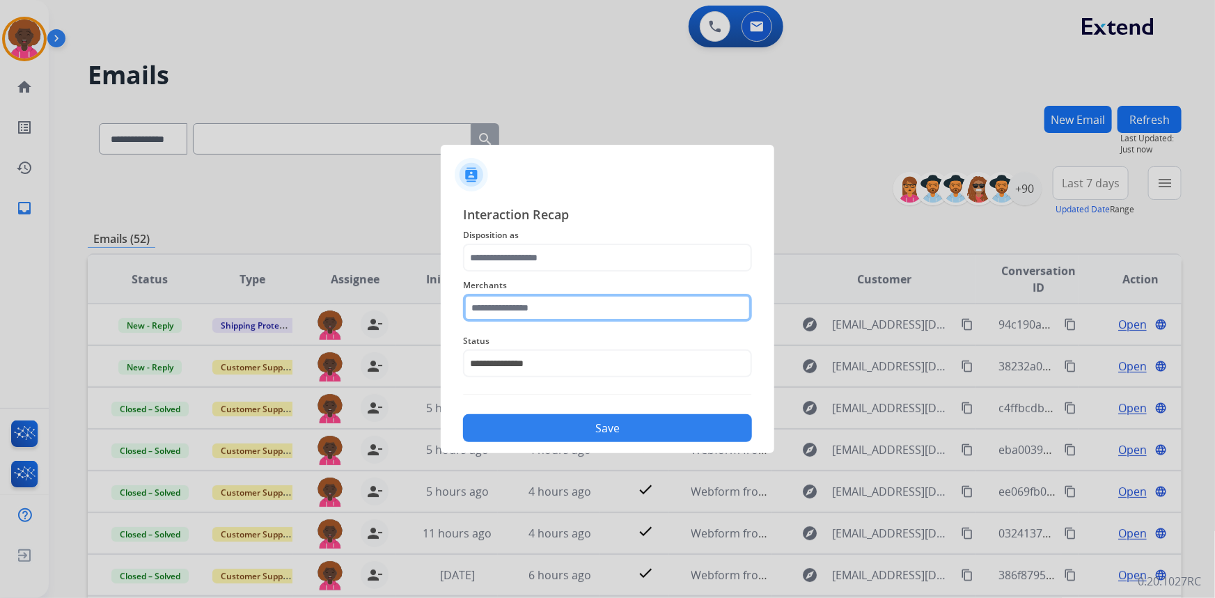
click at [581, 313] on input "text" at bounding box center [607, 308] width 289 height 28
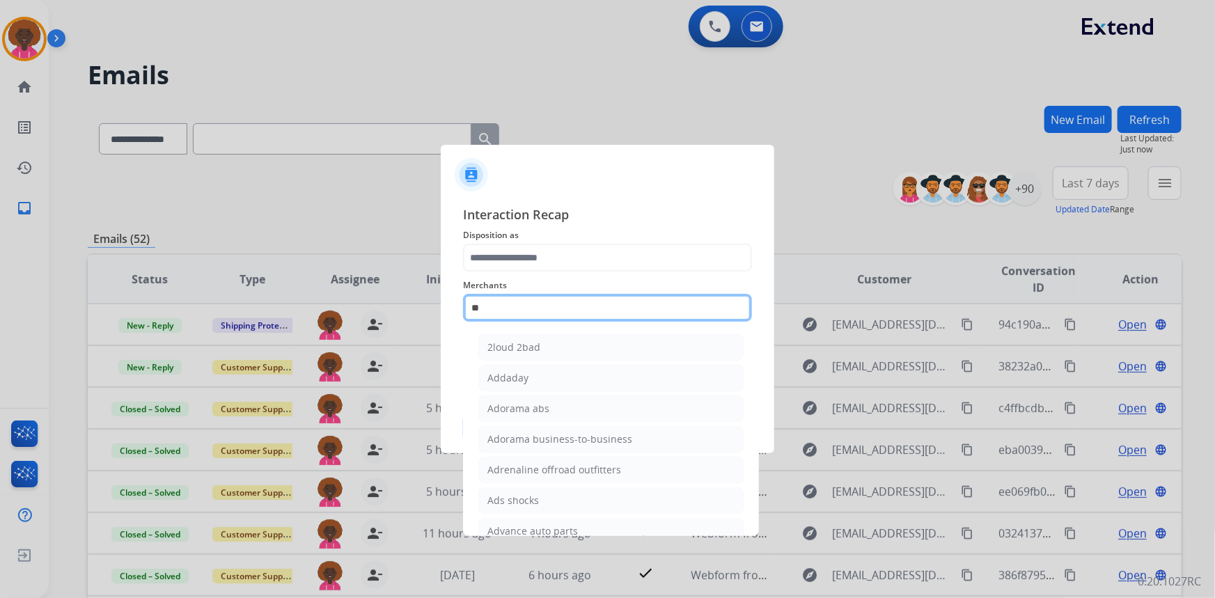
type input "*"
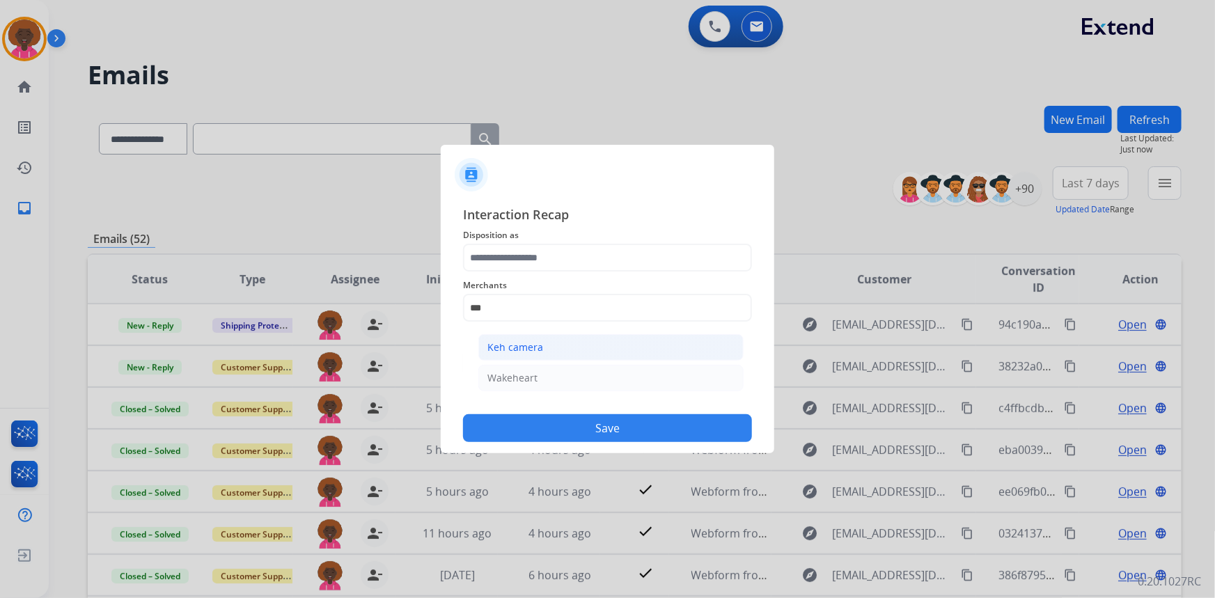
click at [534, 351] on div "Keh camera" at bounding box center [515, 347] width 56 height 14
type input "**********"
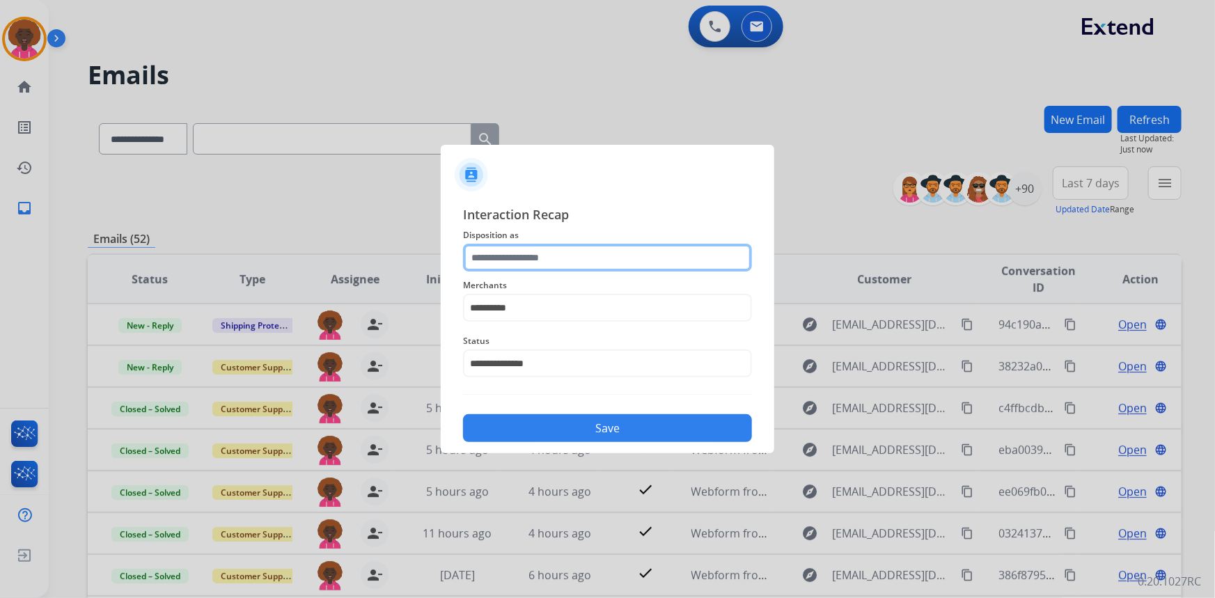
click at [540, 262] on input "text" at bounding box center [607, 258] width 289 height 28
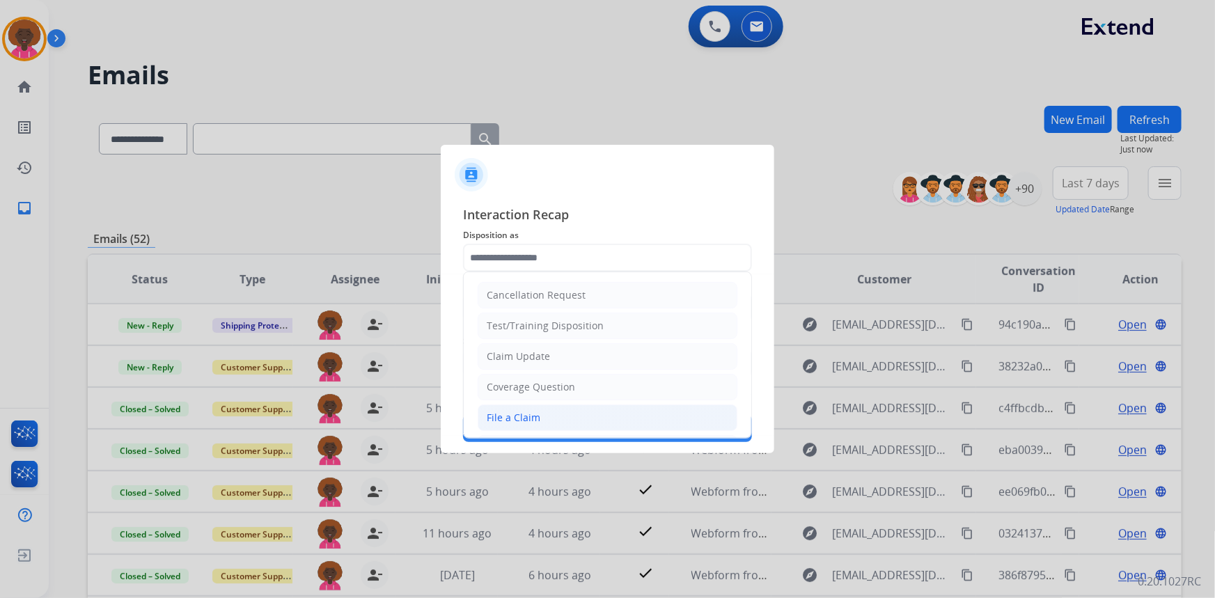
click at [499, 422] on div "File a Claim" at bounding box center [514, 418] width 54 height 14
type input "**********"
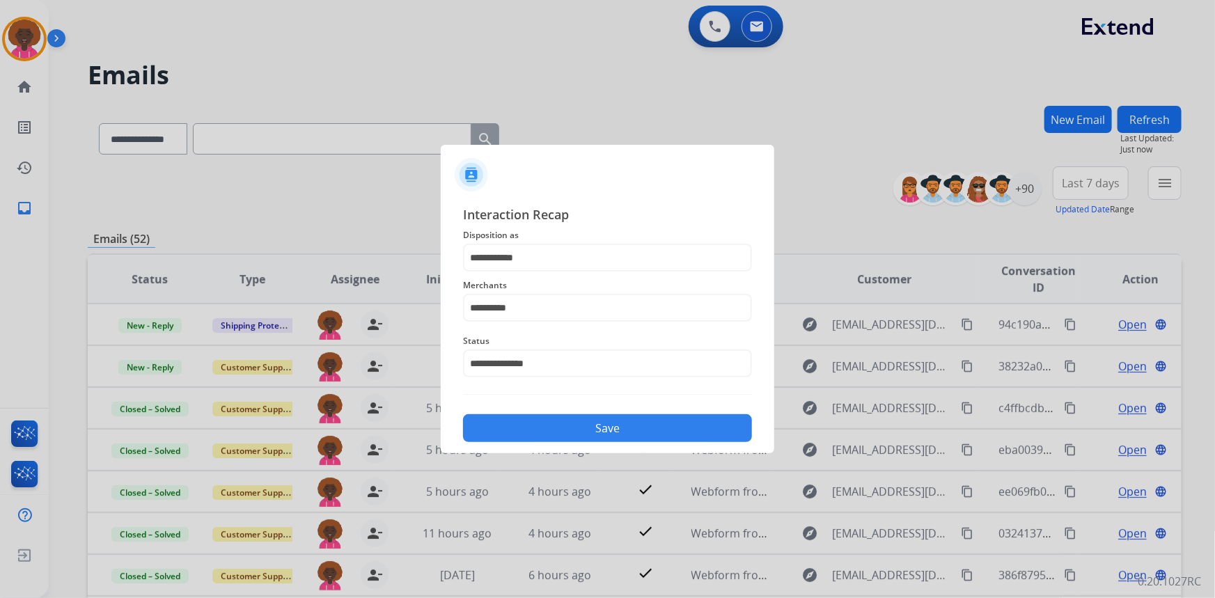
click at [591, 421] on button "Save" at bounding box center [607, 428] width 289 height 28
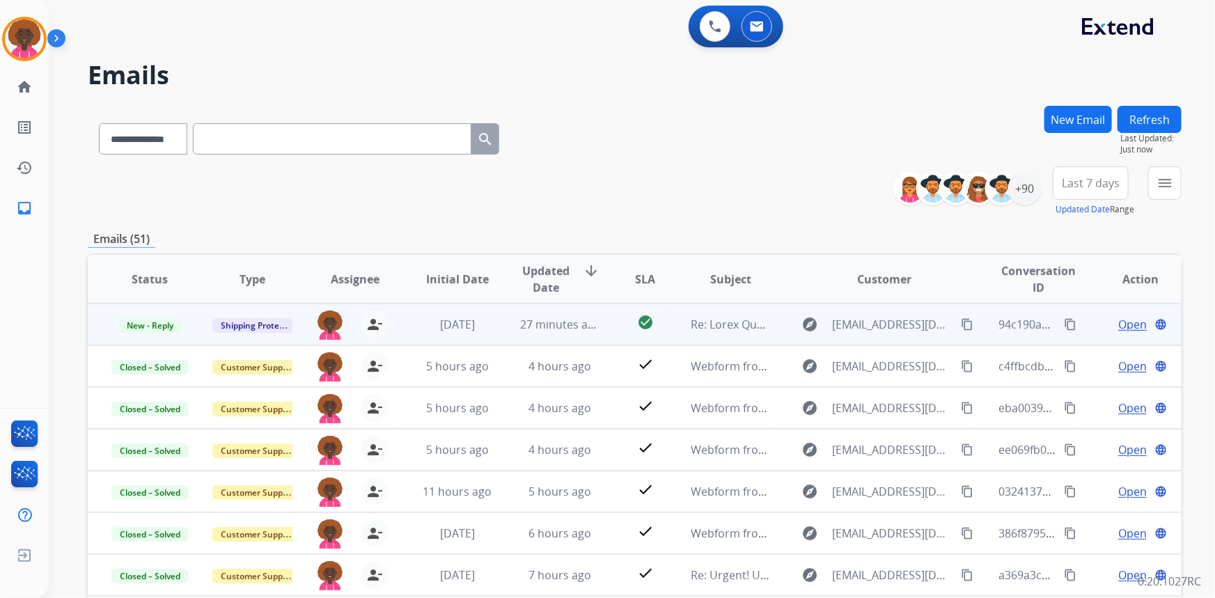
click at [1125, 319] on span "Open" at bounding box center [1132, 324] width 29 height 17
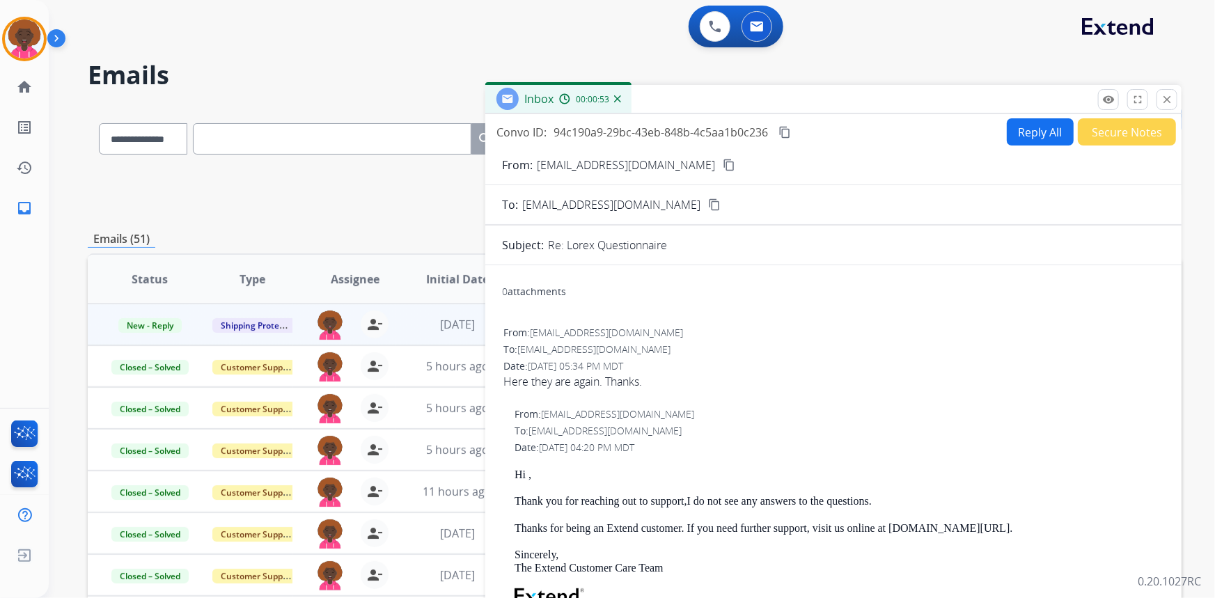
click at [1022, 132] on button "Reply All" at bounding box center [1039, 131] width 67 height 27
select select "**********"
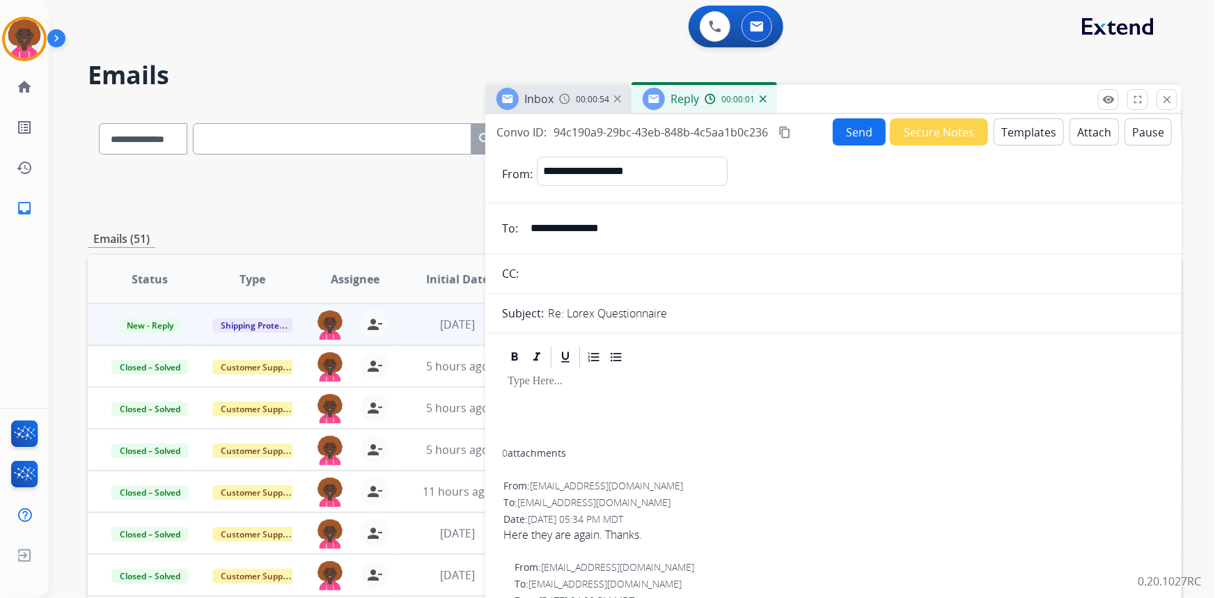
click at [1047, 127] on button "Templates" at bounding box center [1028, 131] width 70 height 27
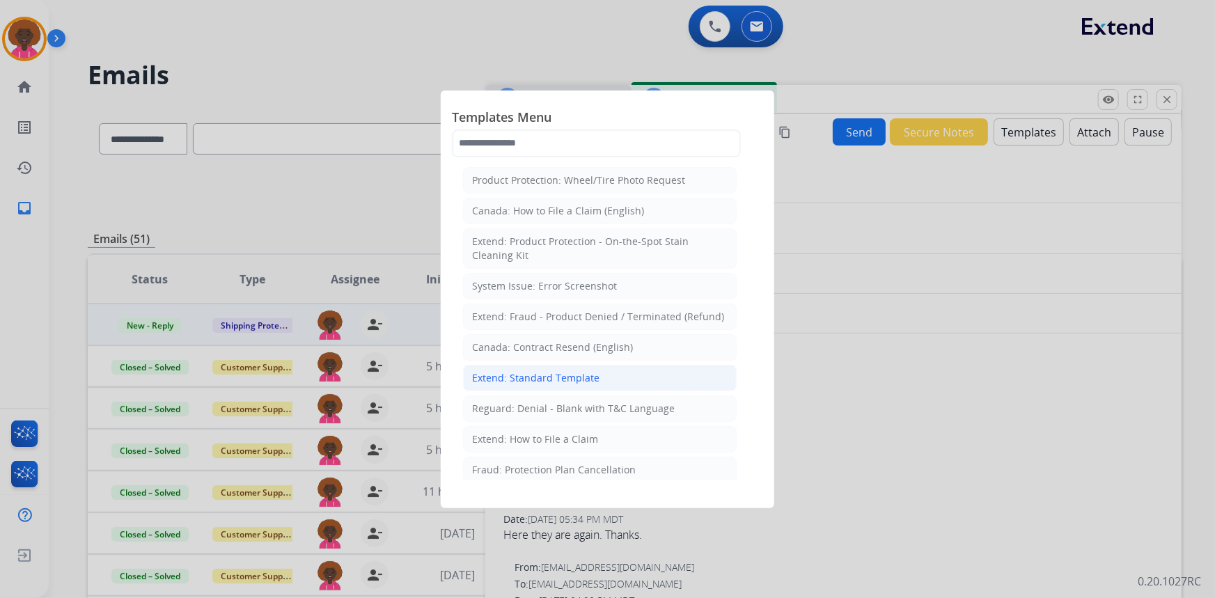
click at [573, 366] on li "Extend: Standard Template" at bounding box center [600, 378] width 274 height 26
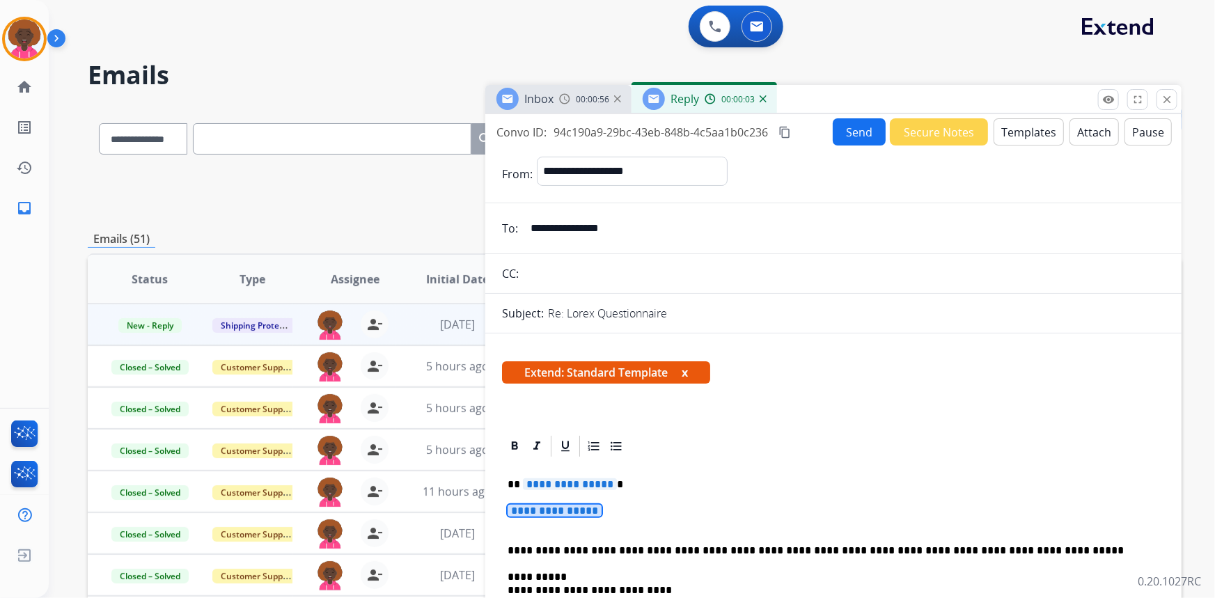
click at [595, 512] on span "**********" at bounding box center [554, 511] width 94 height 12
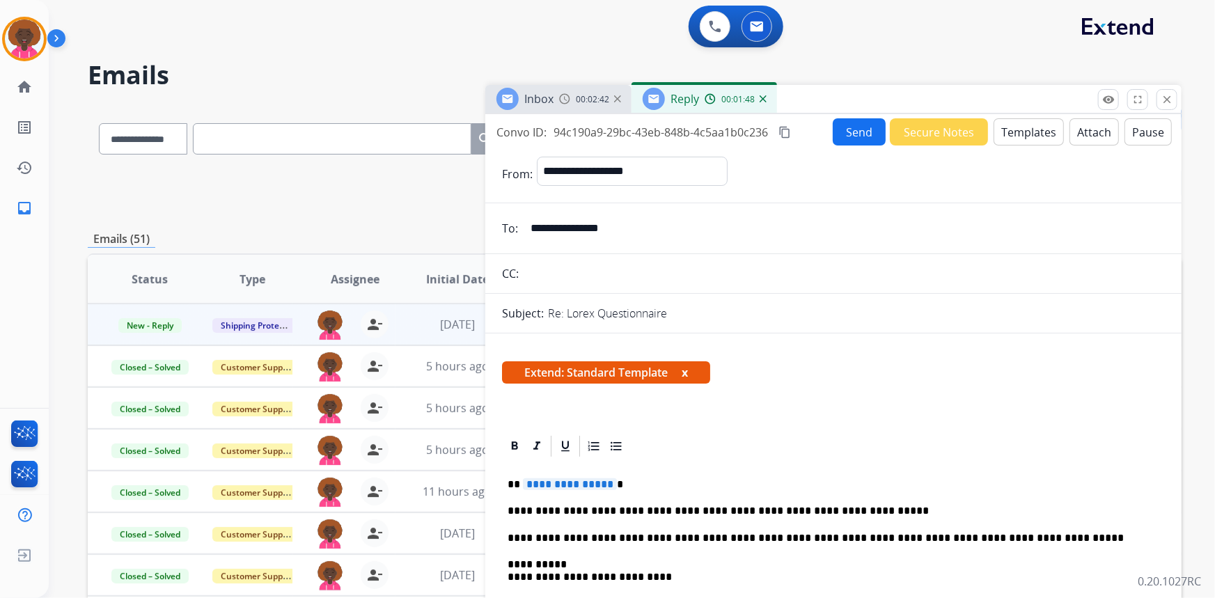
click at [961, 508] on p "**********" at bounding box center [827, 511] width 641 height 13
click at [566, 481] on span "**********" at bounding box center [570, 484] width 94 height 12
click at [873, 122] on button "Send" at bounding box center [858, 131] width 53 height 27
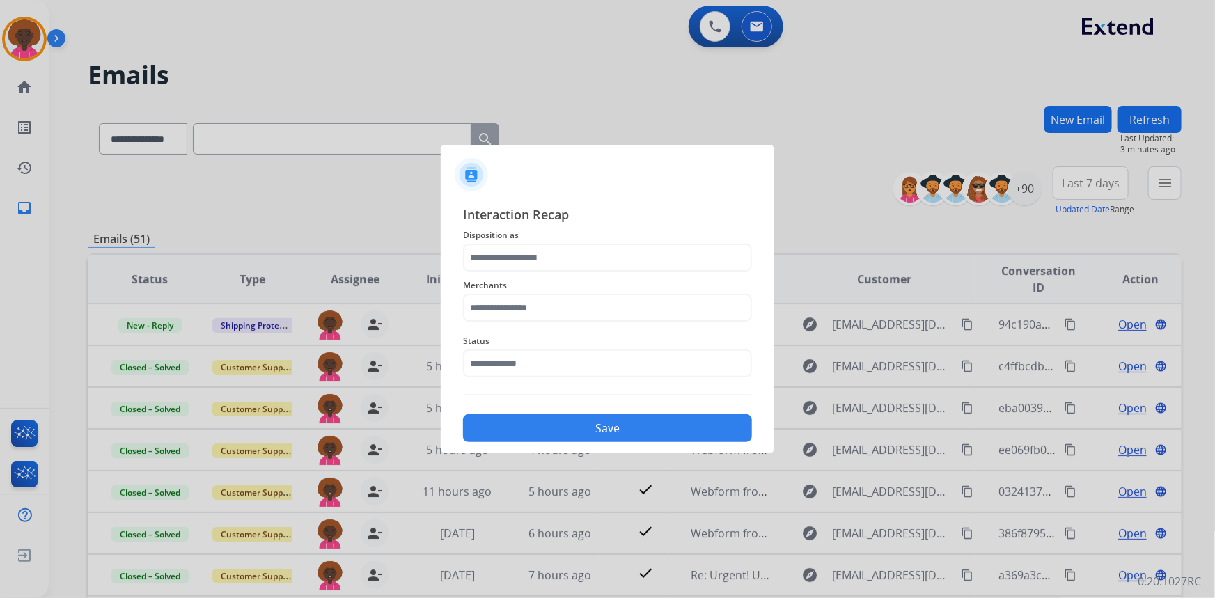
click at [560, 378] on div "Status" at bounding box center [607, 355] width 289 height 56
click at [564, 356] on input "text" at bounding box center [607, 363] width 289 height 28
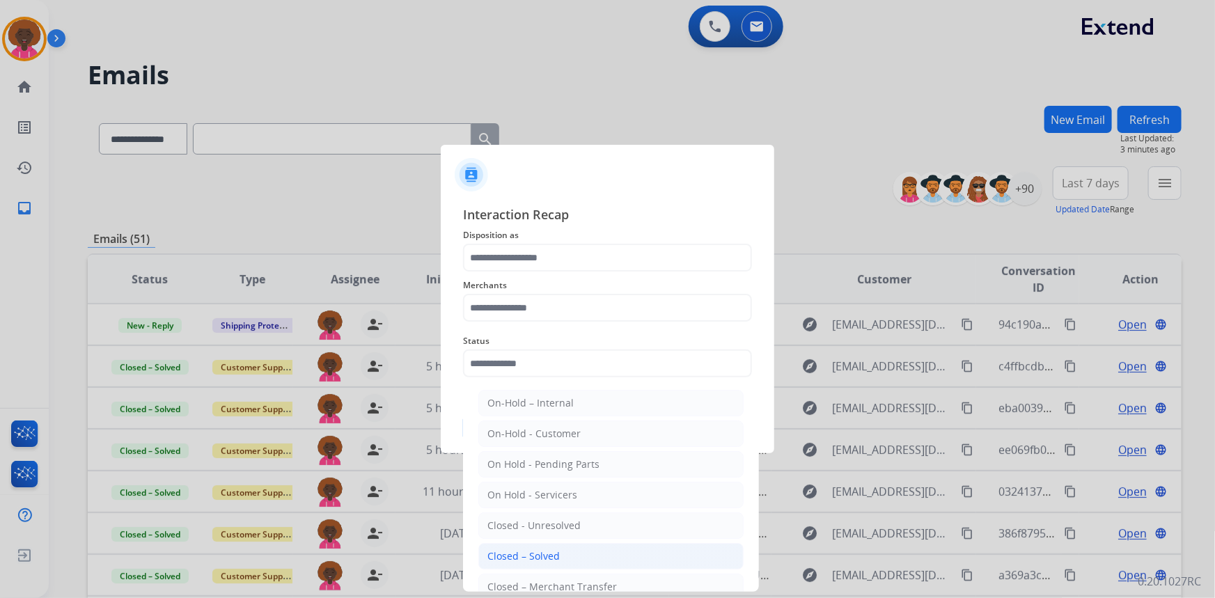
click at [560, 560] on li "Closed – Solved" at bounding box center [610, 556] width 265 height 26
type input "**********"
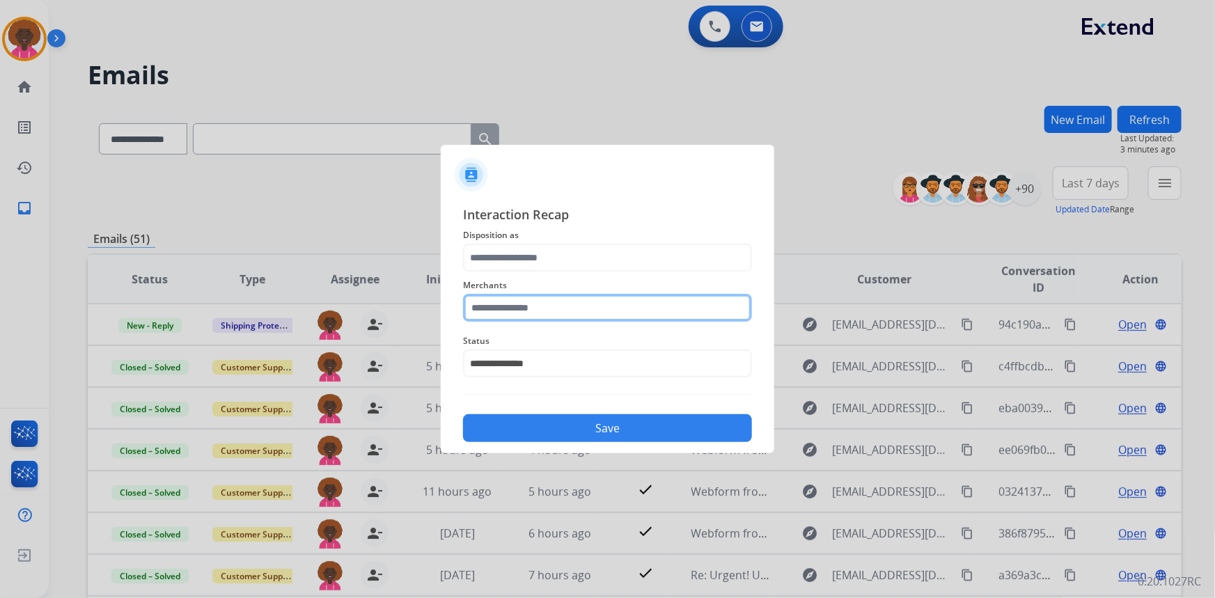
click at [567, 294] on input "text" at bounding box center [607, 308] width 289 height 28
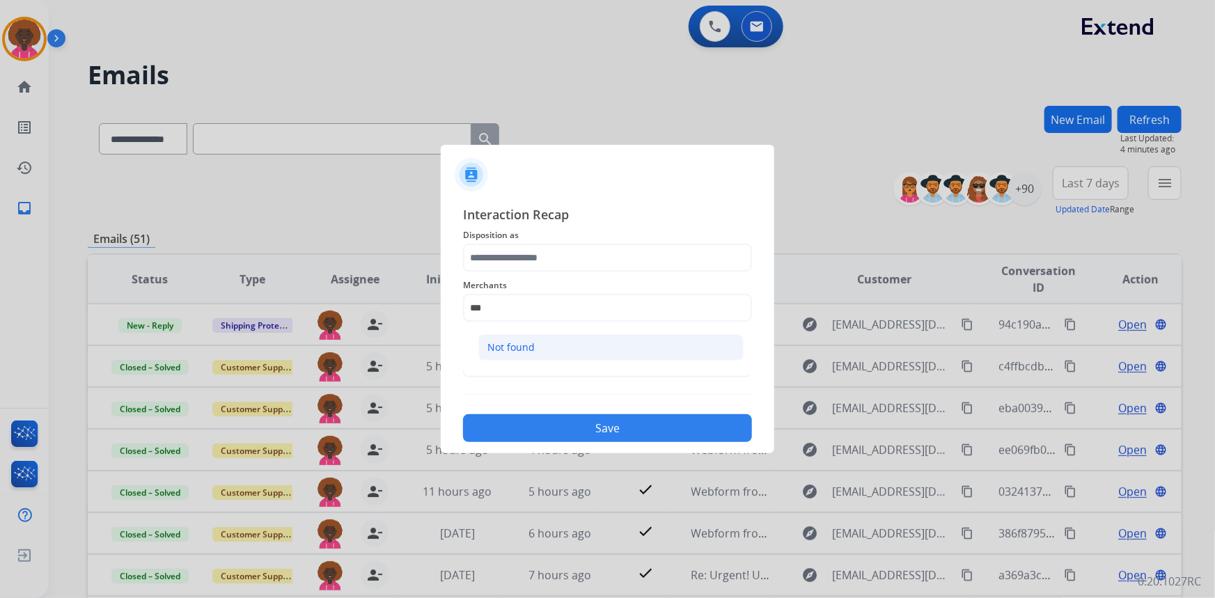
click at [556, 356] on li "Not found" at bounding box center [610, 347] width 265 height 26
type input "*********"
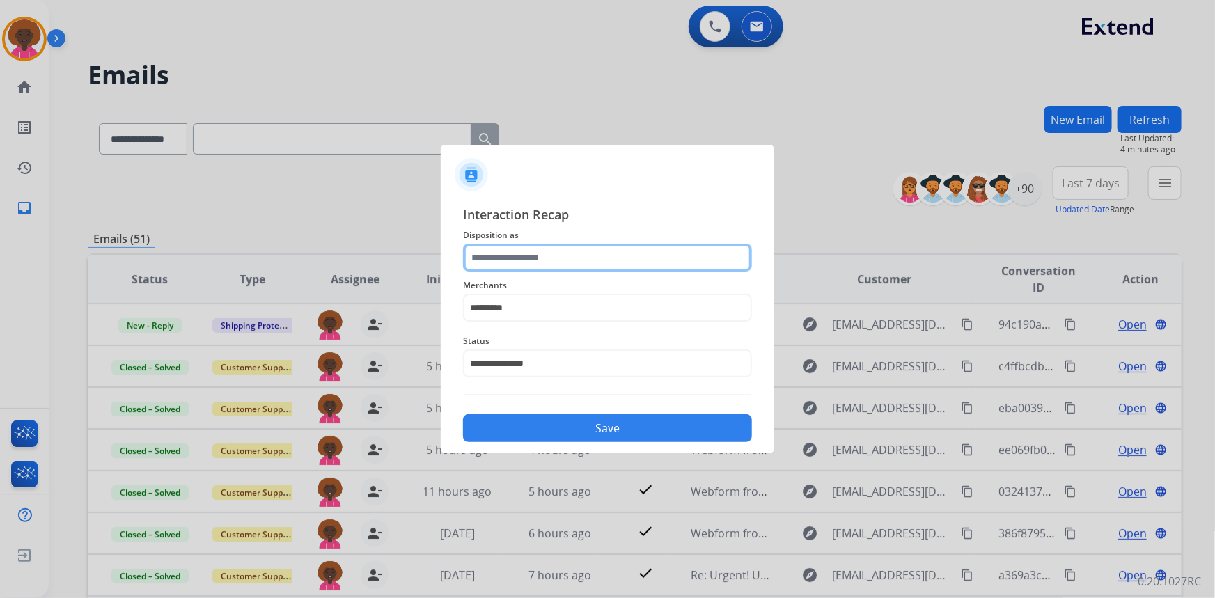
drag, startPoint x: 555, startPoint y: 258, endPoint x: 553, endPoint y: 270, distance: 11.9
click at [555, 260] on input "text" at bounding box center [607, 258] width 289 height 28
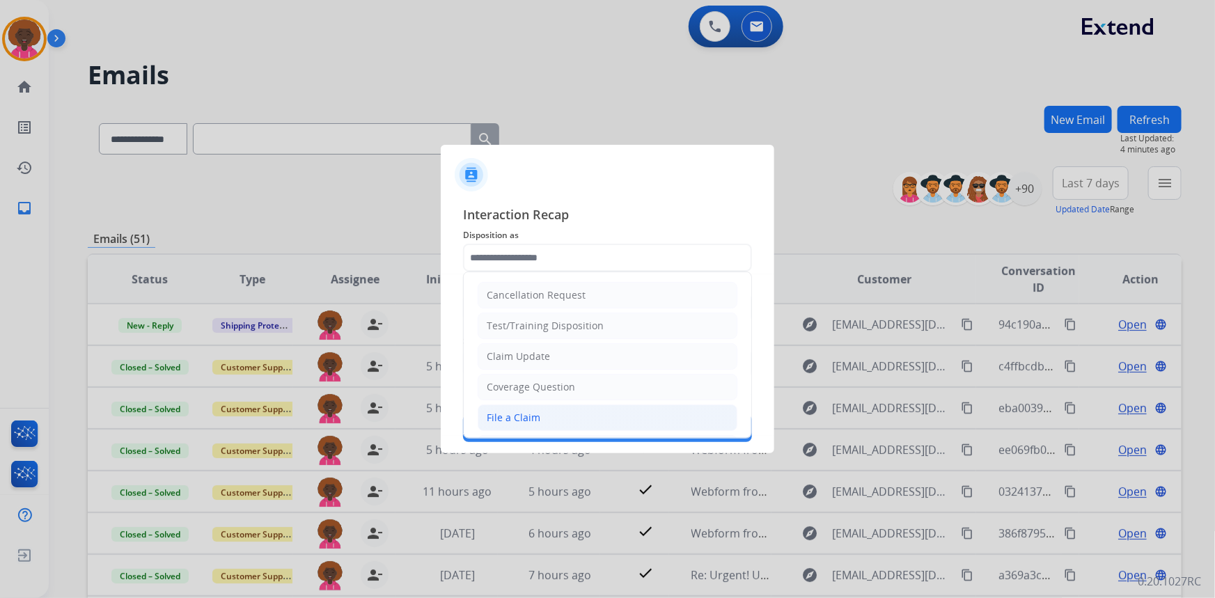
click at [536, 404] on li "File a Claim" at bounding box center [607, 417] width 260 height 26
type input "**********"
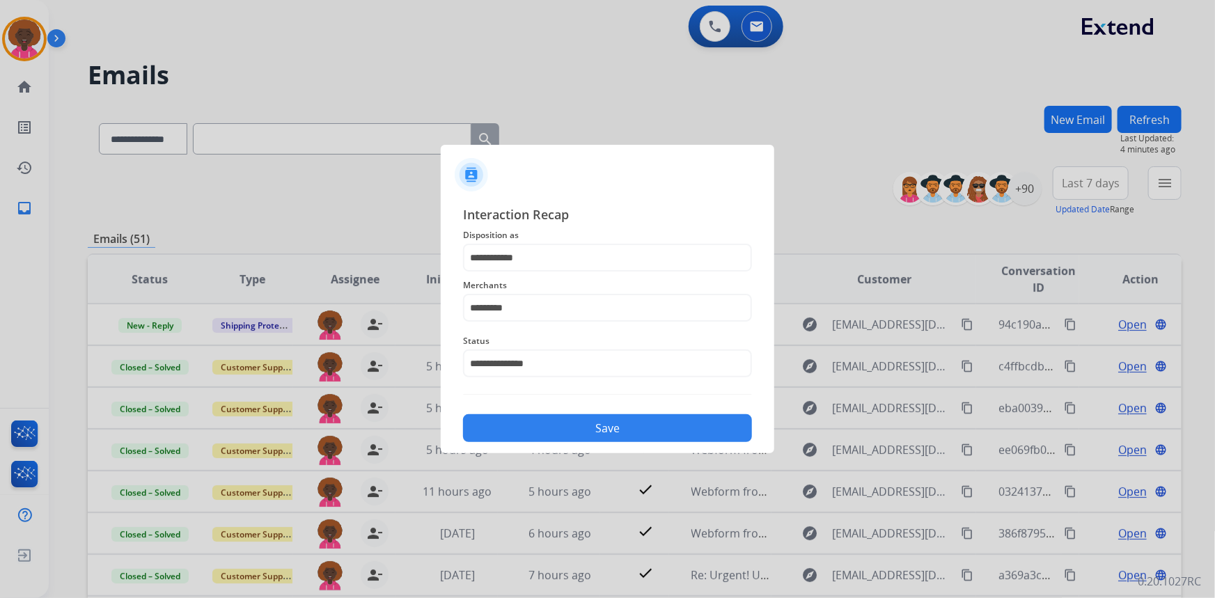
click at [546, 418] on button "Save" at bounding box center [607, 428] width 289 height 28
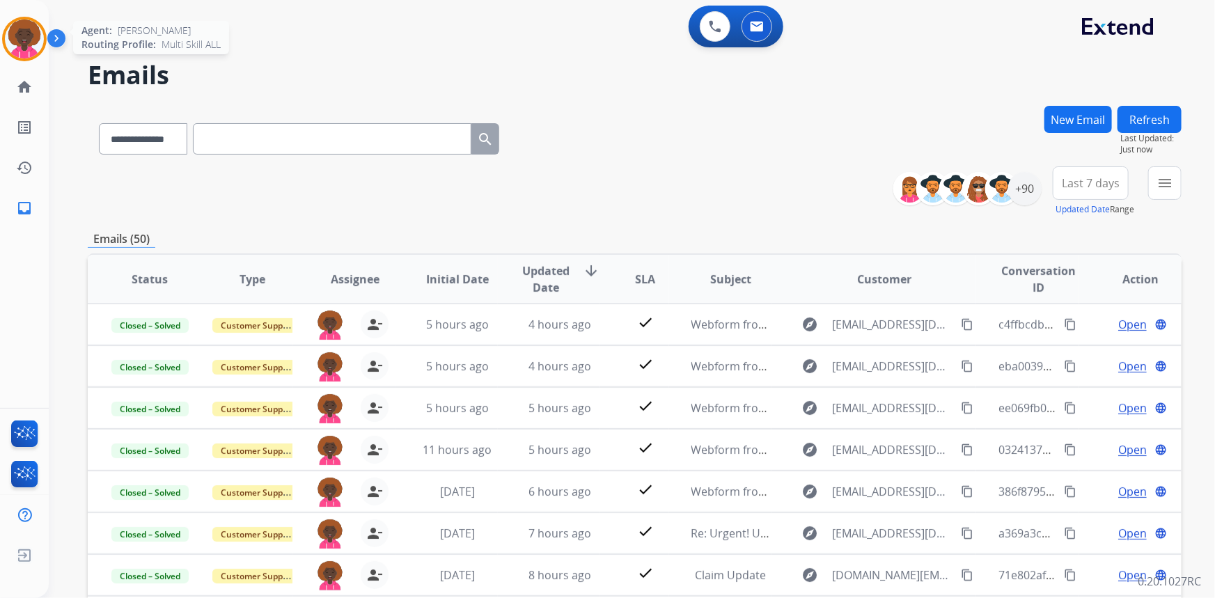
click at [35, 40] on img at bounding box center [24, 38] width 39 height 39
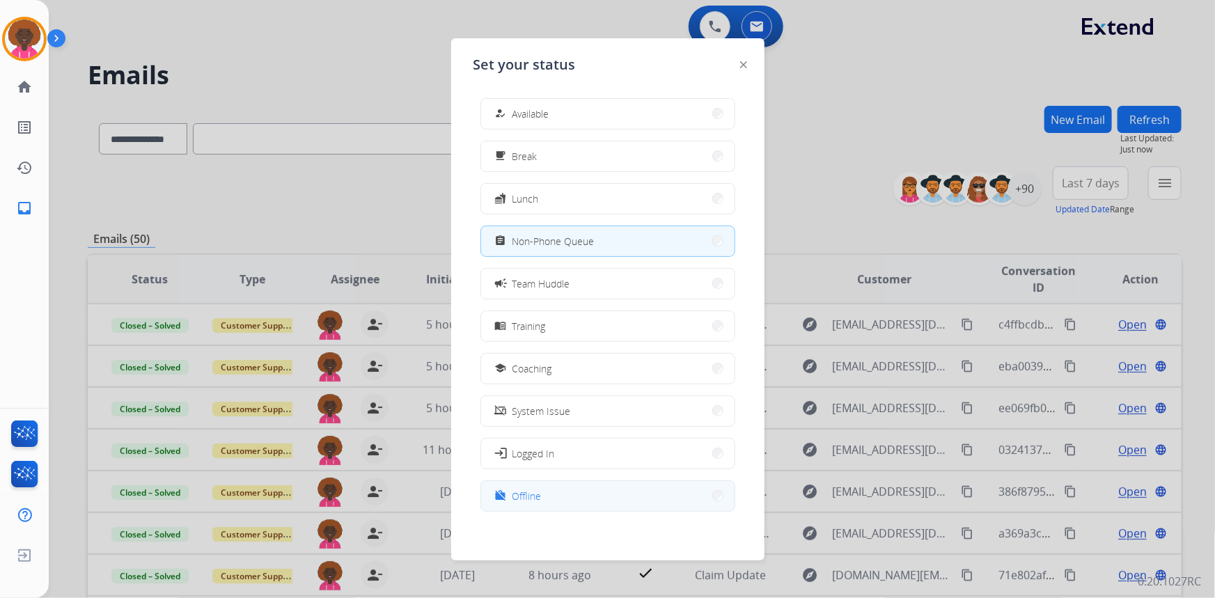
click at [559, 490] on button "work_off Offline" at bounding box center [607, 496] width 253 height 30
